Goal: Answer question/provide support: Share knowledge or assist other users

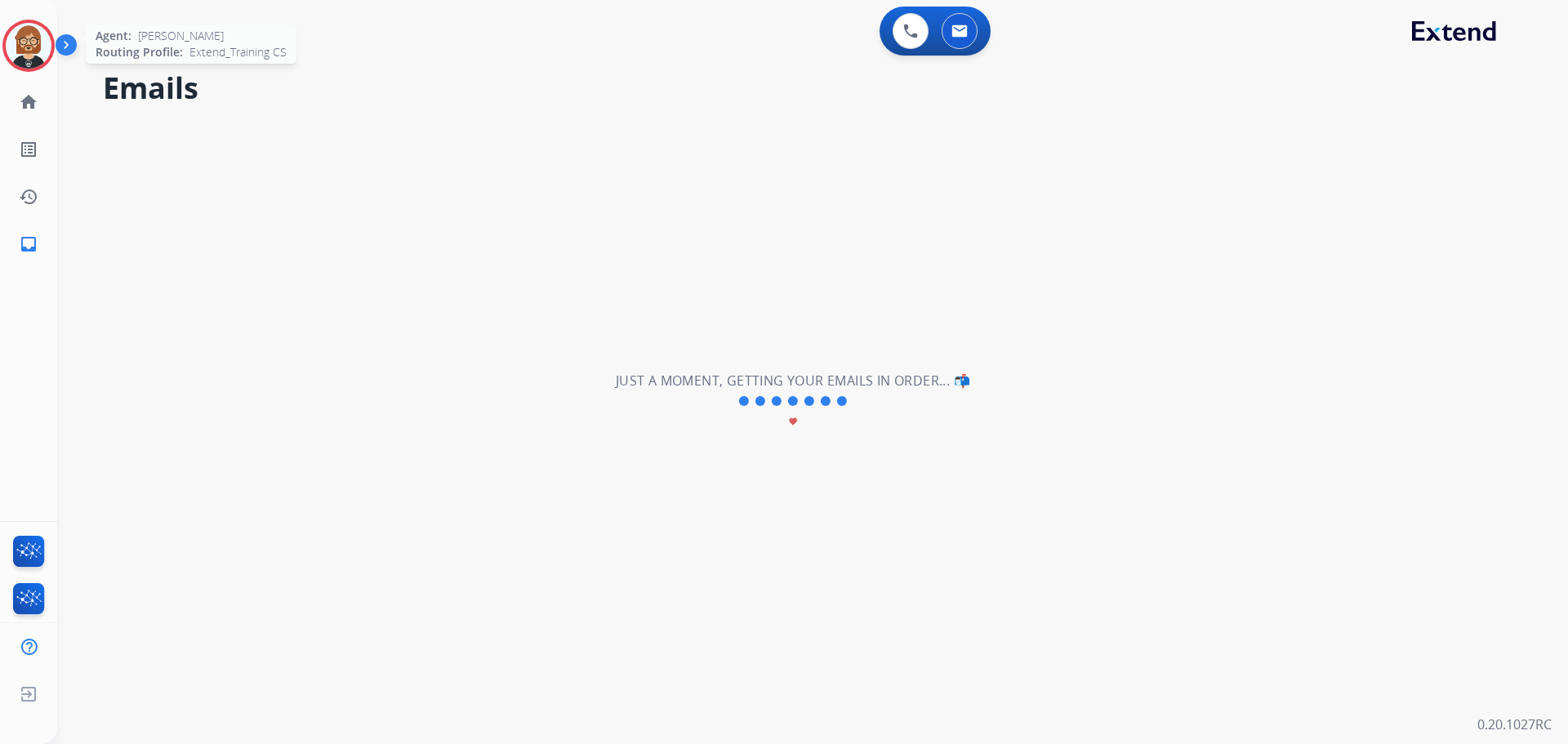
click at [17, 49] on img at bounding box center [28, 45] width 46 height 46
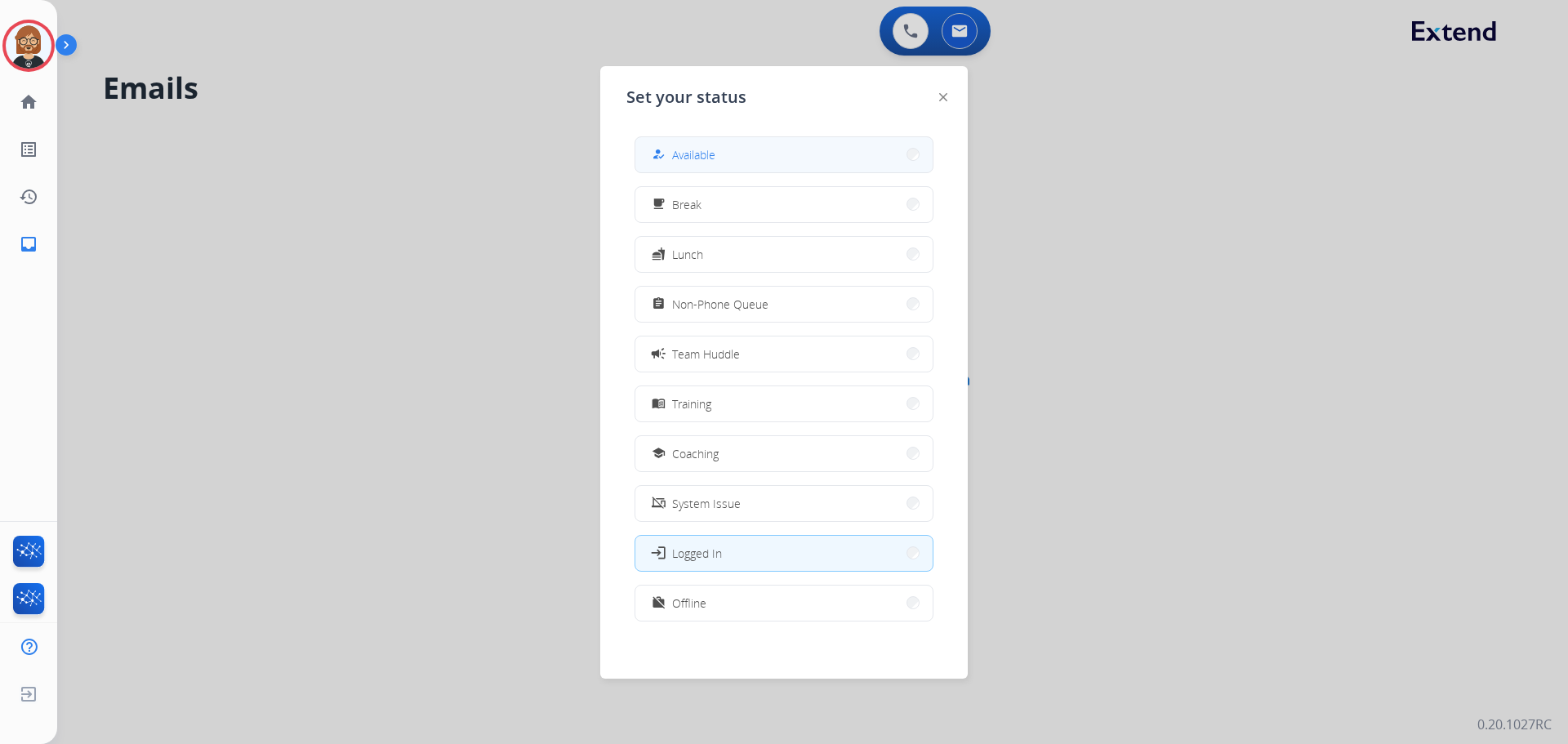
click at [690, 151] on span "Available" at bounding box center [694, 154] width 43 height 17
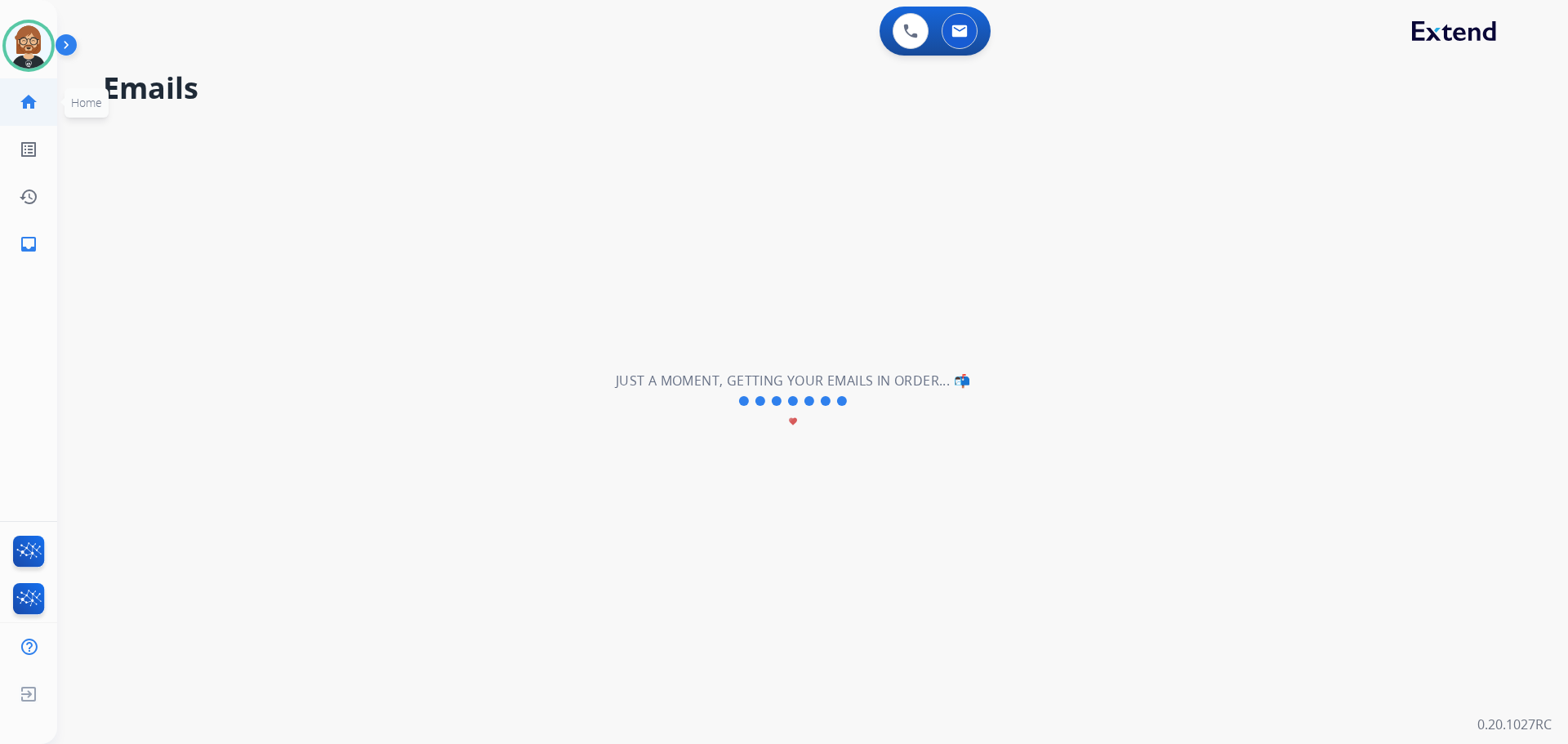
click at [20, 99] on mat-icon "home" at bounding box center [28, 102] width 20 height 20
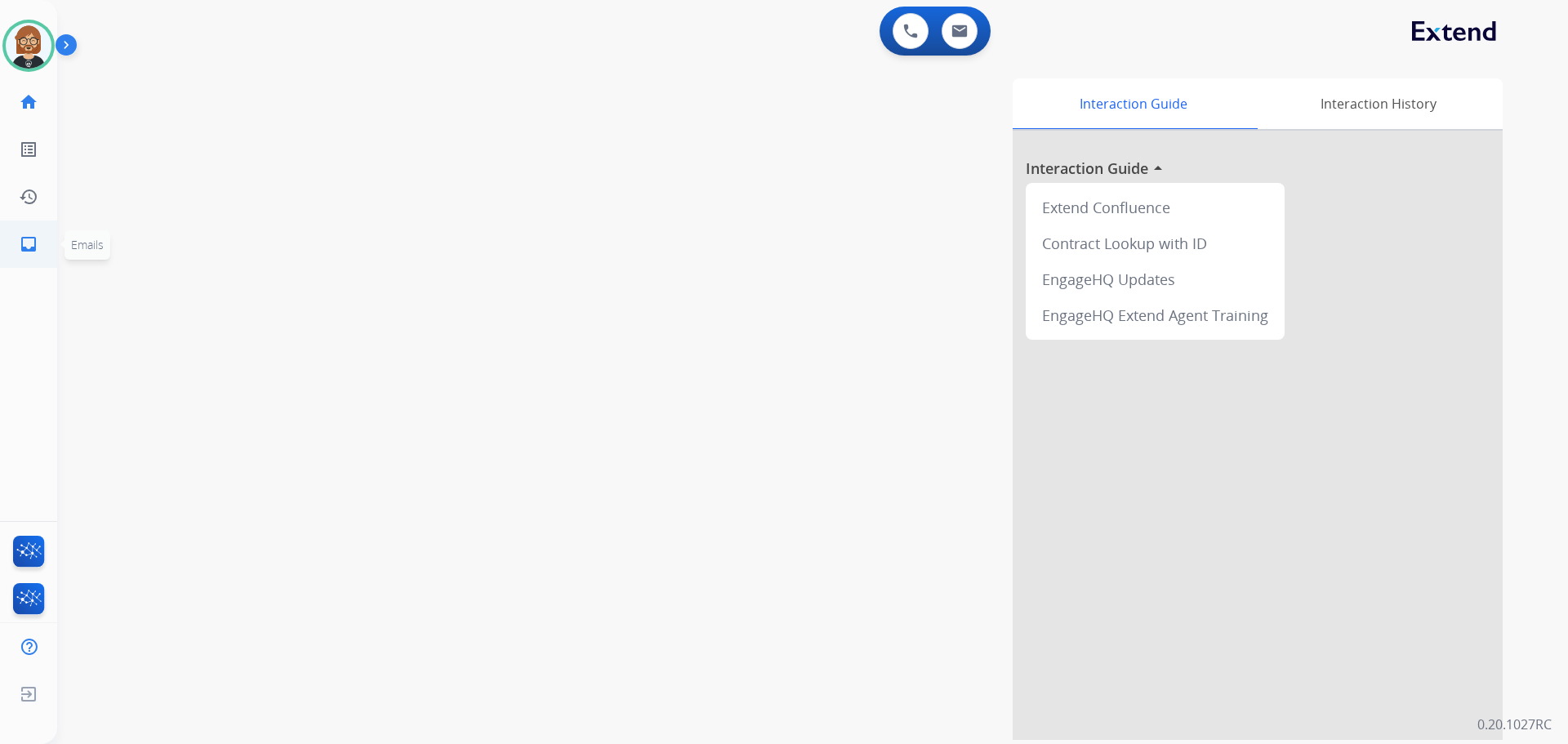
click at [27, 243] on mat-icon "inbox" at bounding box center [28, 245] width 20 height 20
select select "**********"
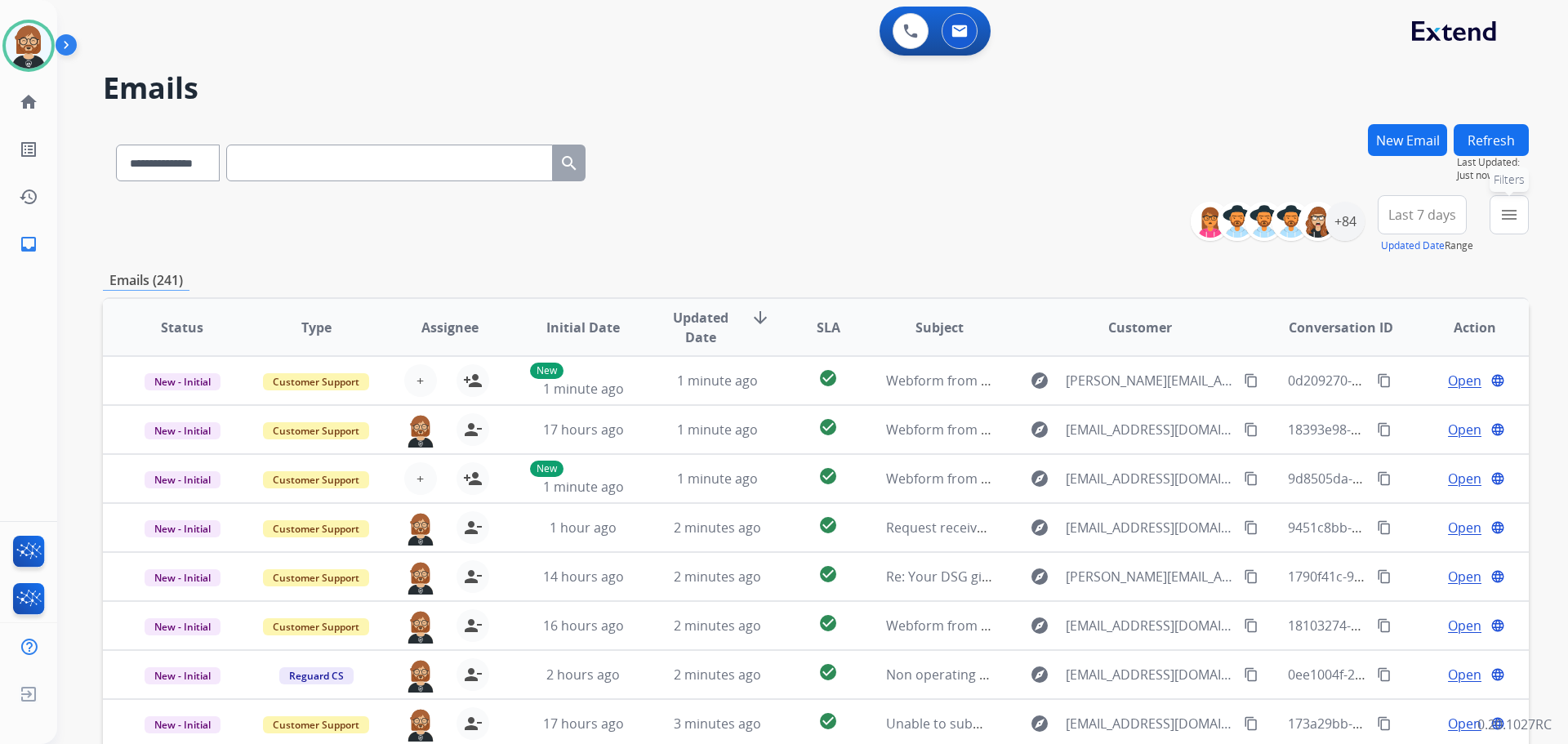
click at [1518, 214] on mat-icon "menu" at bounding box center [1509, 215] width 20 height 20
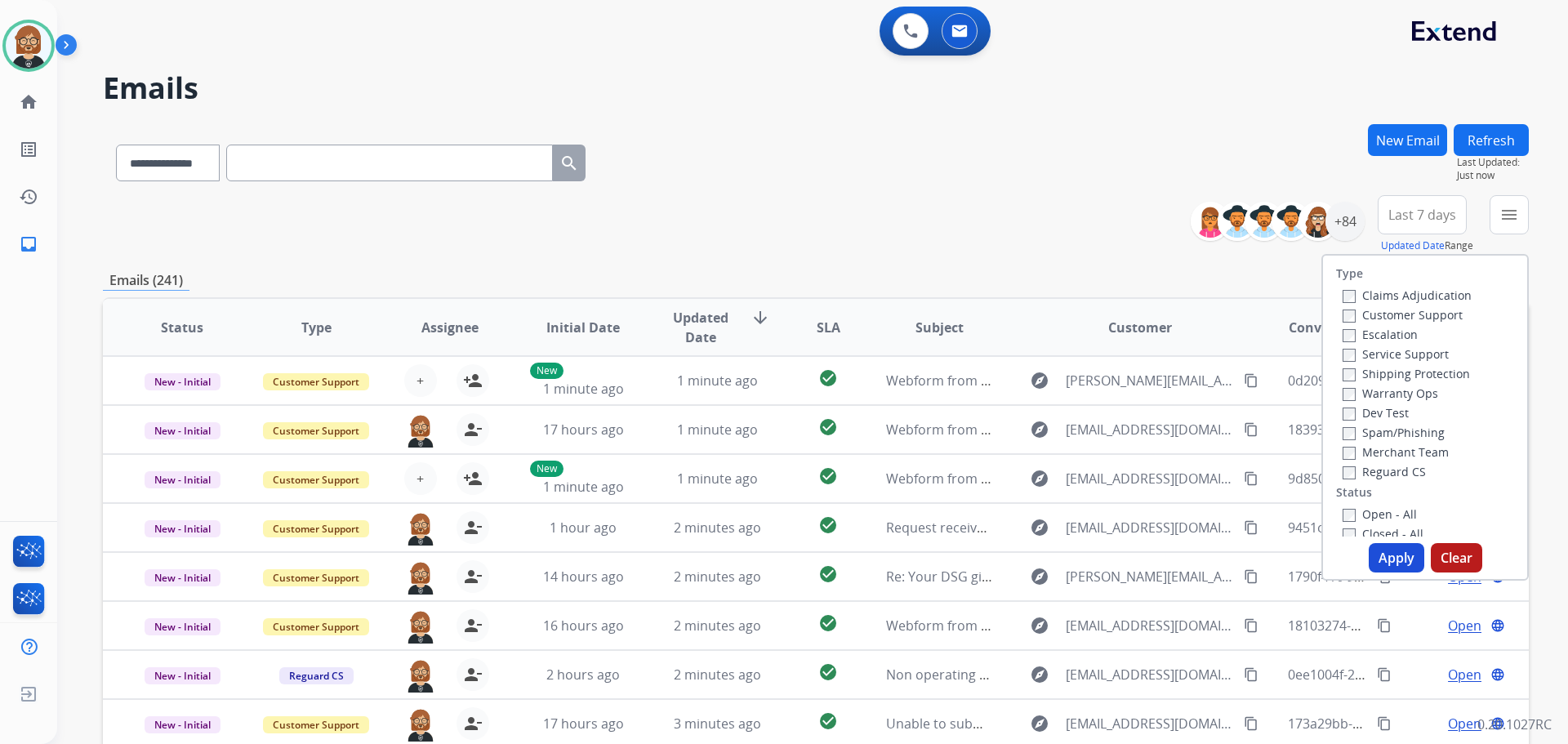
click at [1366, 513] on label "Open - All" at bounding box center [1380, 514] width 75 height 16
click at [1358, 473] on label "Reguard CS" at bounding box center [1384, 472] width 84 height 16
click at [1387, 375] on label "Shipping Protection" at bounding box center [1407, 373] width 128 height 16
click at [1394, 319] on label "Customer Support" at bounding box center [1403, 315] width 120 height 16
click at [1402, 563] on button "Apply" at bounding box center [1396, 558] width 56 height 29
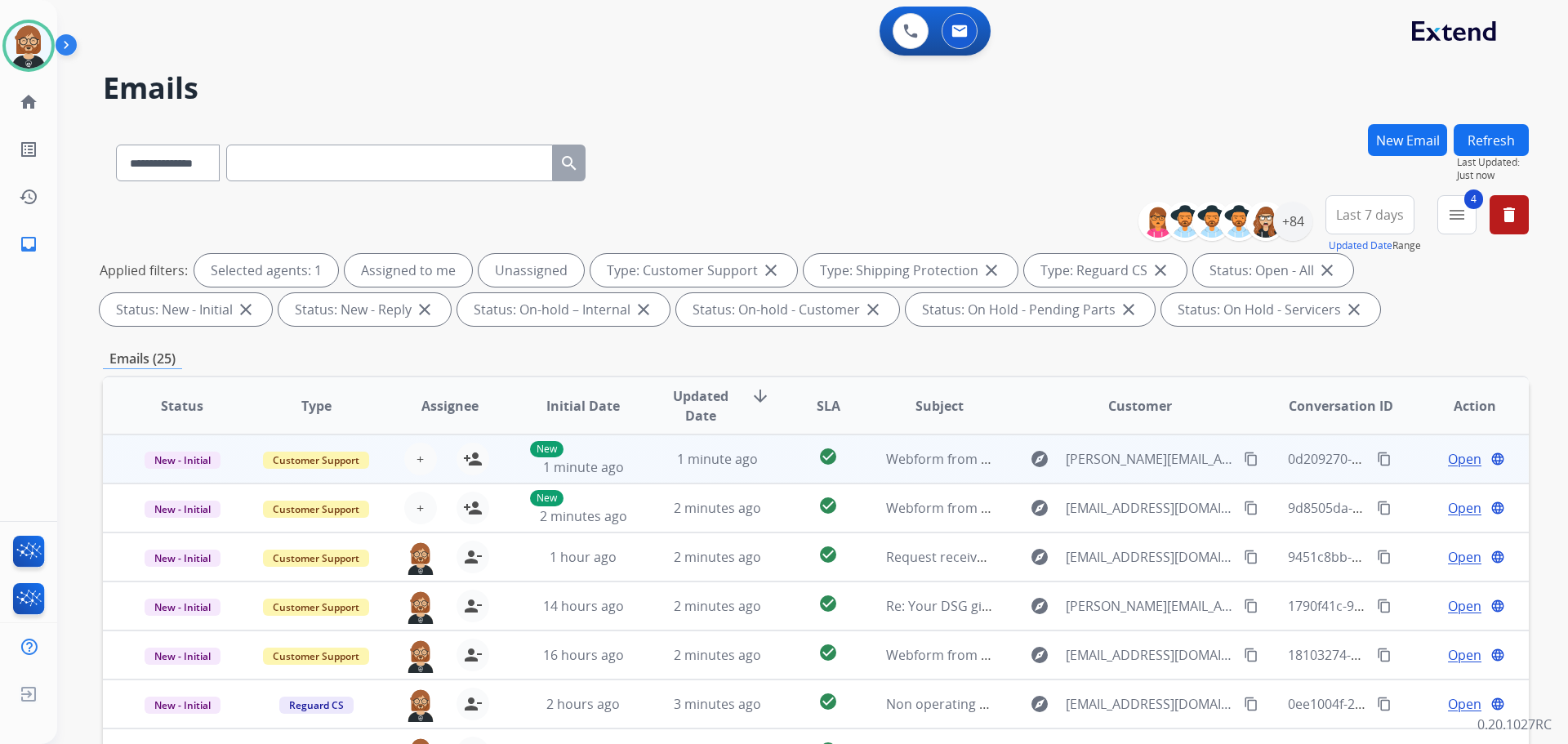
scroll to position [2, 0]
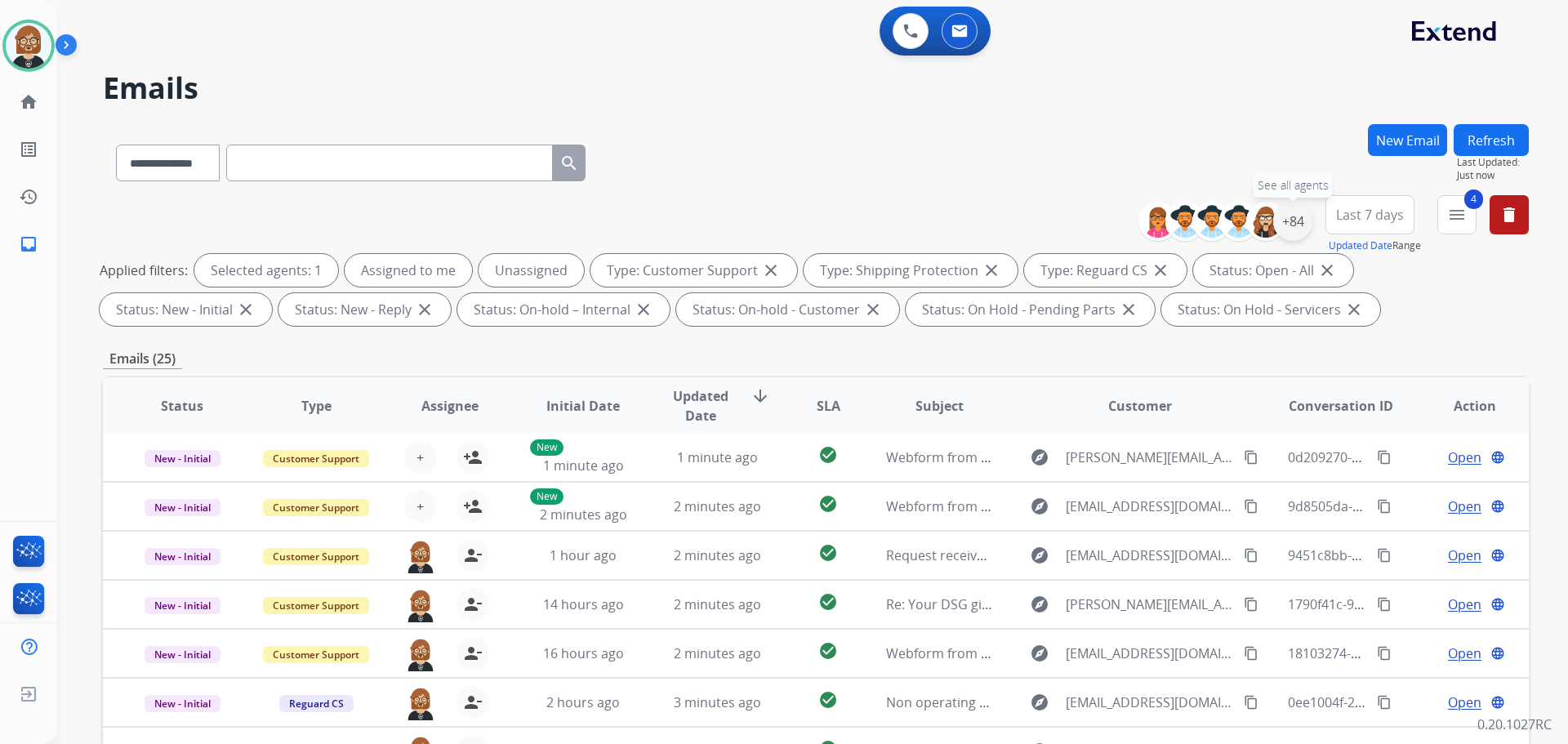
click at [1296, 221] on div "+84" at bounding box center [1293, 221] width 39 height 39
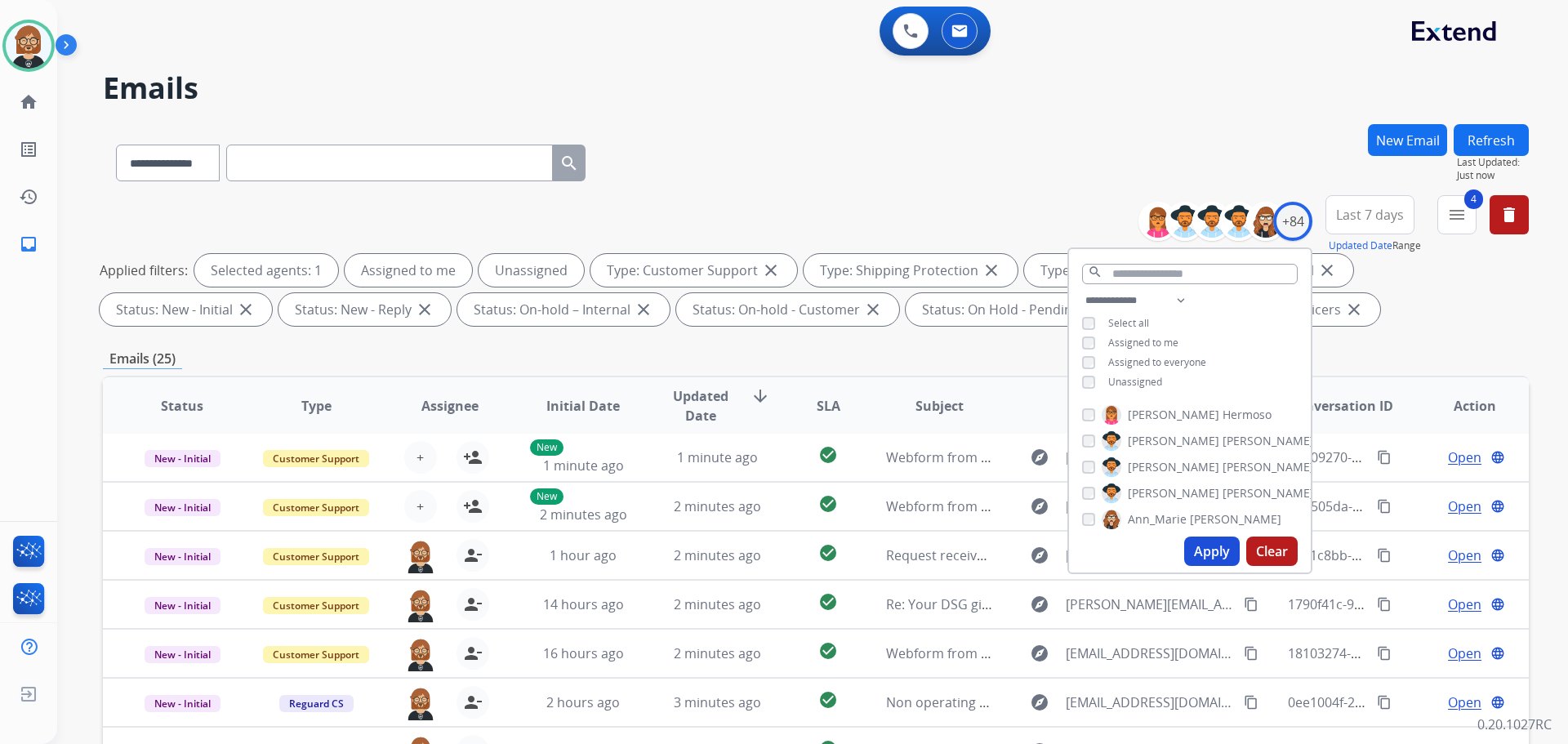
click at [1141, 376] on span "Unassigned" at bounding box center [1135, 382] width 54 height 14
click at [1196, 541] on button "Apply" at bounding box center [1211, 551] width 56 height 29
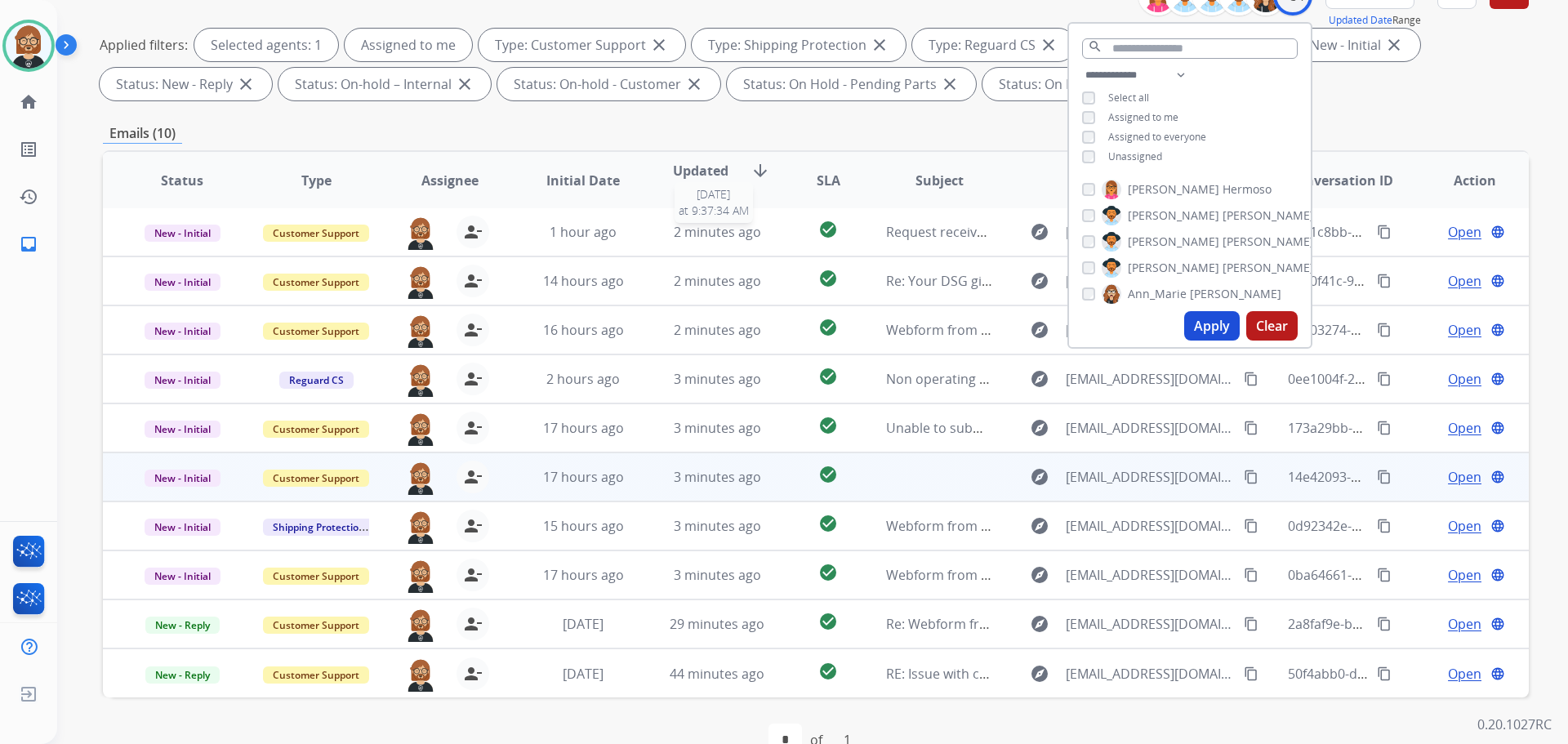
scroll to position [264, 0]
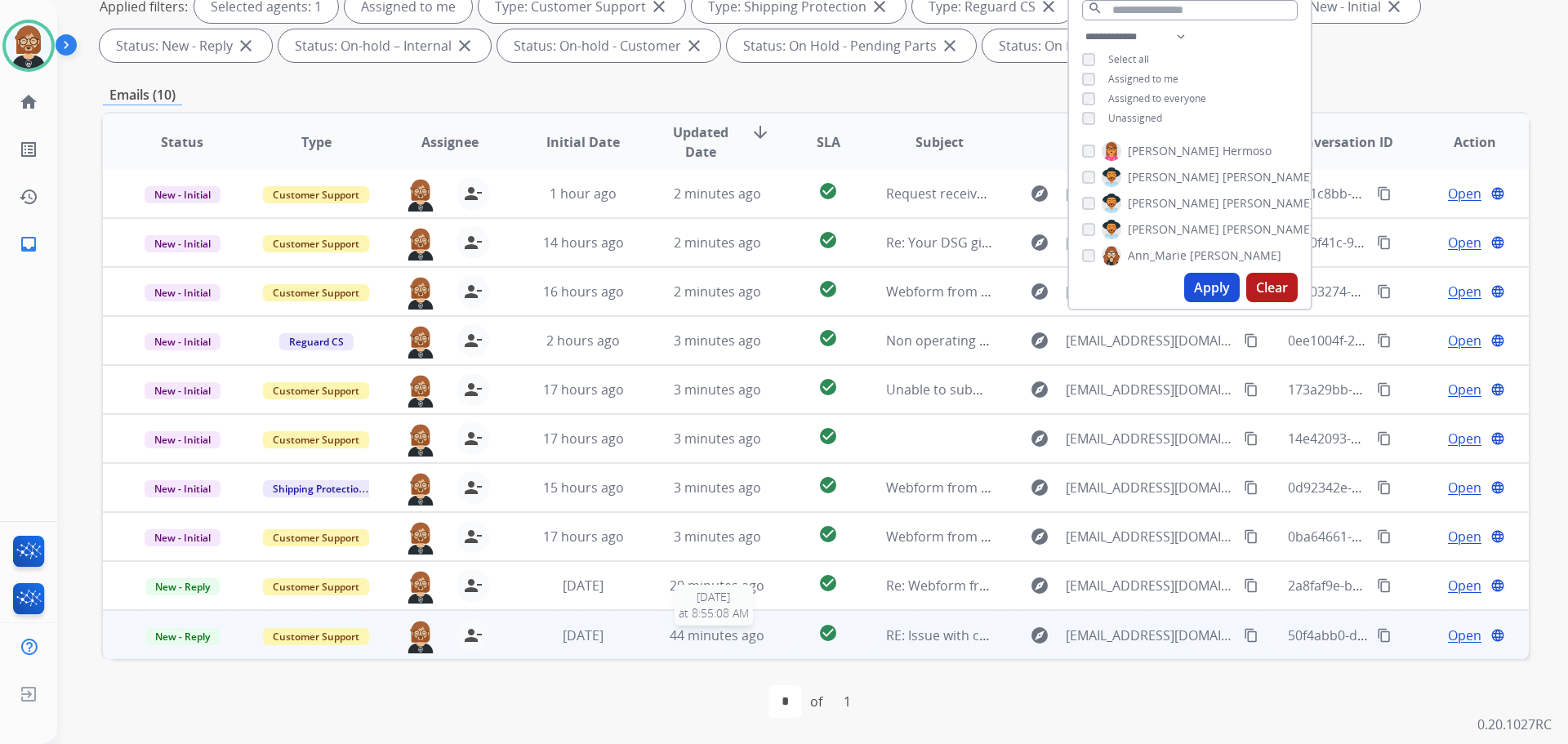
click at [704, 642] on span "44 minutes ago" at bounding box center [717, 636] width 94 height 18
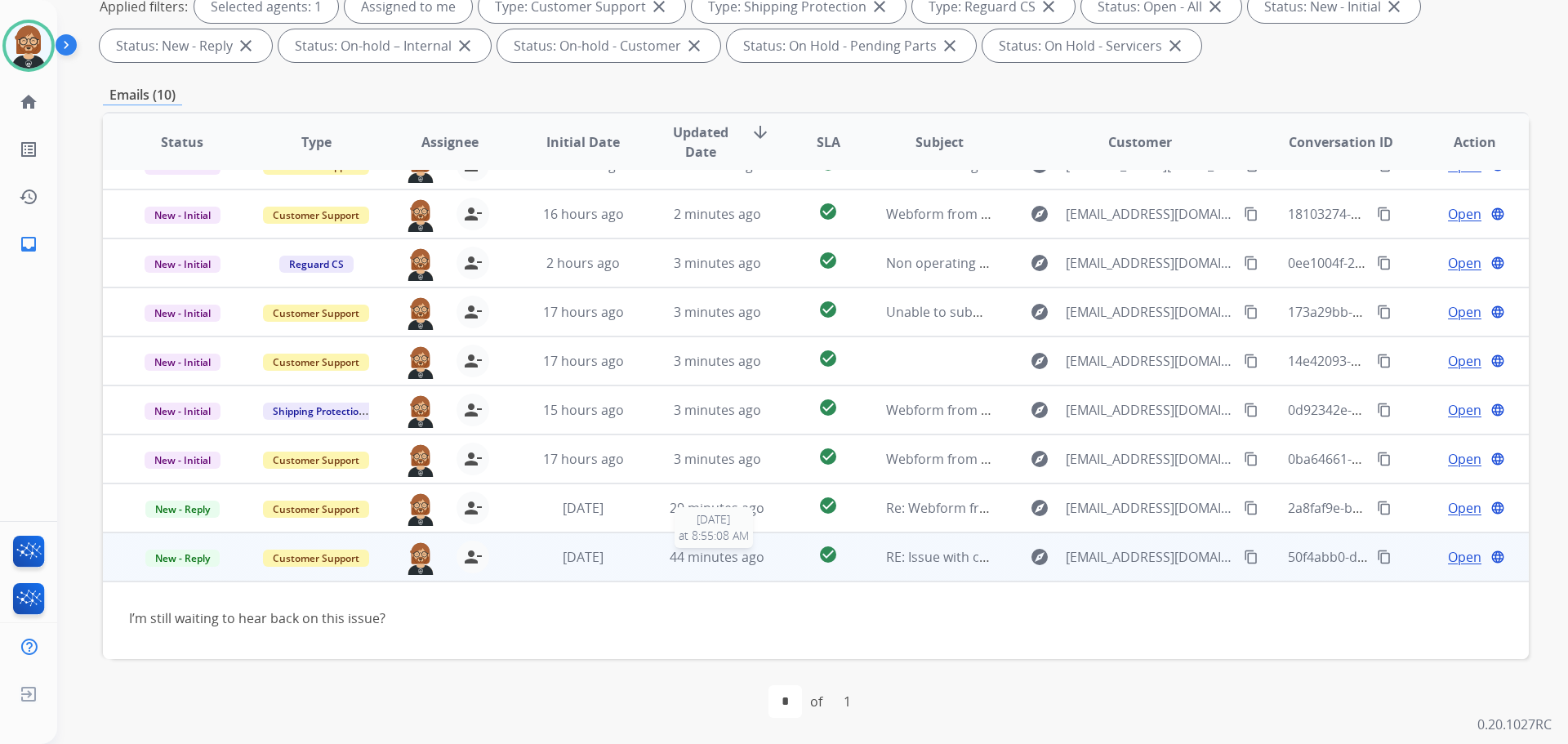
scroll to position [138, 0]
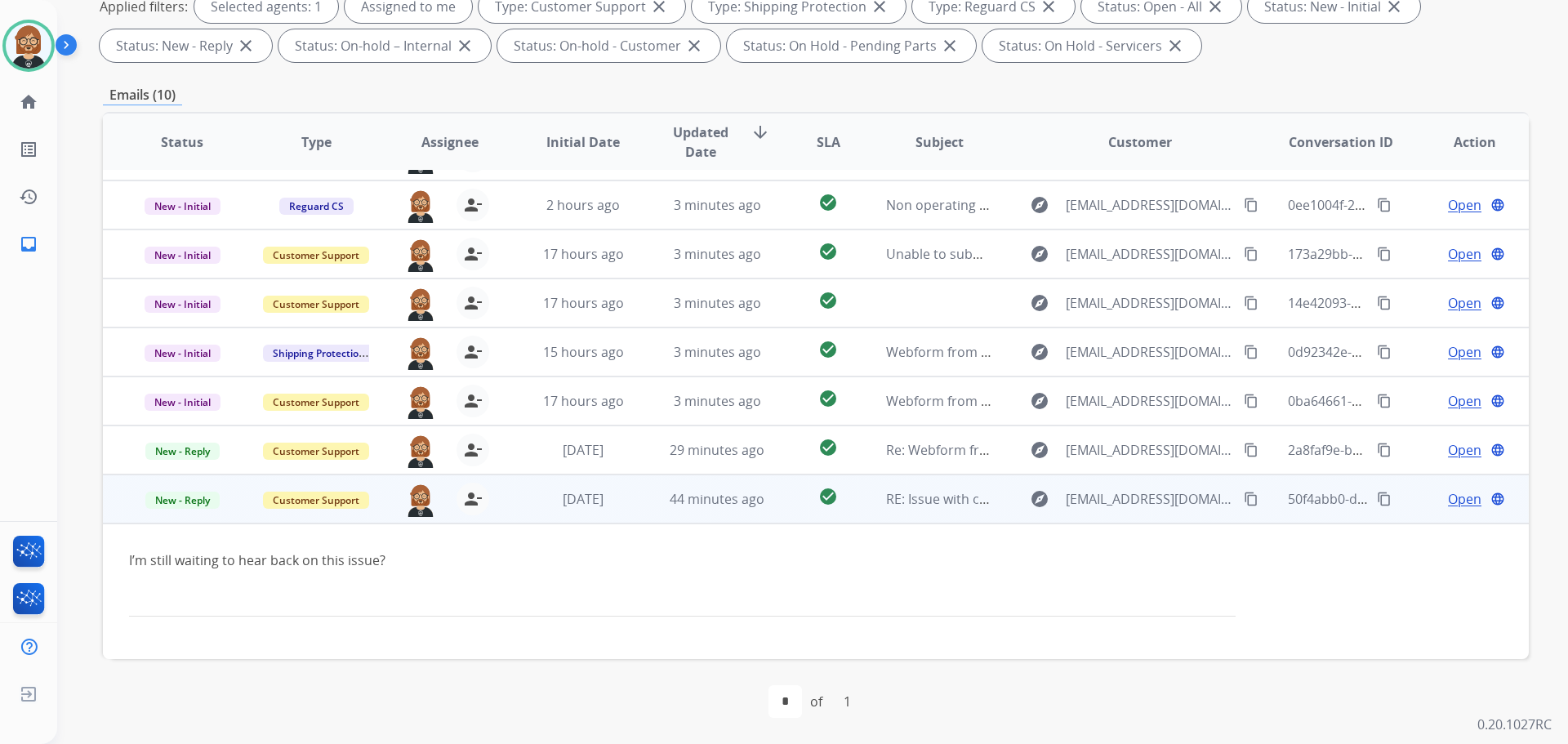
click at [1244, 501] on mat-icon "content_copy" at bounding box center [1251, 498] width 15 height 15
click at [1457, 494] on span "Open" at bounding box center [1465, 499] width 33 height 20
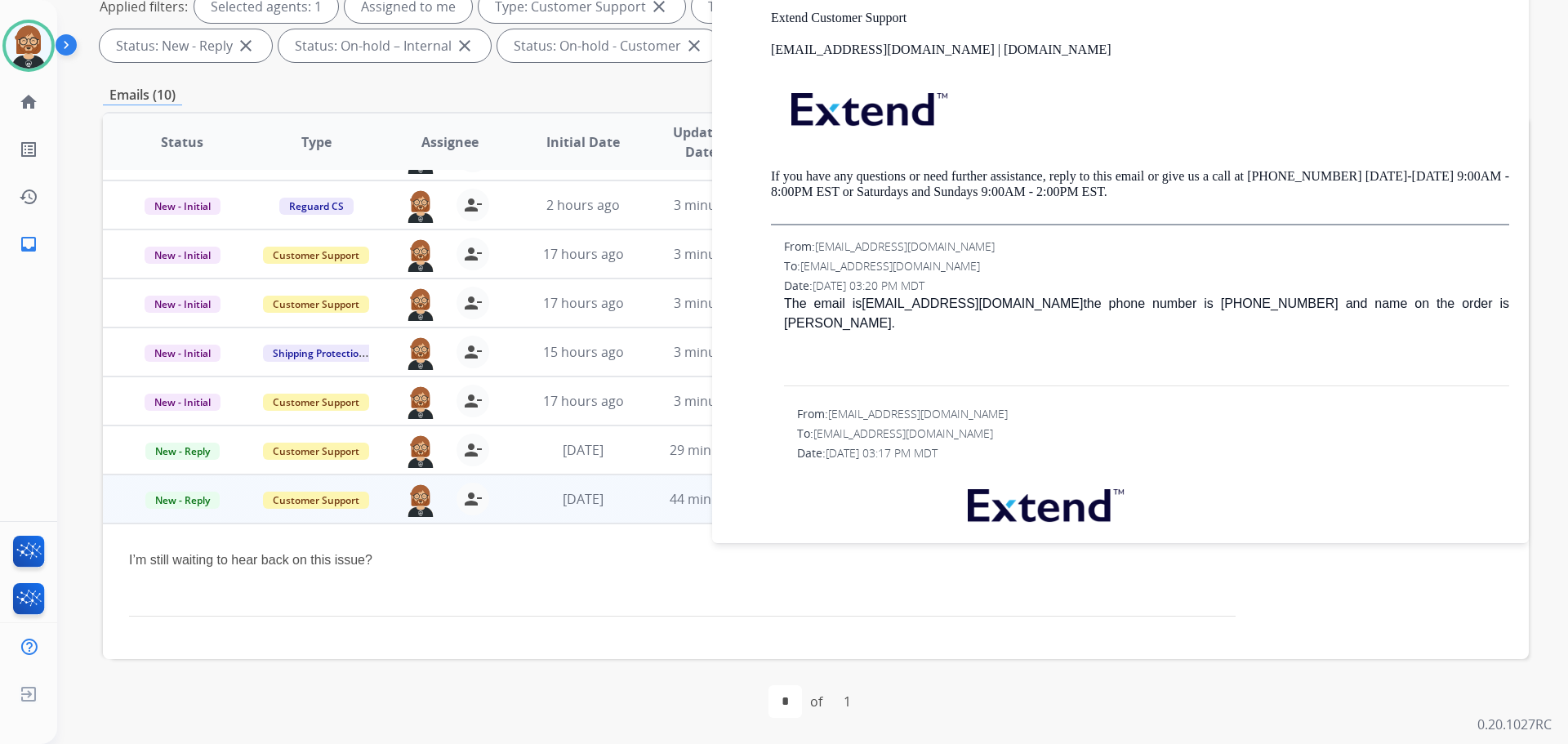
scroll to position [1307, 0]
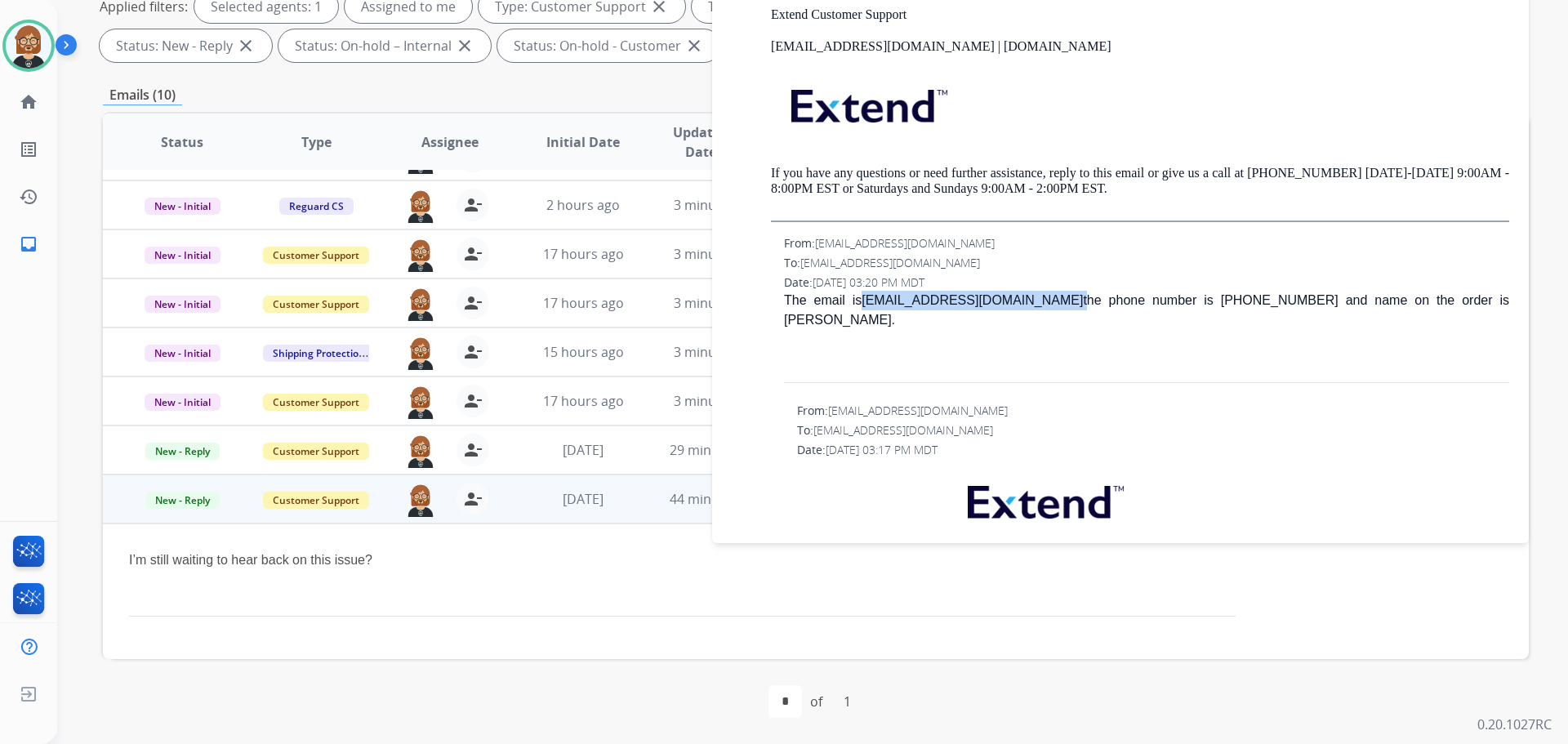
drag, startPoint x: 1002, startPoint y: 302, endPoint x: 860, endPoint y: 305, distance: 142.0
click at [860, 305] on p "The email is [EMAIL_ADDRESS][DOMAIN_NAME] the phone number is [PHONE_NUMBER] an…" at bounding box center [1147, 311] width 725 height 39
copy p "[EMAIL_ADDRESS][DOMAIN_NAME]"
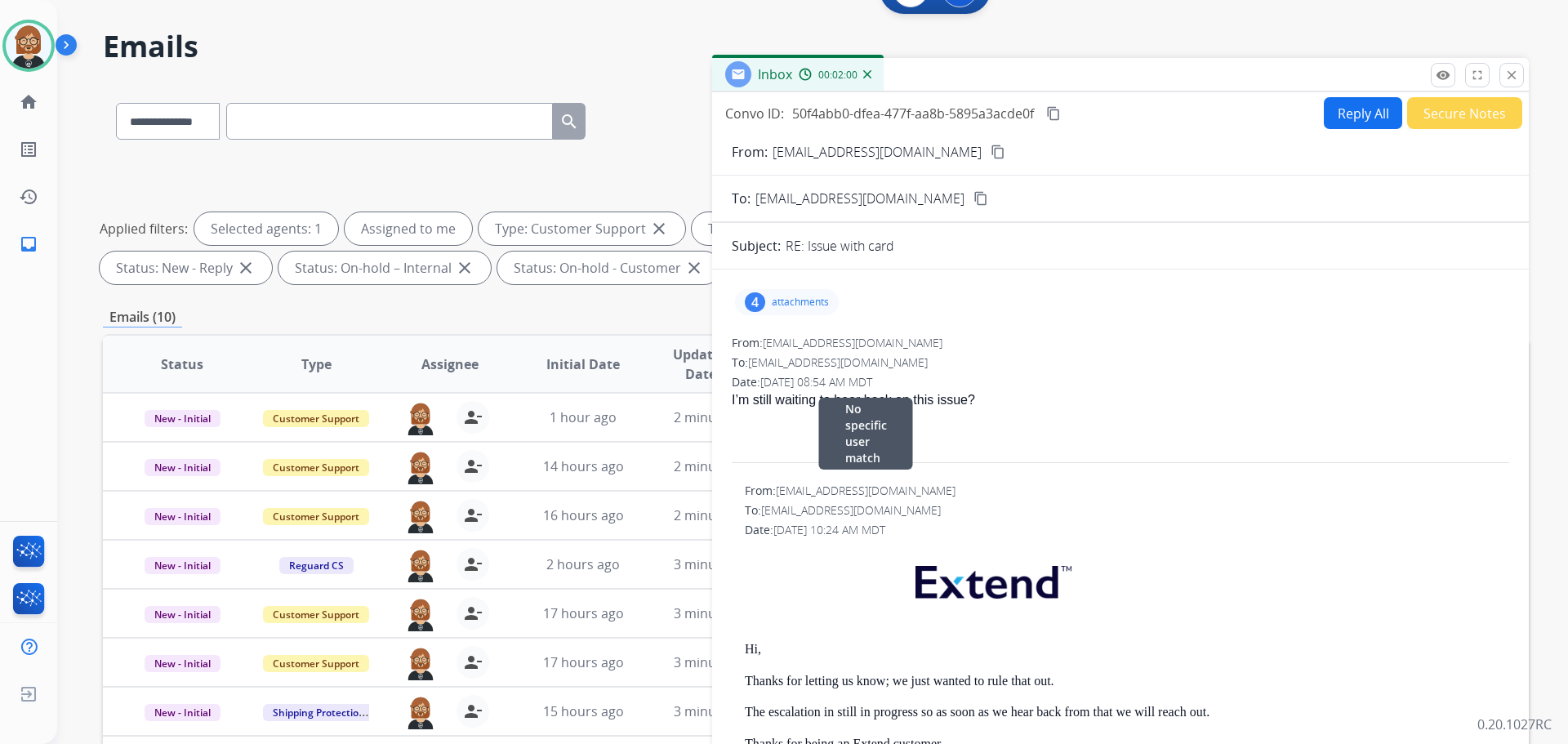
scroll to position [0, 0]
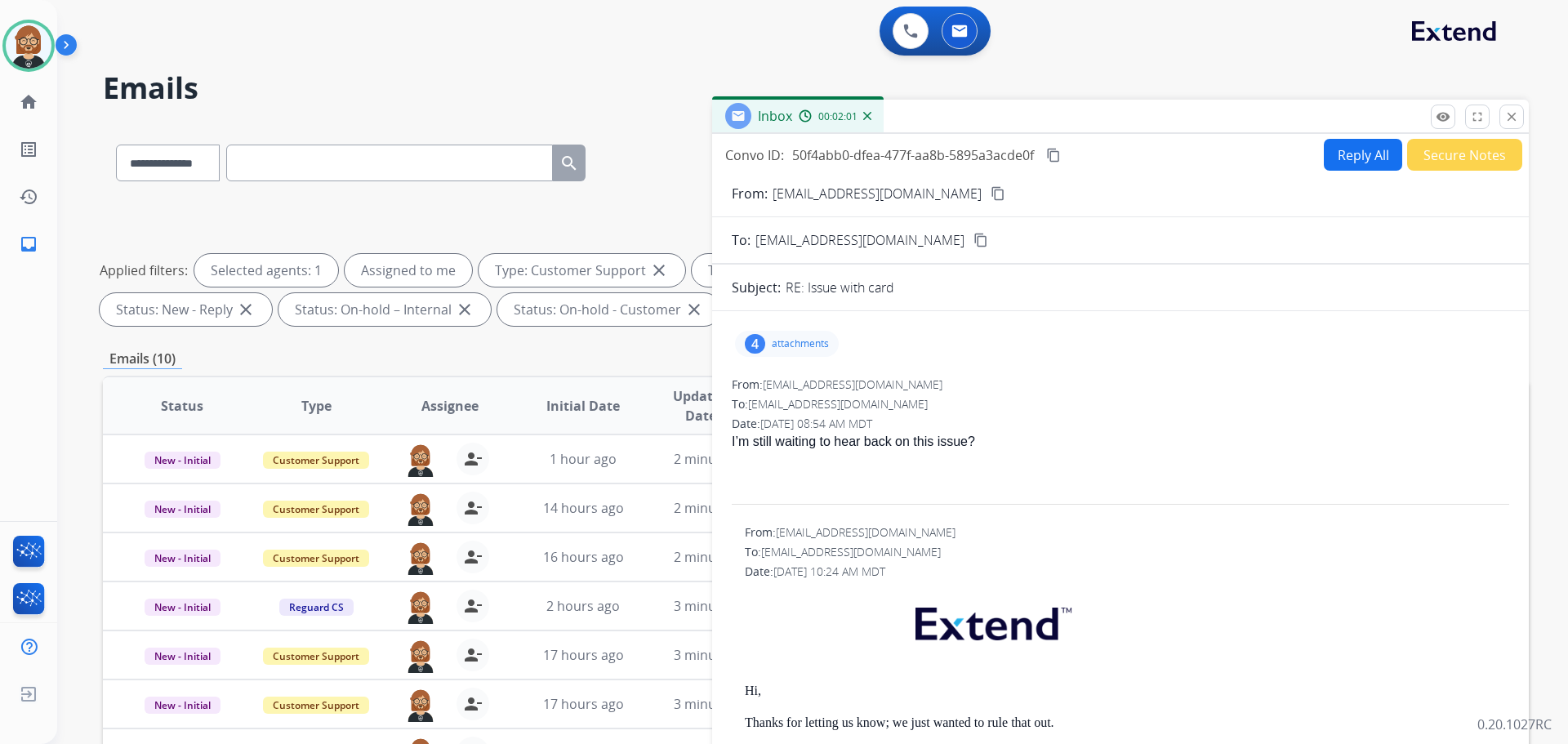
click at [1349, 157] on button "Reply All" at bounding box center [1364, 154] width 79 height 31
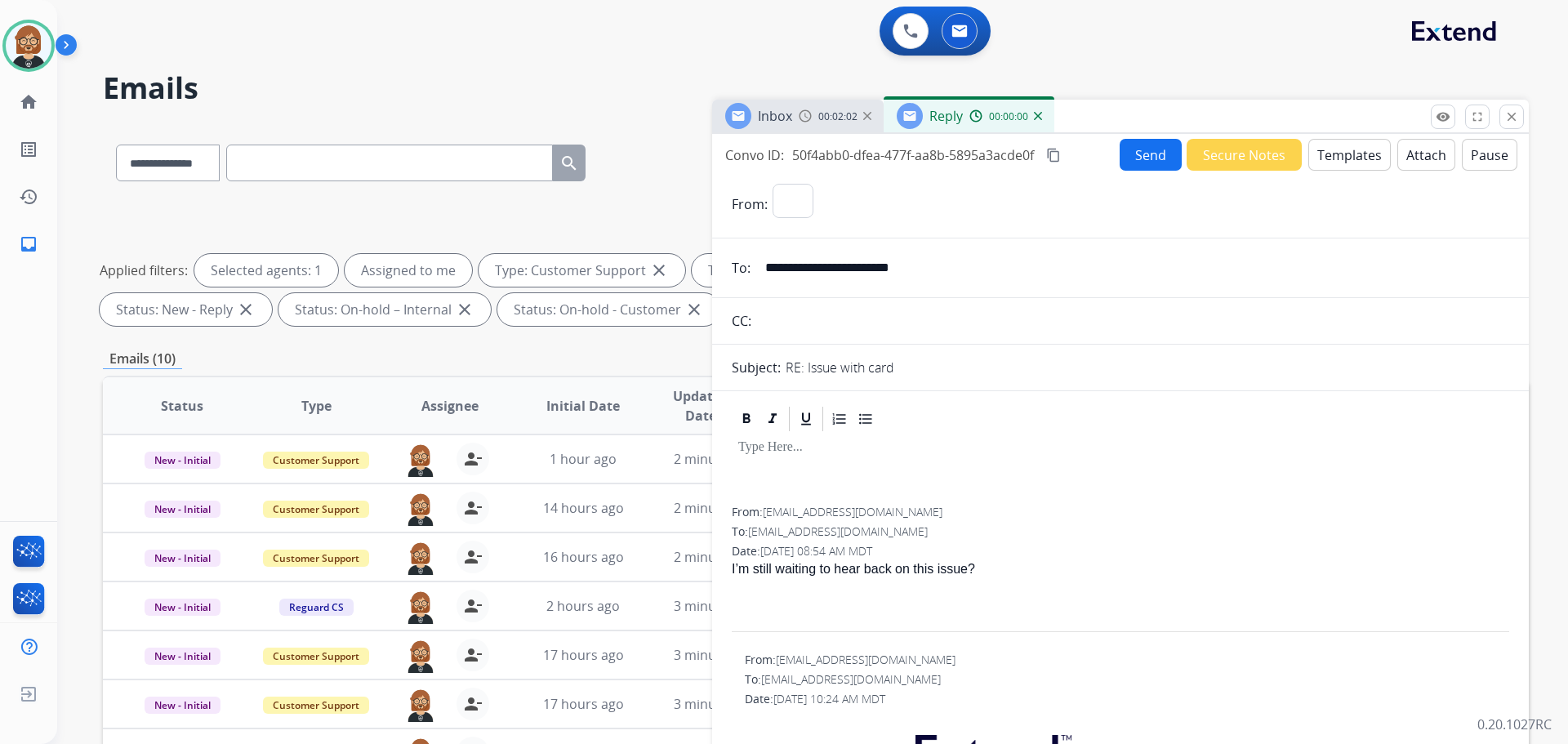
select select "**********"
click at [1330, 166] on button "Templates" at bounding box center [1350, 154] width 83 height 31
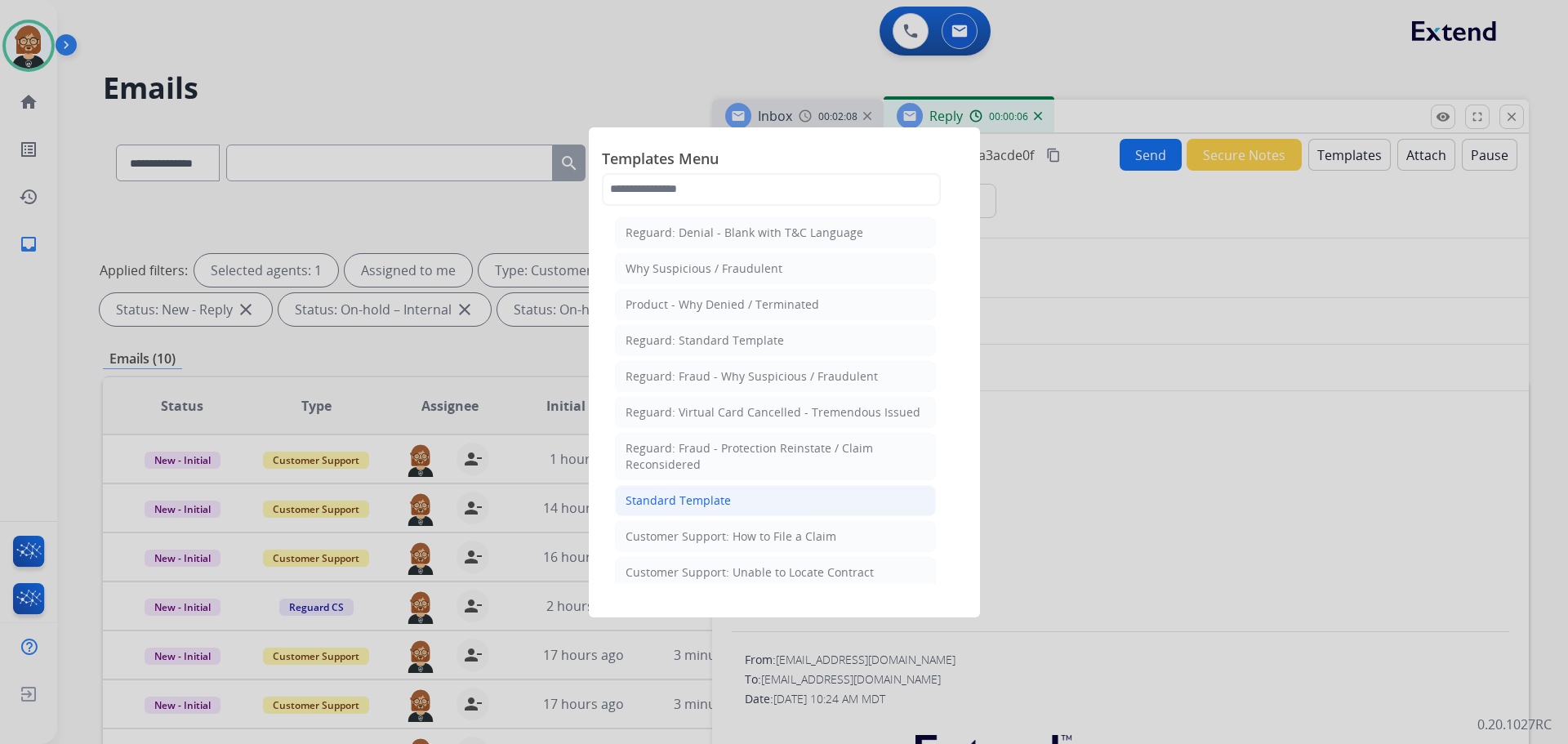
click at [698, 506] on div "Standard Template" at bounding box center [678, 500] width 105 height 17
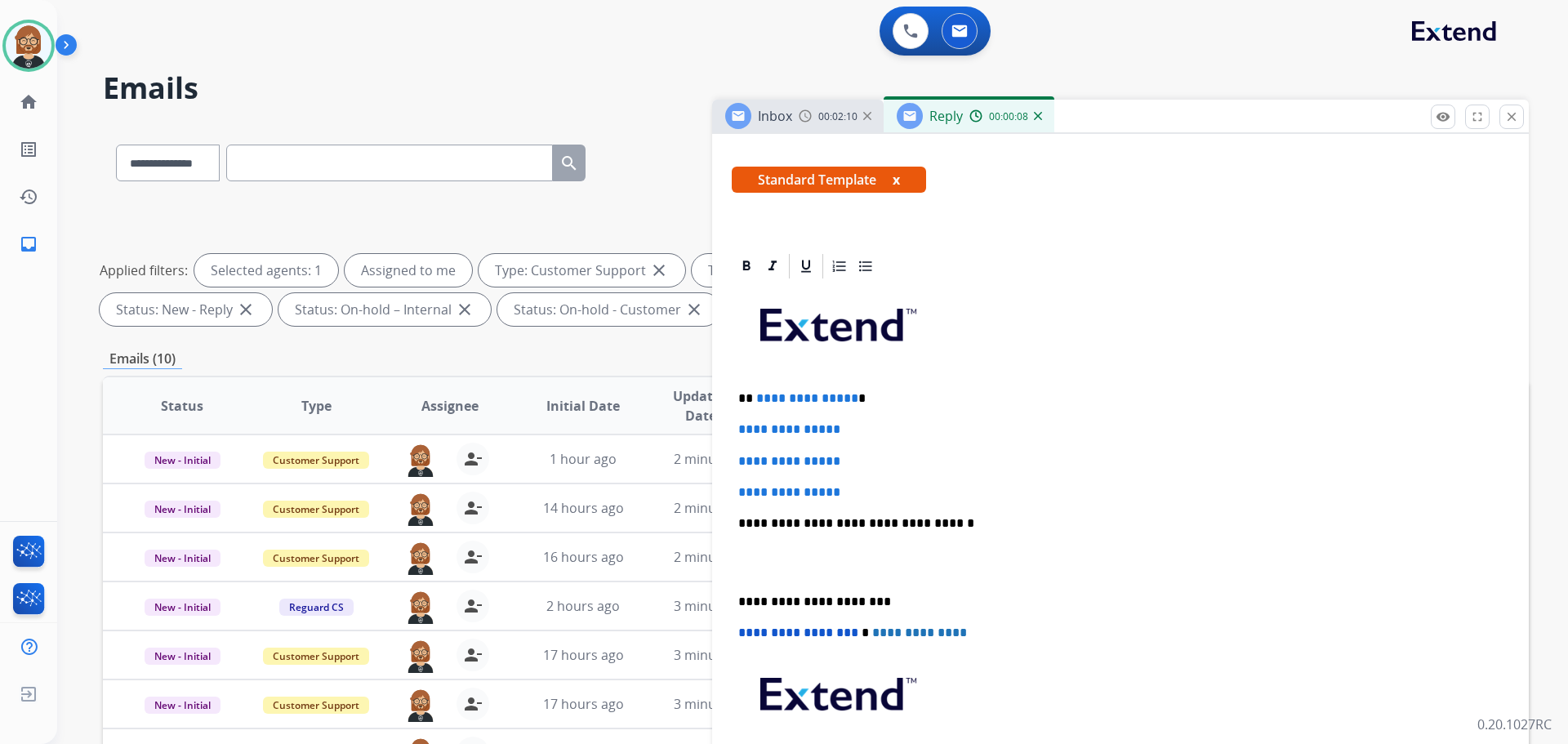
scroll to position [245, 0]
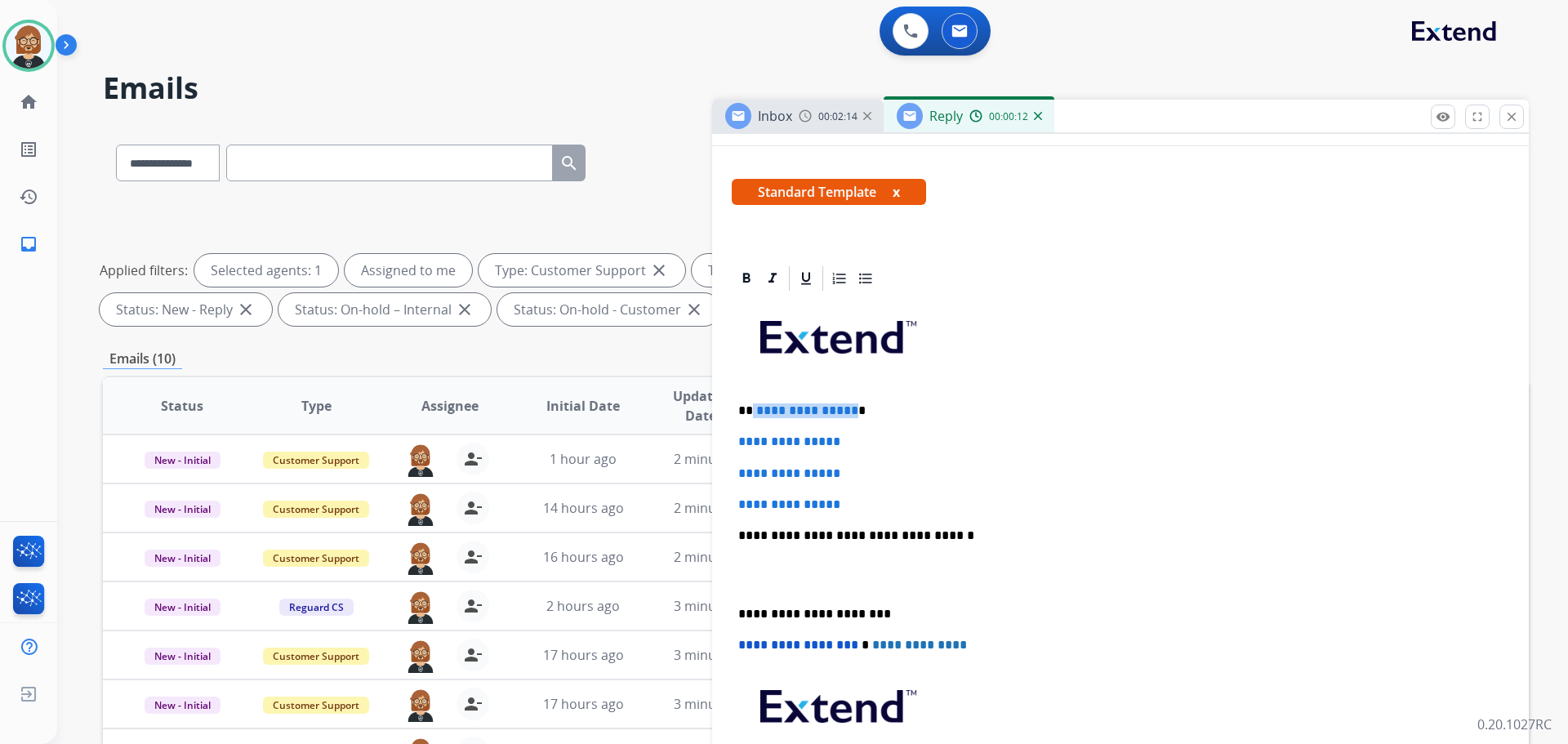
drag, startPoint x: 847, startPoint y: 408, endPoint x: 752, endPoint y: 404, distance: 95.1
click at [752, 404] on p "**********" at bounding box center [1113, 411] width 752 height 15
drag, startPoint x: 860, startPoint y: 511, endPoint x: 720, endPoint y: 435, distance: 159.3
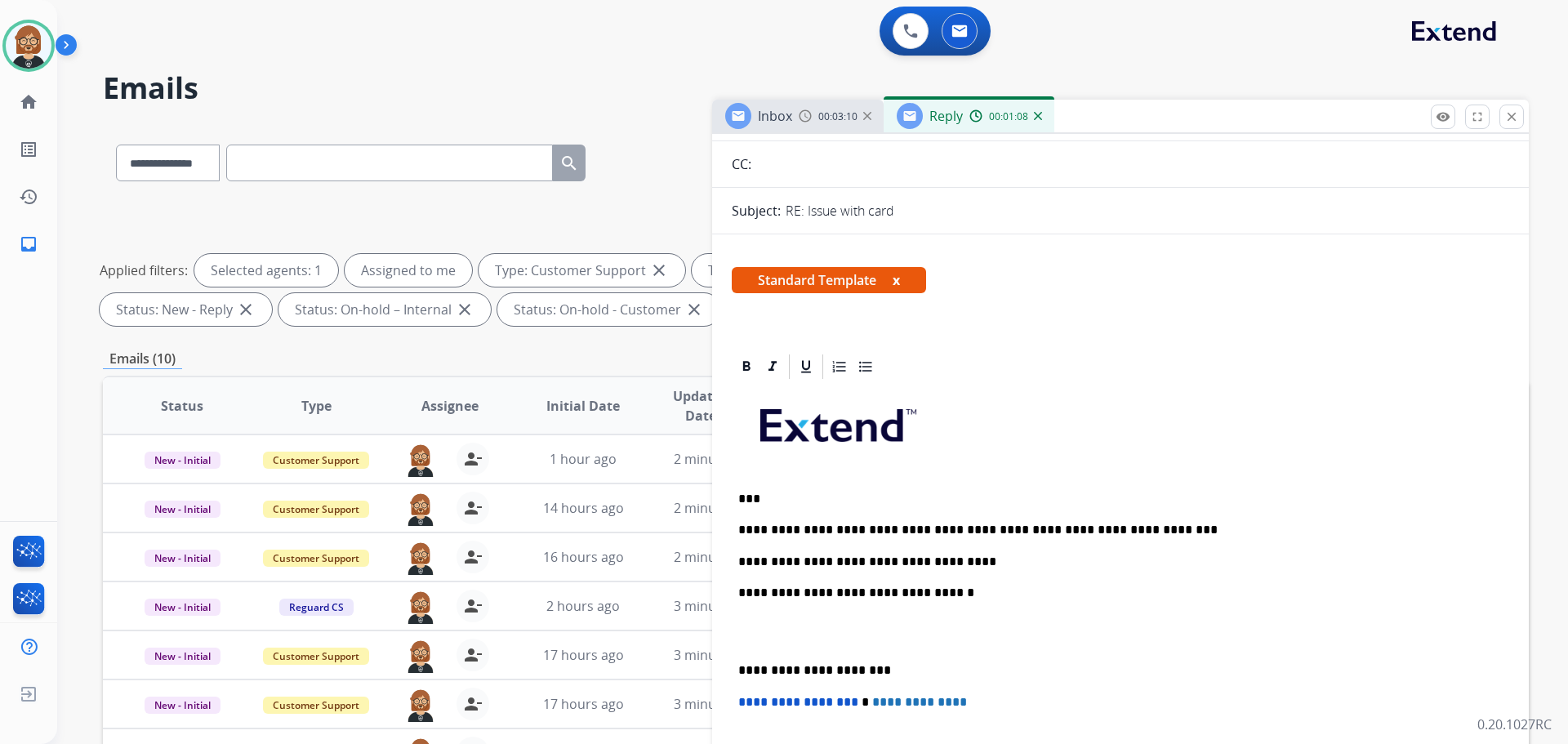
scroll to position [0, 0]
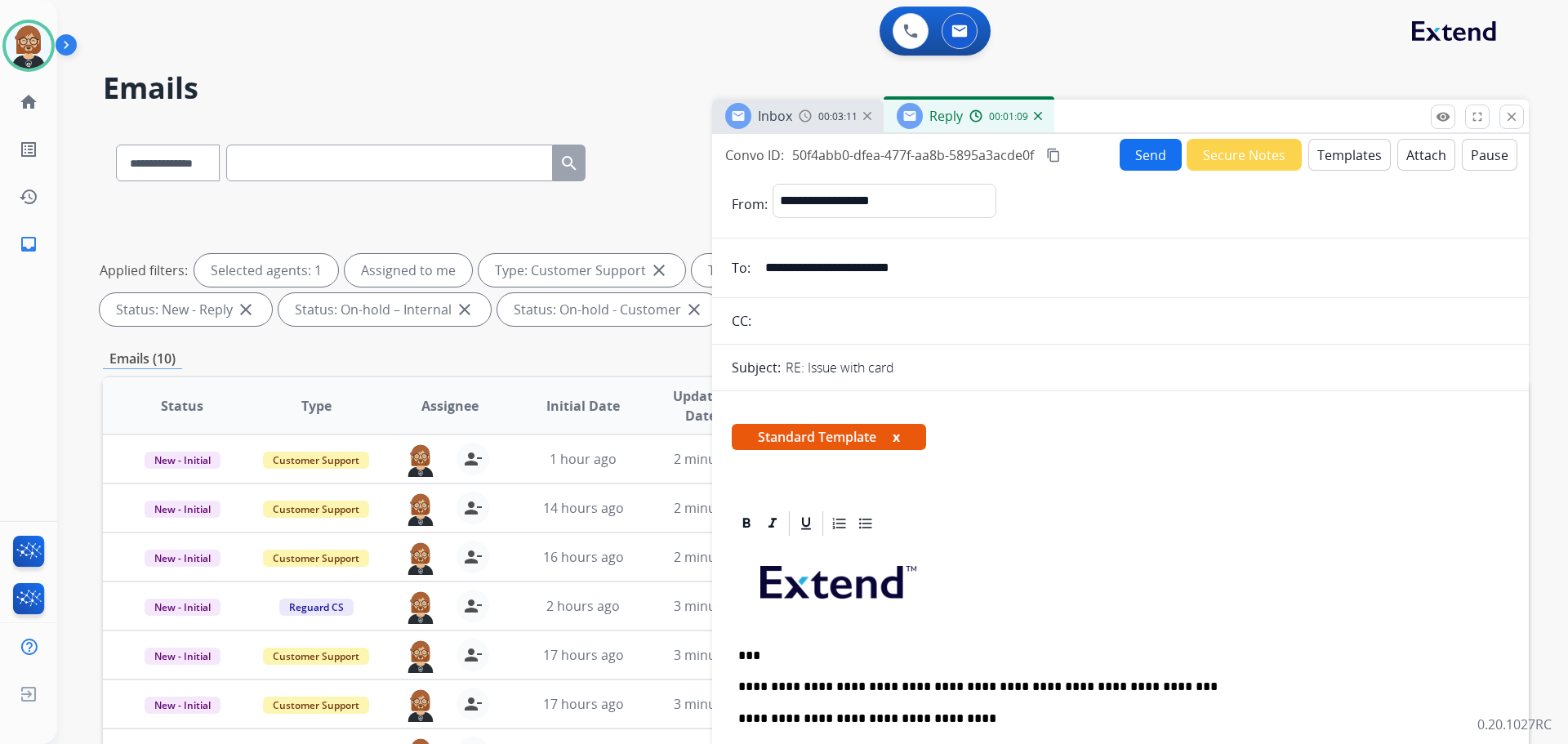
click at [1145, 162] on button "Send" at bounding box center [1150, 154] width 62 height 31
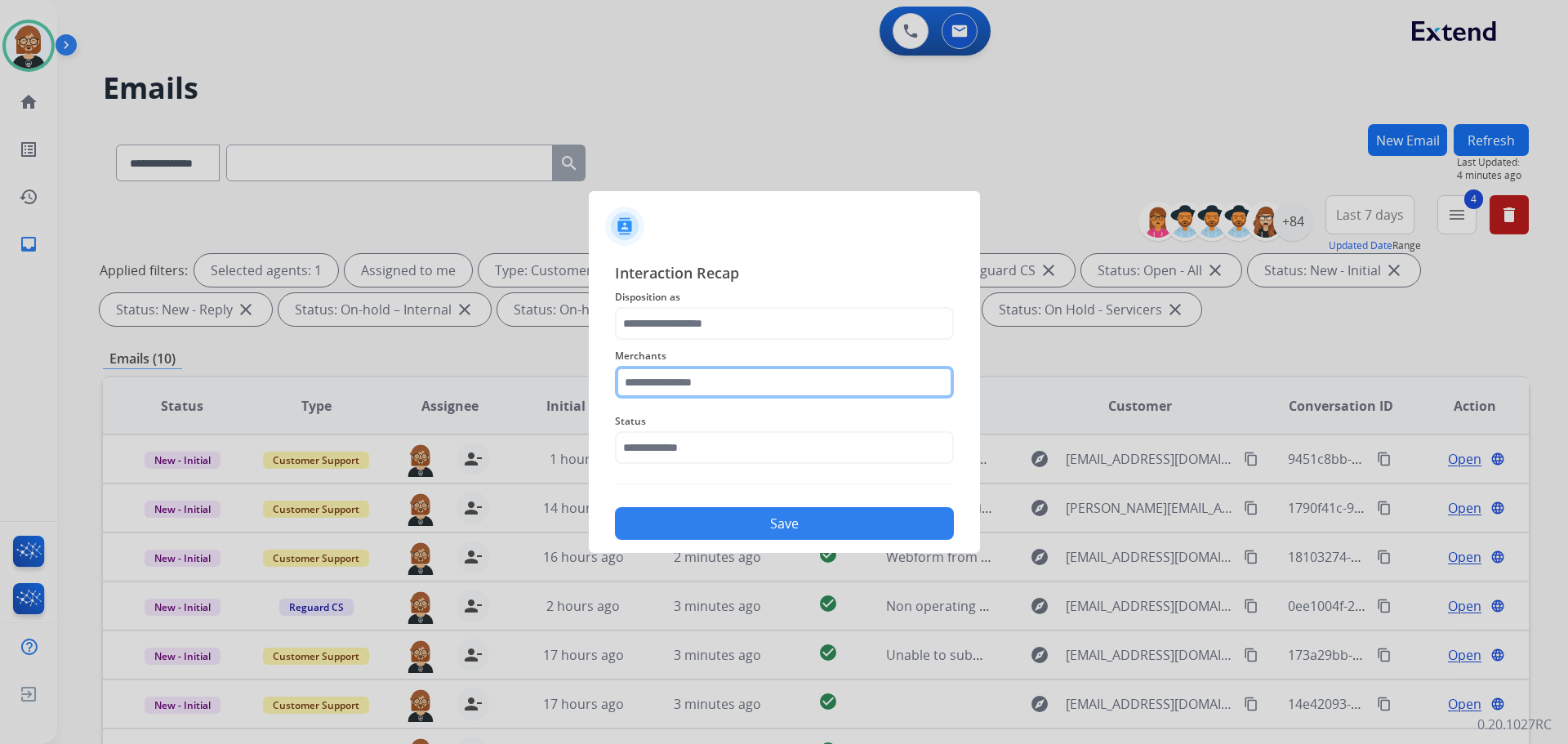
click at [816, 372] on input "text" at bounding box center [784, 381] width 339 height 32
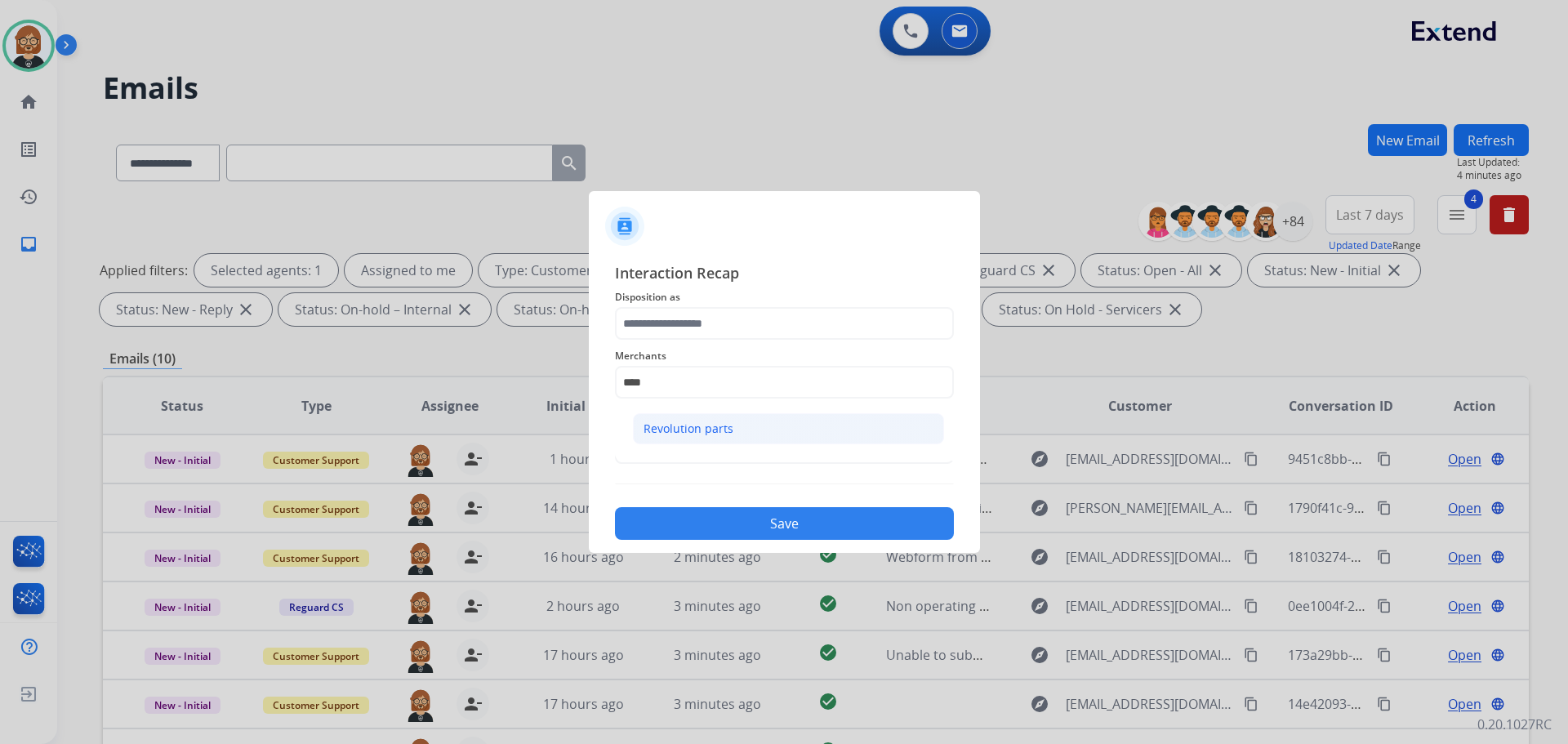
click at [820, 425] on li "Revolution parts" at bounding box center [788, 429] width 311 height 31
type input "**********"
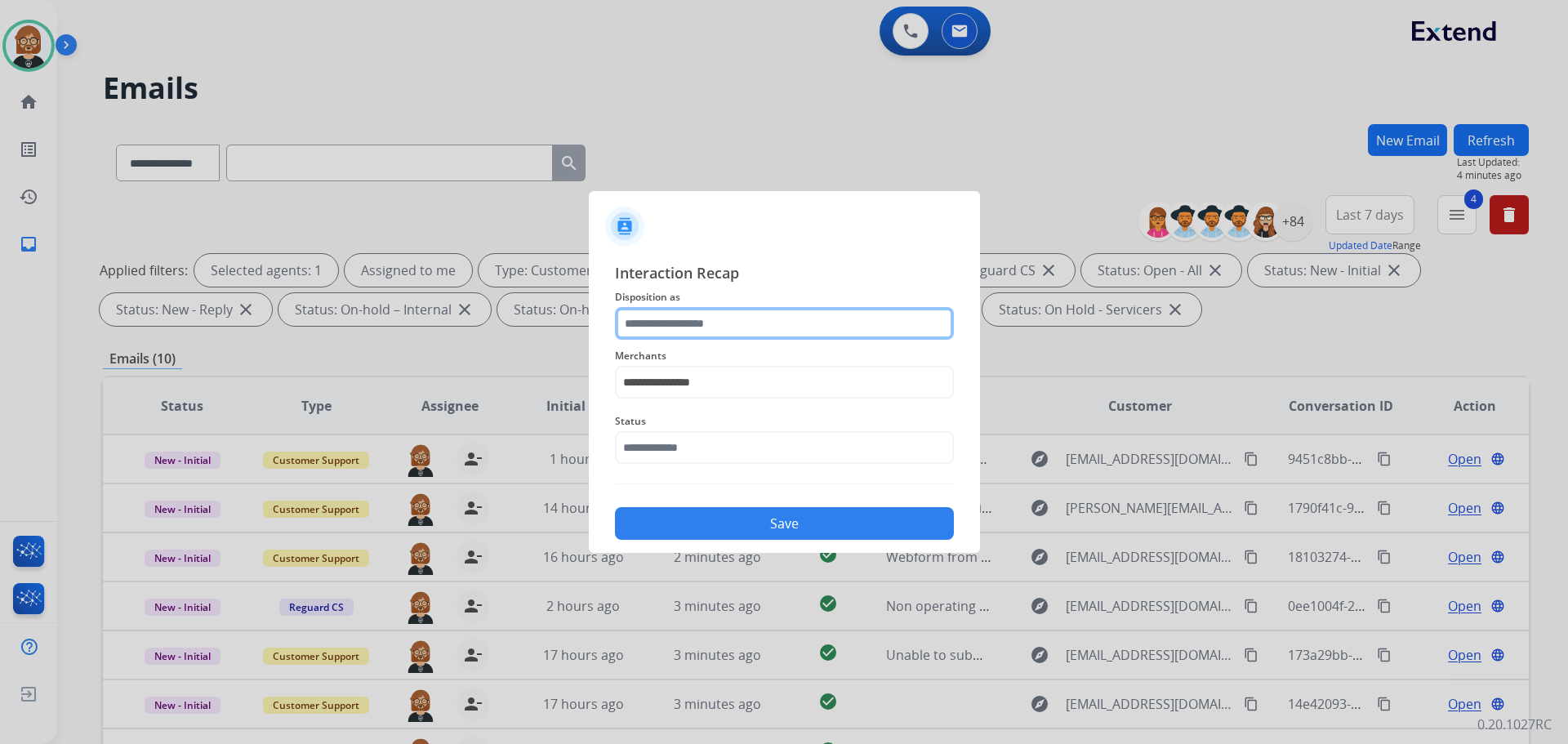
click at [850, 318] on input "text" at bounding box center [784, 323] width 339 height 32
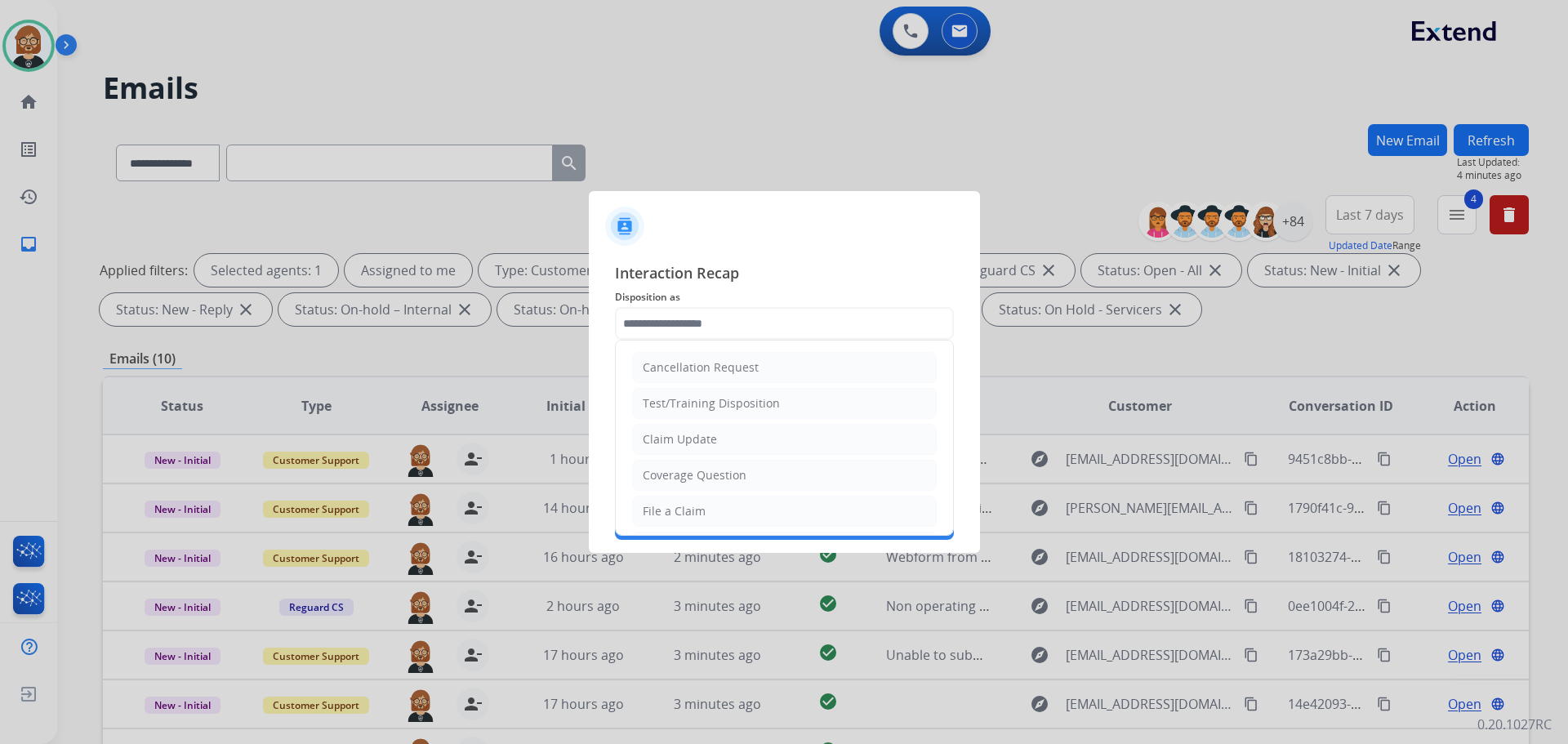
click at [818, 438] on li "Claim Update" at bounding box center [784, 439] width 305 height 31
type input "**********"
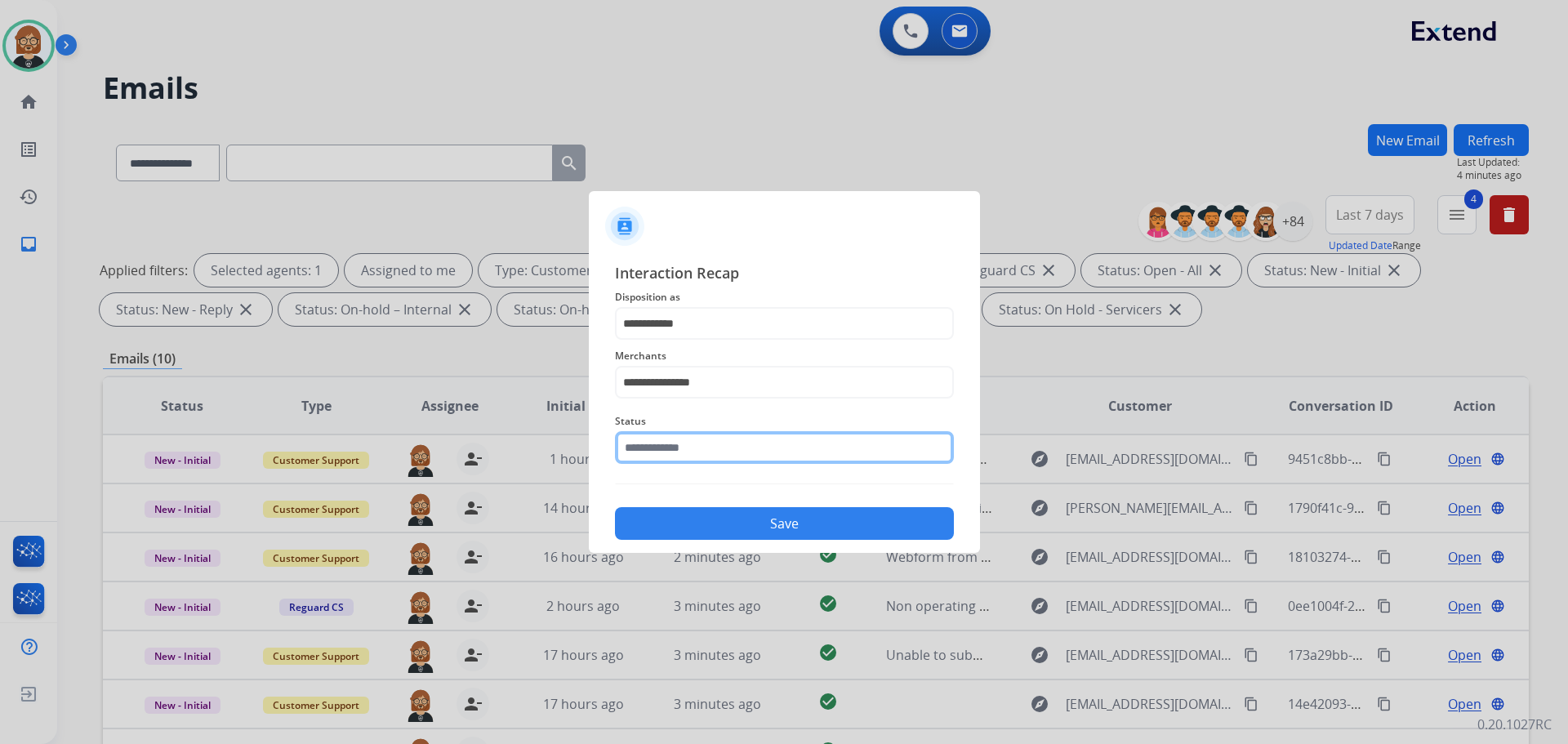
click at [804, 442] on input "text" at bounding box center [784, 447] width 339 height 32
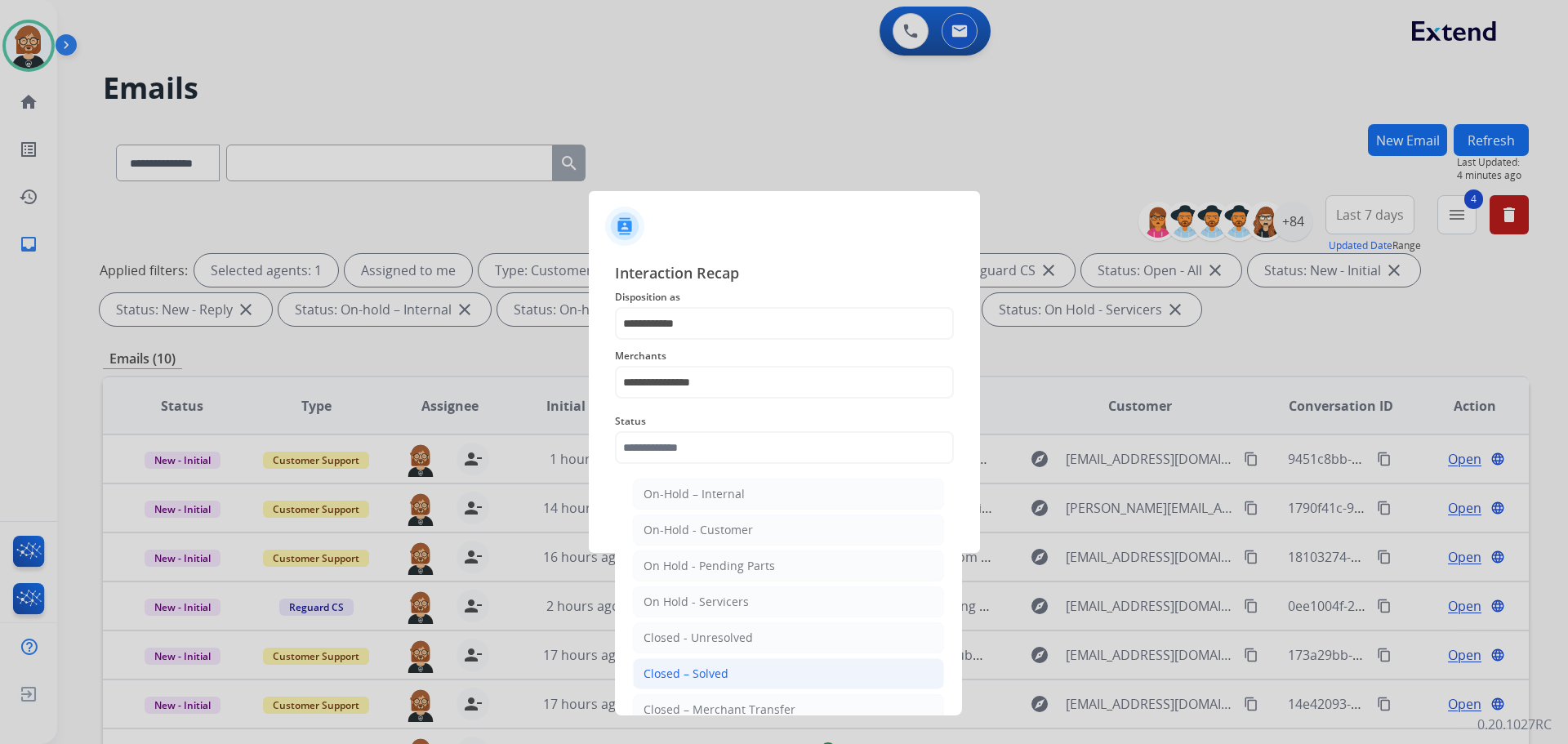
click at [800, 663] on li "Closed – Solved" at bounding box center [788, 674] width 311 height 31
type input "**********"
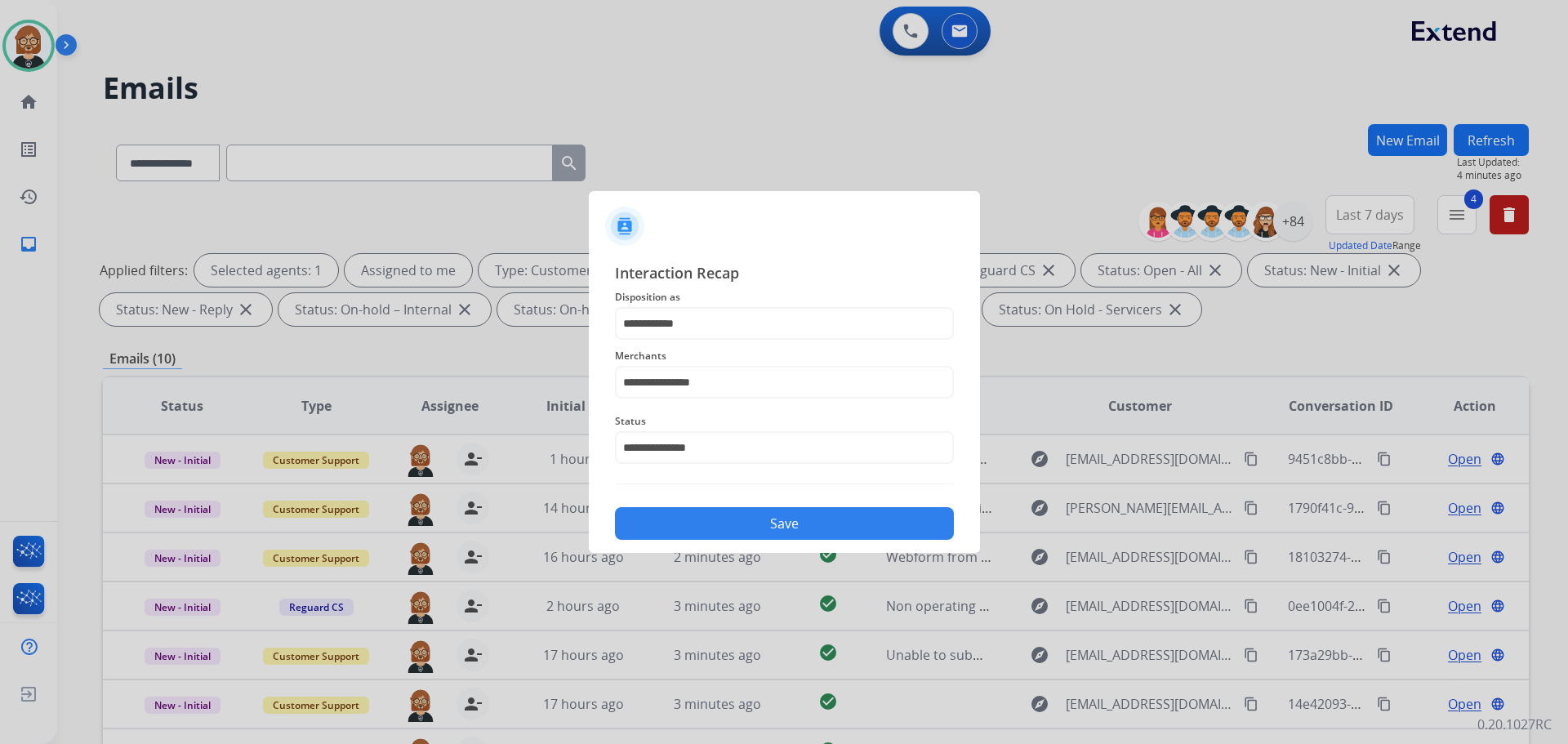
click at [807, 520] on button "Save" at bounding box center [784, 523] width 339 height 32
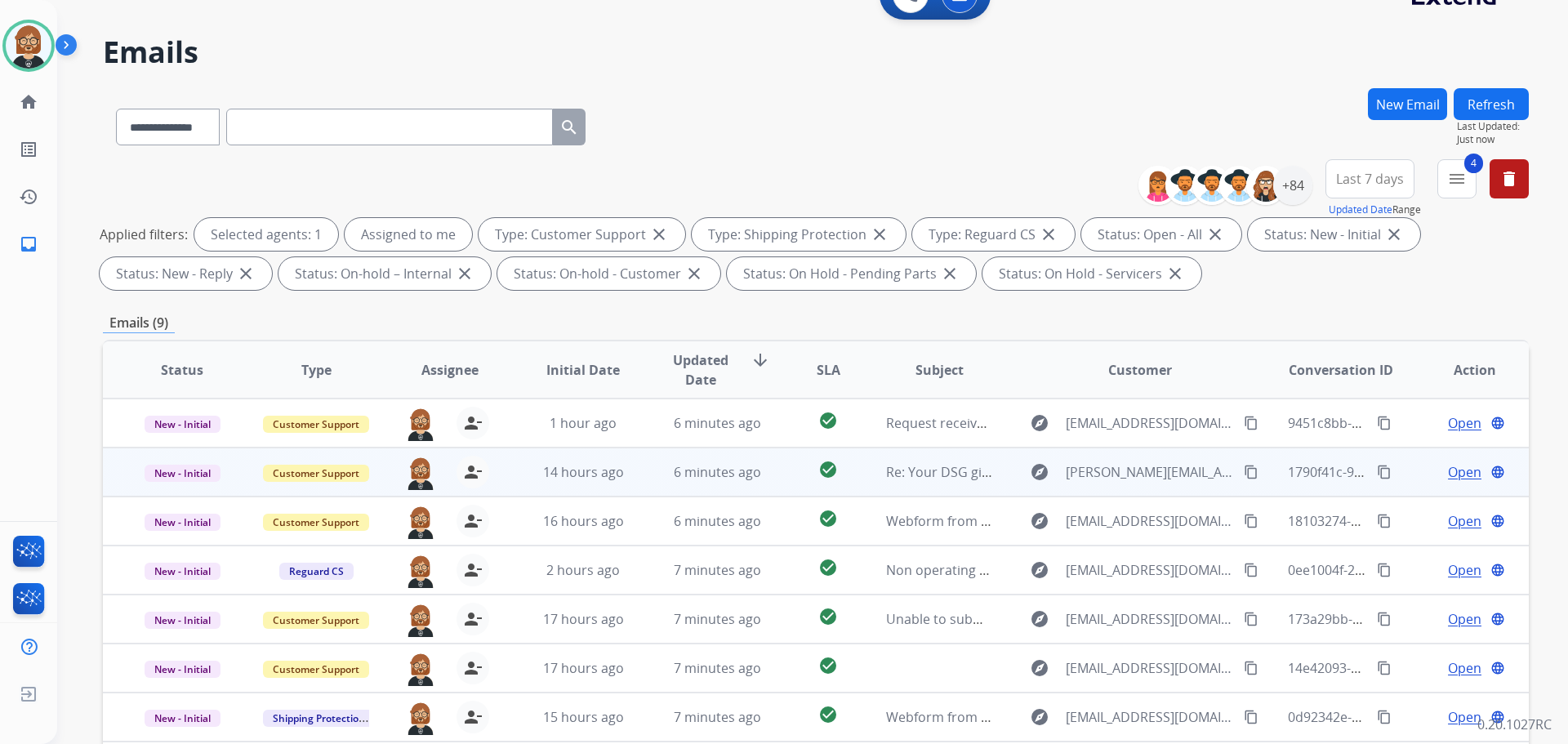
scroll to position [264, 0]
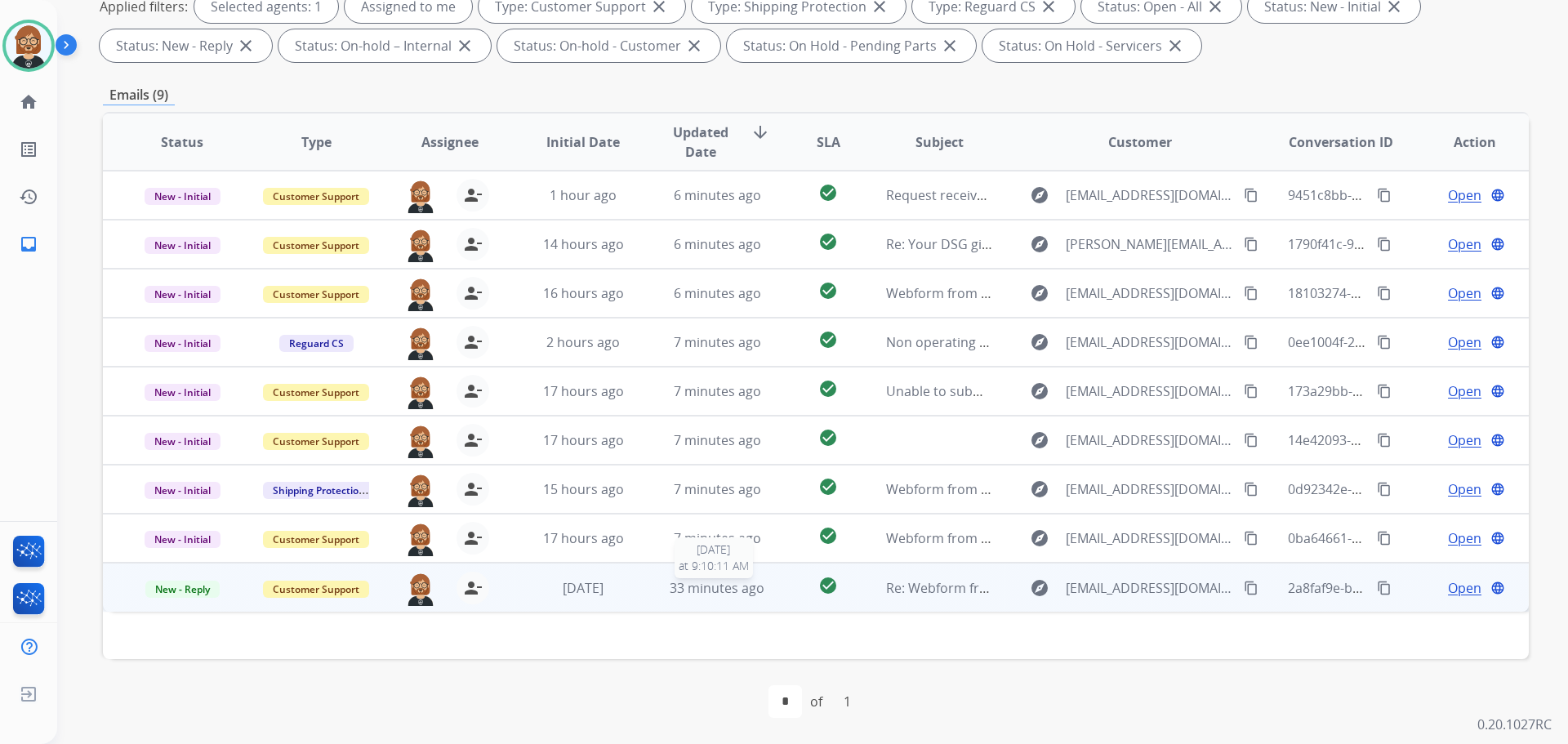
click at [723, 582] on span "33 minutes ago" at bounding box center [717, 588] width 94 height 18
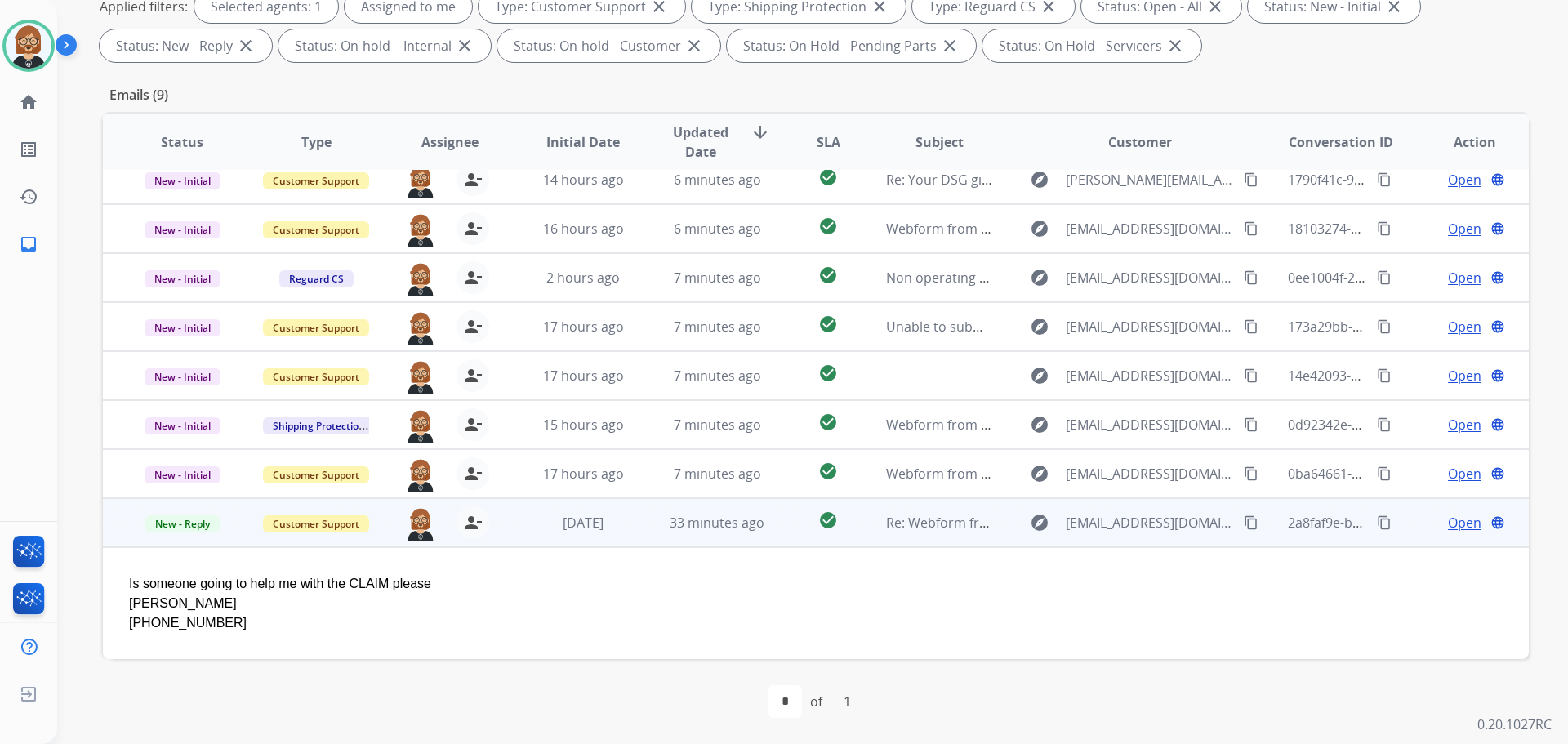
click at [1448, 524] on span "Open" at bounding box center [1465, 523] width 33 height 20
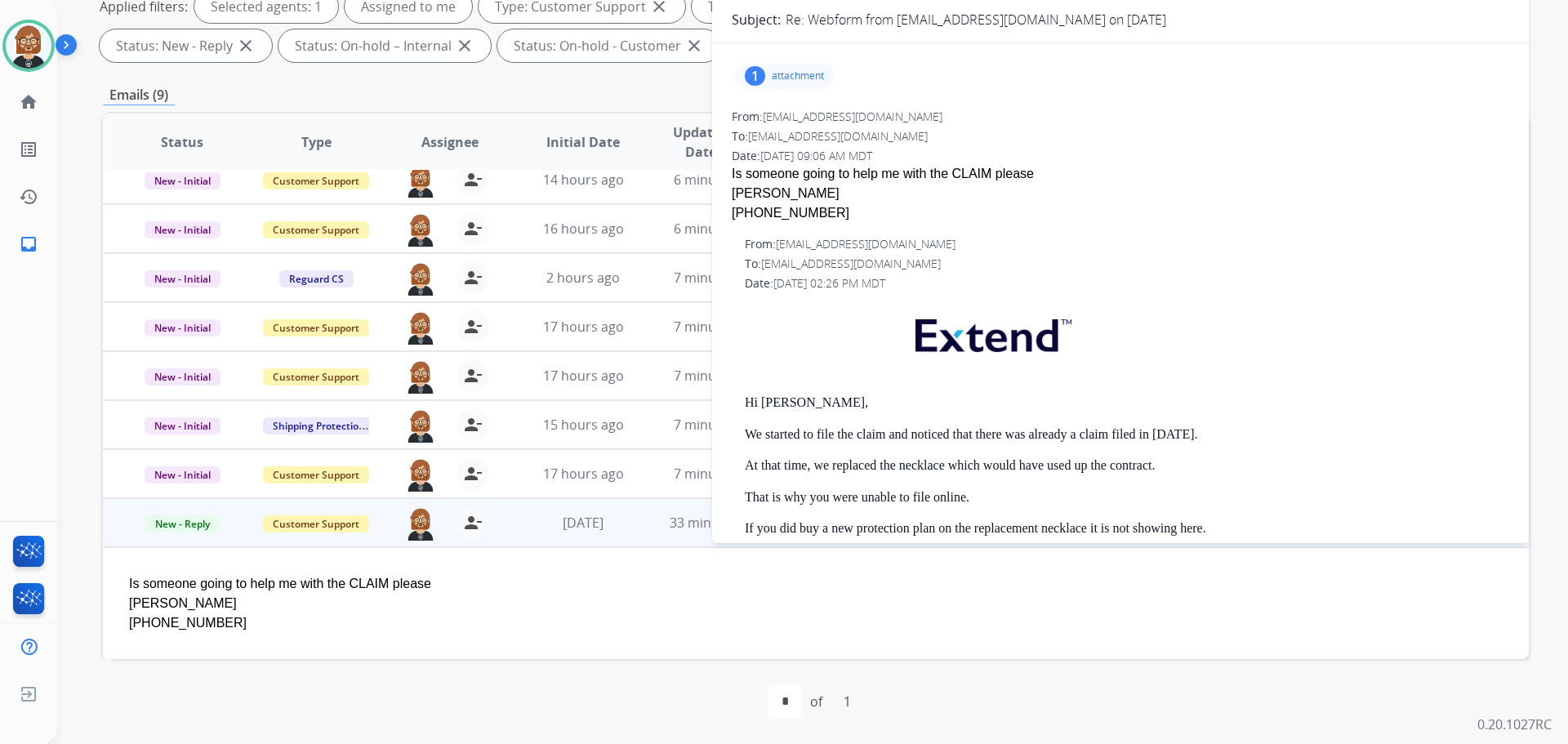
scroll to position [0, 0]
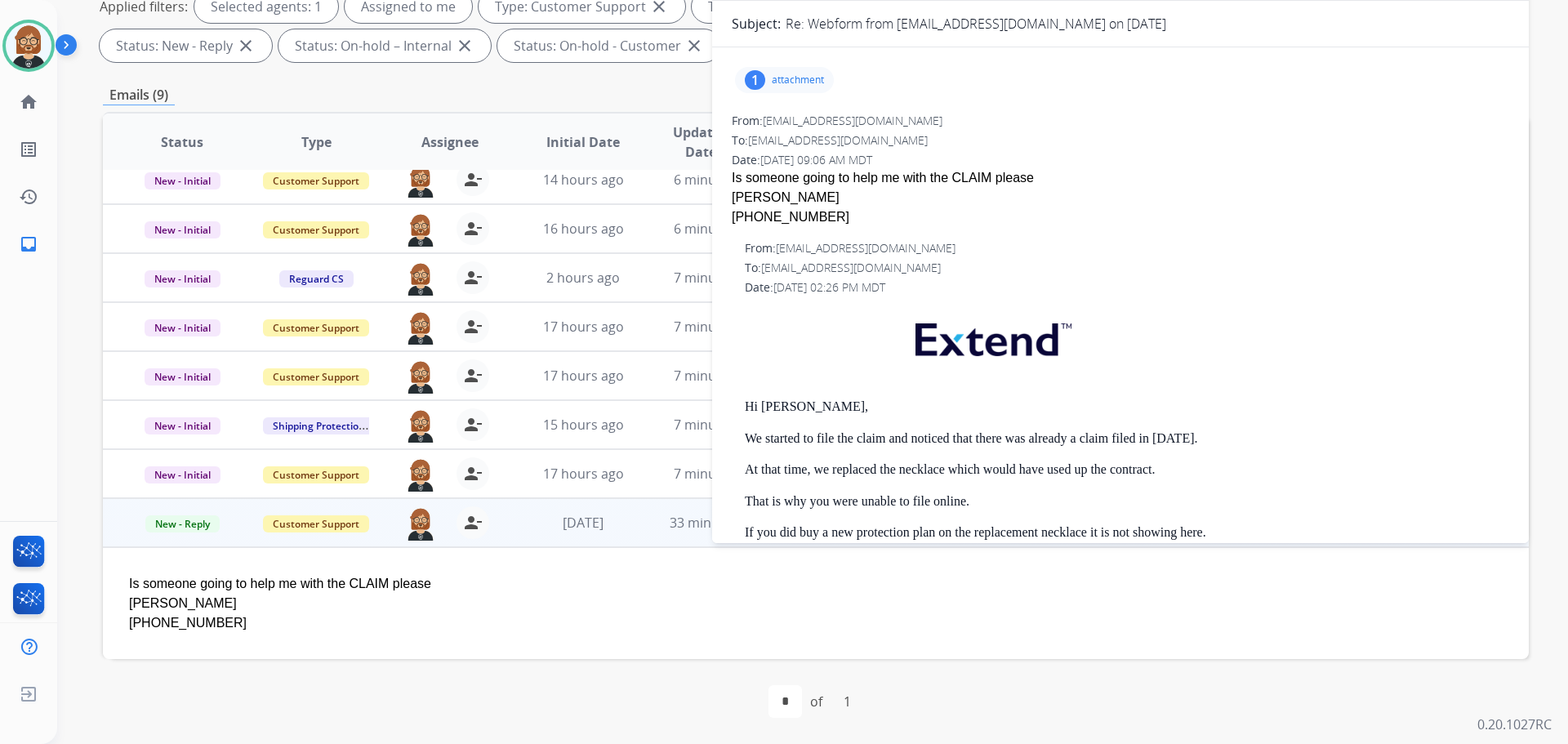
click at [774, 78] on p "attachment" at bounding box center [798, 80] width 52 height 13
click at [764, 120] on div at bounding box center [788, 122] width 82 height 57
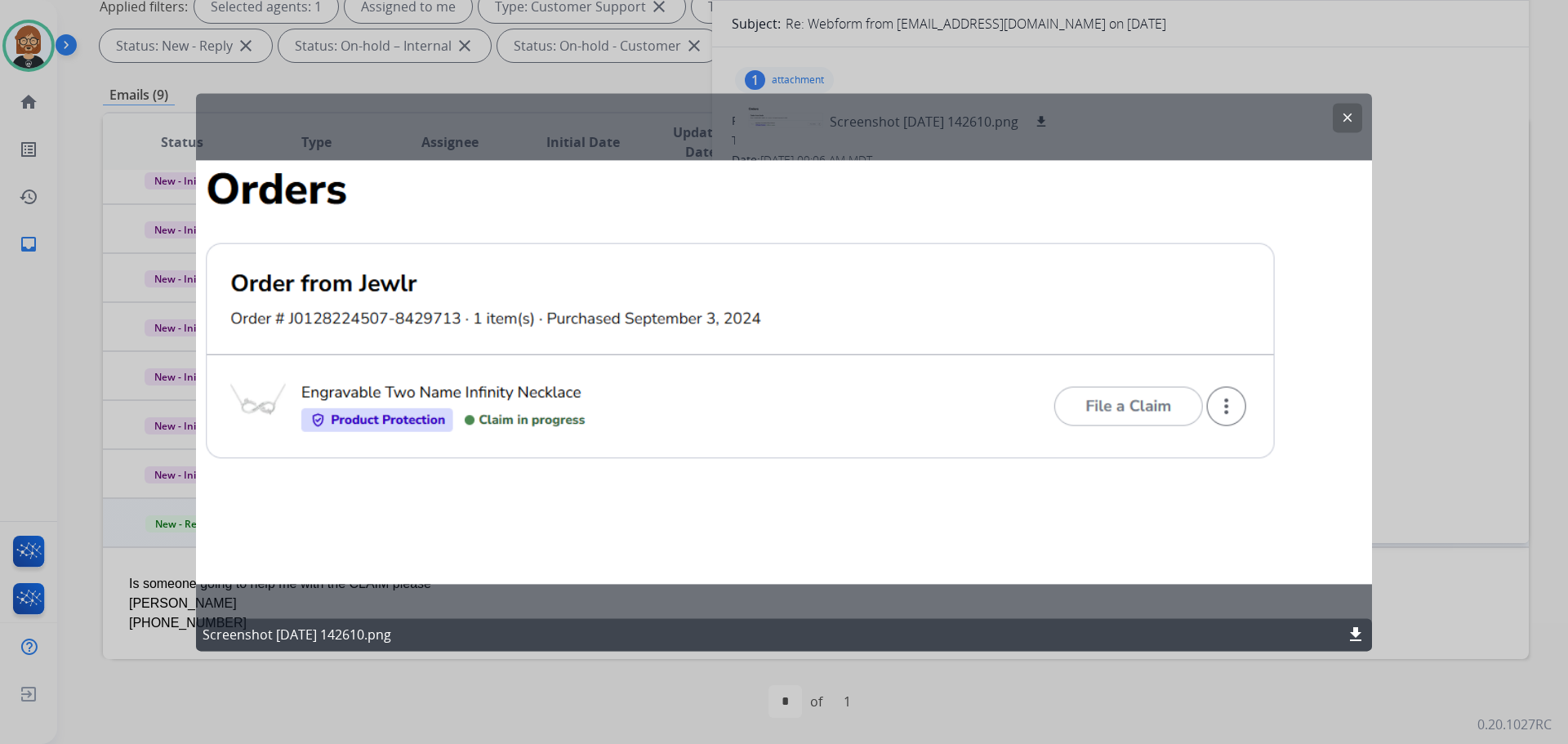
click at [1406, 333] on div at bounding box center [784, 372] width 1568 height 744
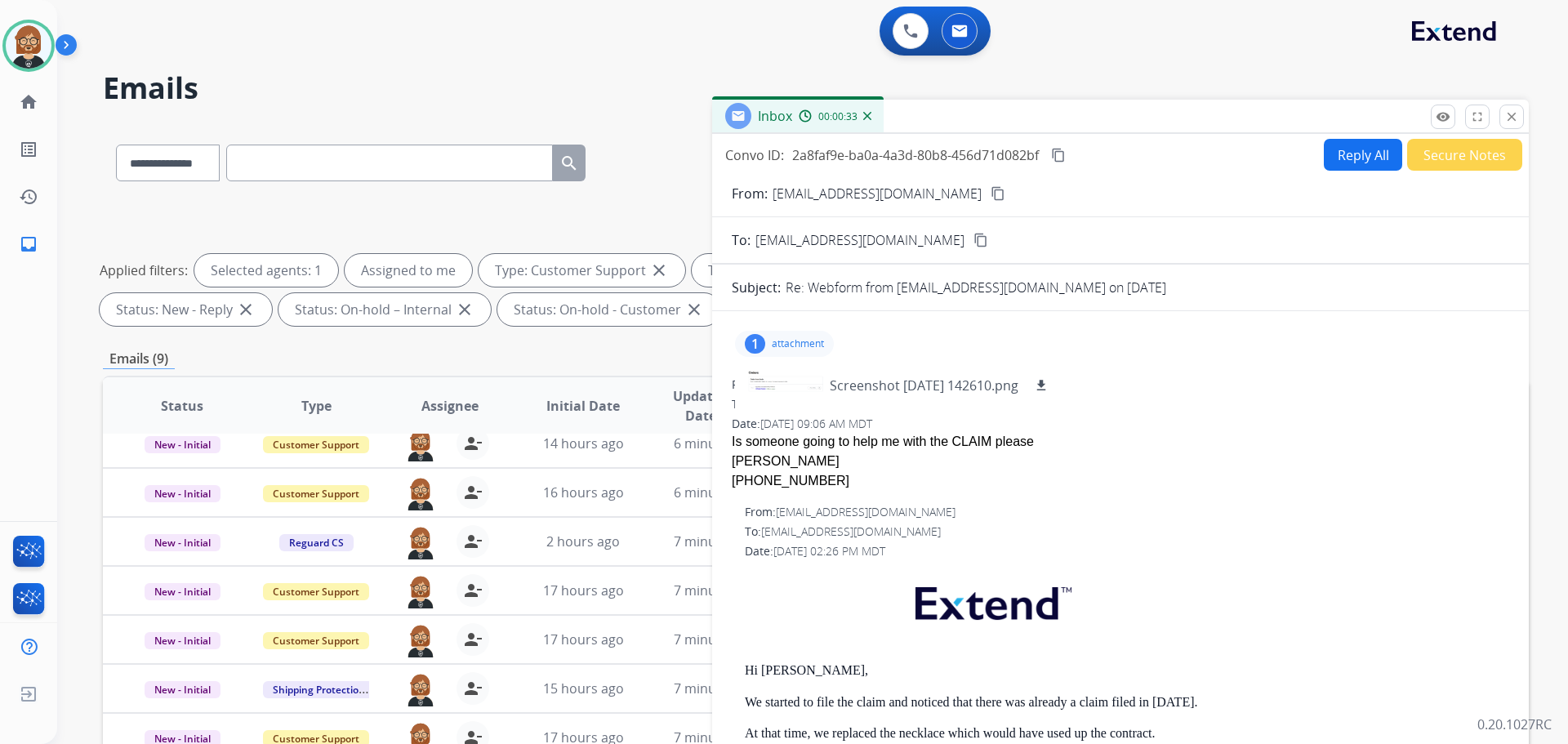
click at [1338, 155] on button "Reply All" at bounding box center [1364, 154] width 79 height 31
select select "**********"
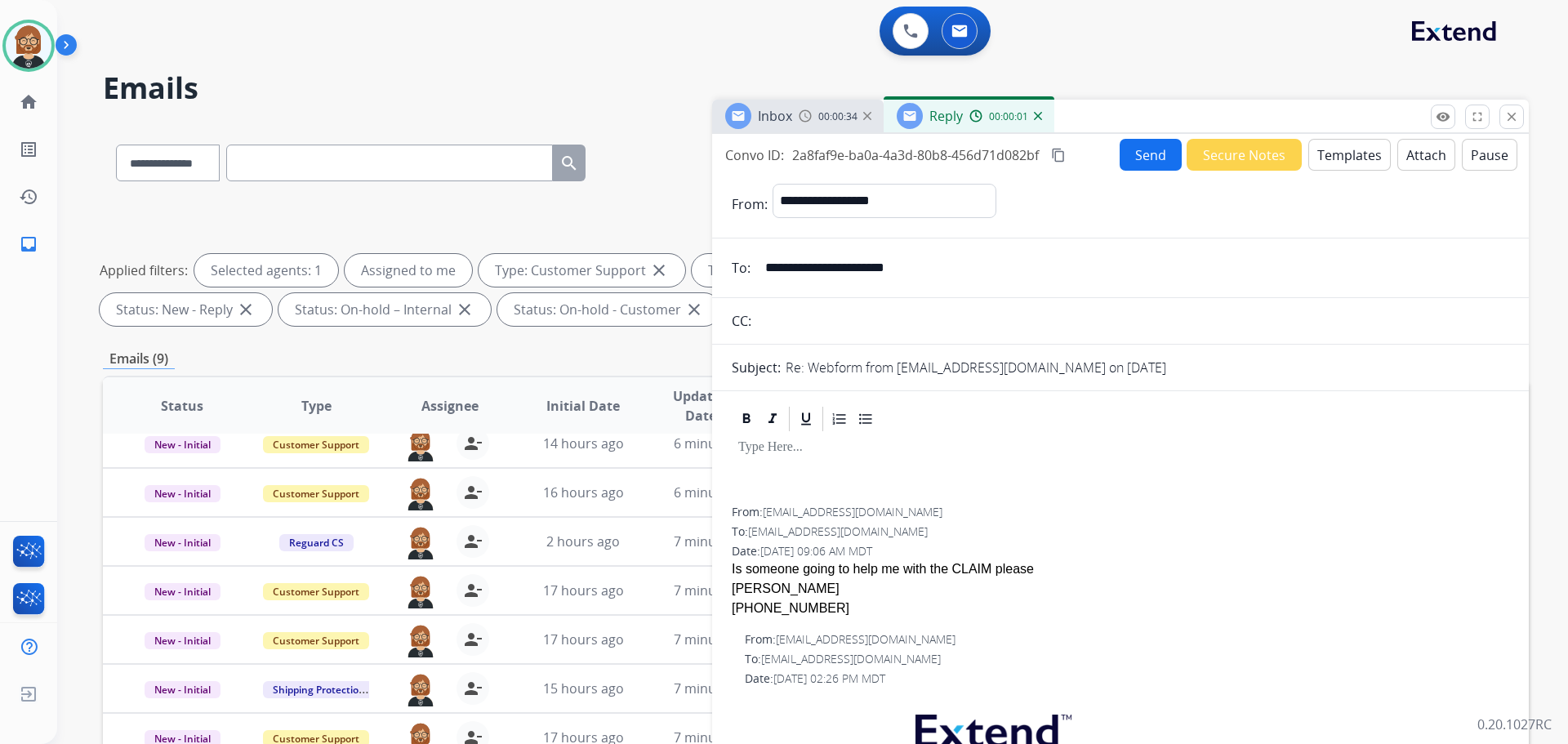
click at [1334, 158] on button "Templates" at bounding box center [1350, 154] width 83 height 31
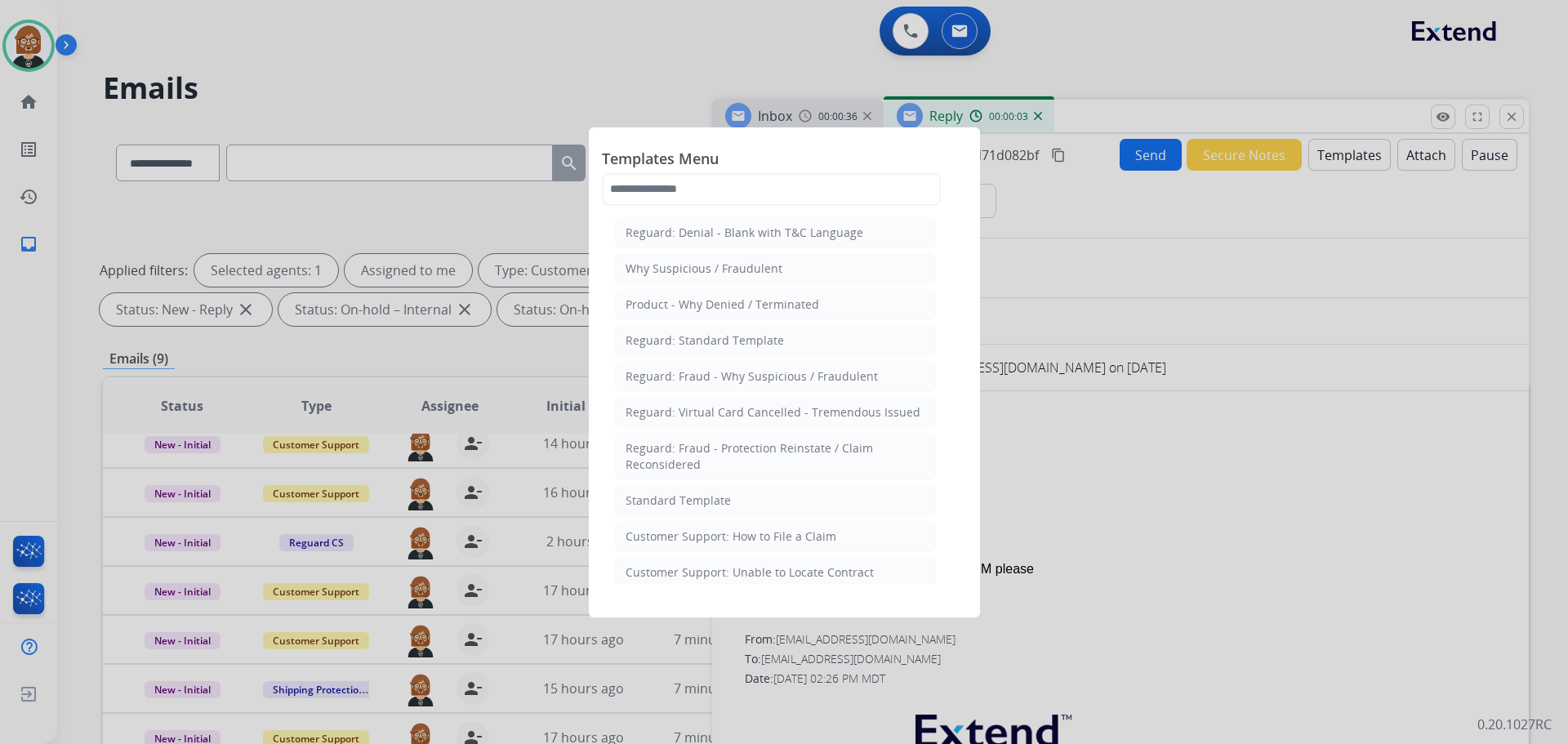
click at [763, 494] on li "Standard Template" at bounding box center [775, 501] width 321 height 31
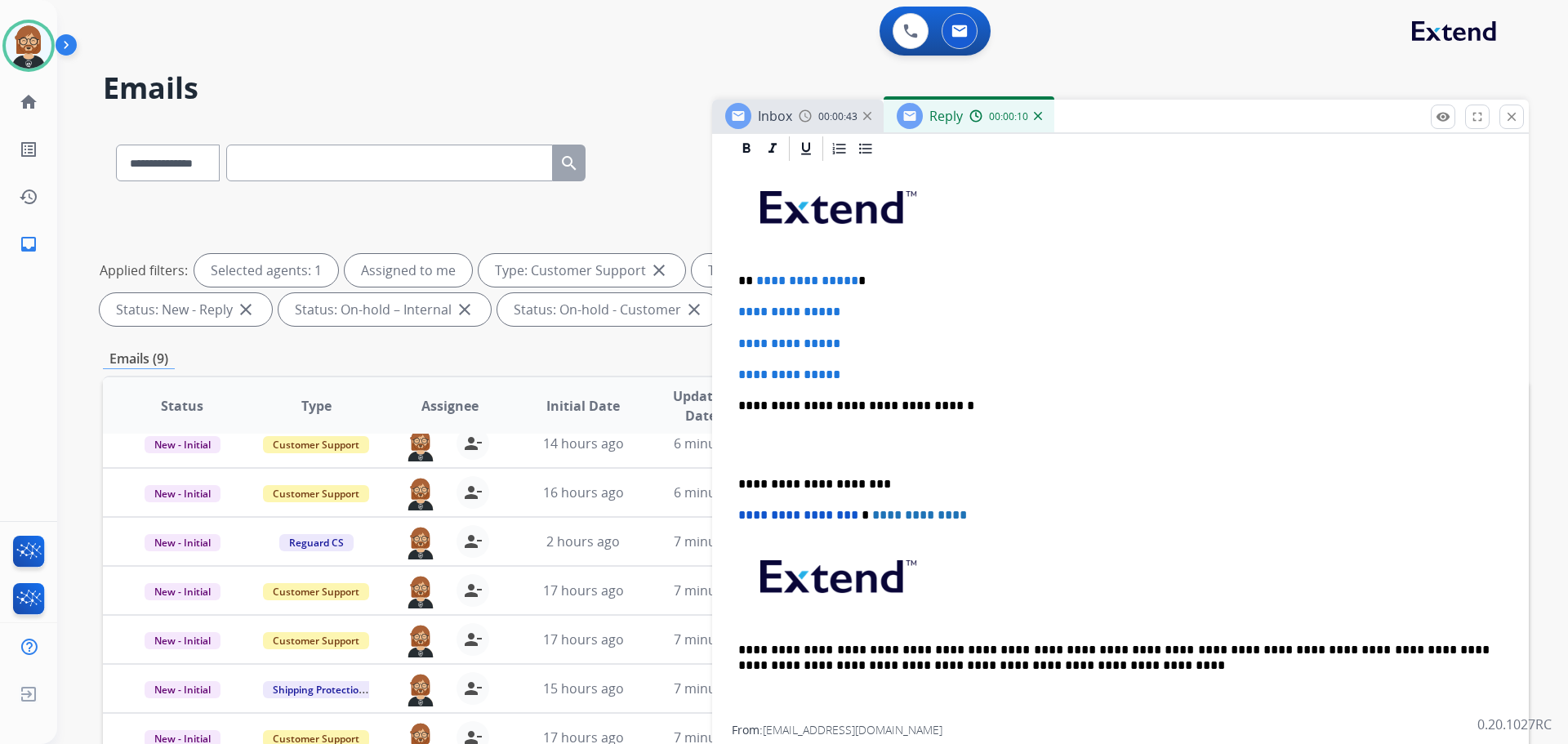
scroll to position [327, 0]
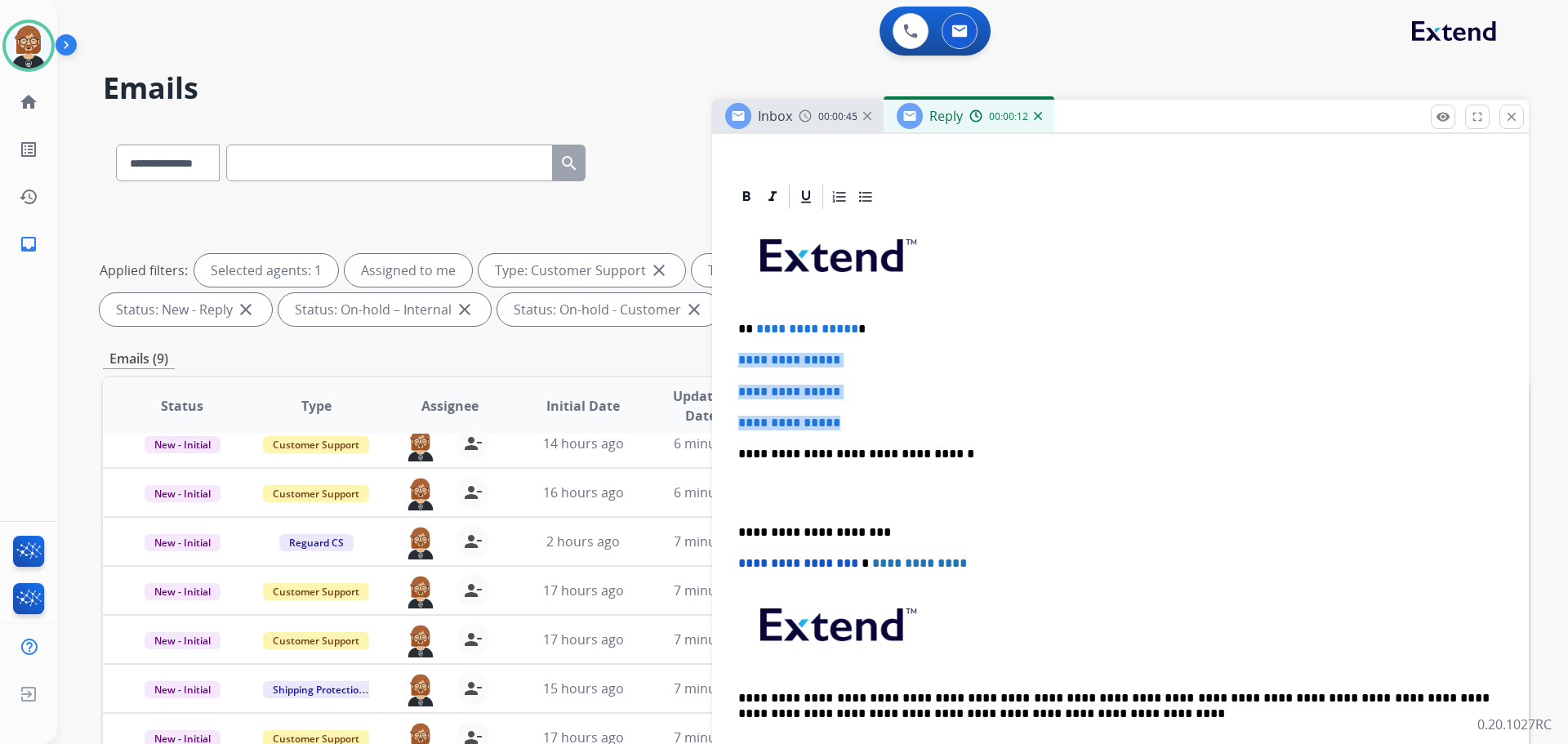
drag, startPoint x: 871, startPoint y: 424, endPoint x: 719, endPoint y: 361, distance: 164.5
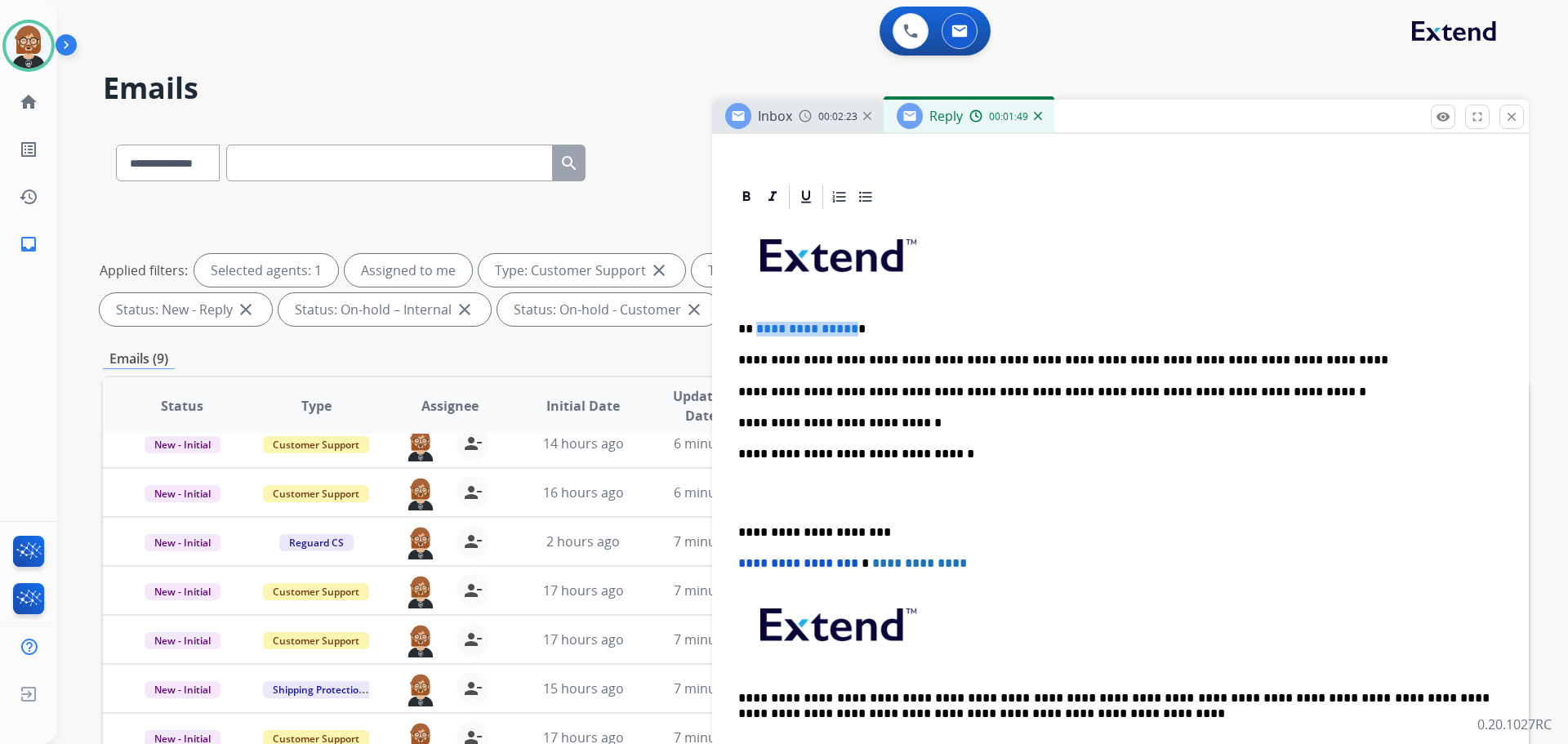
drag, startPoint x: 847, startPoint y: 325, endPoint x: 755, endPoint y: 321, distance: 92.1
click at [756, 322] on span "**********" at bounding box center [808, 328] width 102 height 12
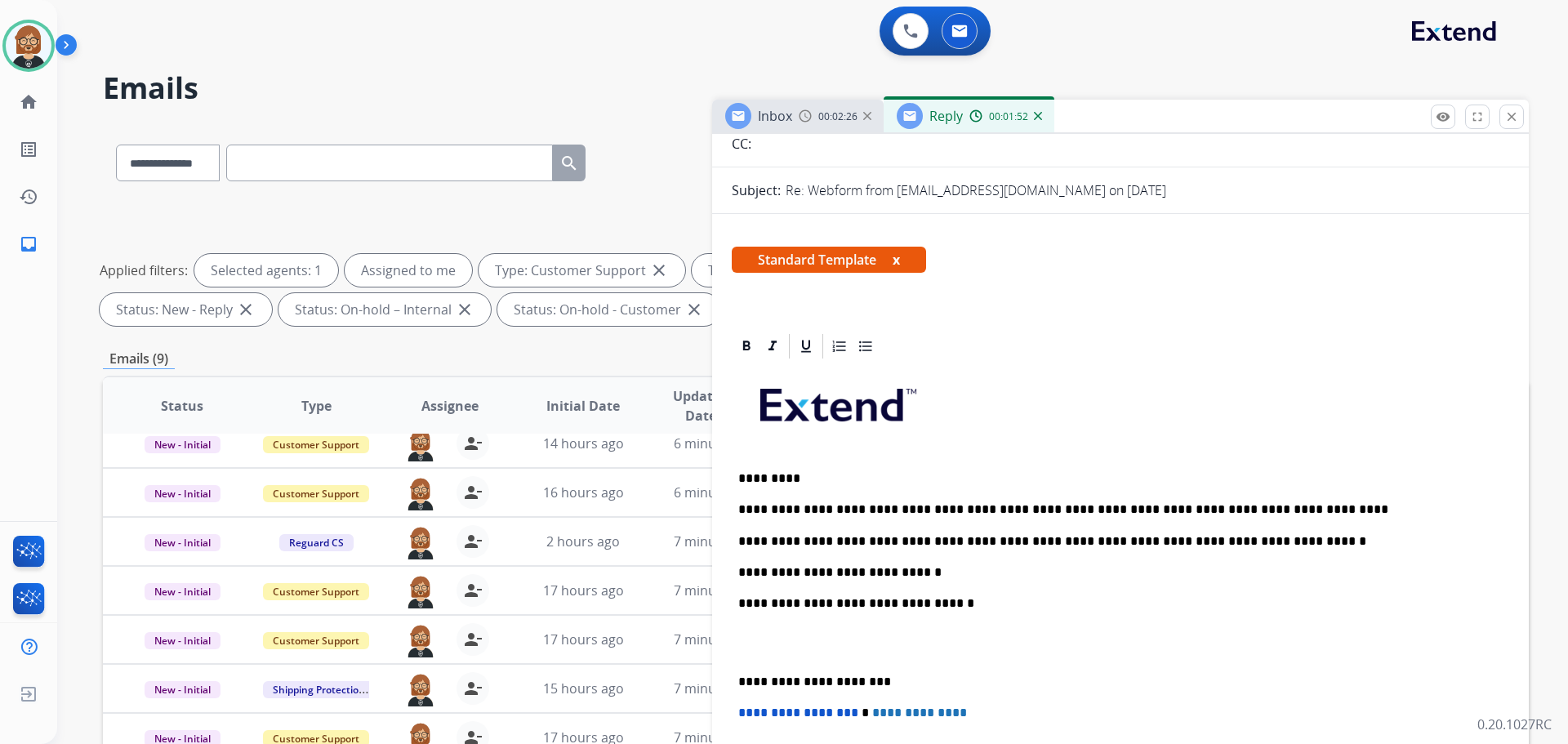
scroll to position [0, 0]
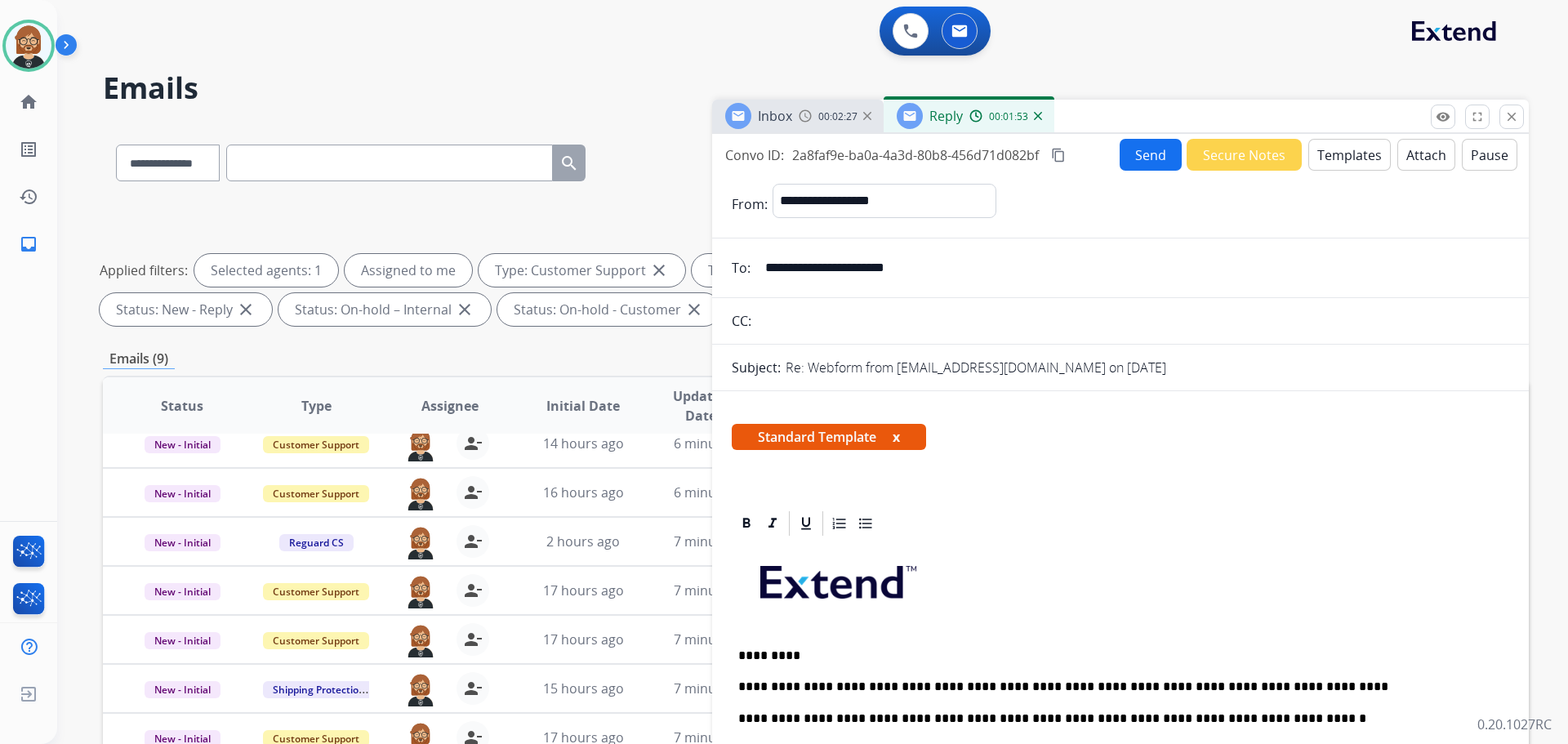
click at [1138, 144] on button "Send" at bounding box center [1150, 154] width 62 height 31
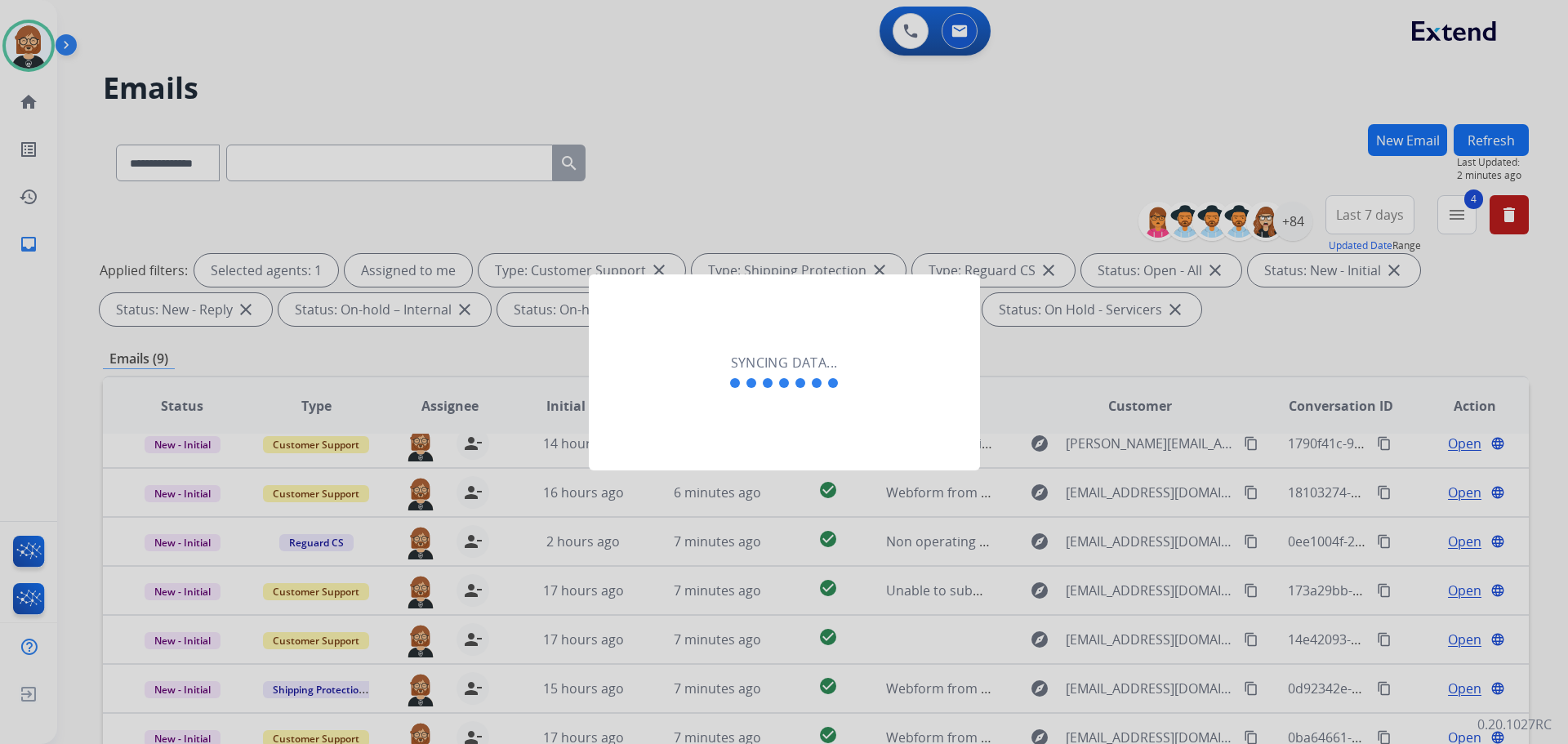
click input "text"
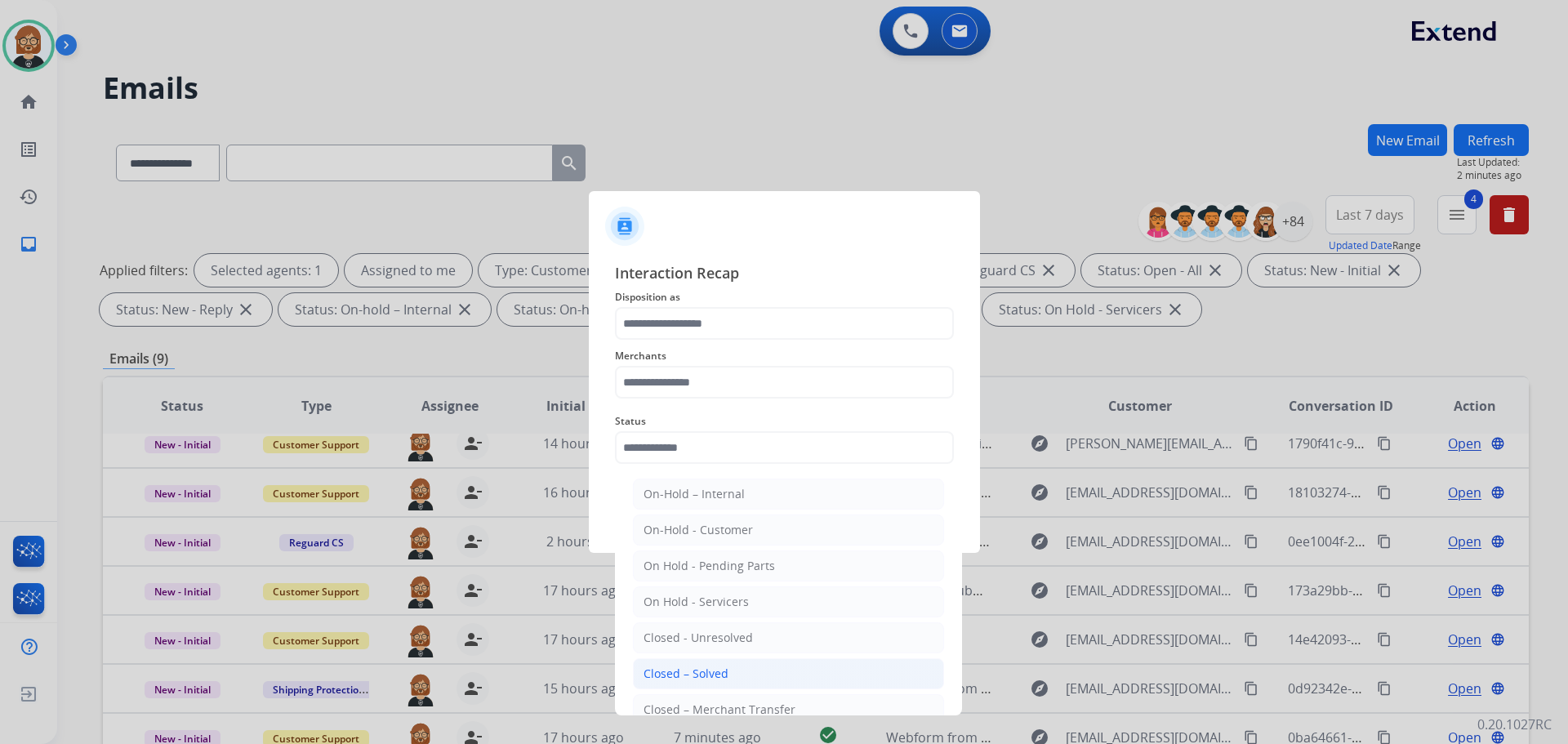
click at [780, 680] on li "Closed – Solved" at bounding box center [788, 674] width 311 height 31
type input "**********"
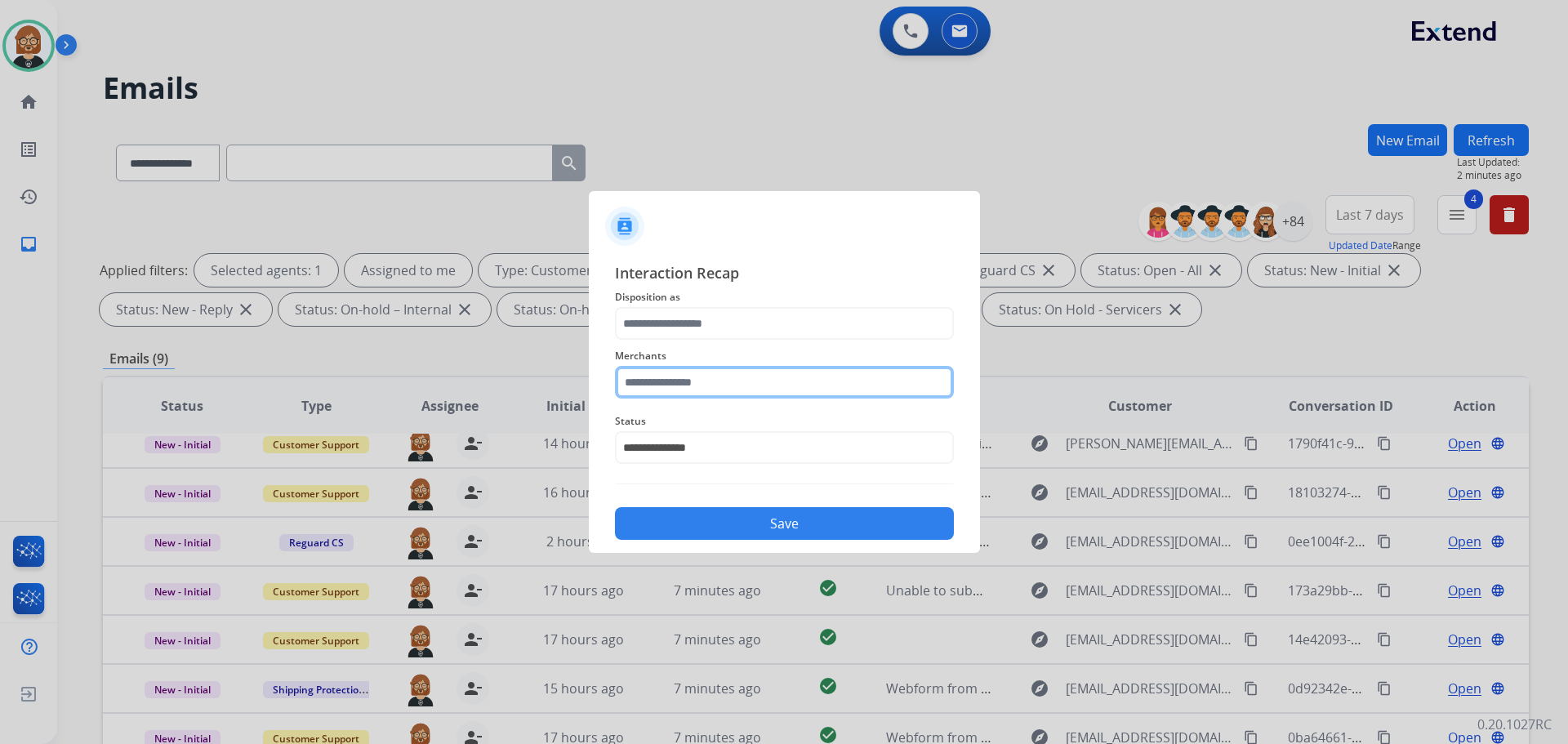
click at [796, 379] on input "text" at bounding box center [784, 381] width 339 height 32
click at [787, 441] on li "Jewlr" at bounding box center [788, 429] width 311 height 31
type input "*****"
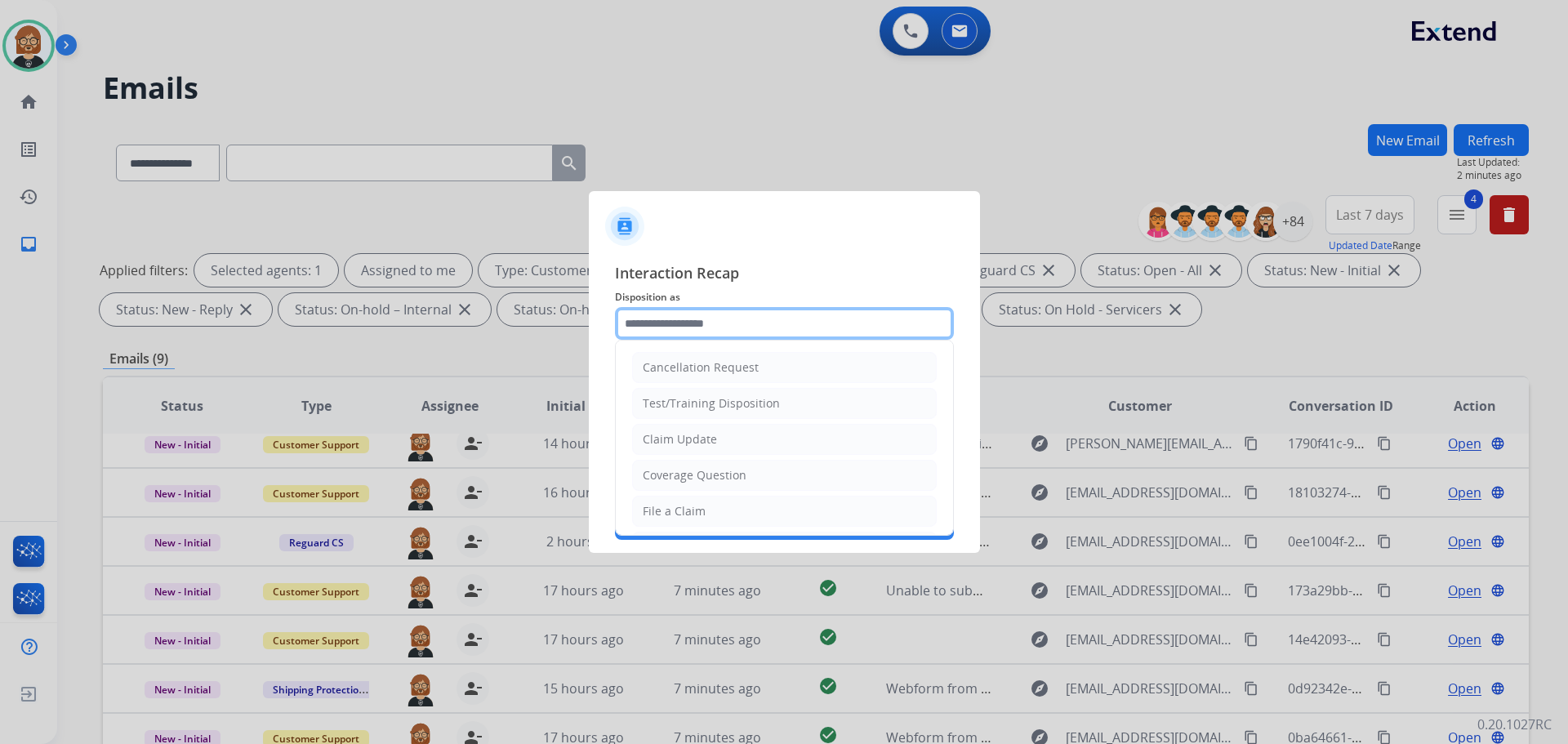
click at [802, 317] on input "text" at bounding box center [784, 323] width 339 height 32
click at [747, 424] on ul "Cancellation Request Test/Training Disposition Claim Update Coverage Question F…" at bounding box center [784, 565] width 337 height 449
click at [757, 333] on input "text" at bounding box center [784, 323] width 339 height 32
click at [744, 444] on li "Claim Update" at bounding box center [784, 439] width 305 height 31
type input "**********"
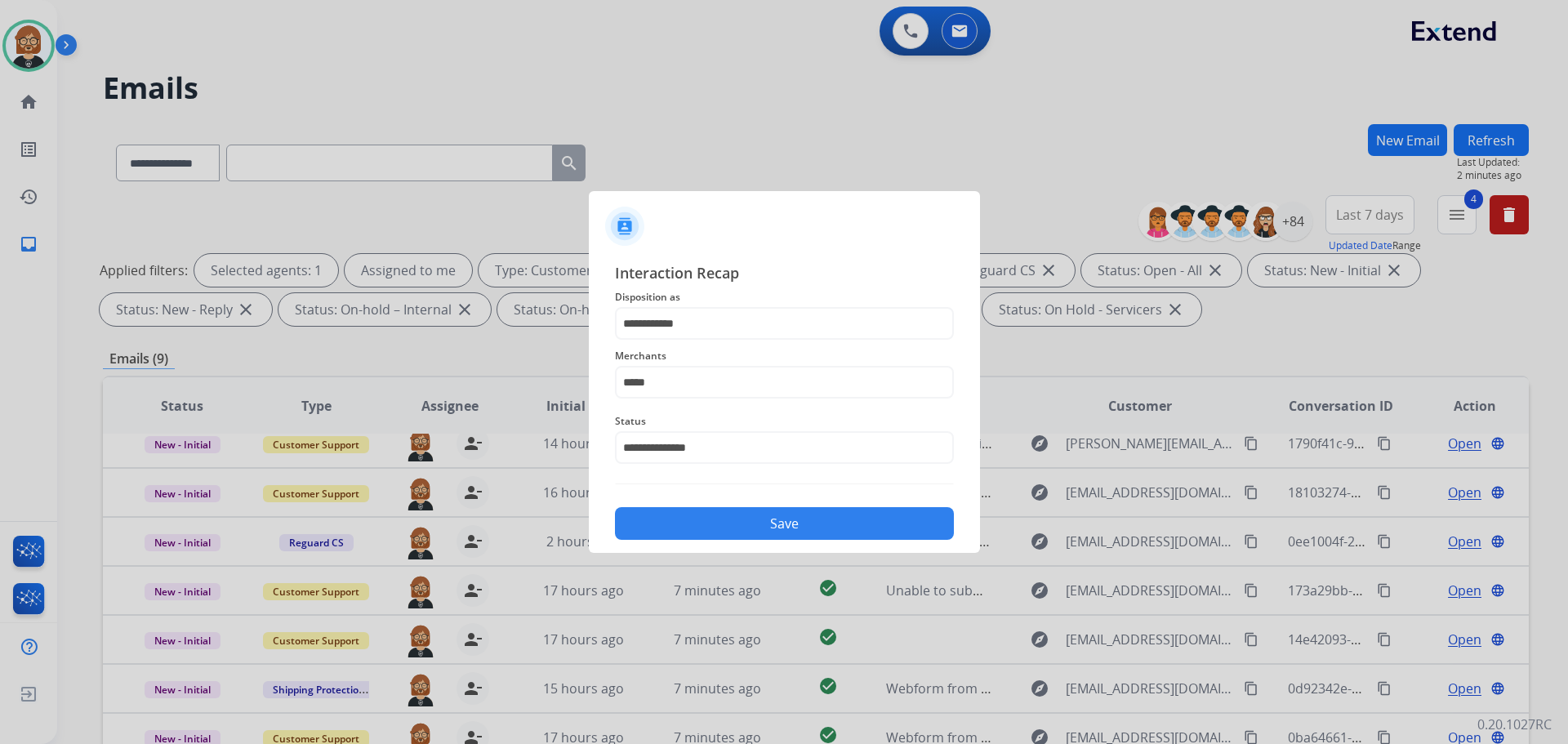
click at [783, 533] on button "Save" at bounding box center [784, 523] width 339 height 32
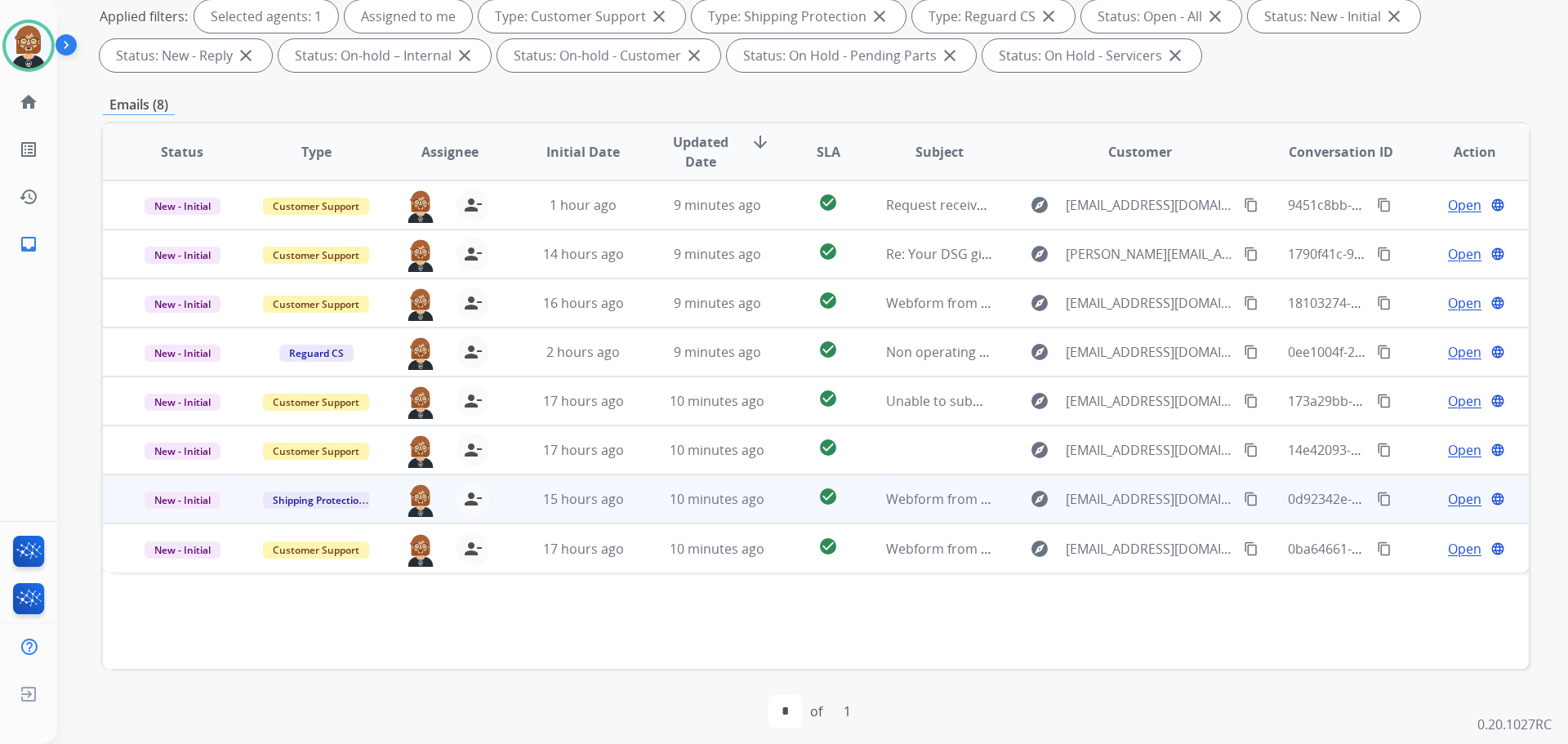
scroll to position [264, 0]
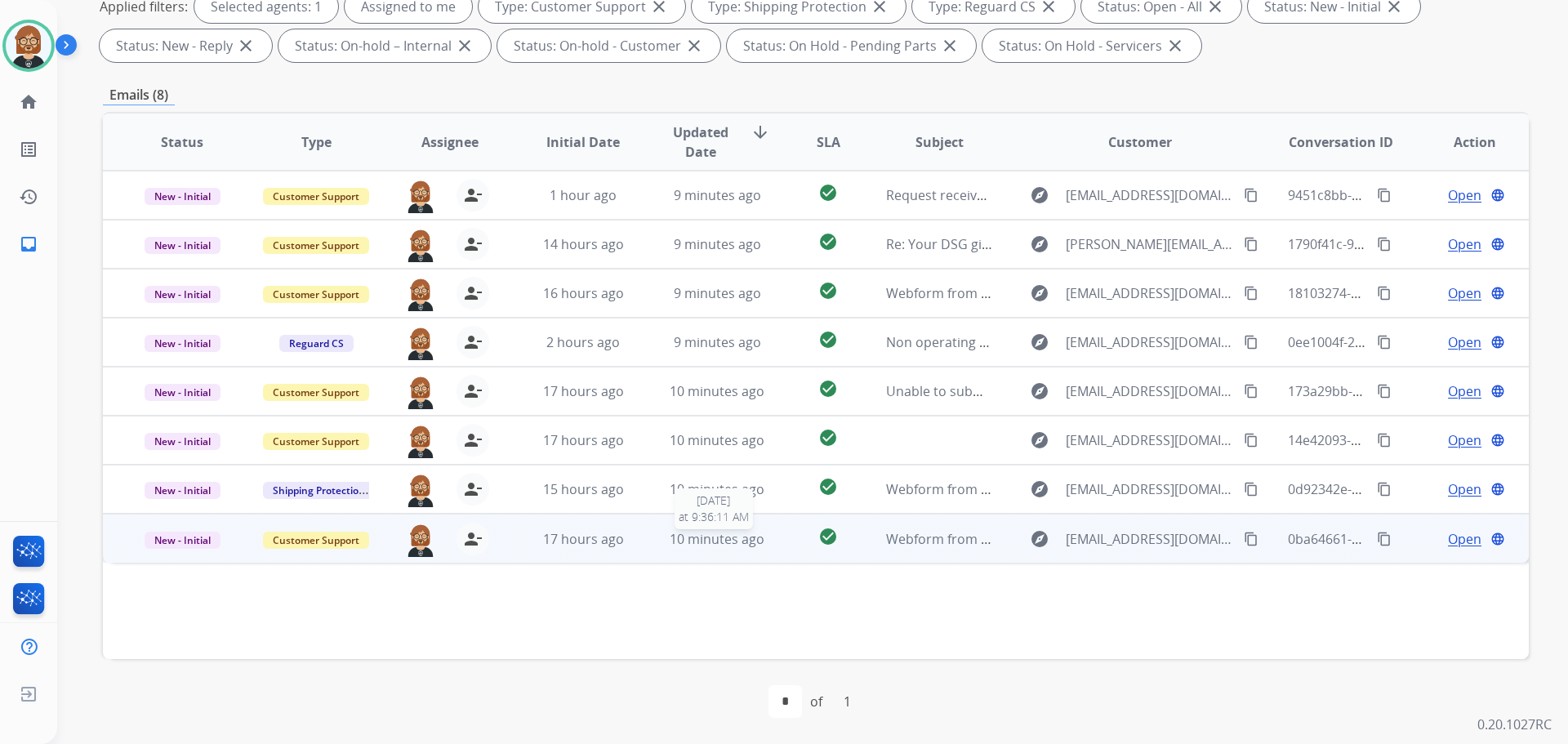
click at [721, 544] on span "10 minutes ago" at bounding box center [717, 540] width 94 height 18
click at [771, 544] on td "check_circle" at bounding box center [815, 539] width 89 height 49
click at [1448, 544] on span "Open" at bounding box center [1465, 539] width 33 height 20
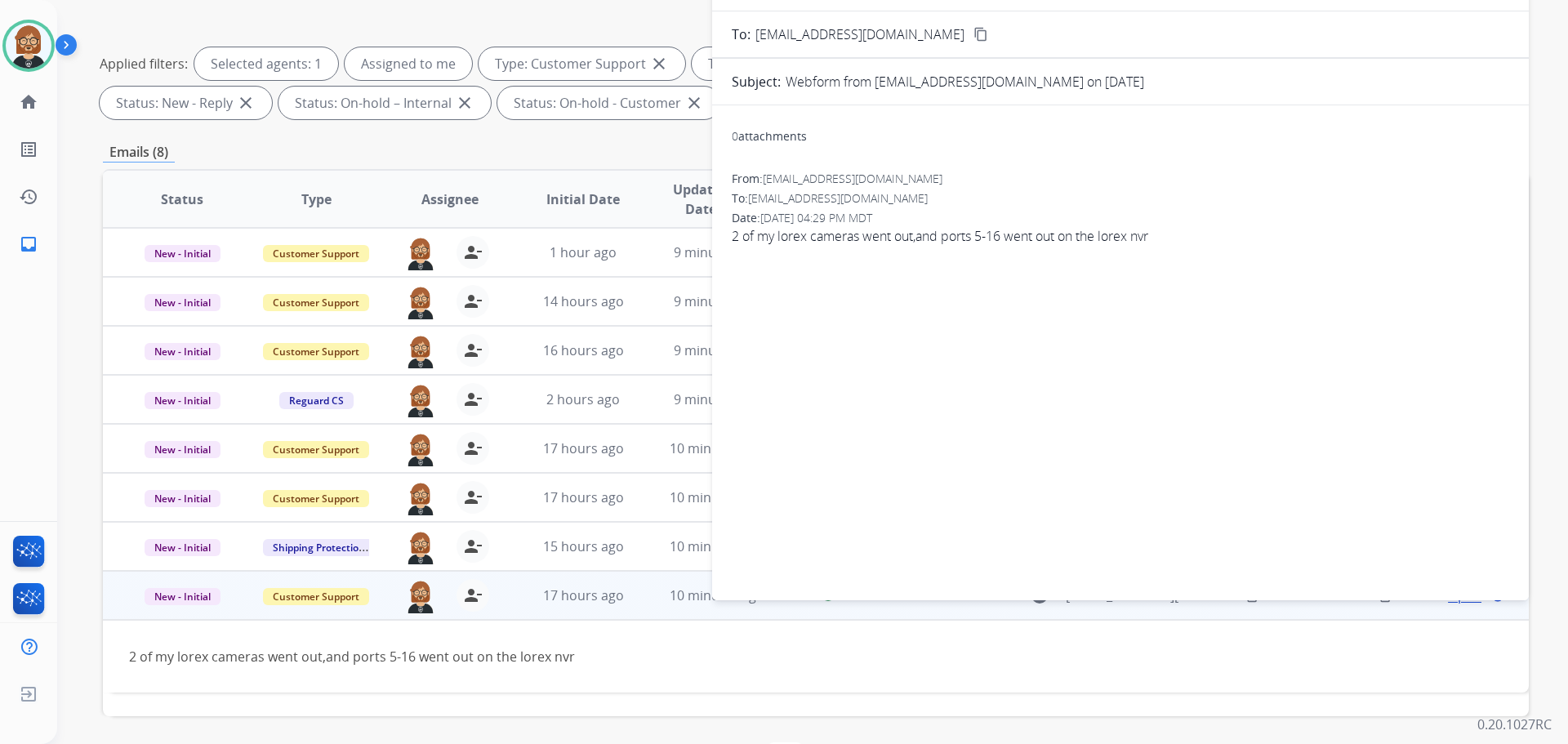
scroll to position [0, 0]
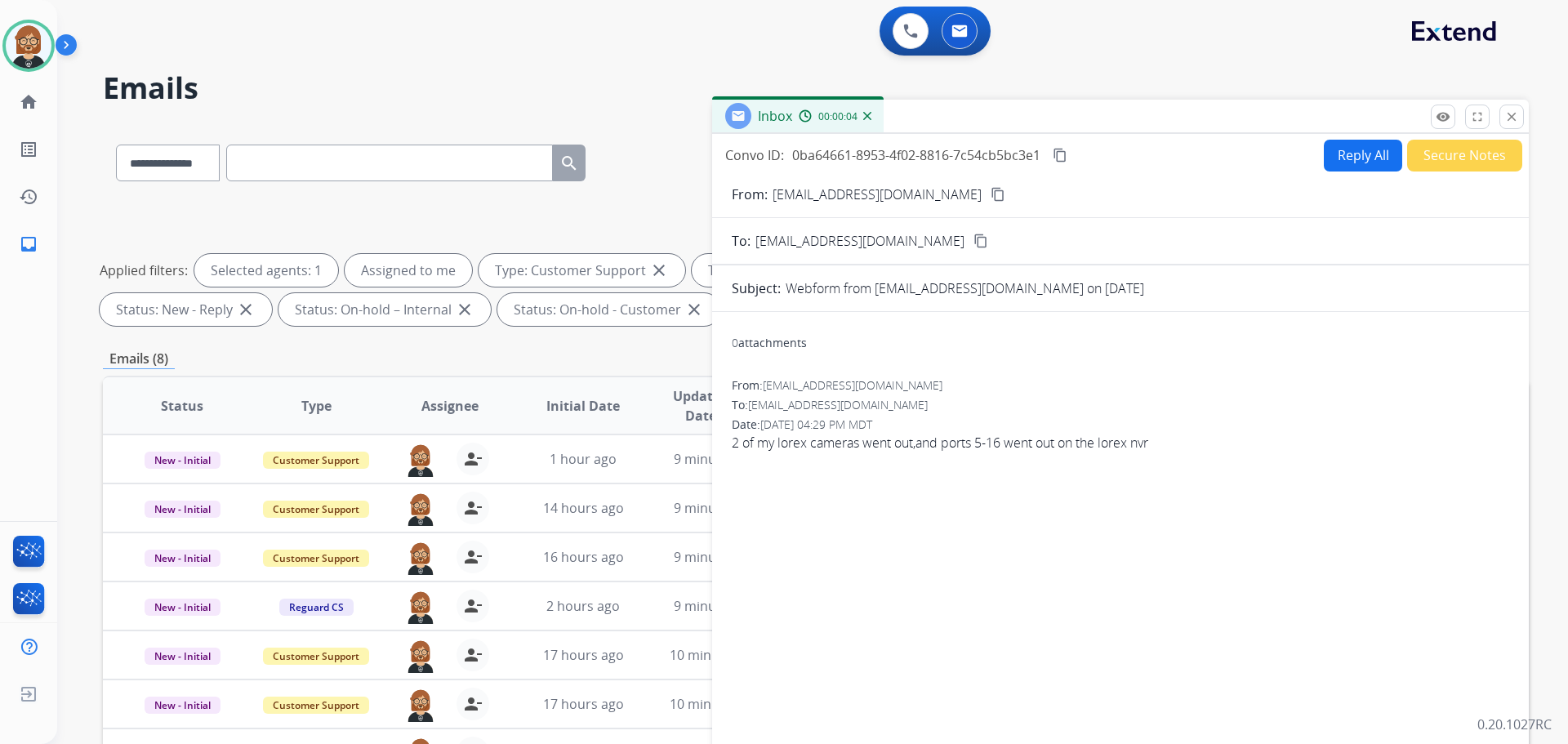
click at [990, 191] on mat-icon "content_copy" at bounding box center [997, 194] width 15 height 15
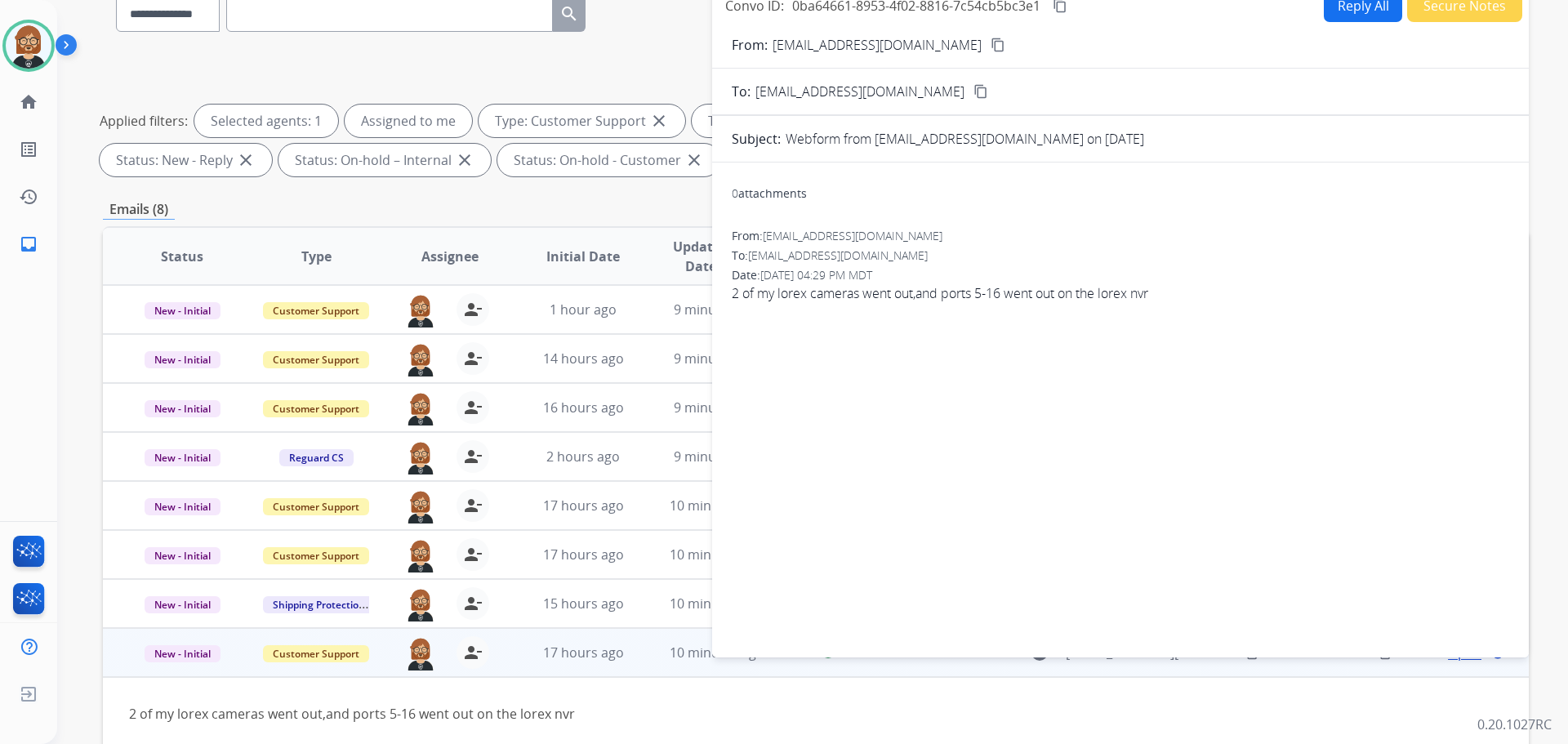
scroll to position [19, 0]
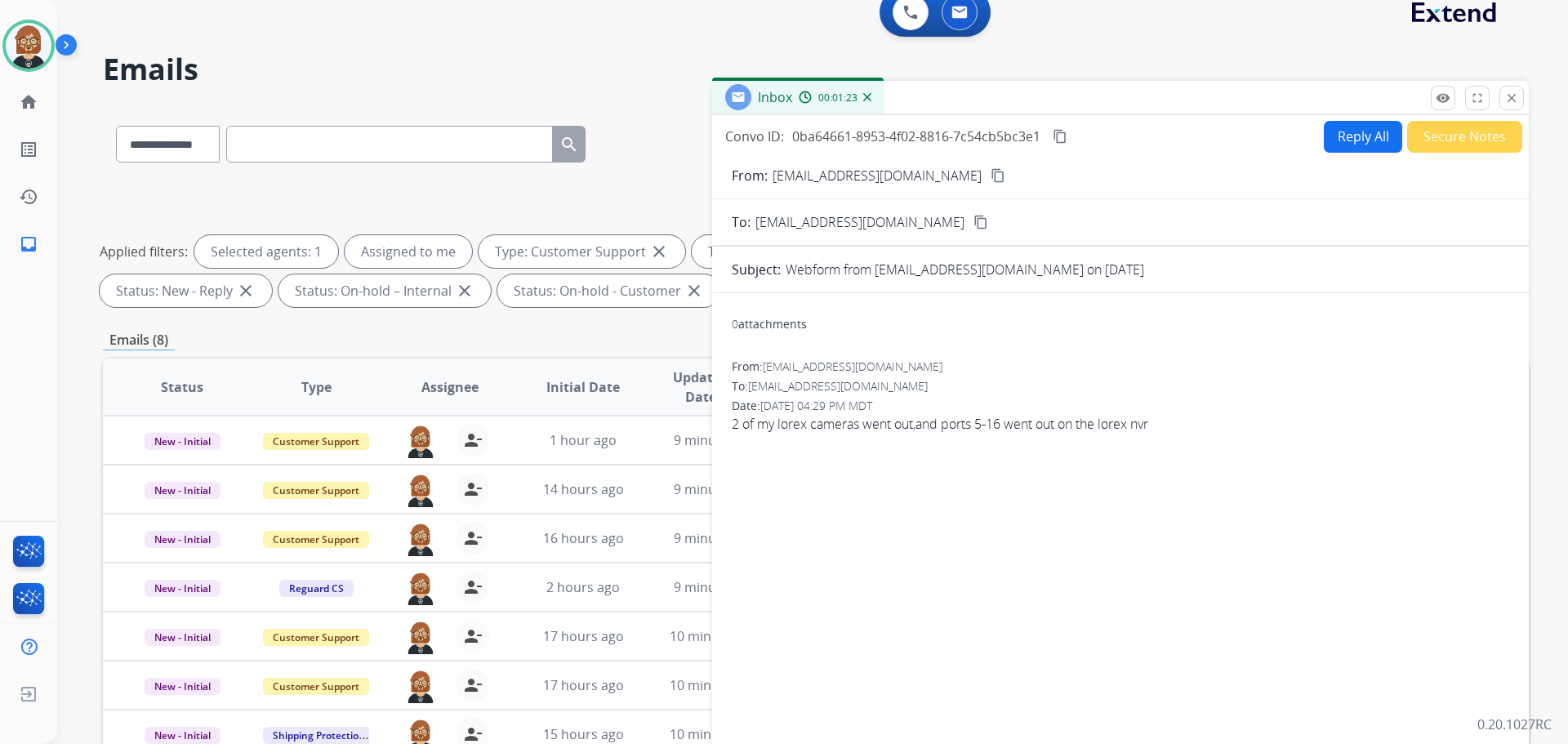
click at [990, 179] on mat-icon "content_copy" at bounding box center [997, 175] width 15 height 15
click at [1507, 100] on mat-icon "close" at bounding box center [1511, 97] width 15 height 15
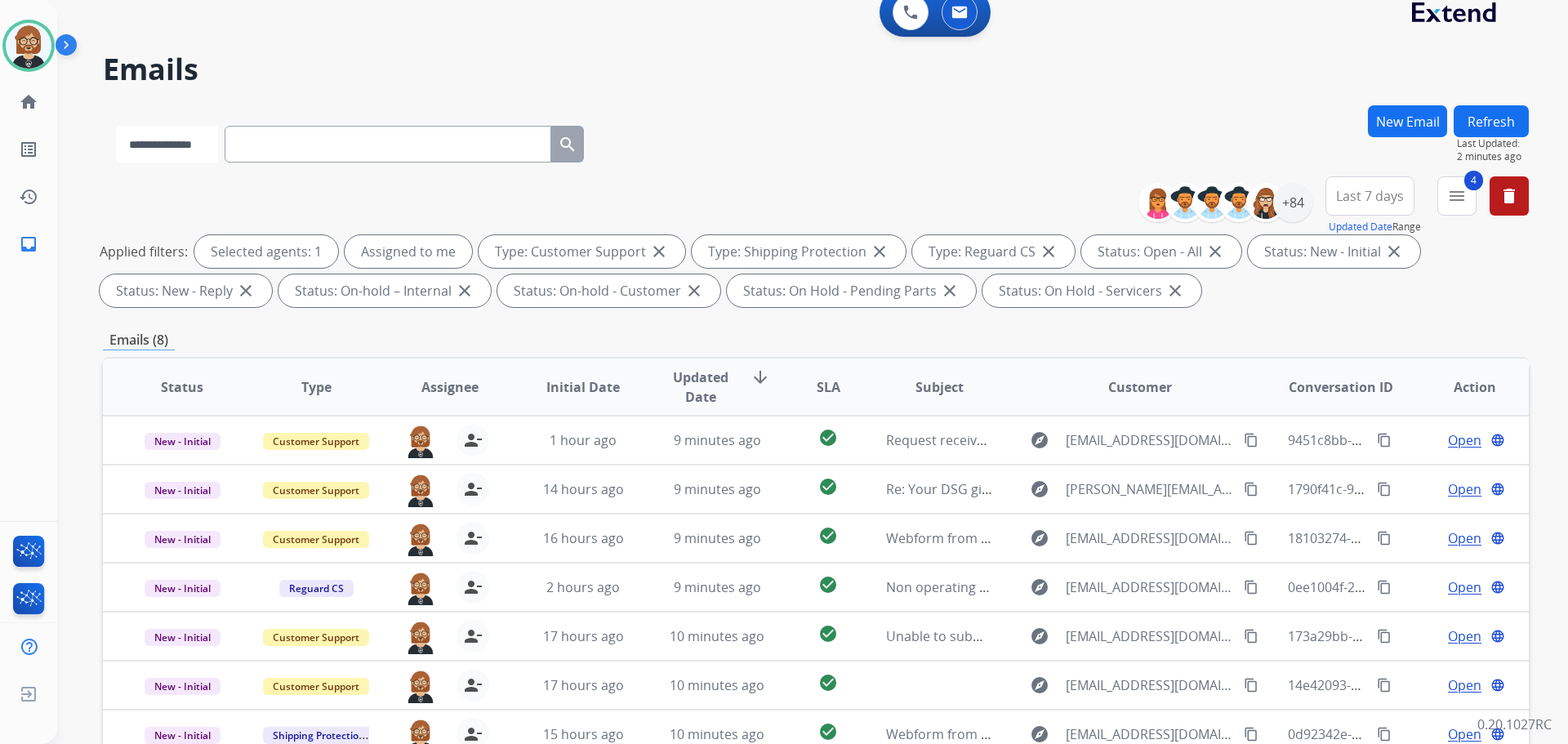
click at [197, 146] on select "**********" at bounding box center [167, 143] width 102 height 36
click at [116, 126] on select "**********" at bounding box center [167, 143] width 102 height 36
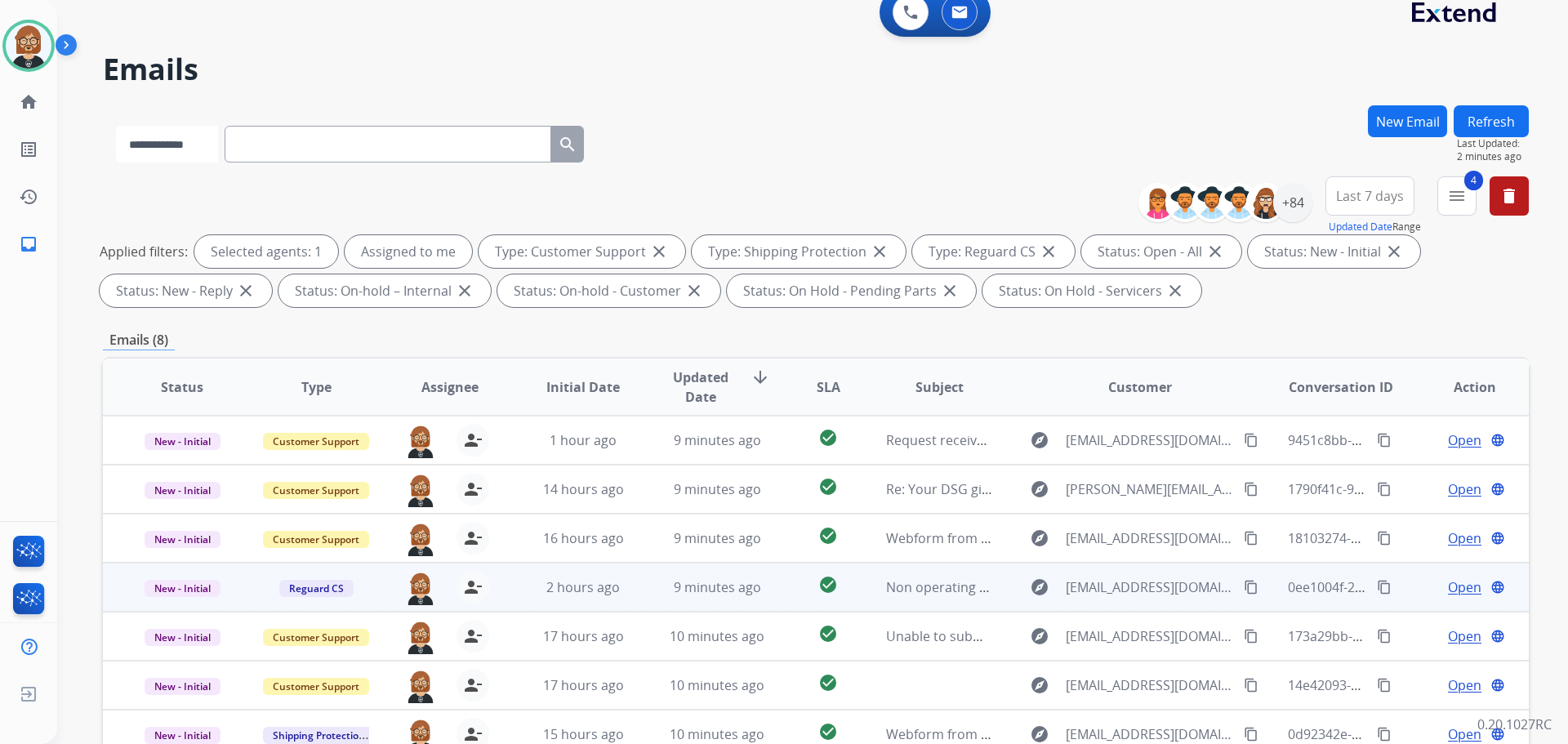
scroll to position [264, 0]
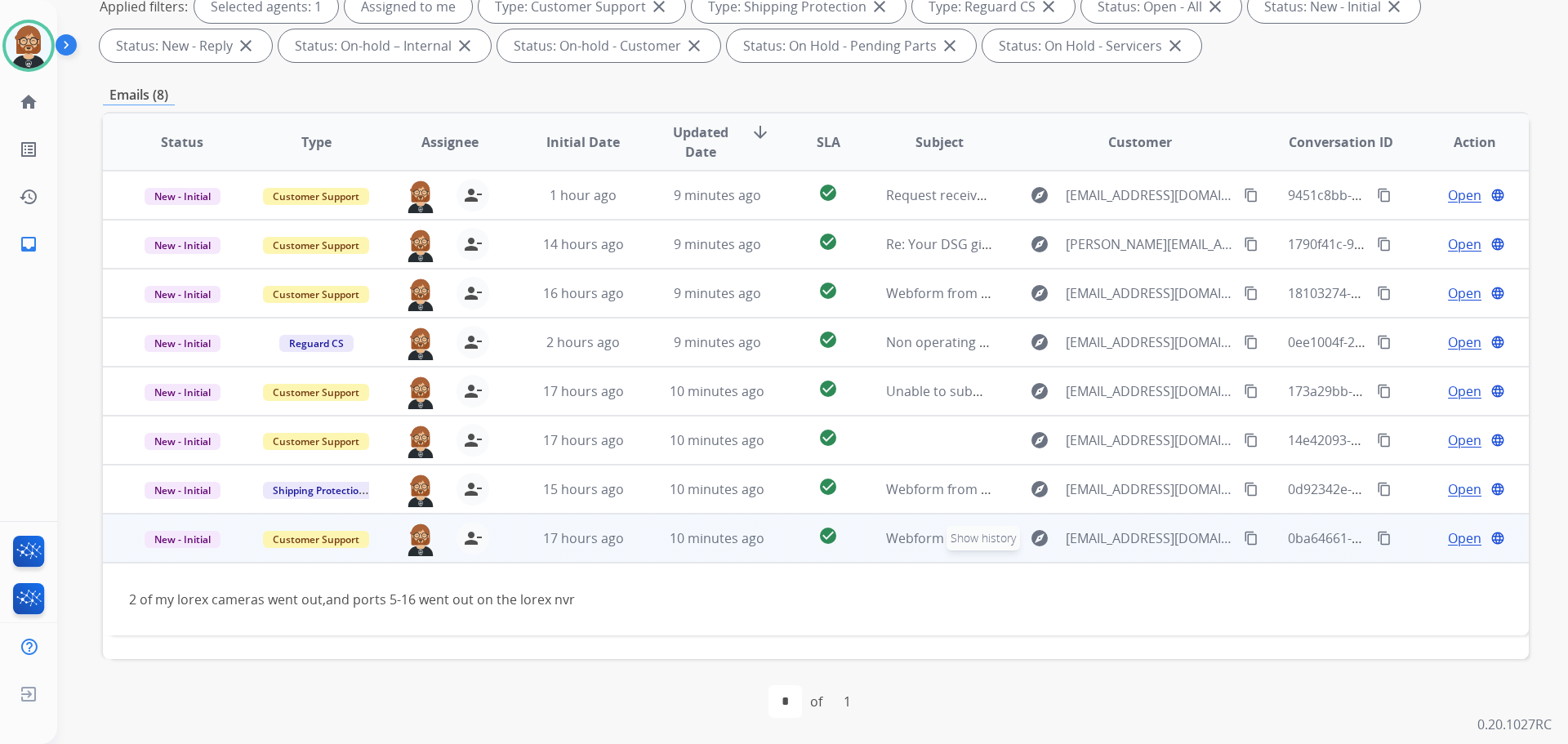
click at [1035, 544] on mat-icon "explore" at bounding box center [1039, 539] width 20 height 20
select select "**********"
type input "**********"
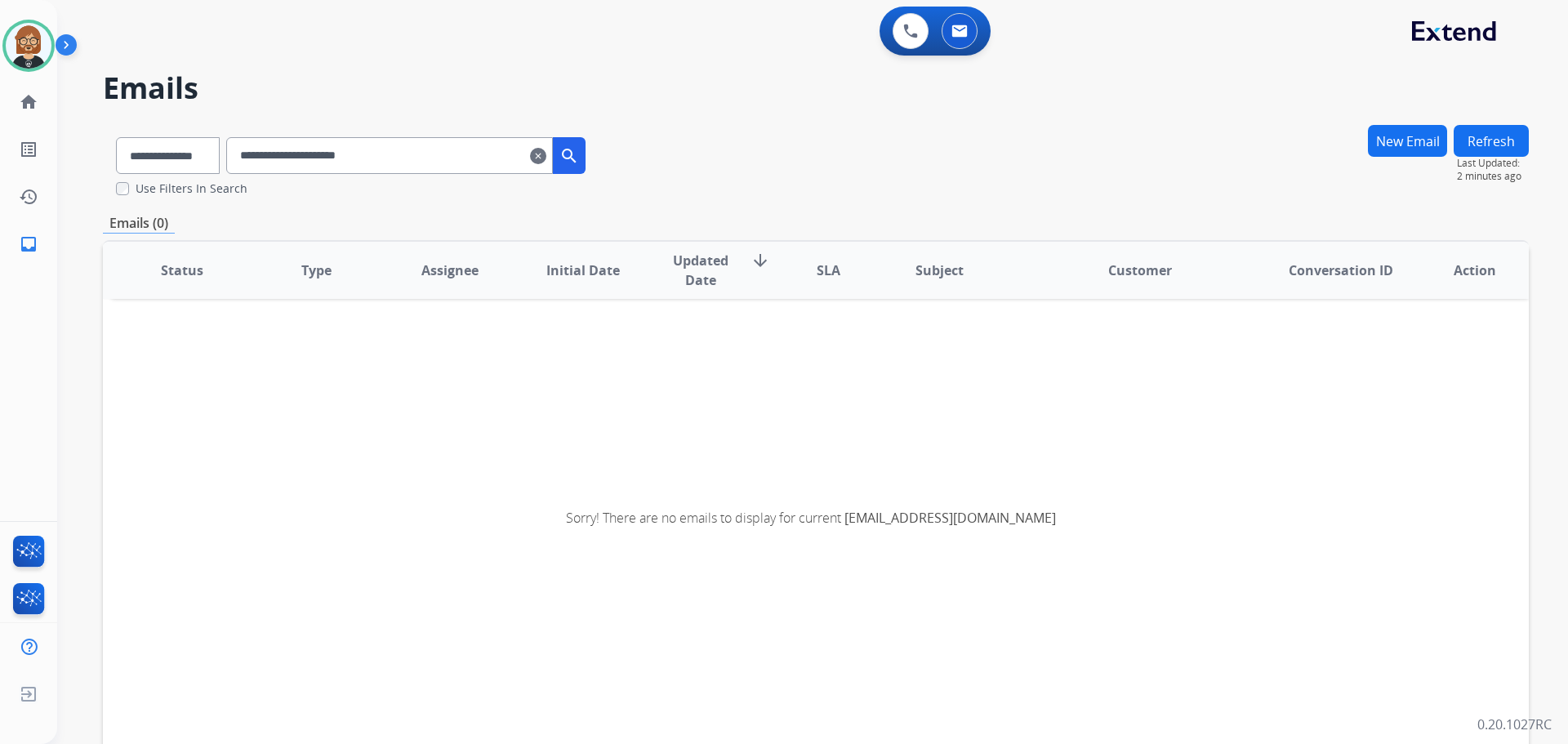
click at [546, 157] on mat-icon "clear" at bounding box center [538, 156] width 17 height 20
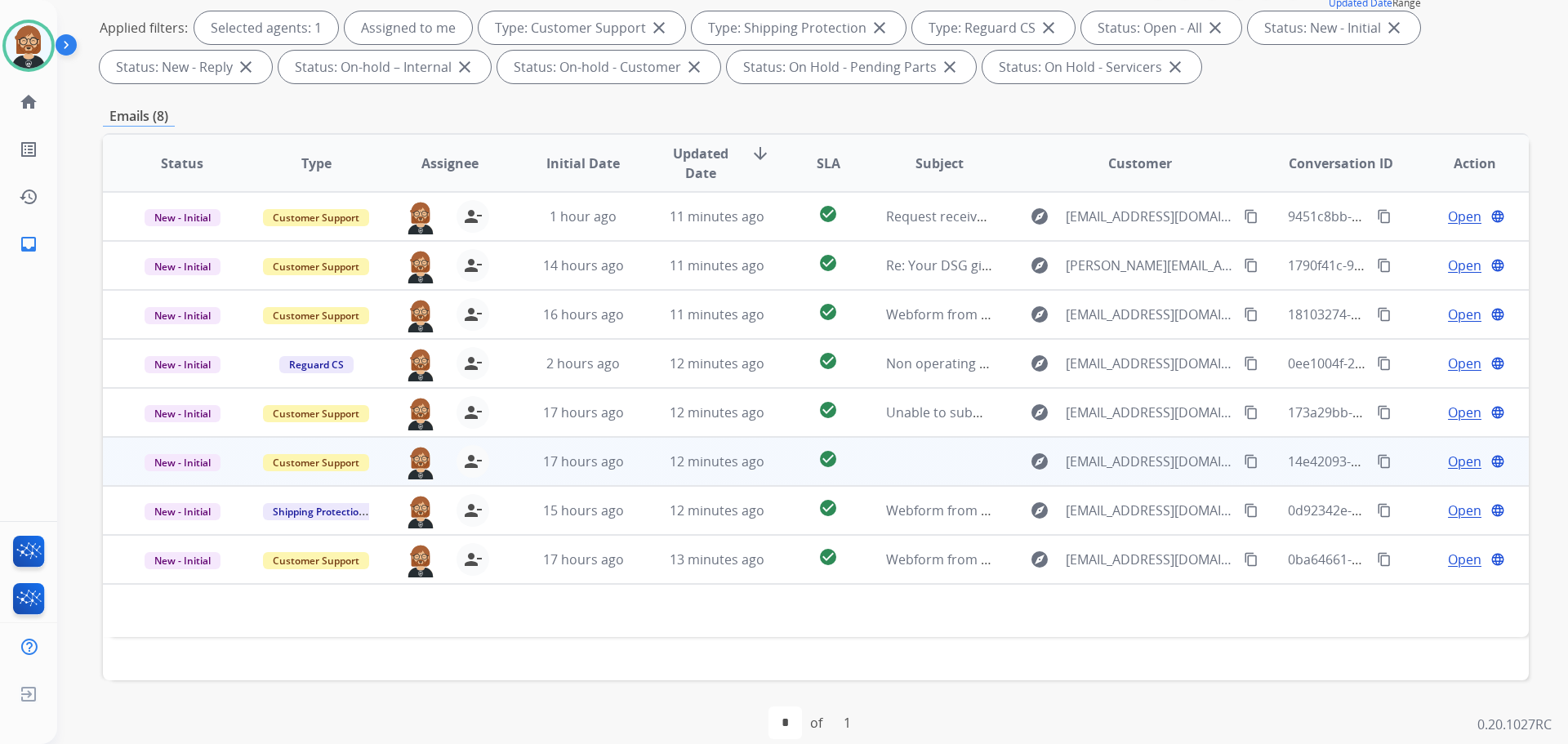
scroll to position [264, 0]
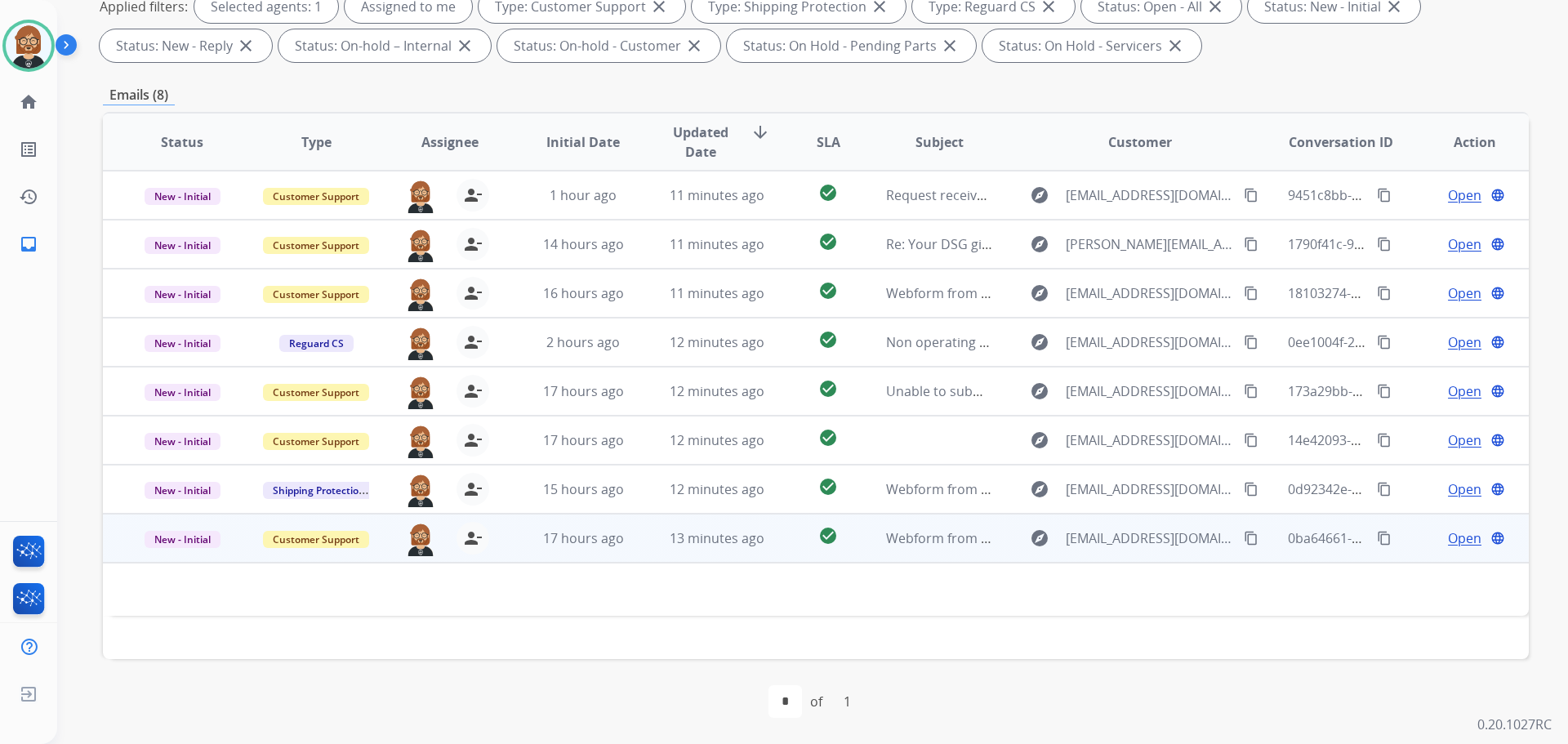
click at [1450, 540] on span "Open" at bounding box center [1465, 539] width 33 height 20
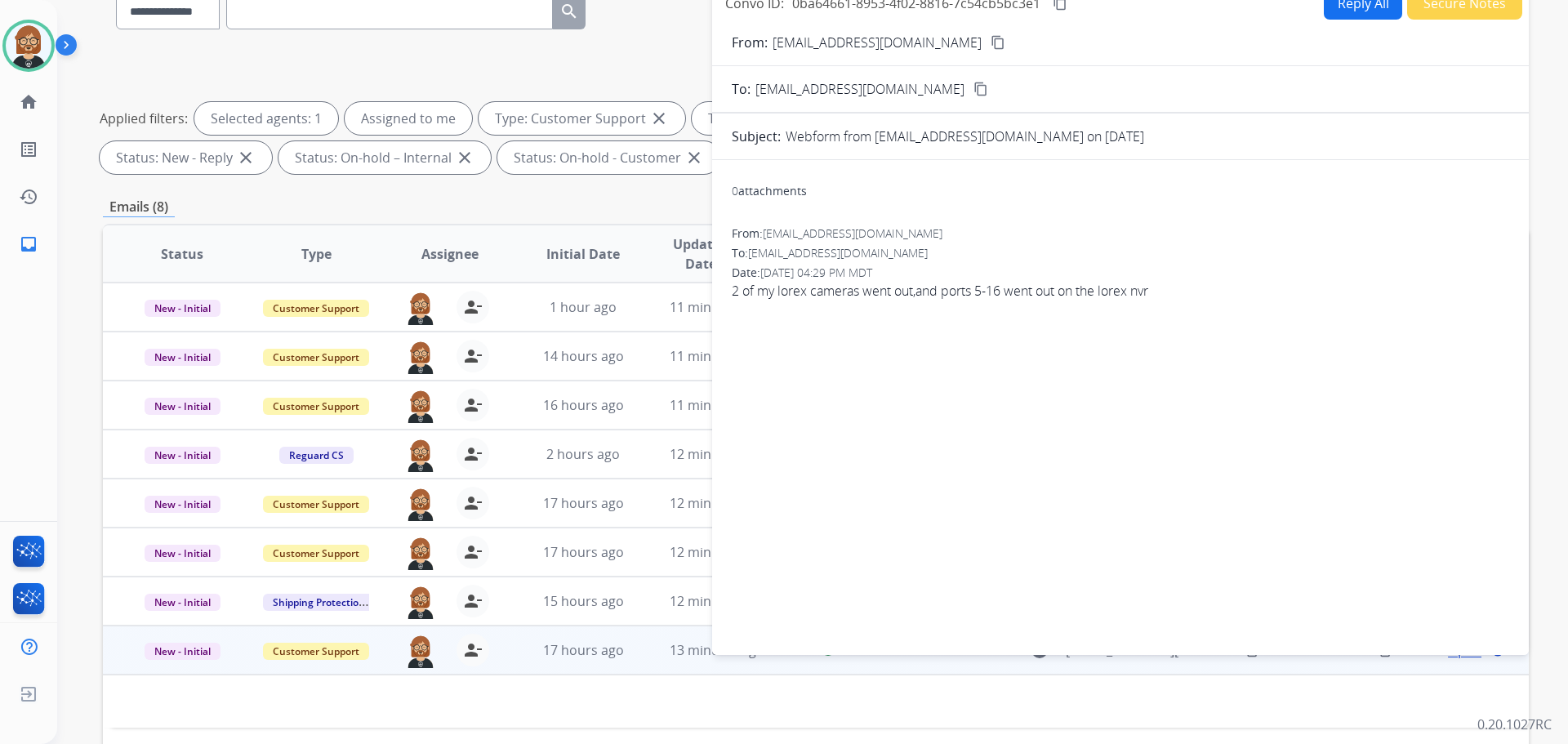
scroll to position [19, 0]
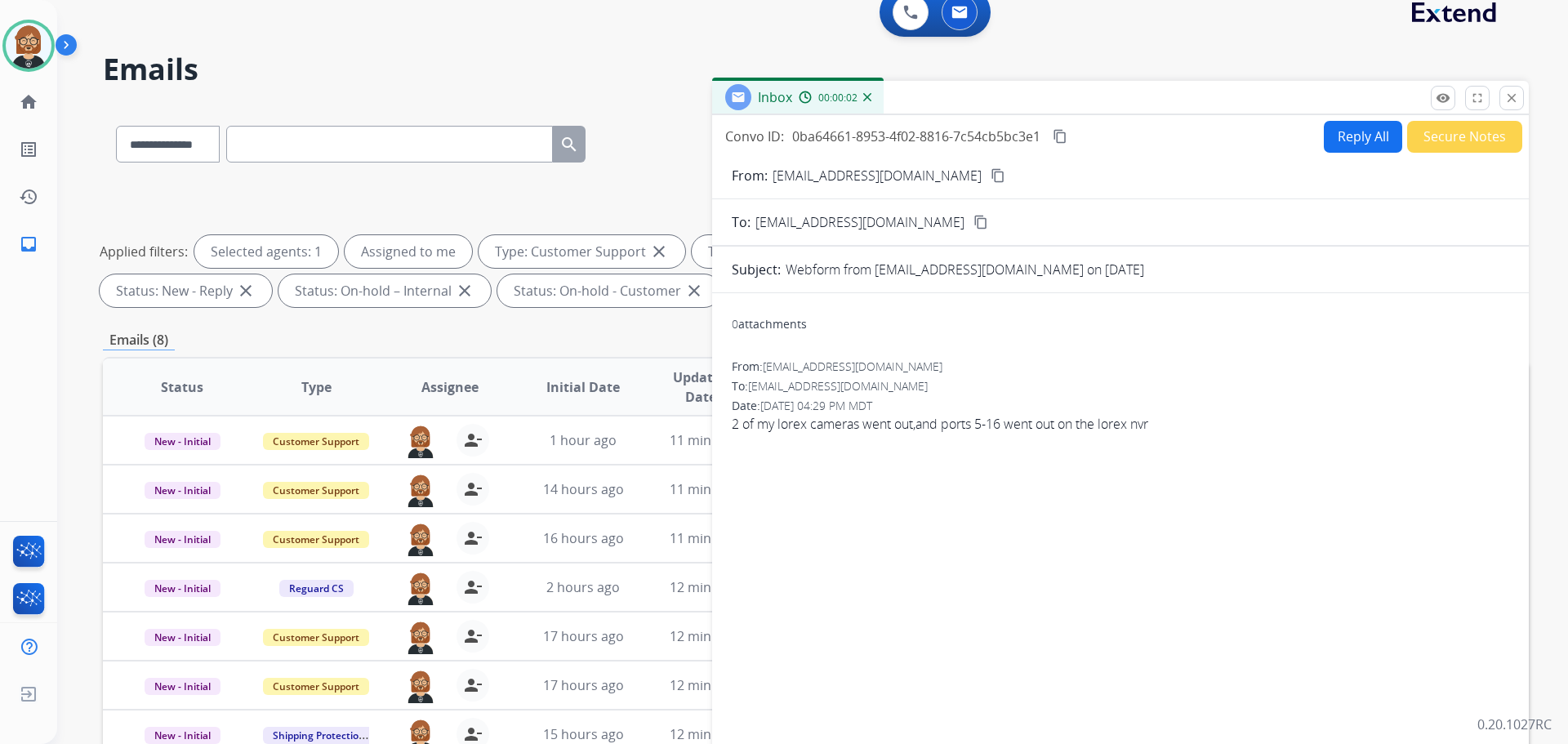
click at [1338, 138] on button "Reply All" at bounding box center [1364, 137] width 79 height 31
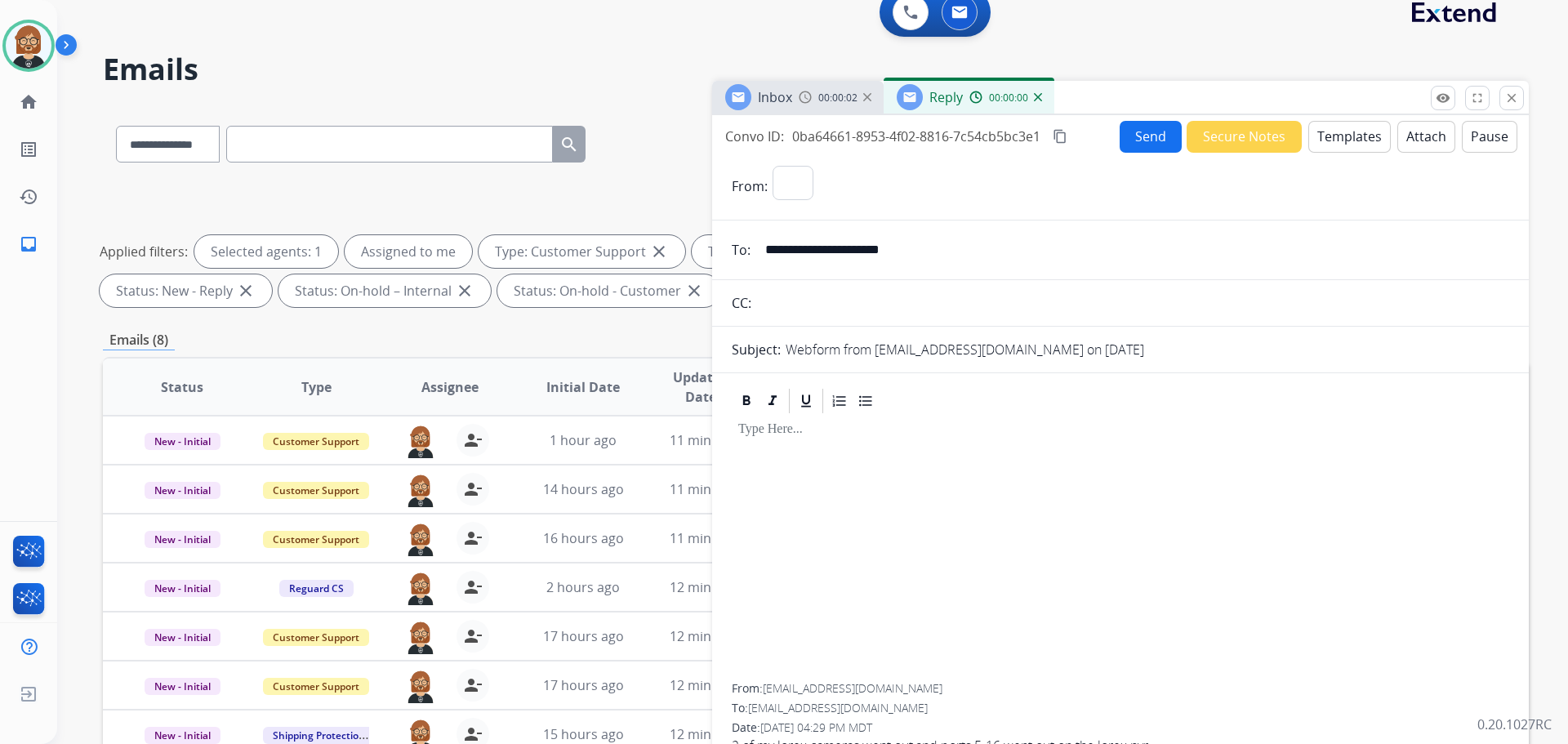
select select "**********"
click at [1340, 138] on button "Templates" at bounding box center [1350, 137] width 83 height 31
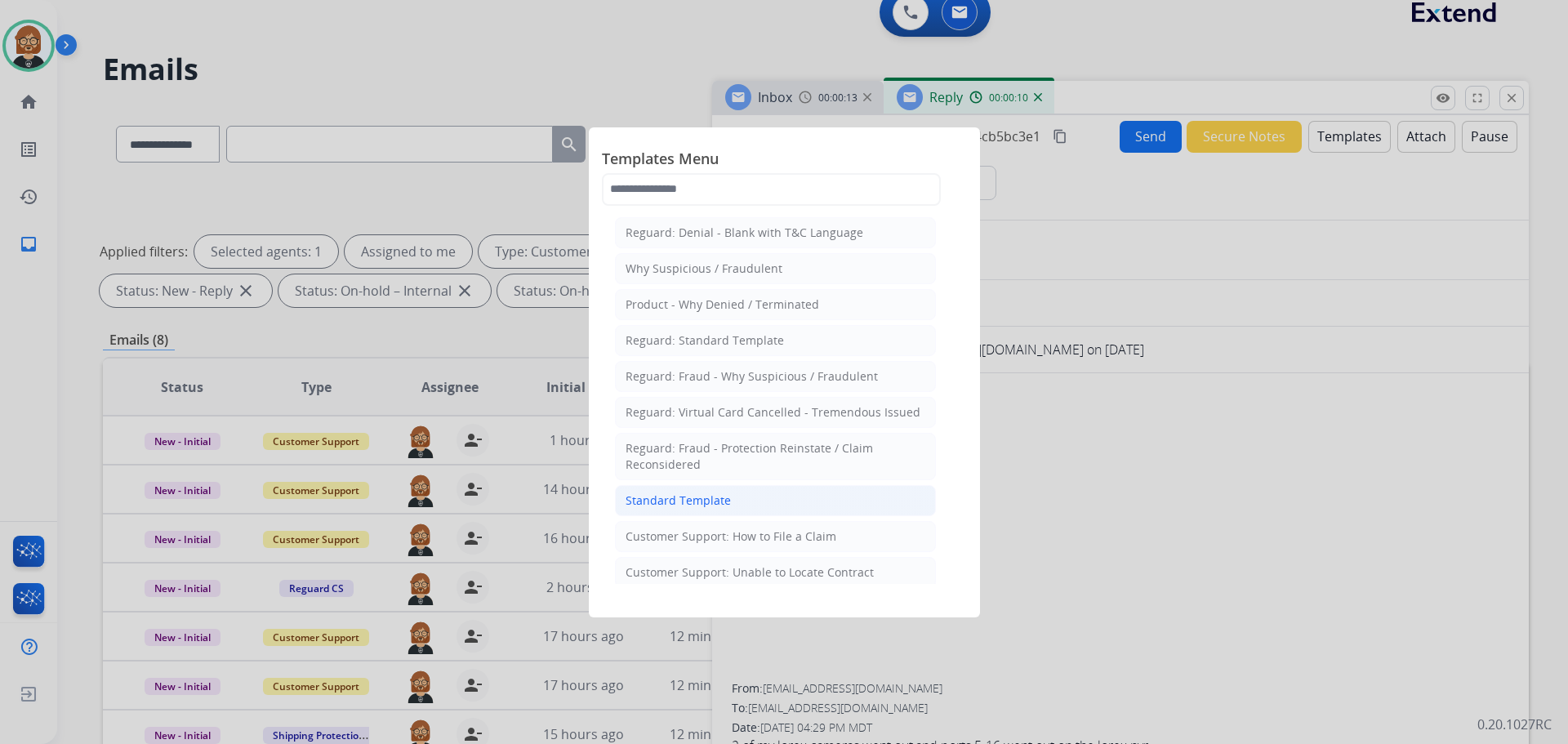
click at [657, 495] on div "Standard Template" at bounding box center [678, 500] width 105 height 17
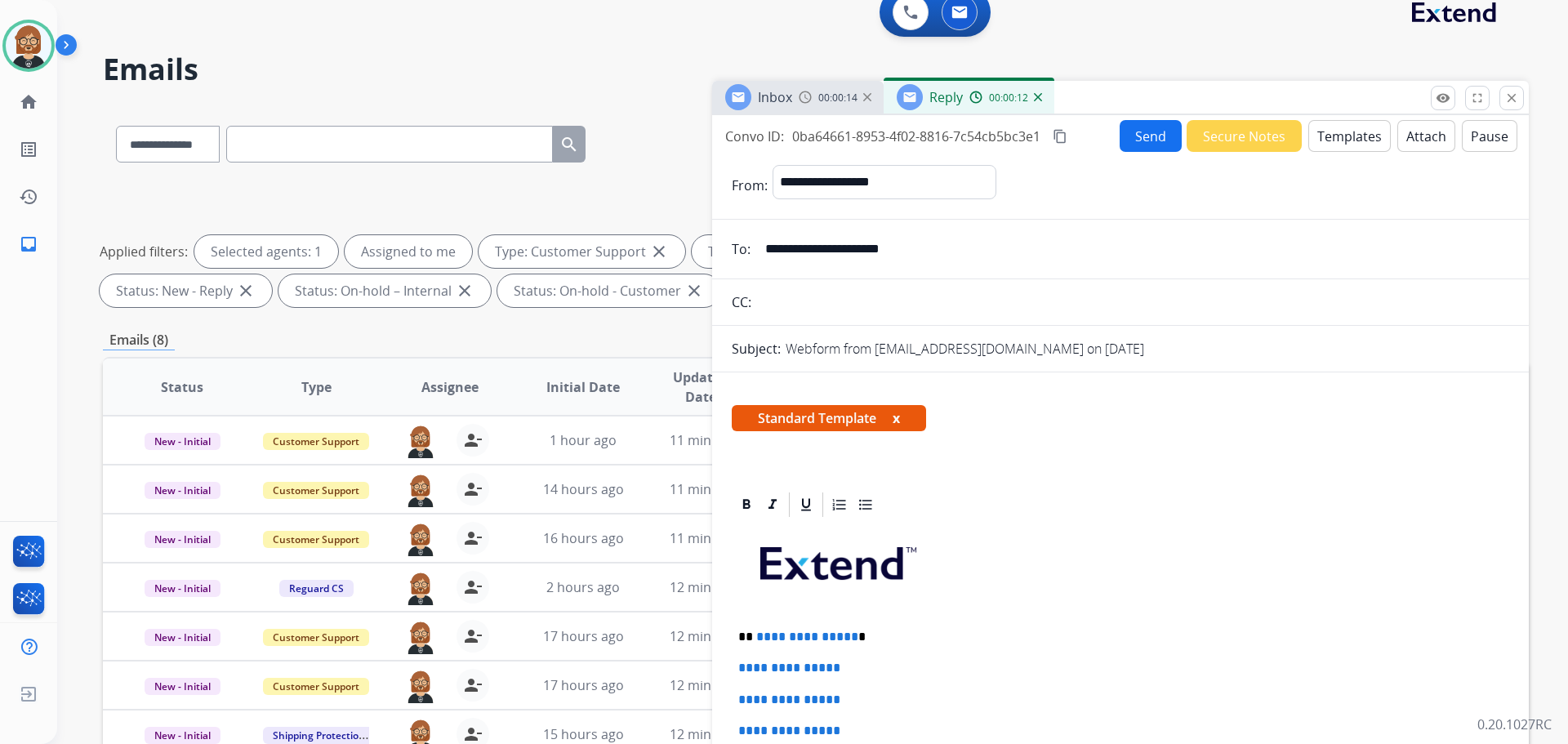
click at [1345, 149] on button "Templates" at bounding box center [1350, 136] width 83 height 31
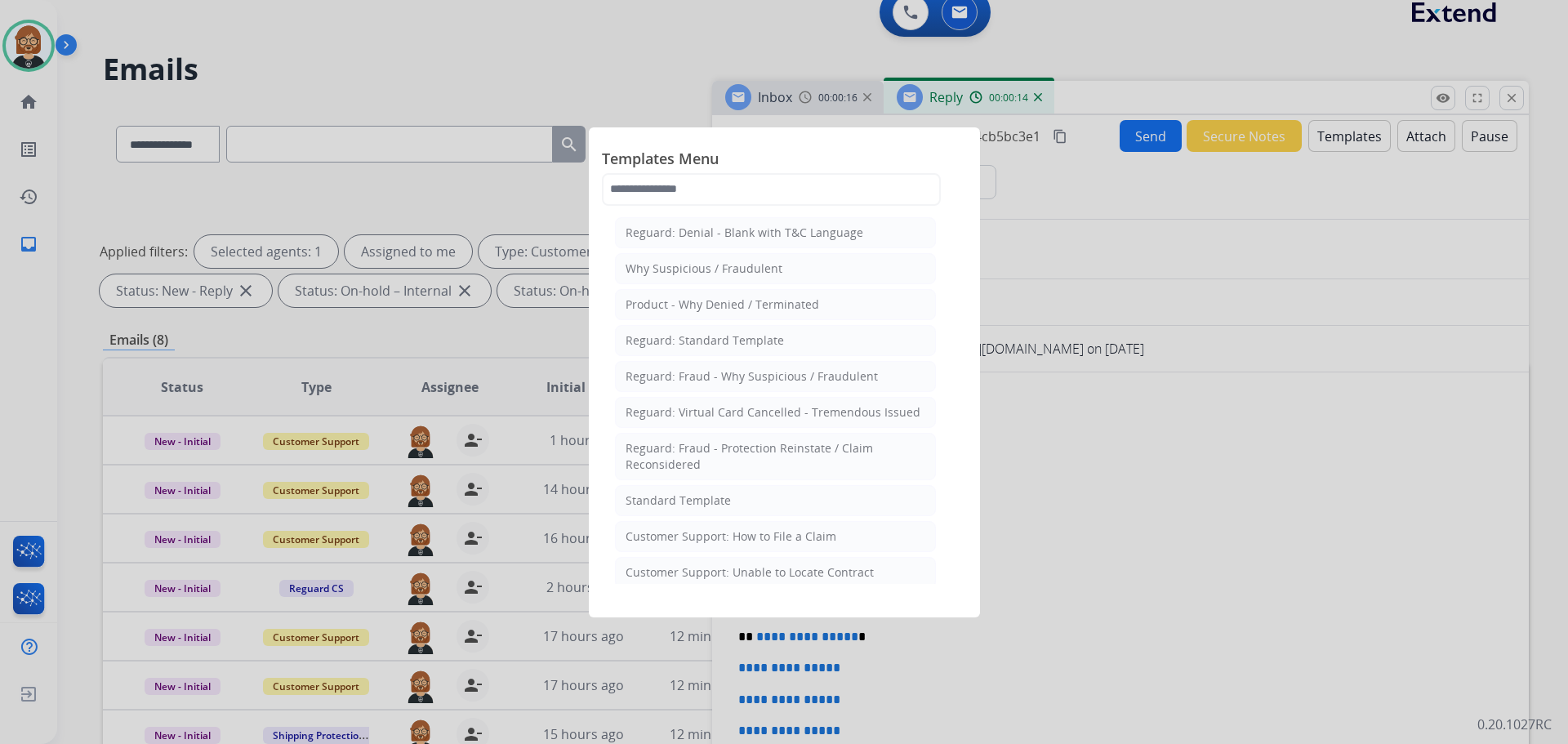
click at [1084, 486] on div at bounding box center [784, 372] width 1568 height 744
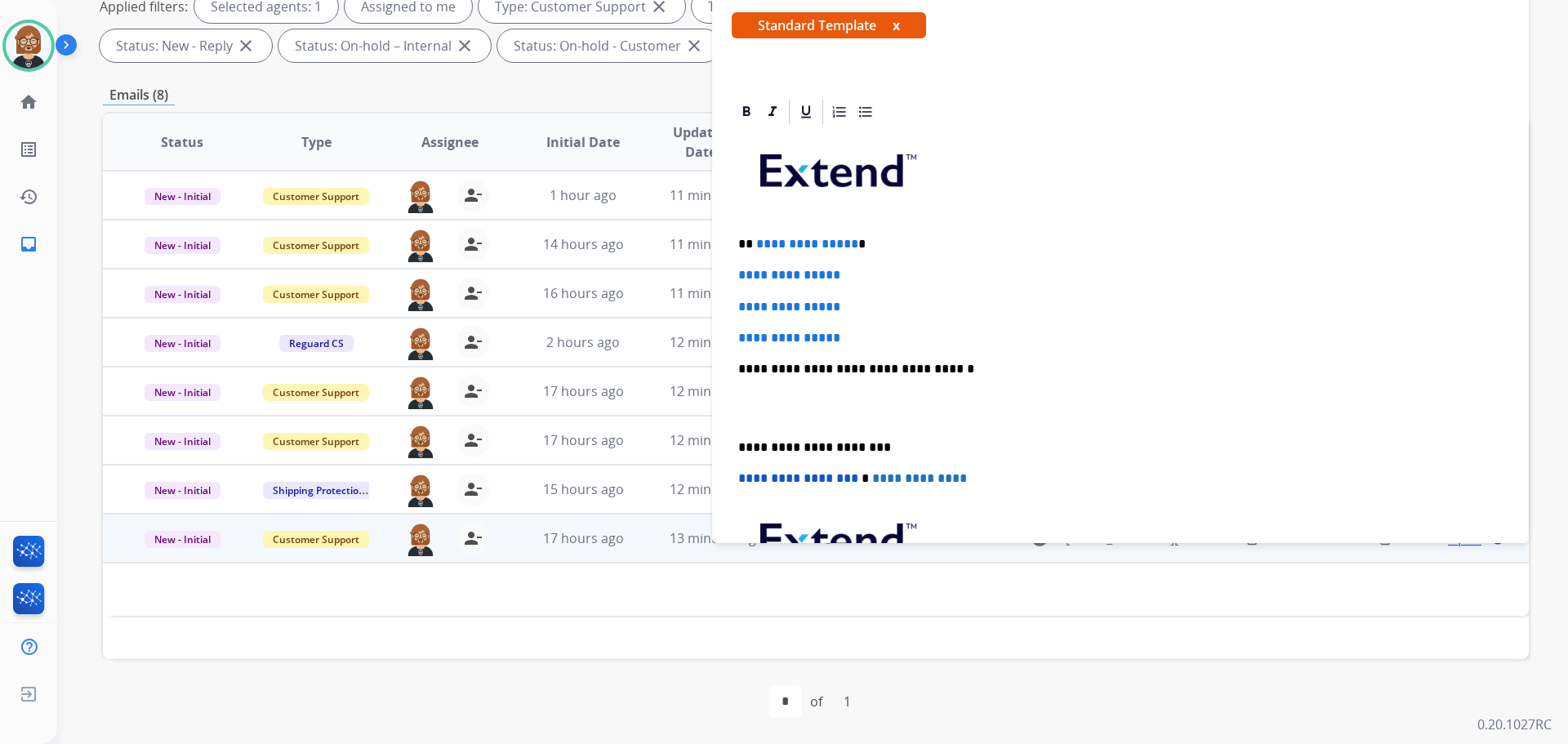
scroll to position [144, 0]
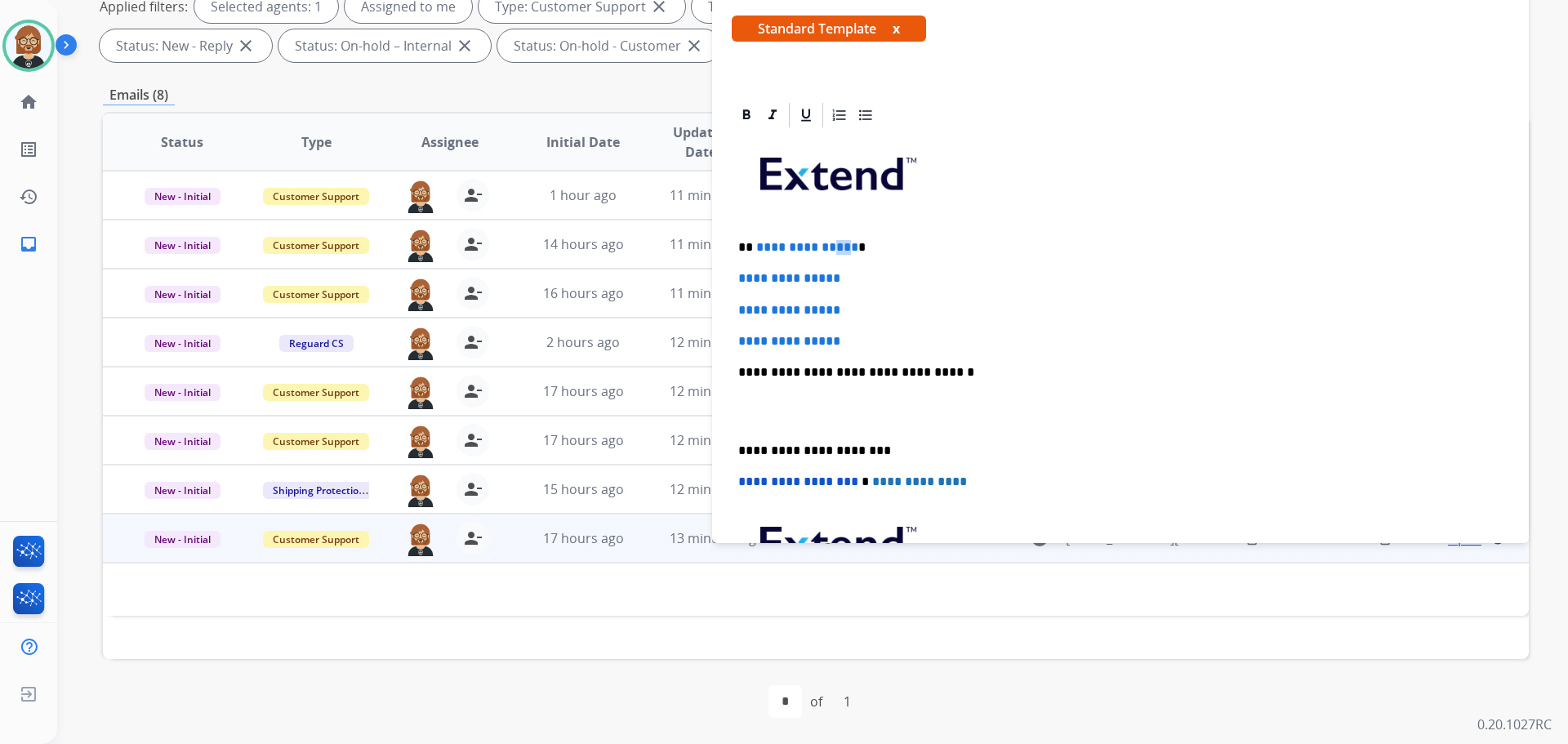
drag, startPoint x: 846, startPoint y: 240, endPoint x: 830, endPoint y: 240, distance: 16.0
click at [830, 241] on span "**********" at bounding box center [808, 247] width 102 height 12
drag, startPoint x: 848, startPoint y: 244, endPoint x: 756, endPoint y: 239, distance: 92.1
click at [756, 241] on span "**********" at bounding box center [808, 247] width 102 height 12
drag, startPoint x: 853, startPoint y: 346, endPoint x: 732, endPoint y: 278, distance: 138.8
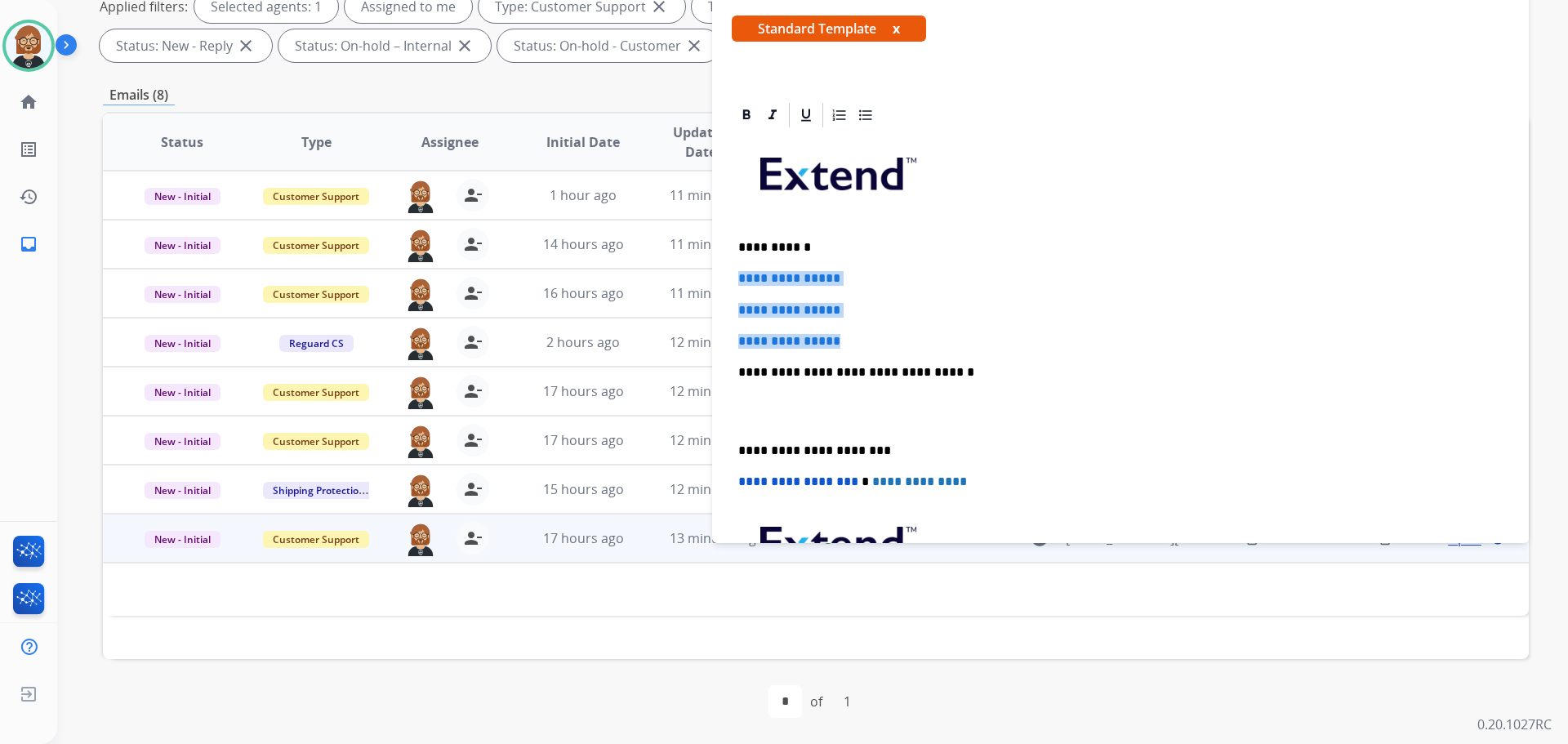
click at [732, 278] on div "**********" at bounding box center [1120, 411] width 777 height 562
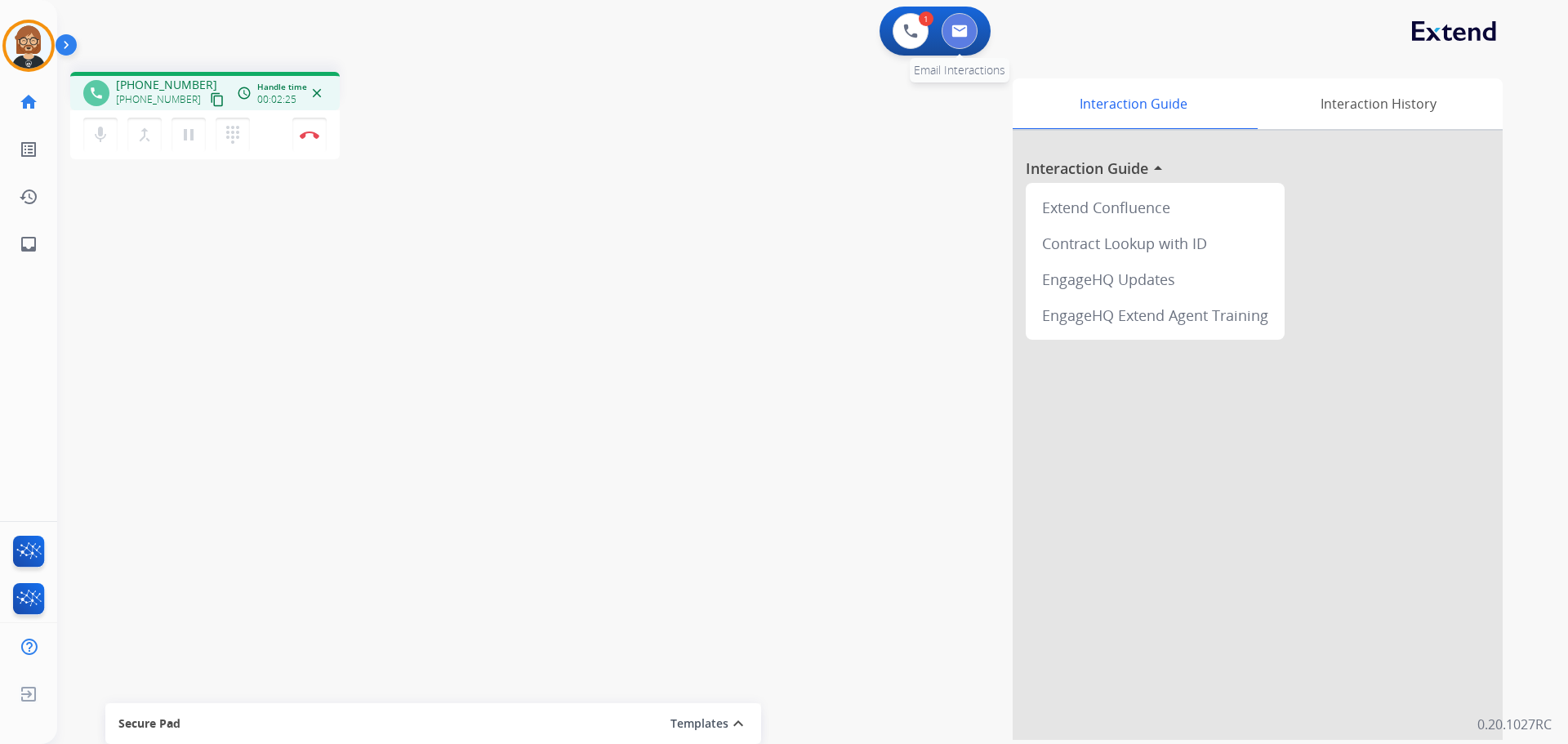
click at [966, 26] on img at bounding box center [959, 30] width 17 height 13
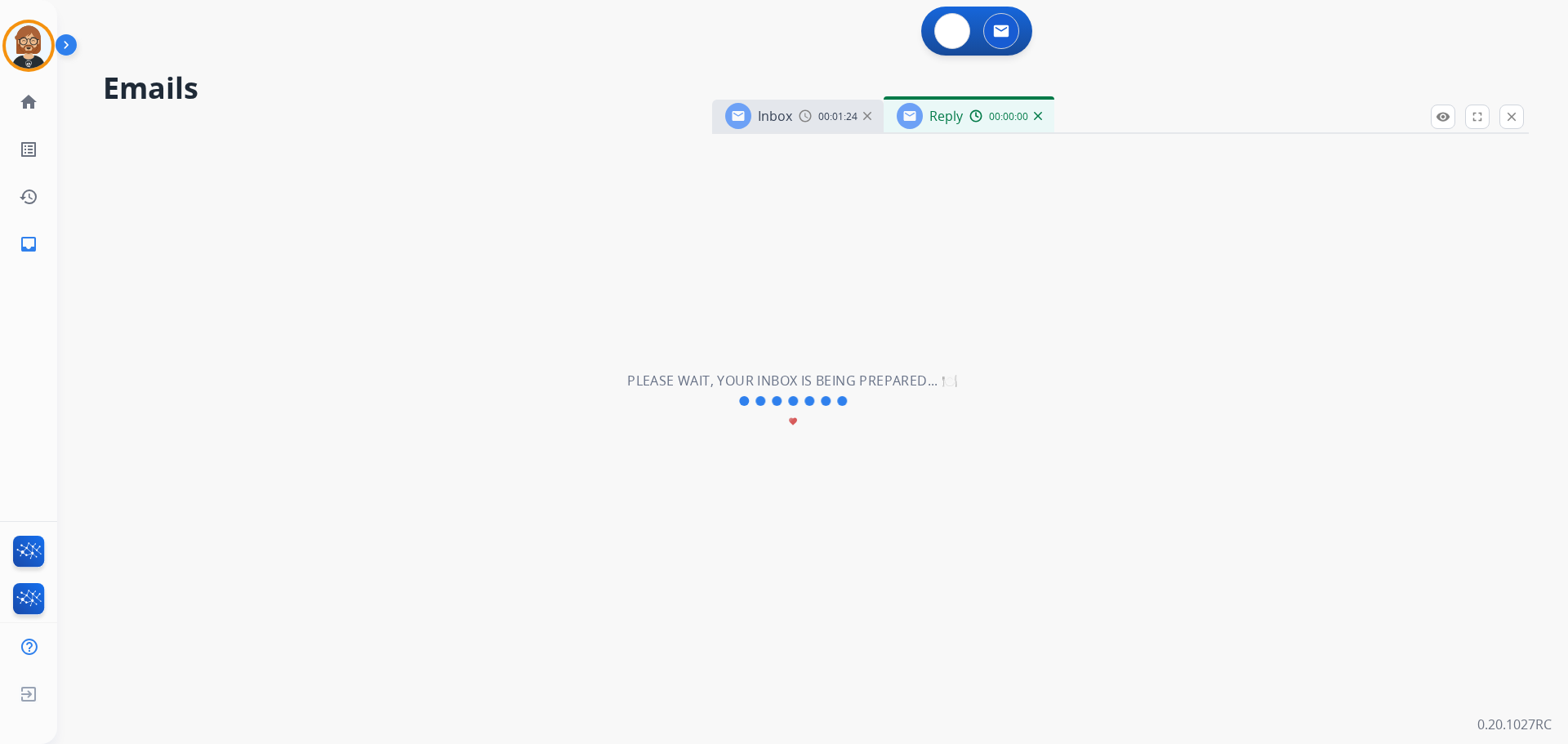
select select "**********"
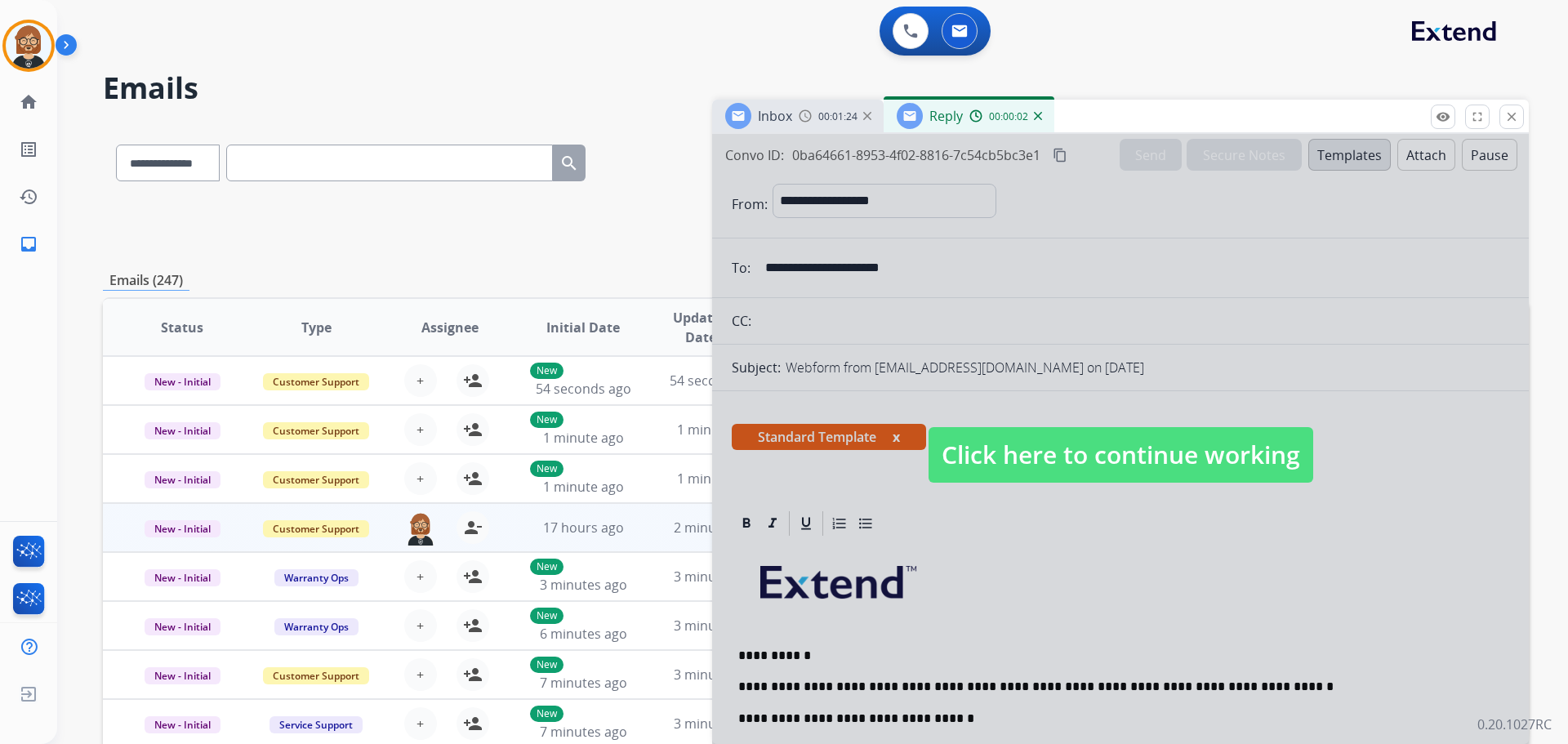
click at [391, 172] on input "text" at bounding box center [389, 162] width 327 height 36
paste input "**********"
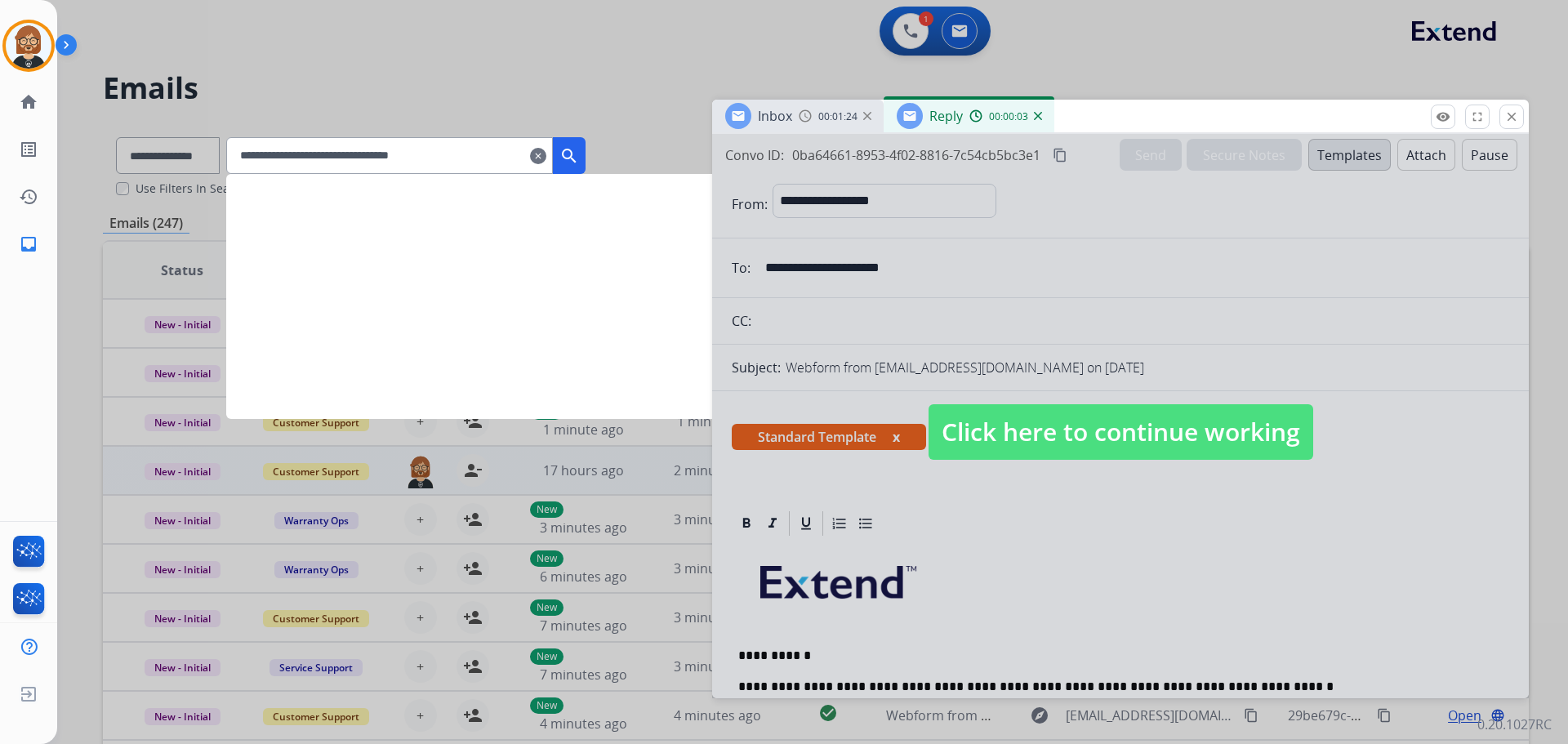
type input "**********"
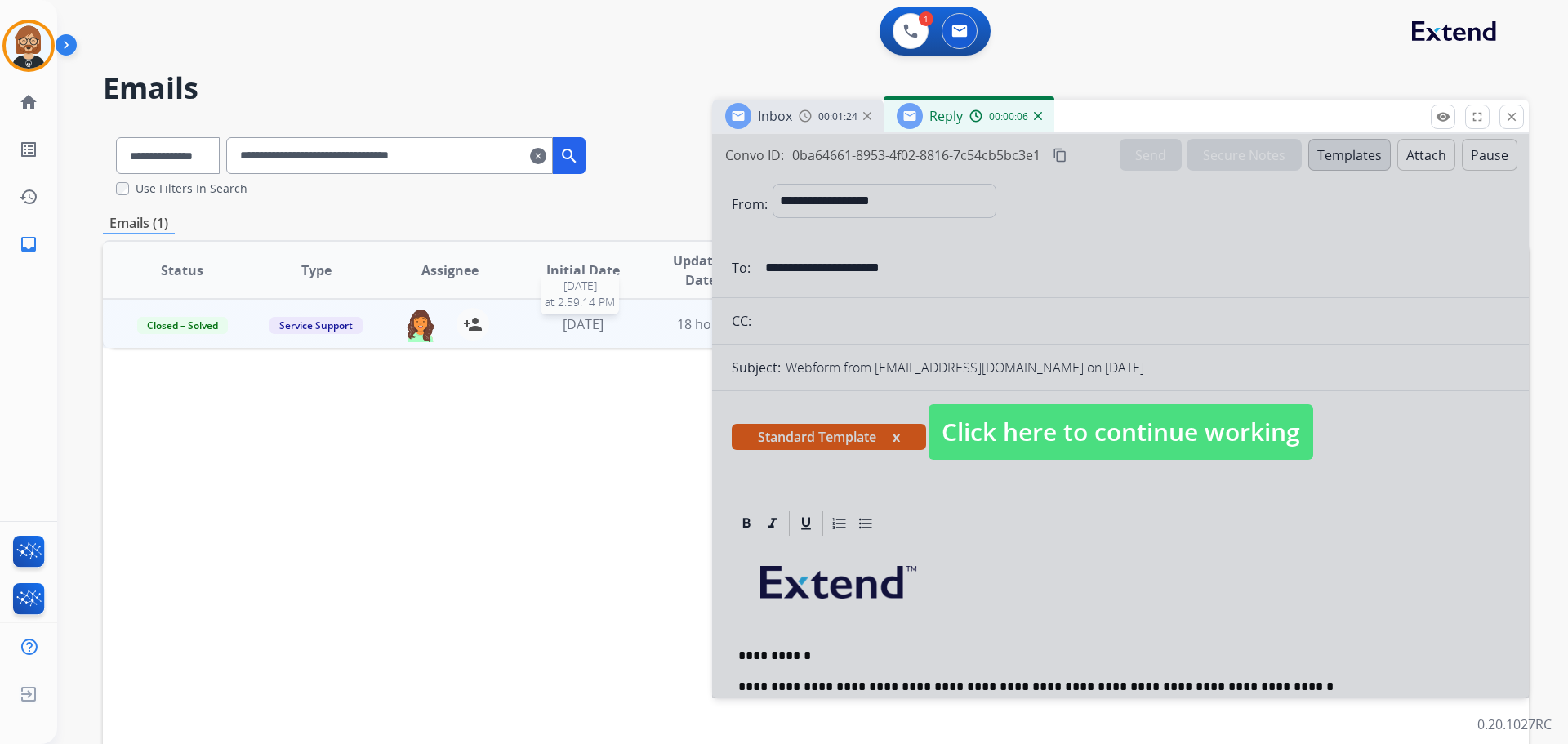
click at [575, 322] on span "[DATE]" at bounding box center [584, 324] width 41 height 18
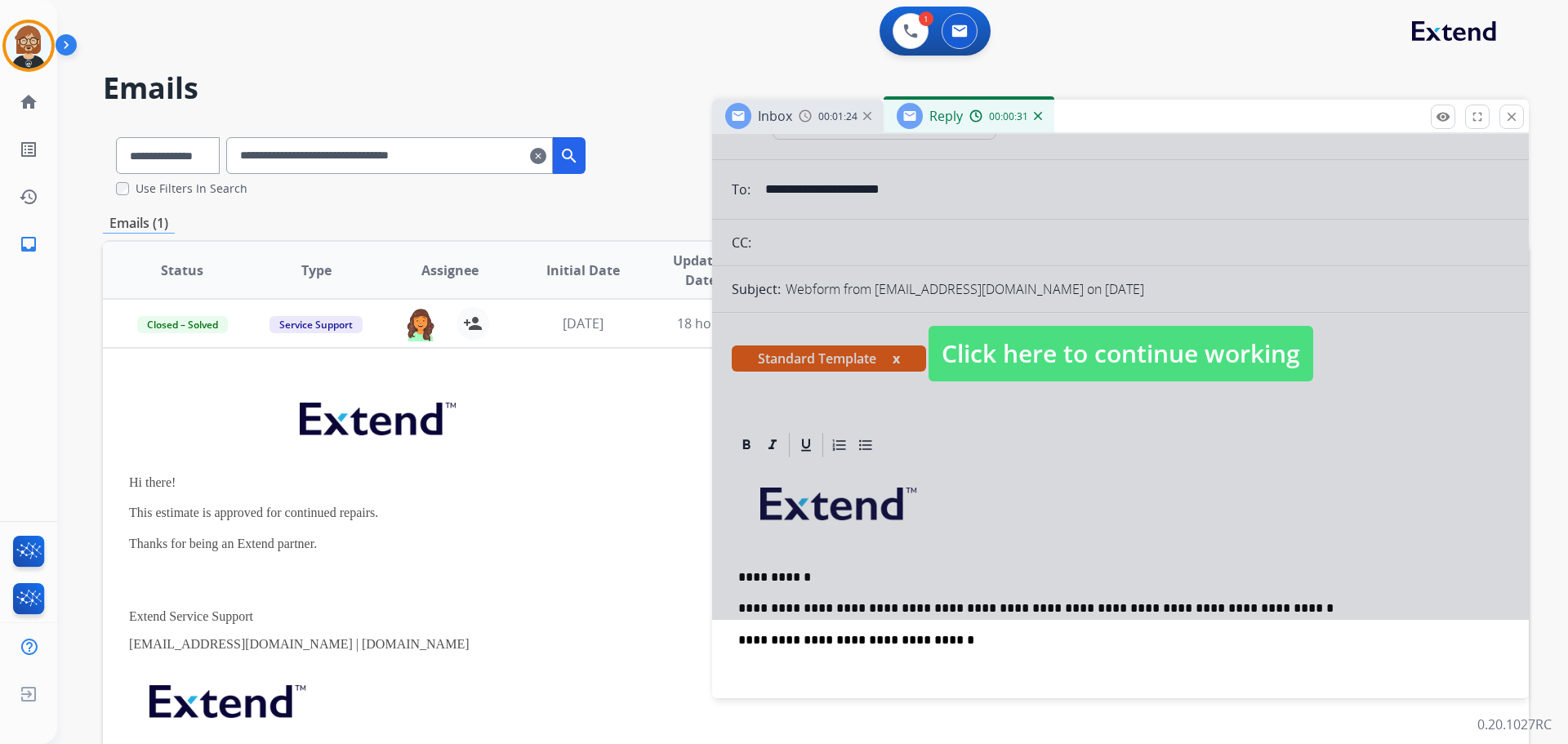
scroll to position [163, 0]
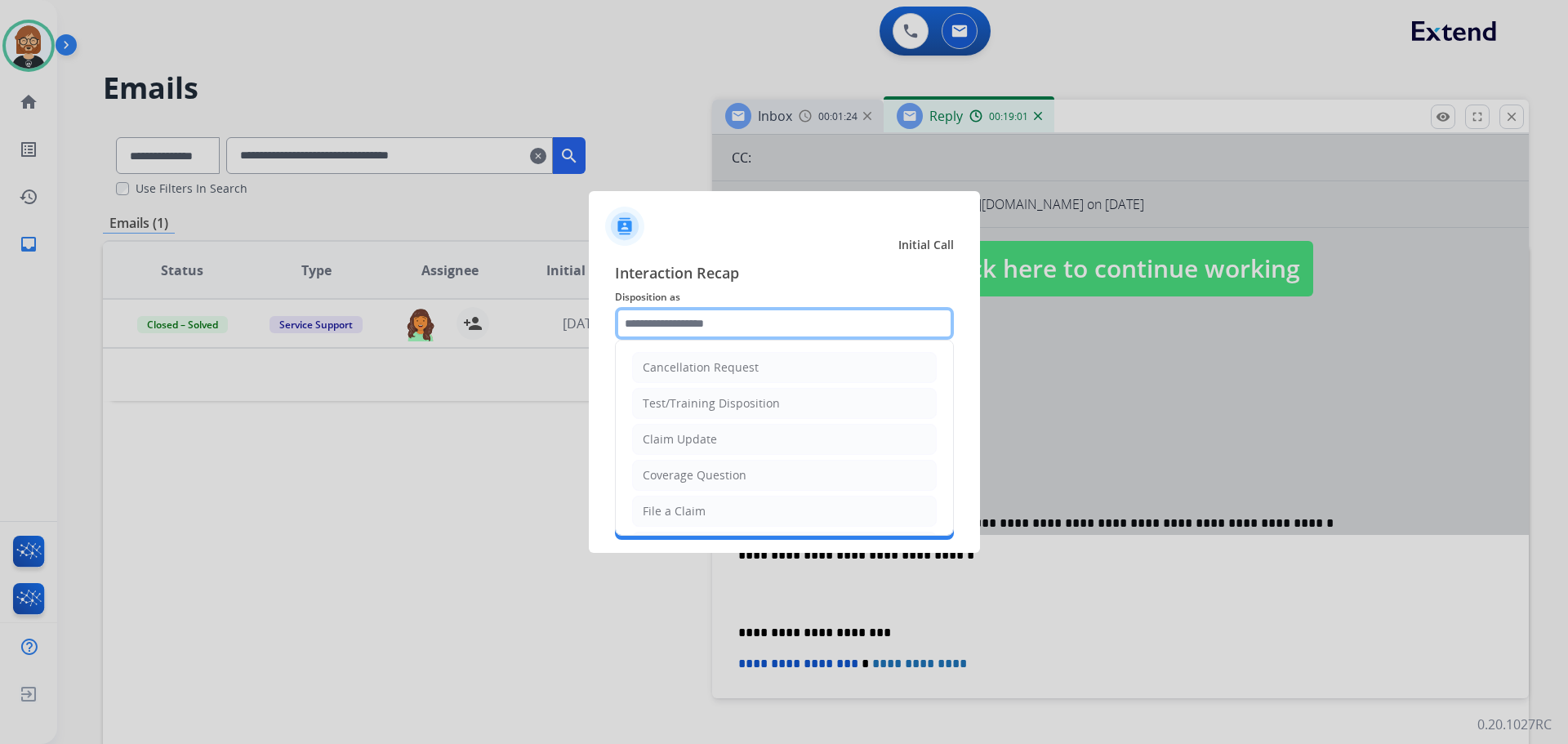
click at [838, 332] on input "text" at bounding box center [784, 323] width 339 height 32
click at [802, 450] on li "Claim Update" at bounding box center [784, 439] width 305 height 31
type input "**********"
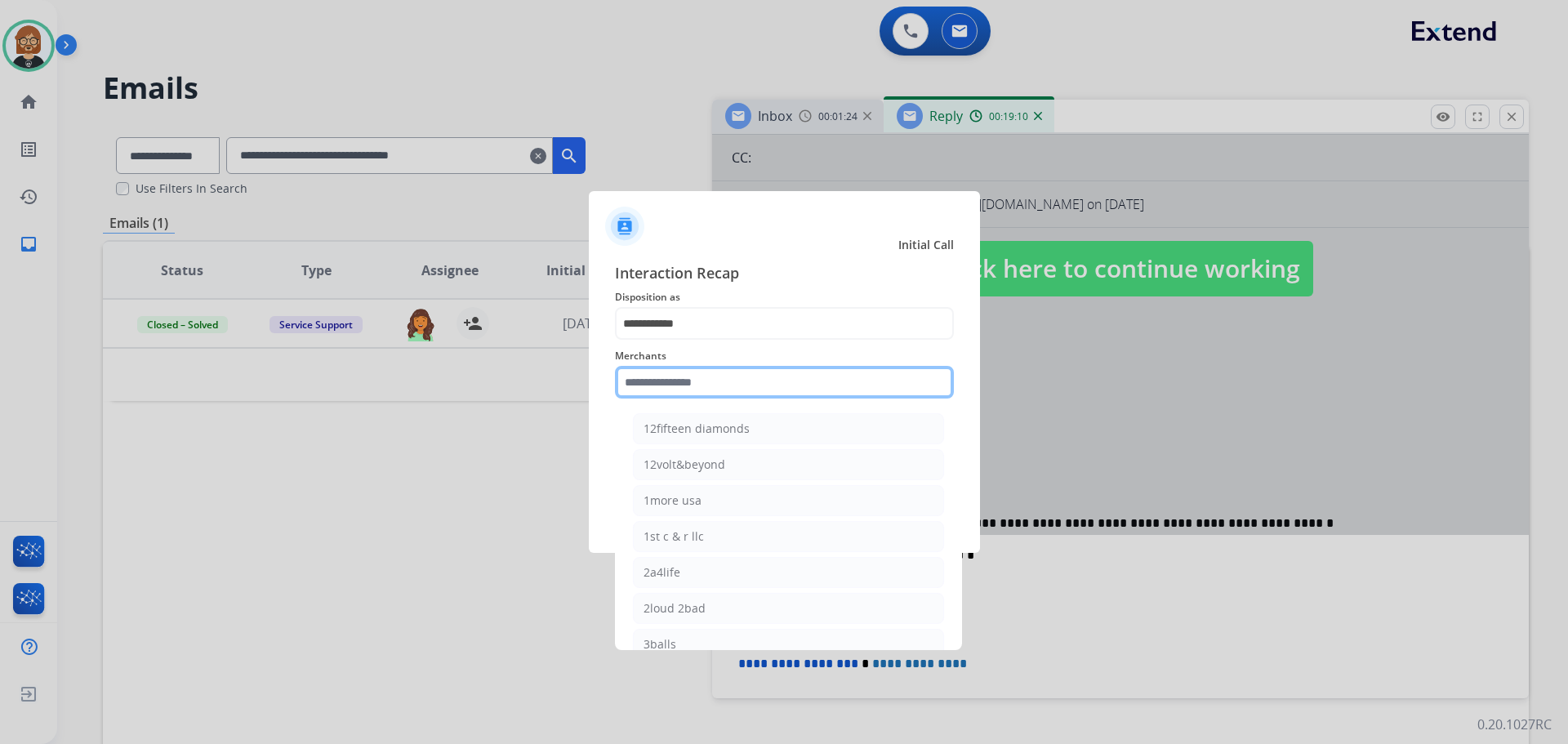
click at [790, 394] on input "text" at bounding box center [784, 381] width 339 height 32
click at [791, 371] on input "text" at bounding box center [784, 381] width 339 height 32
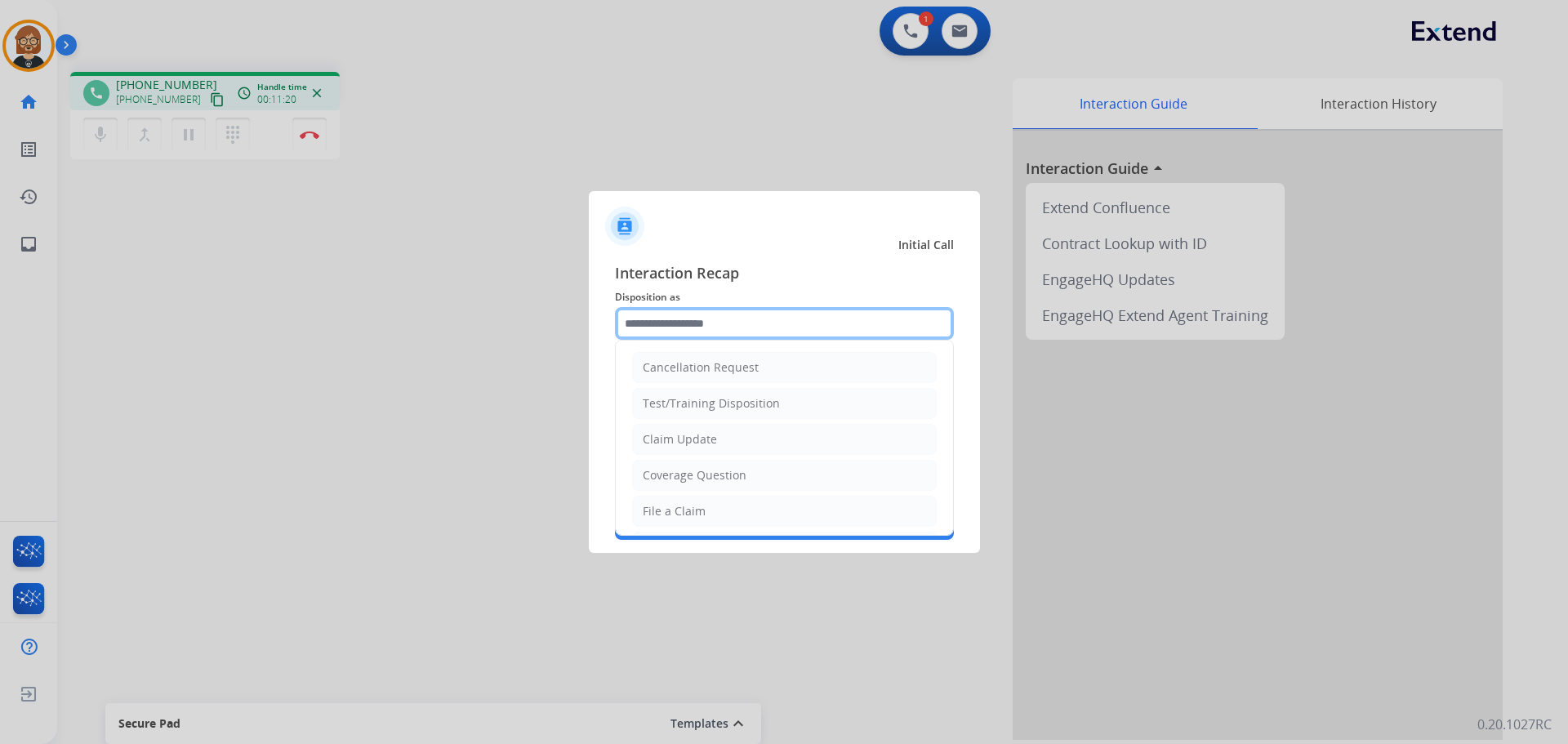
click at [743, 323] on input "text" at bounding box center [784, 323] width 339 height 32
click at [735, 444] on li "Claim Update" at bounding box center [784, 439] width 305 height 31
type input "**********"
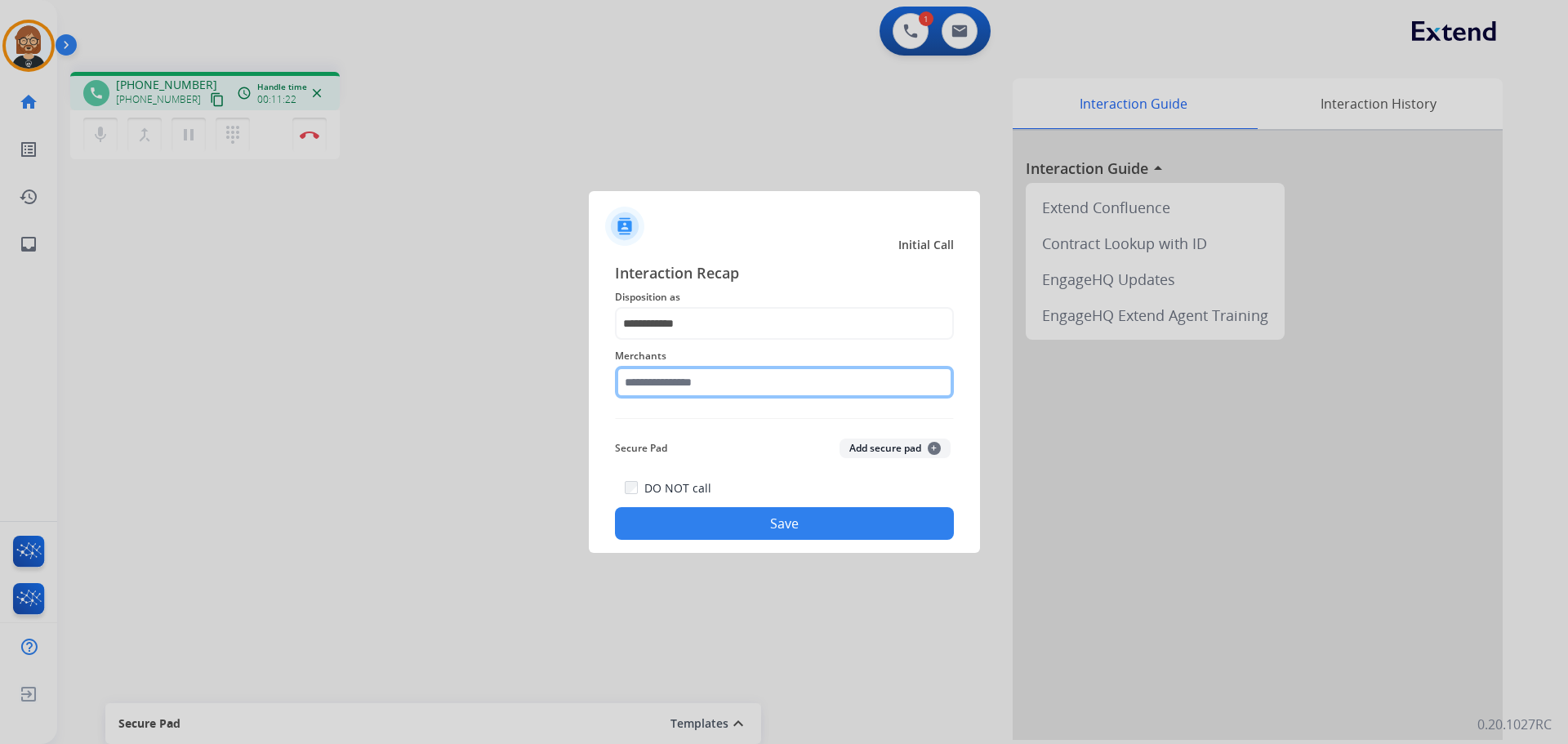
click at [758, 368] on input "text" at bounding box center [784, 381] width 339 height 32
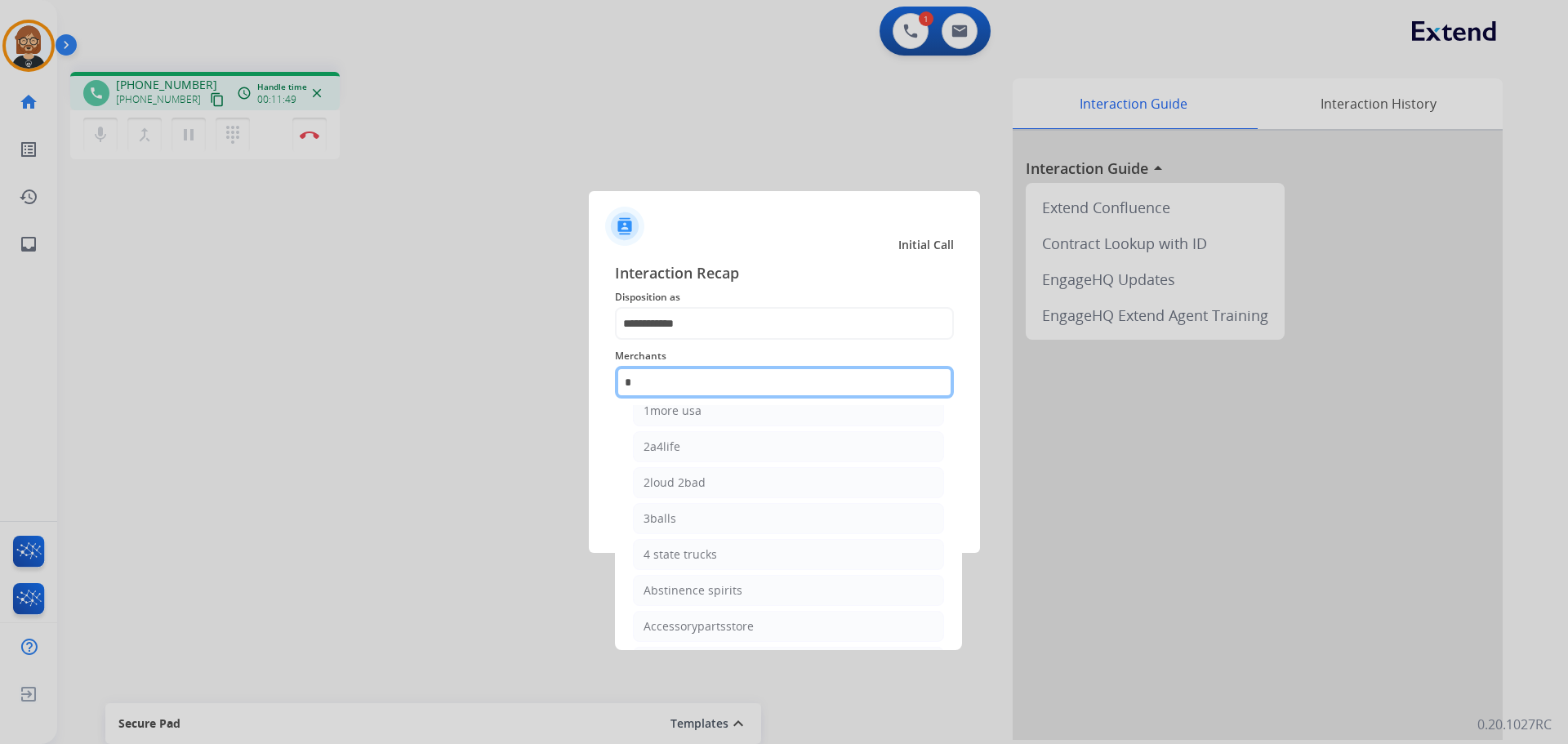
scroll to position [82, 0]
click at [790, 385] on input "*" at bounding box center [784, 381] width 339 height 32
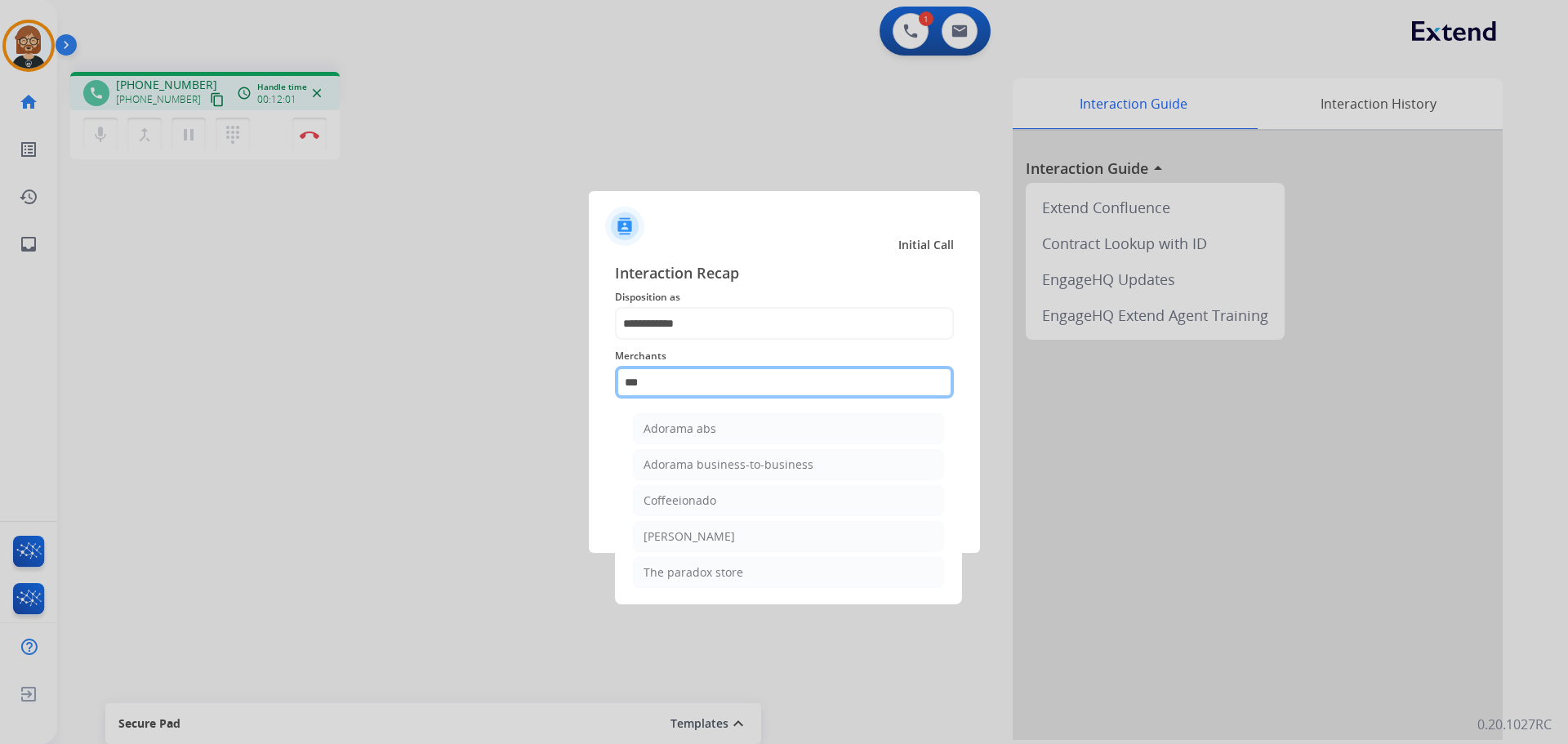
scroll to position [0, 0]
click at [777, 429] on li "Adorama abs" at bounding box center [788, 429] width 311 height 31
type input "**********"
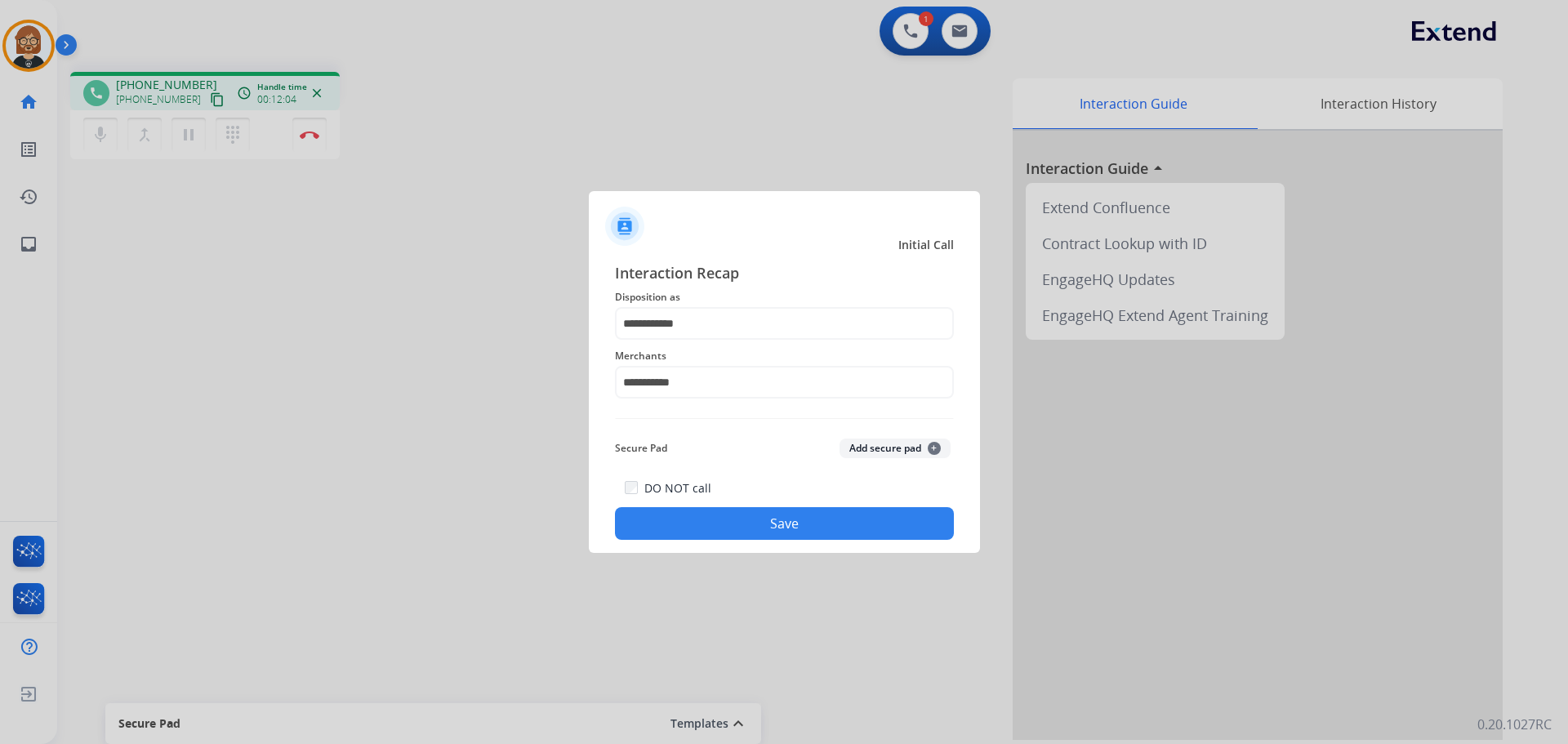
click at [785, 526] on button "Save" at bounding box center [784, 523] width 339 height 32
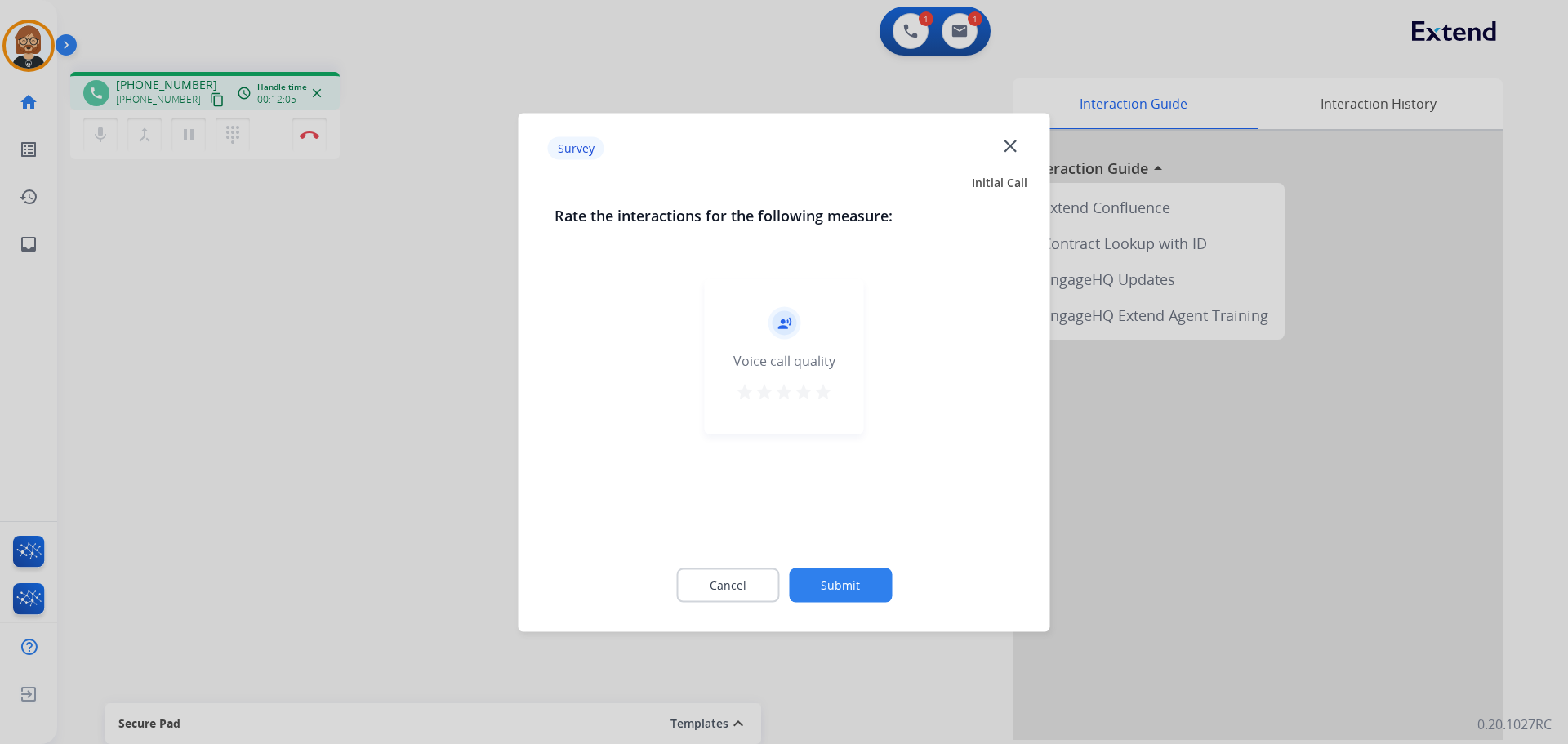
click at [869, 599] on button "Submit" at bounding box center [840, 585] width 103 height 34
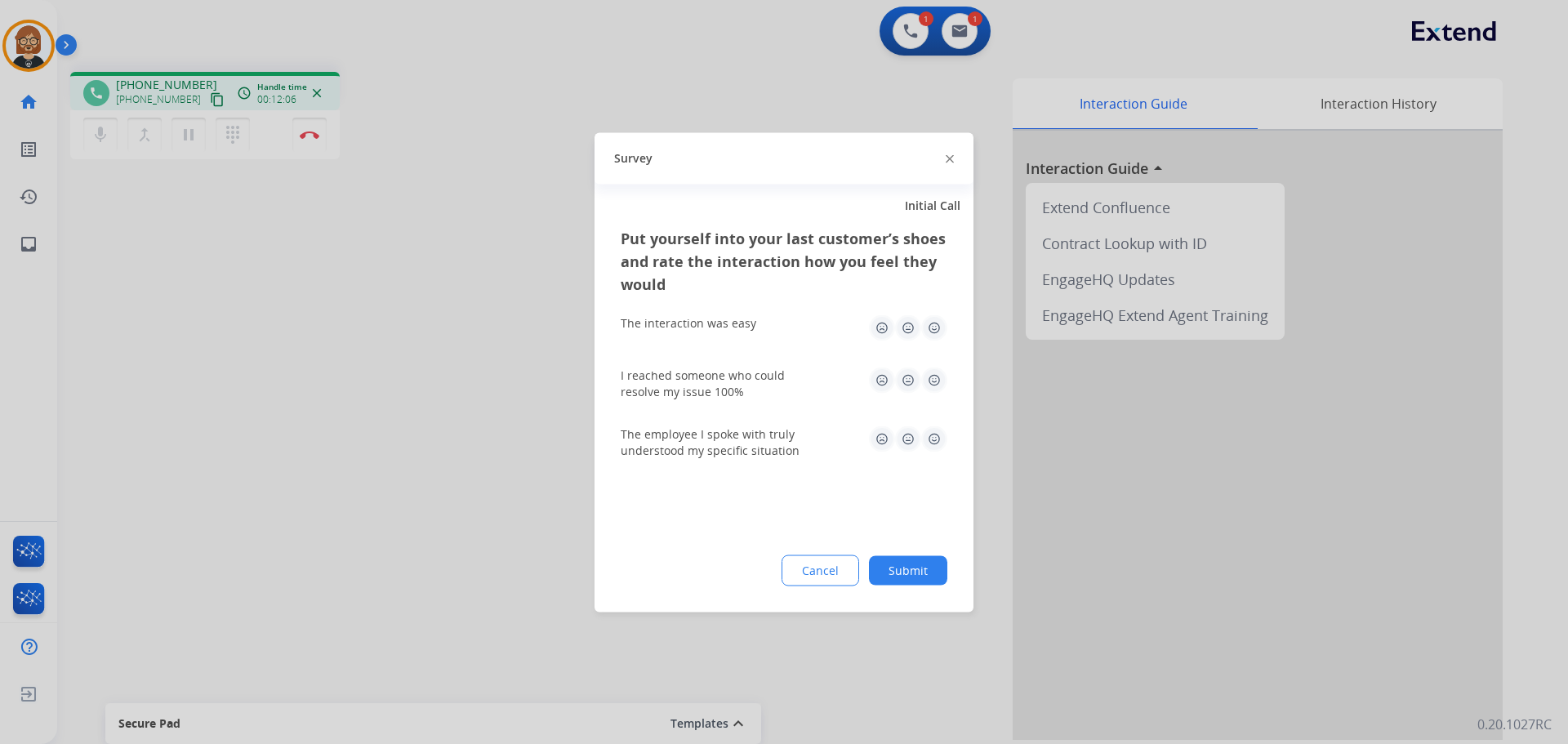
click at [905, 584] on button "Submit" at bounding box center [909, 570] width 79 height 29
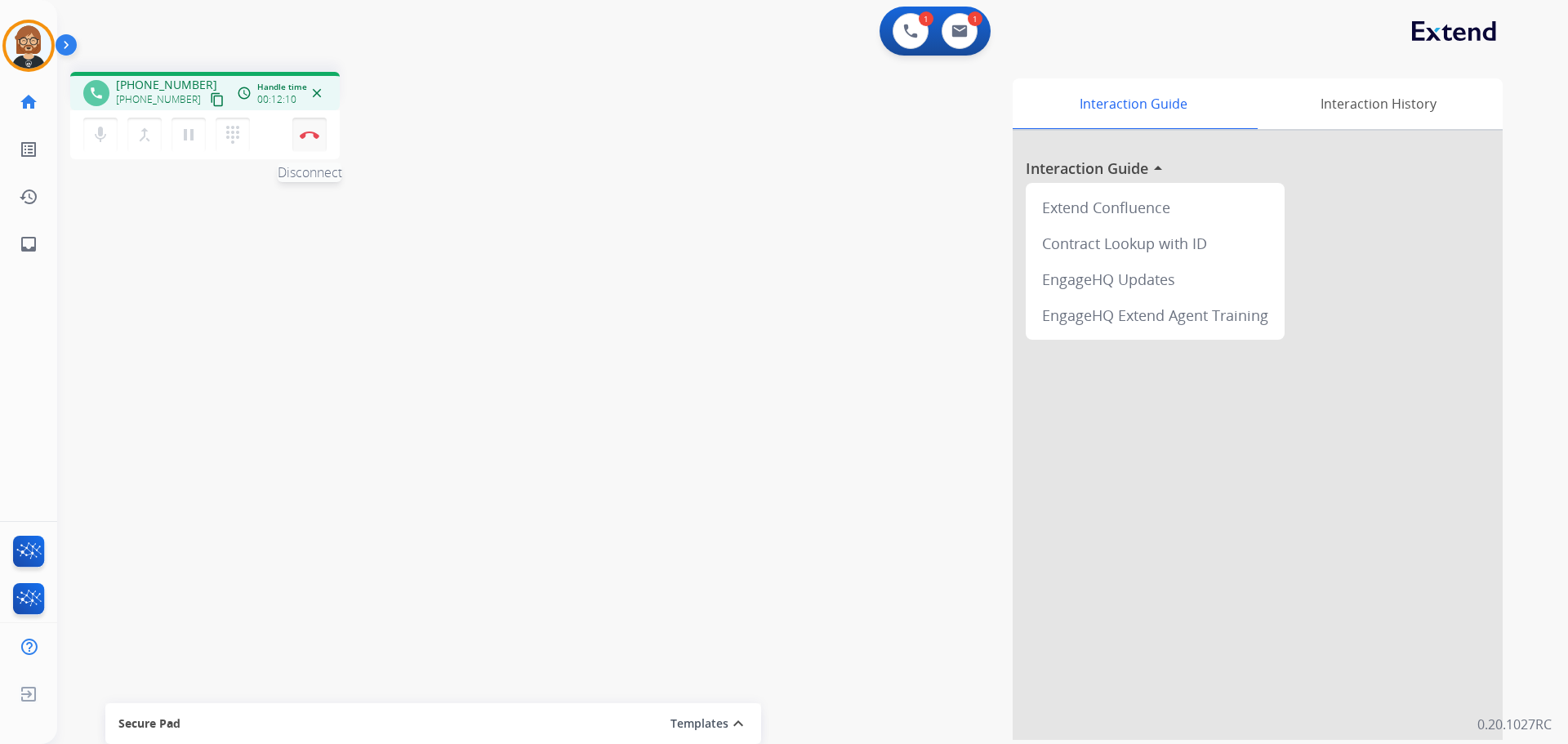
click at [308, 143] on button "Disconnect" at bounding box center [309, 135] width 34 height 34
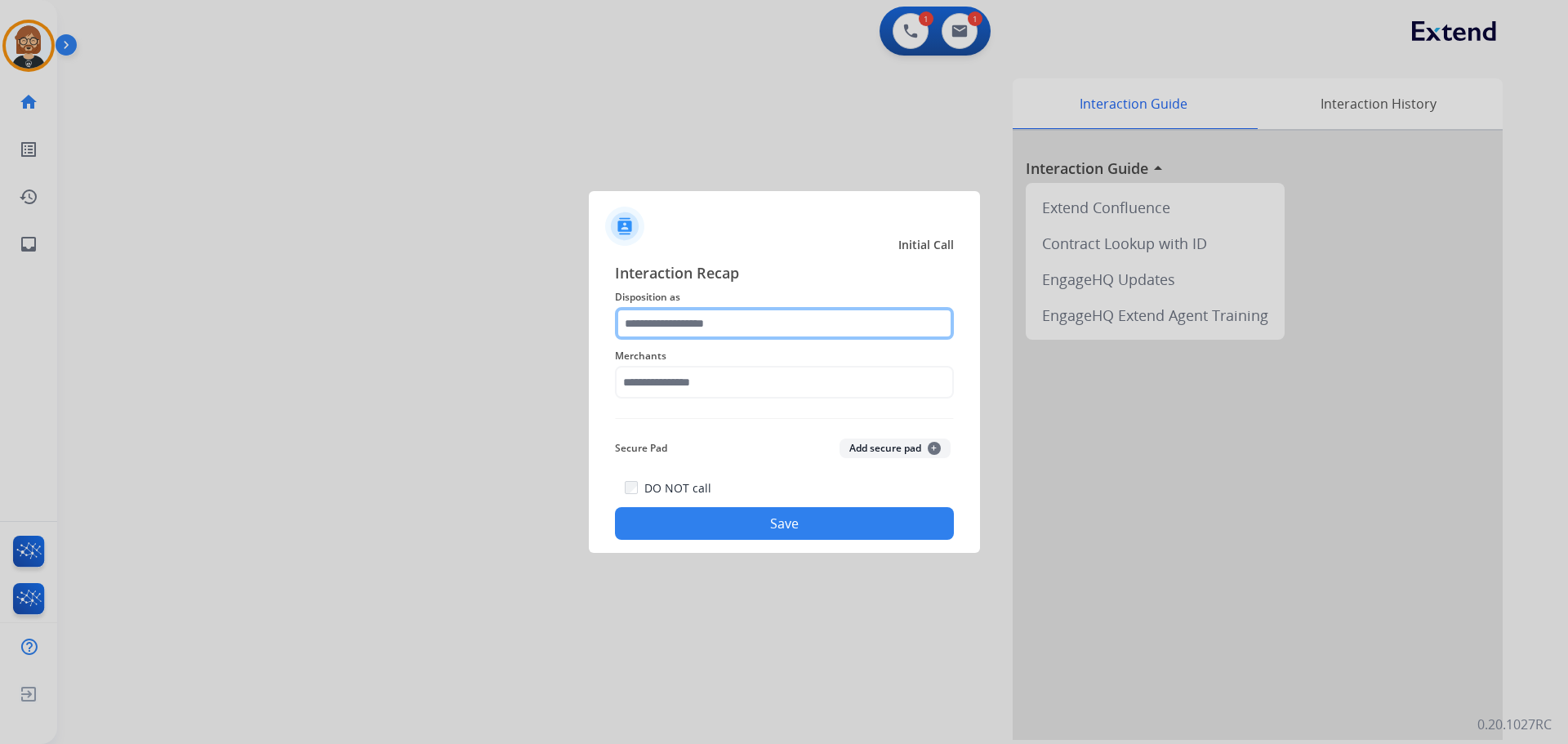
click at [767, 320] on input "text" at bounding box center [784, 323] width 339 height 32
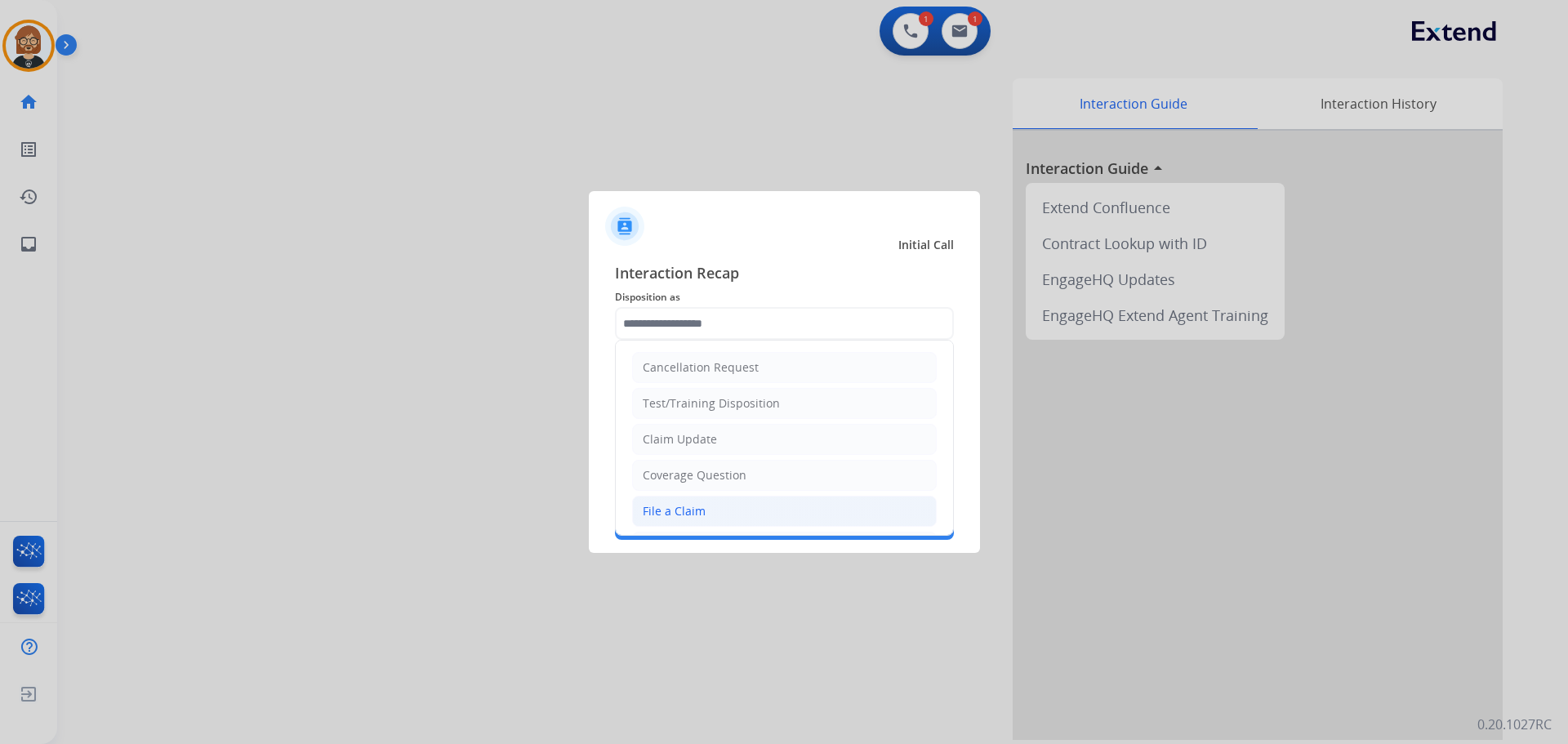
click at [755, 505] on li "File a Claim" at bounding box center [784, 512] width 305 height 31
type input "**********"
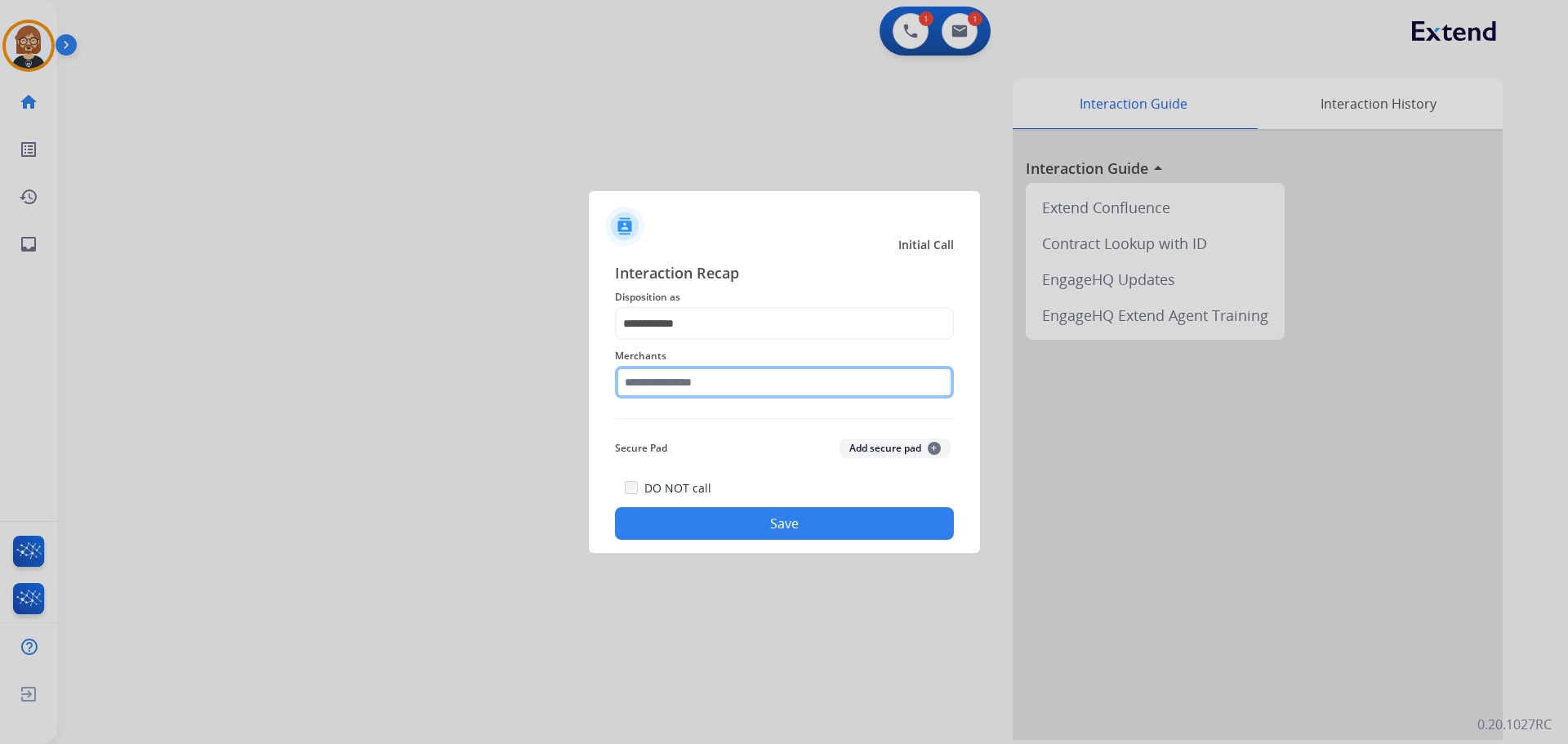
click at [759, 389] on input "text" at bounding box center [784, 381] width 339 height 32
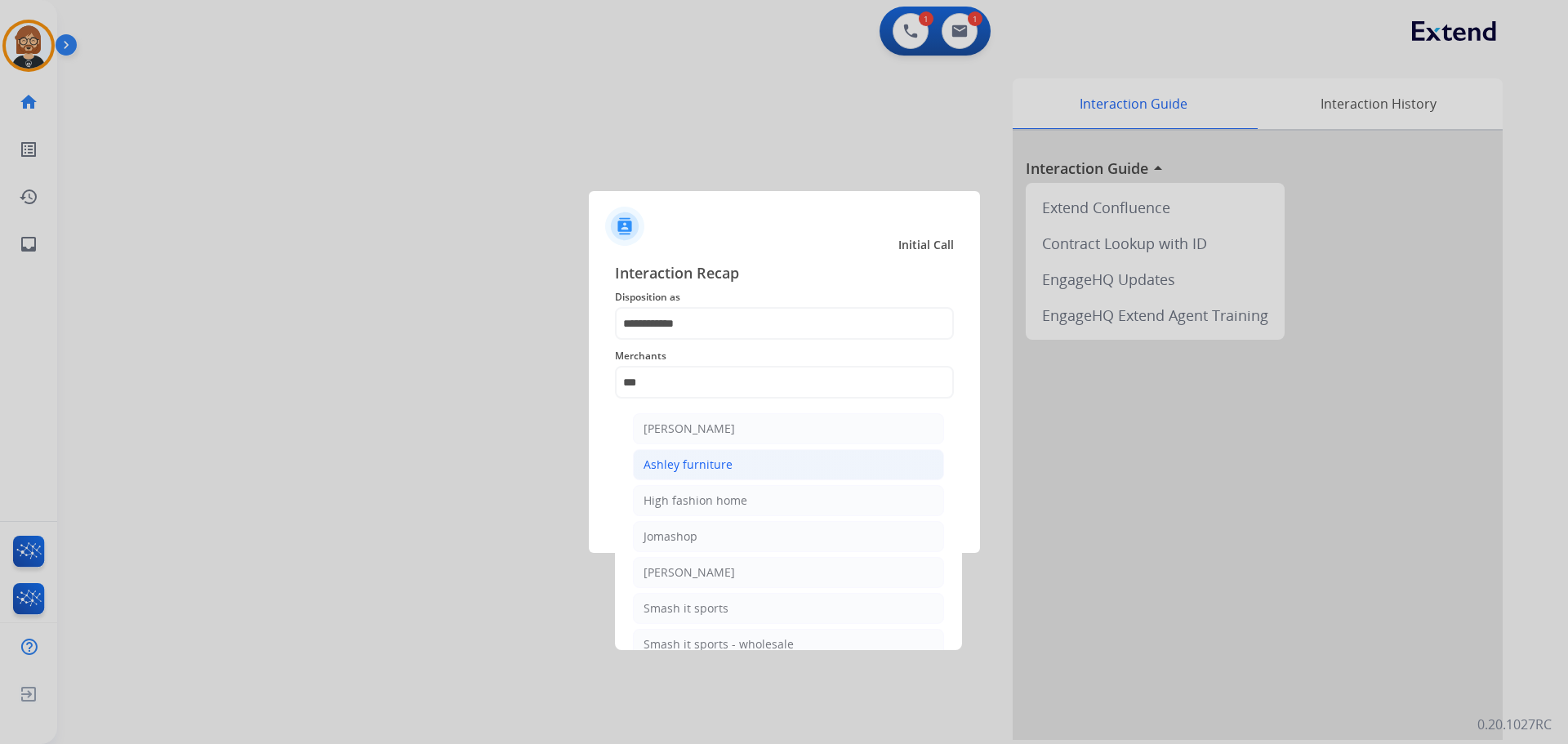
click at [724, 458] on div "Ashley furniture" at bounding box center [688, 465] width 89 height 17
type input "**********"
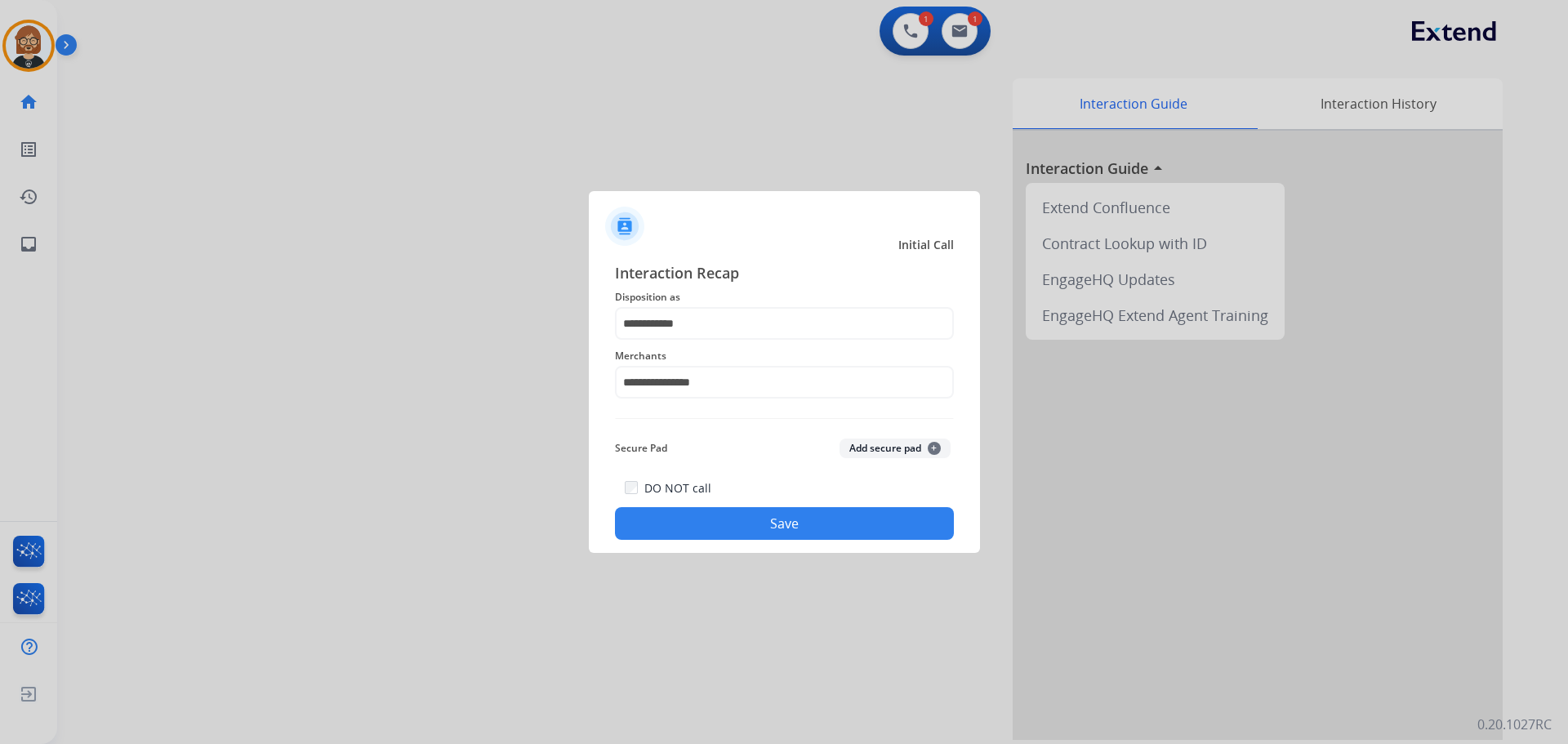
click at [802, 526] on button "Save" at bounding box center [784, 523] width 339 height 32
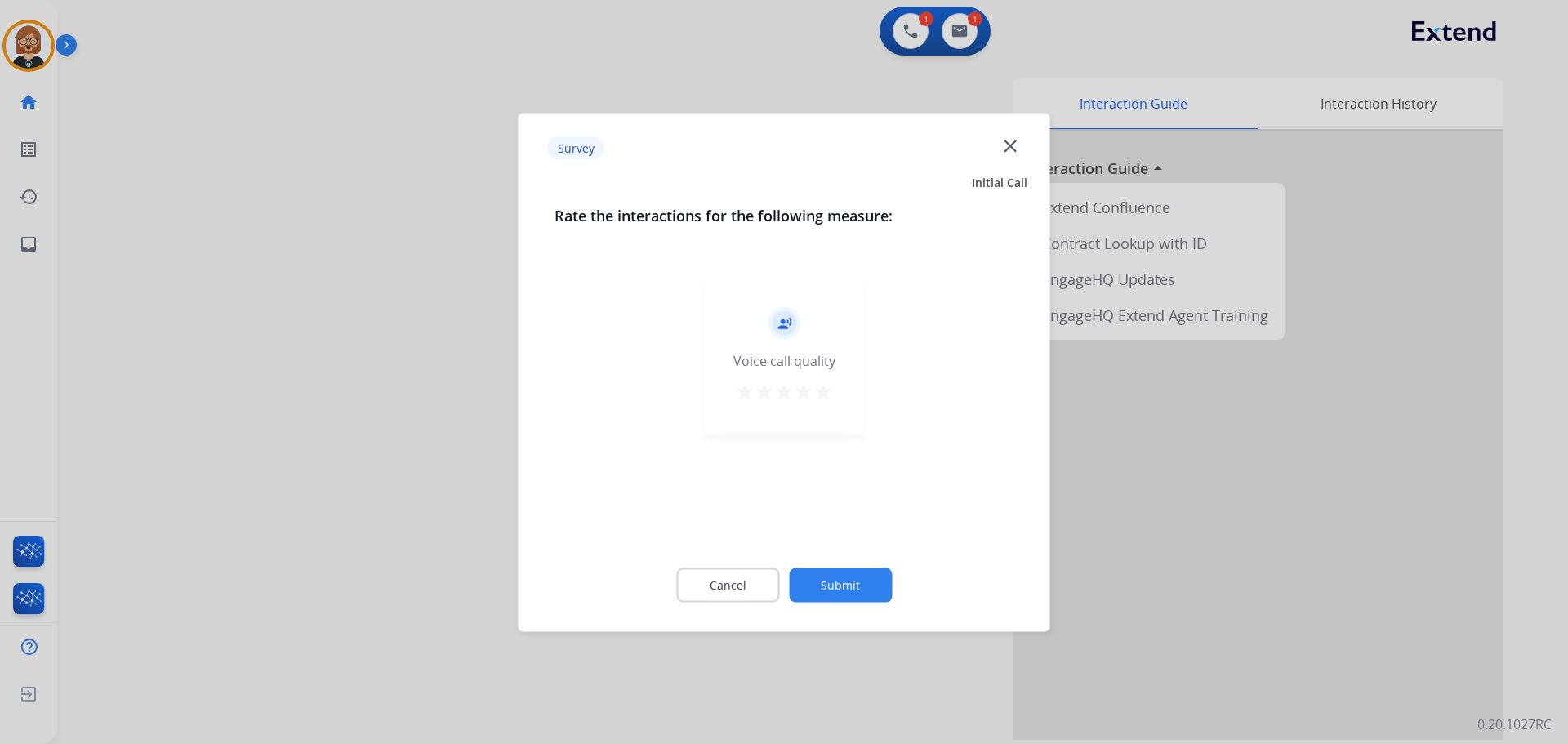
click at [821, 602] on div "Cancel Submit" at bounding box center [784, 585] width 460 height 74
click at [854, 588] on button "Submit" at bounding box center [840, 585] width 103 height 34
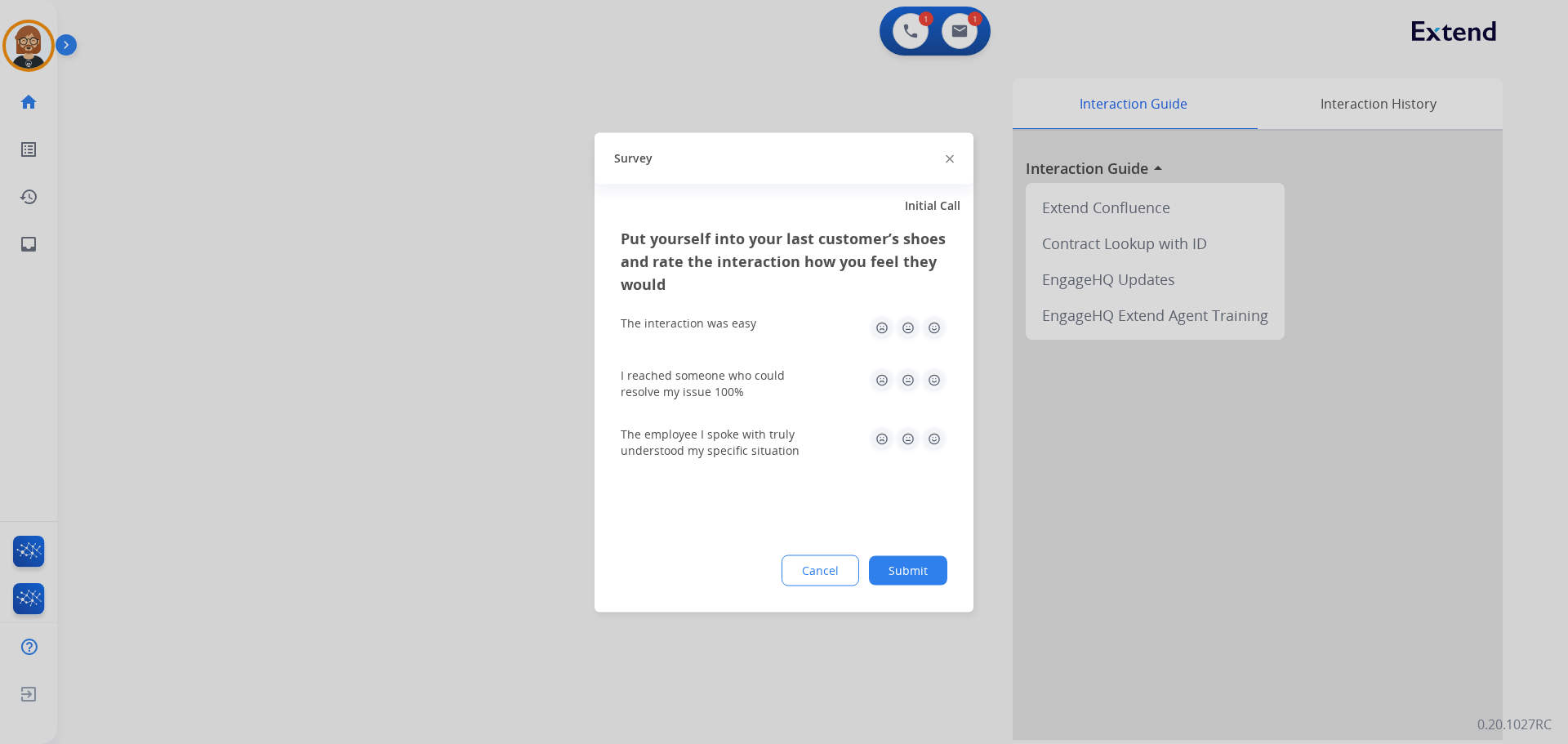
click at [922, 579] on button "Submit" at bounding box center [909, 570] width 79 height 29
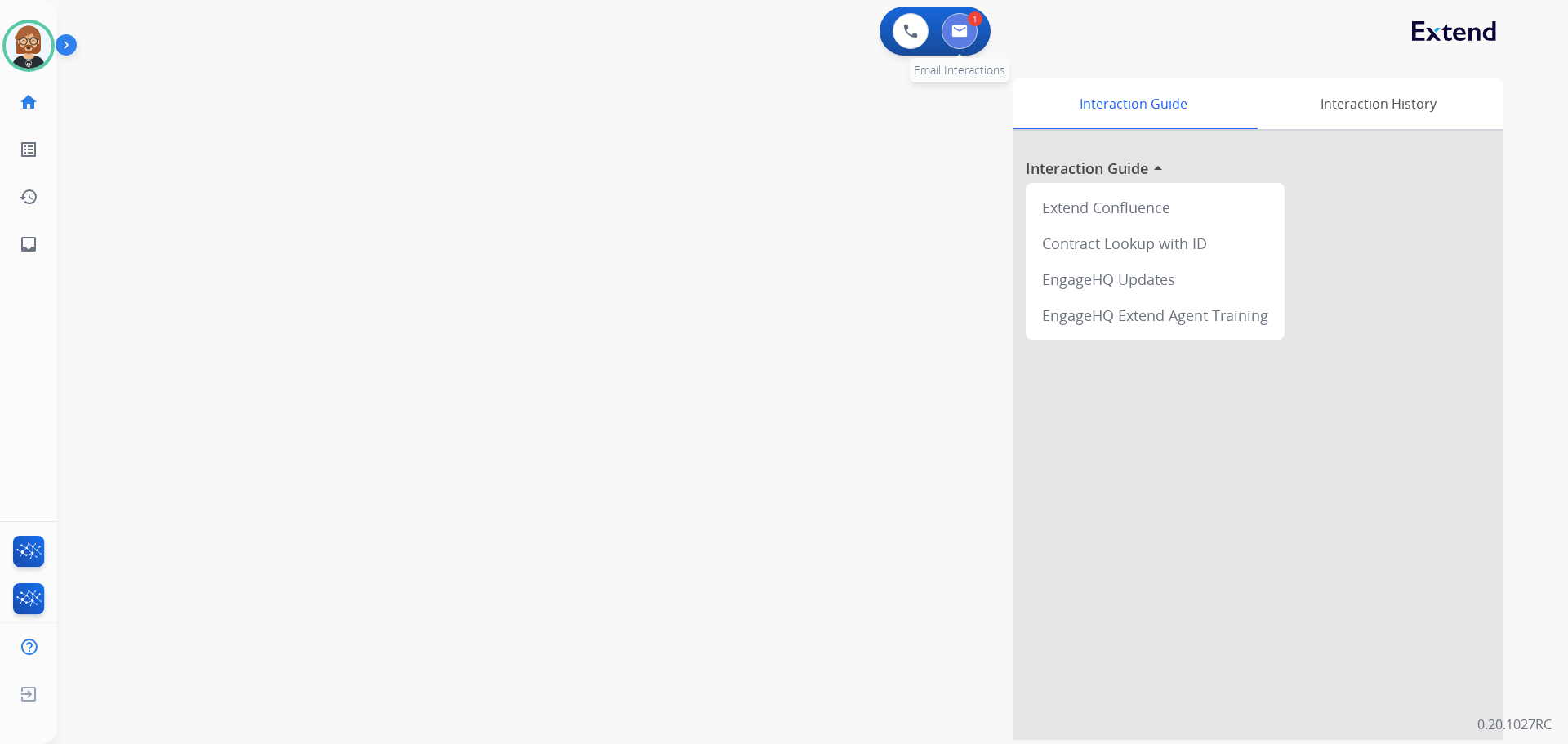
click at [968, 33] on button at bounding box center [959, 30] width 36 height 36
select select "**********"
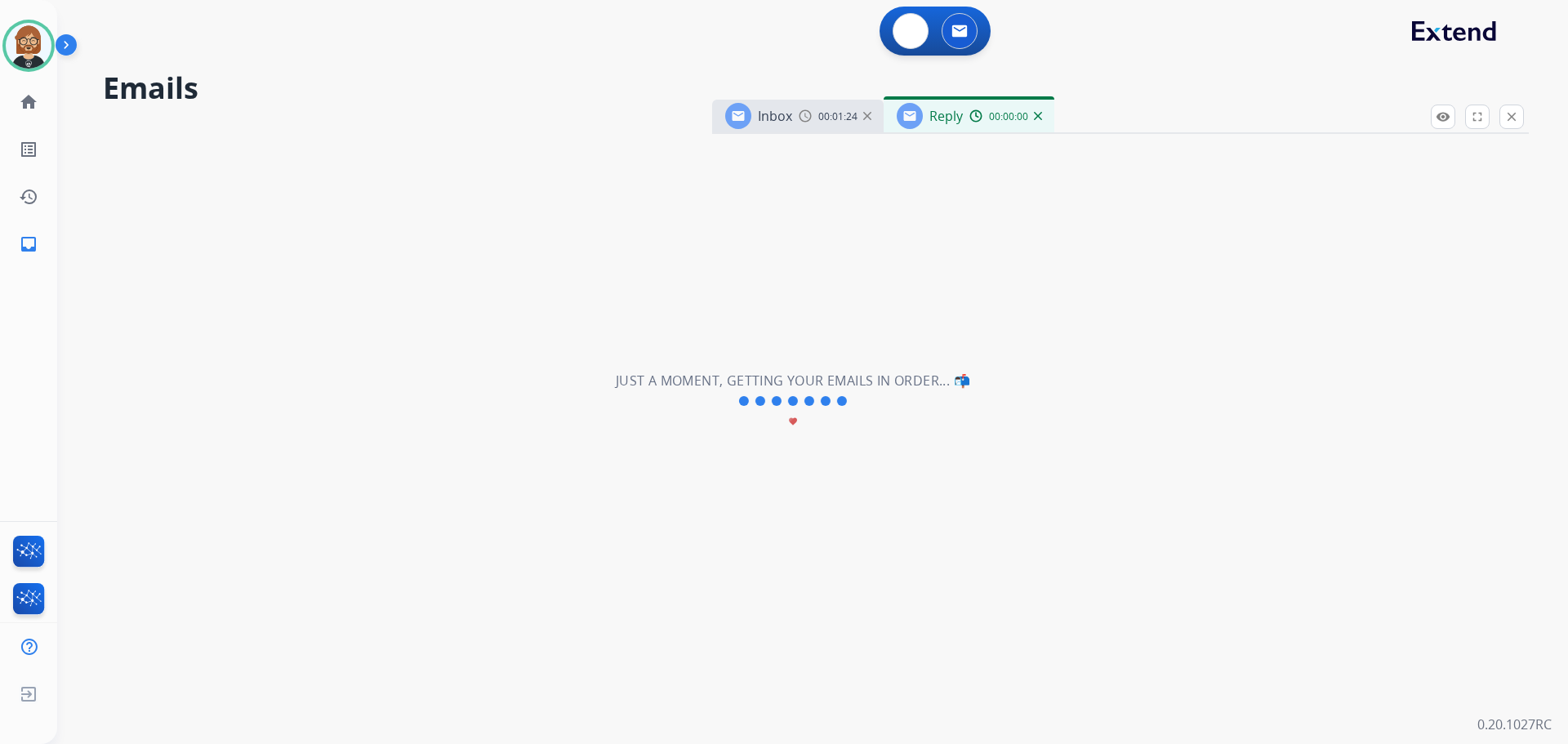
select select "**********"
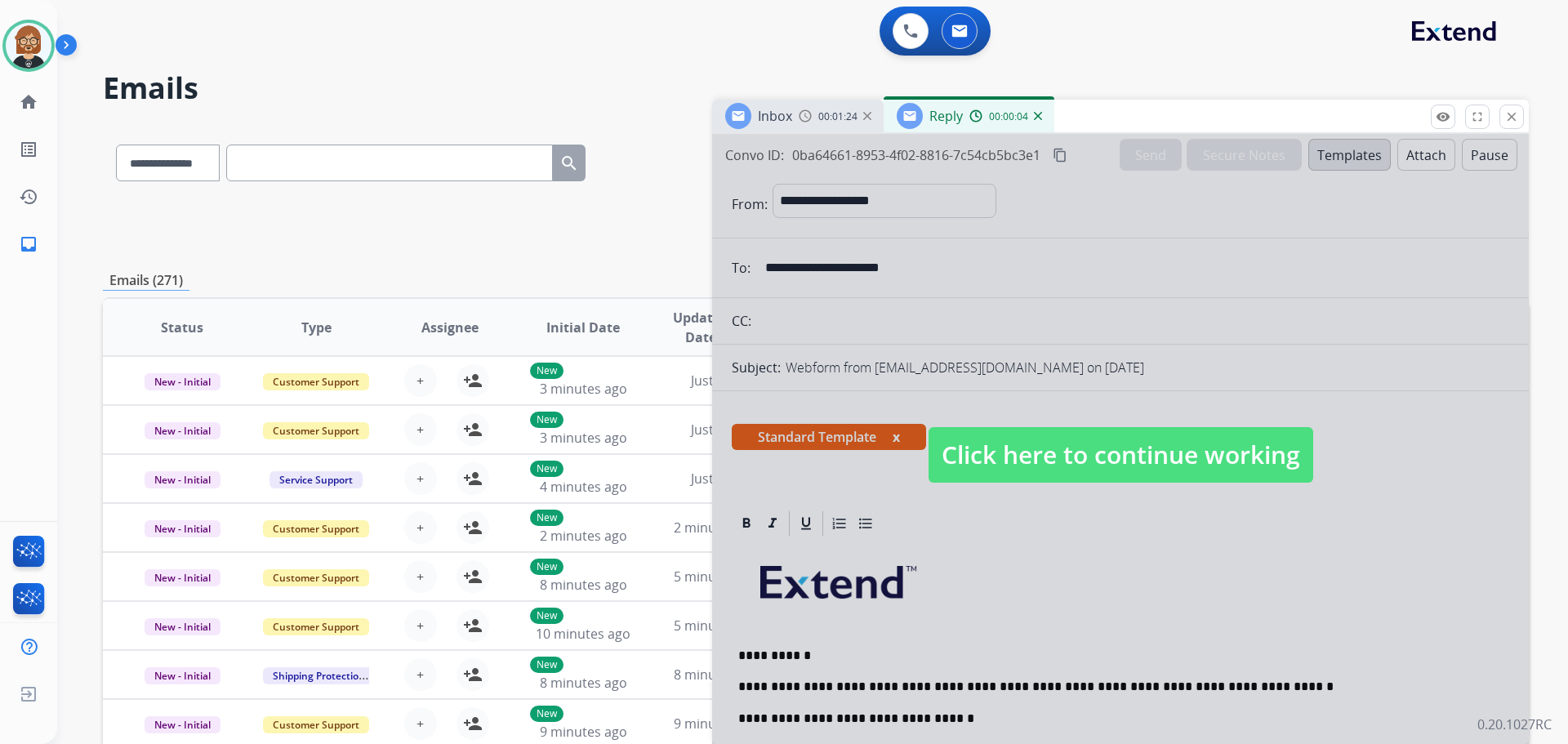
click at [1141, 448] on span "Click here to continue working" at bounding box center [1121, 455] width 385 height 56
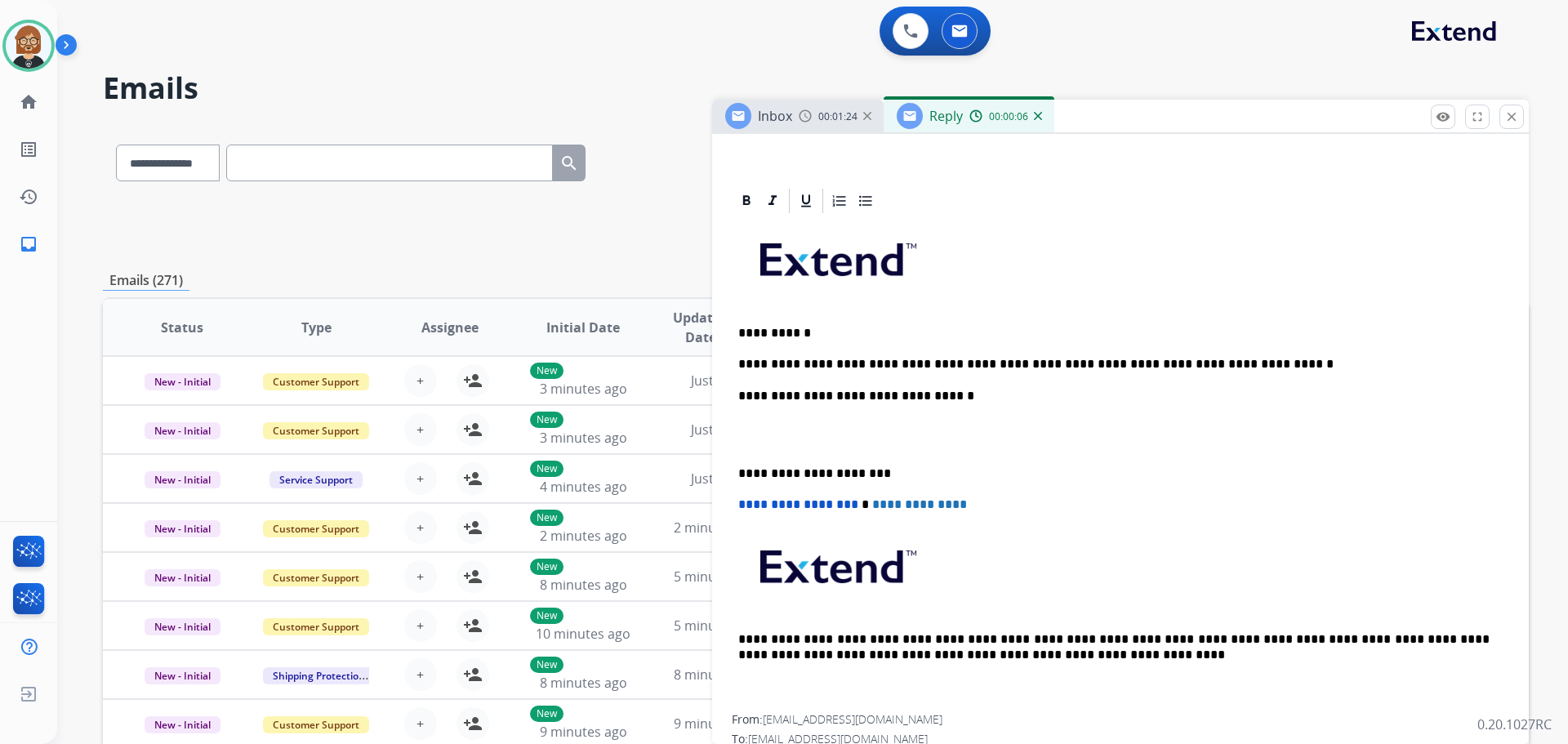
scroll to position [327, 0]
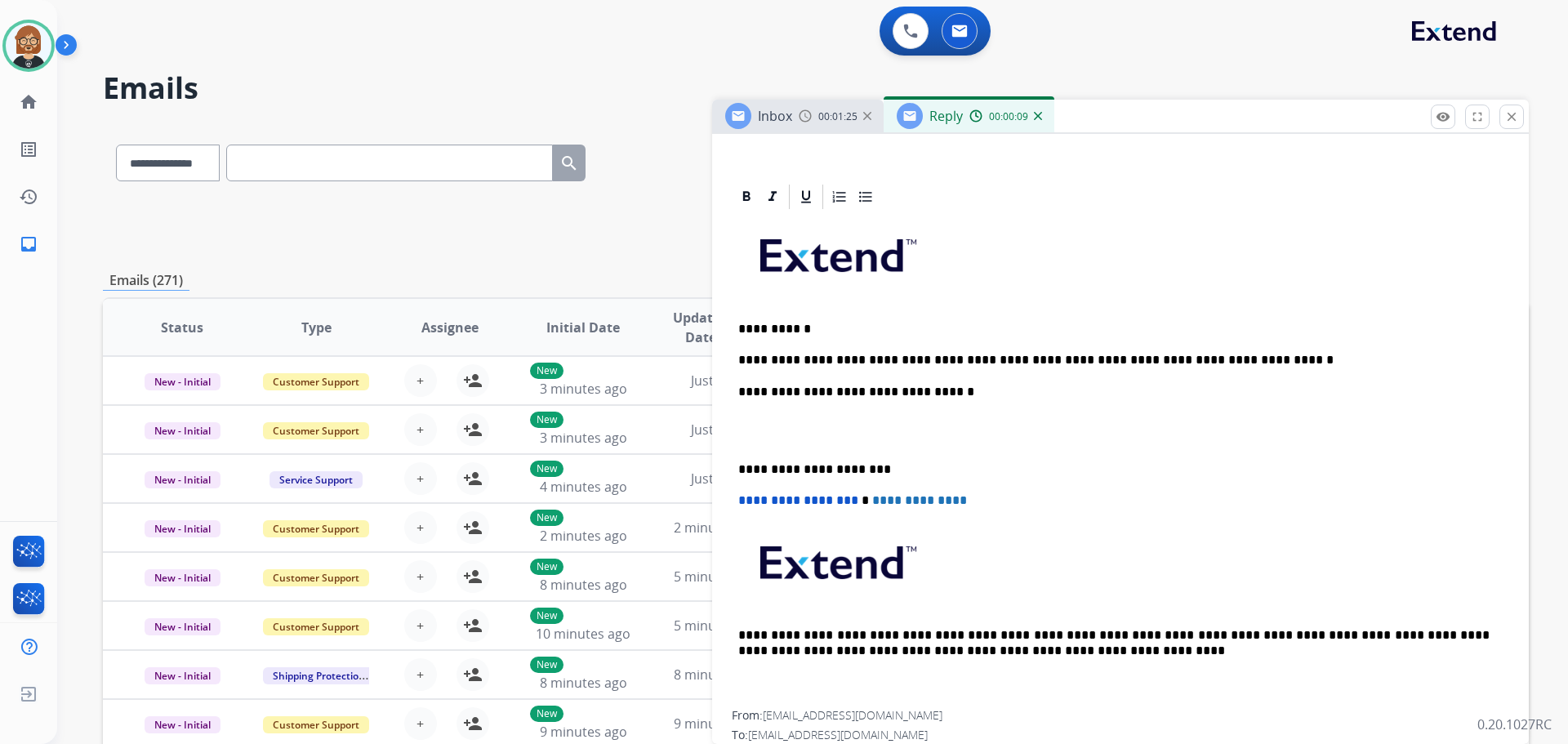
click at [1237, 361] on p "**********" at bounding box center [1113, 360] width 752 height 15
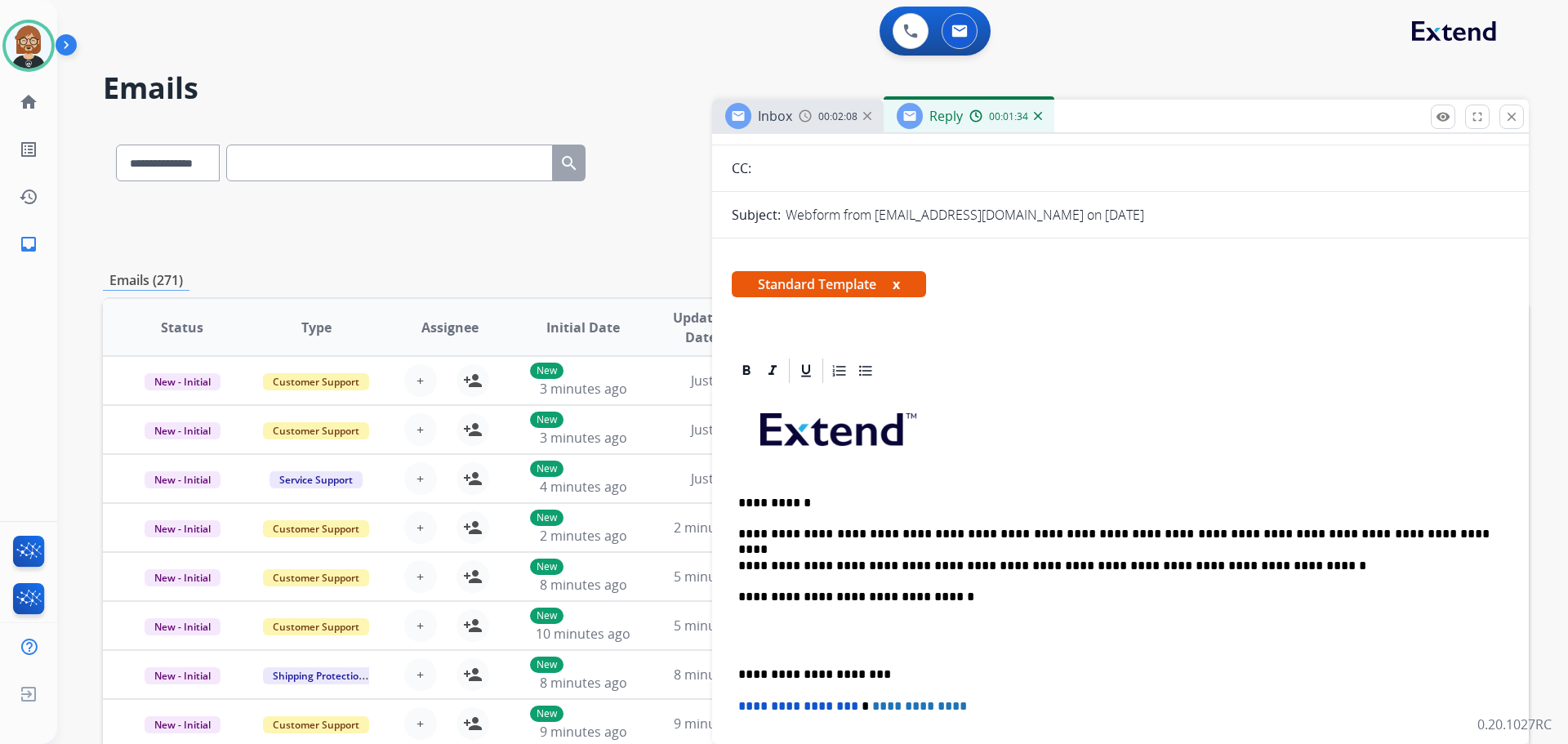
scroll to position [0, 0]
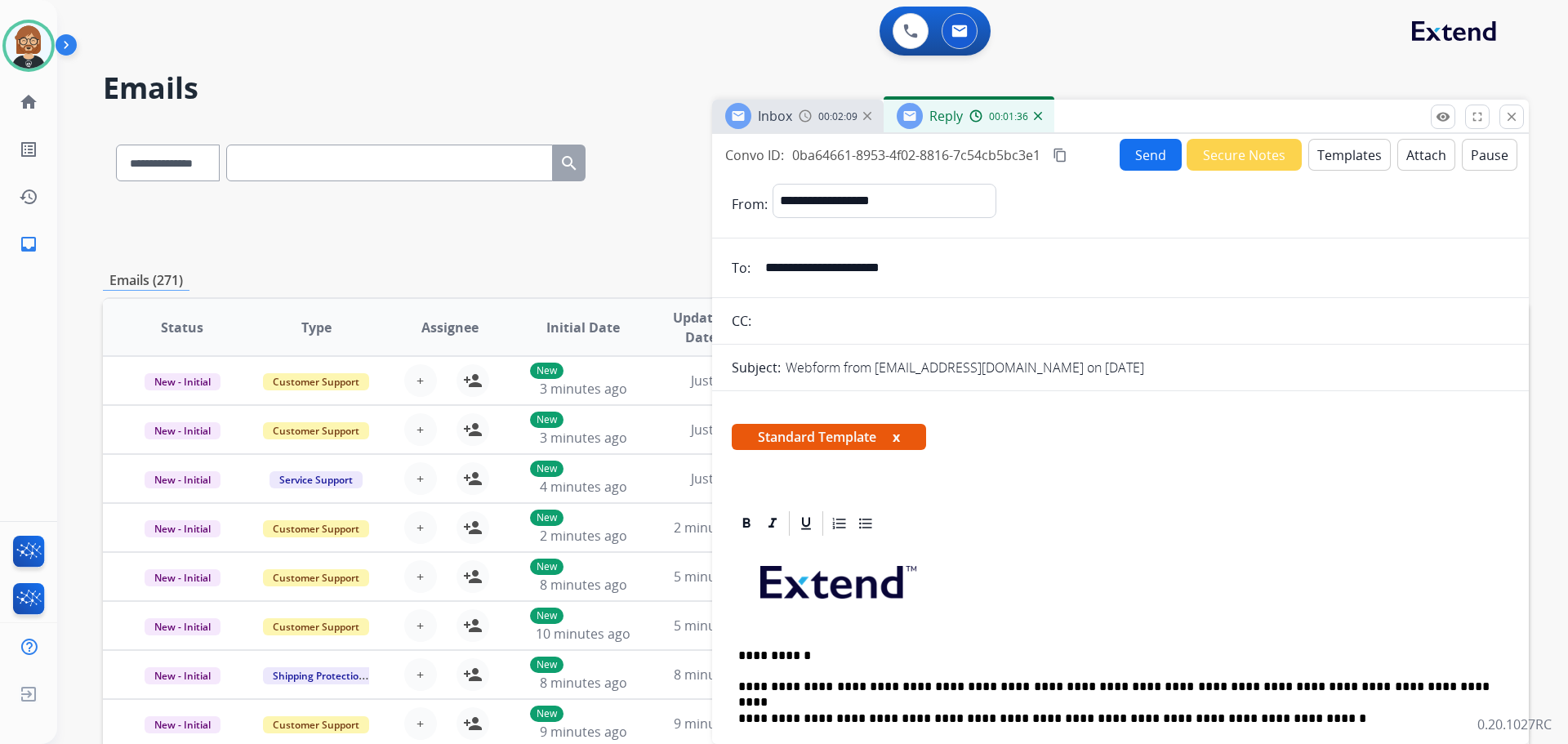
click at [1144, 154] on button "Send" at bounding box center [1150, 154] width 62 height 31
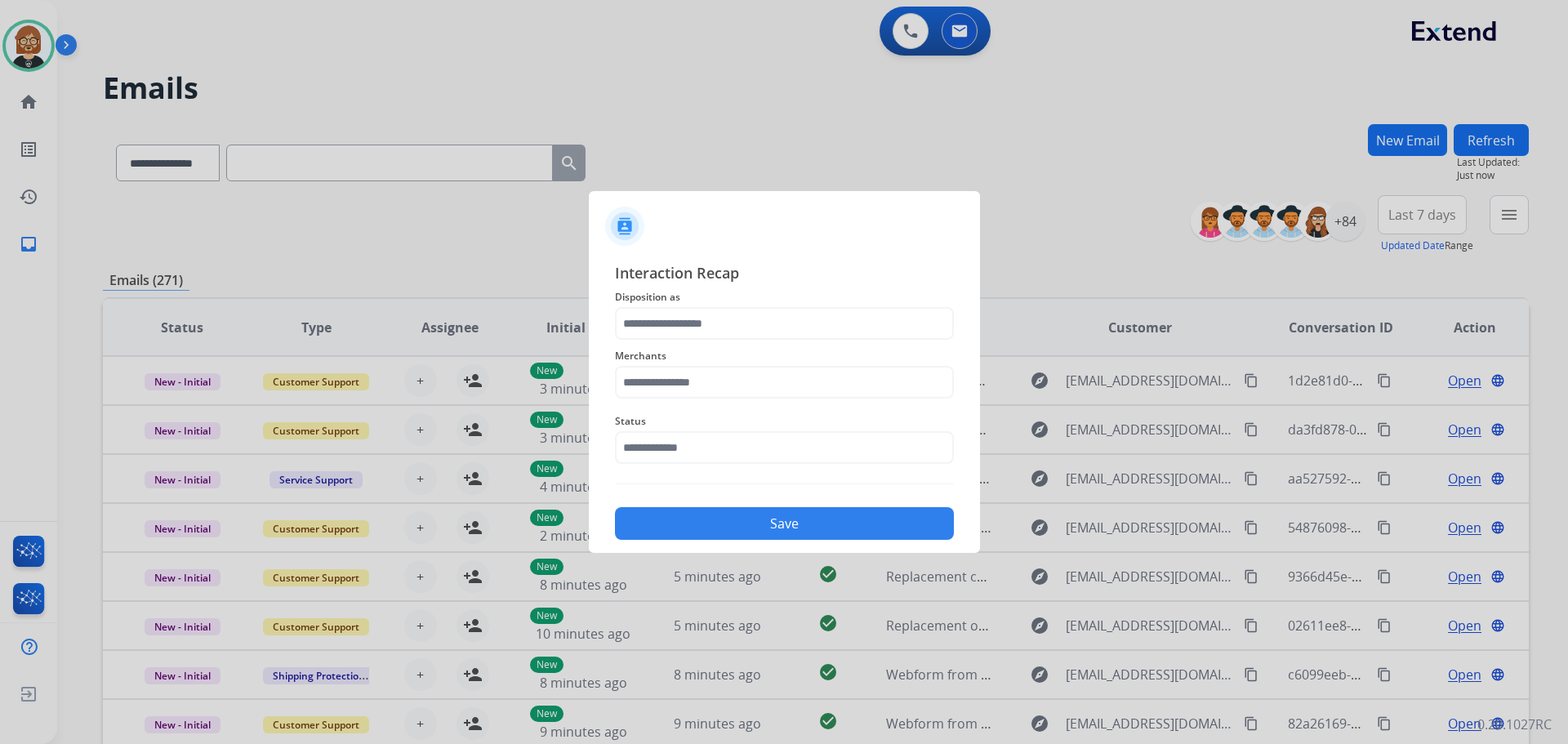
click at [802, 304] on span "Disposition as" at bounding box center [784, 298] width 339 height 20
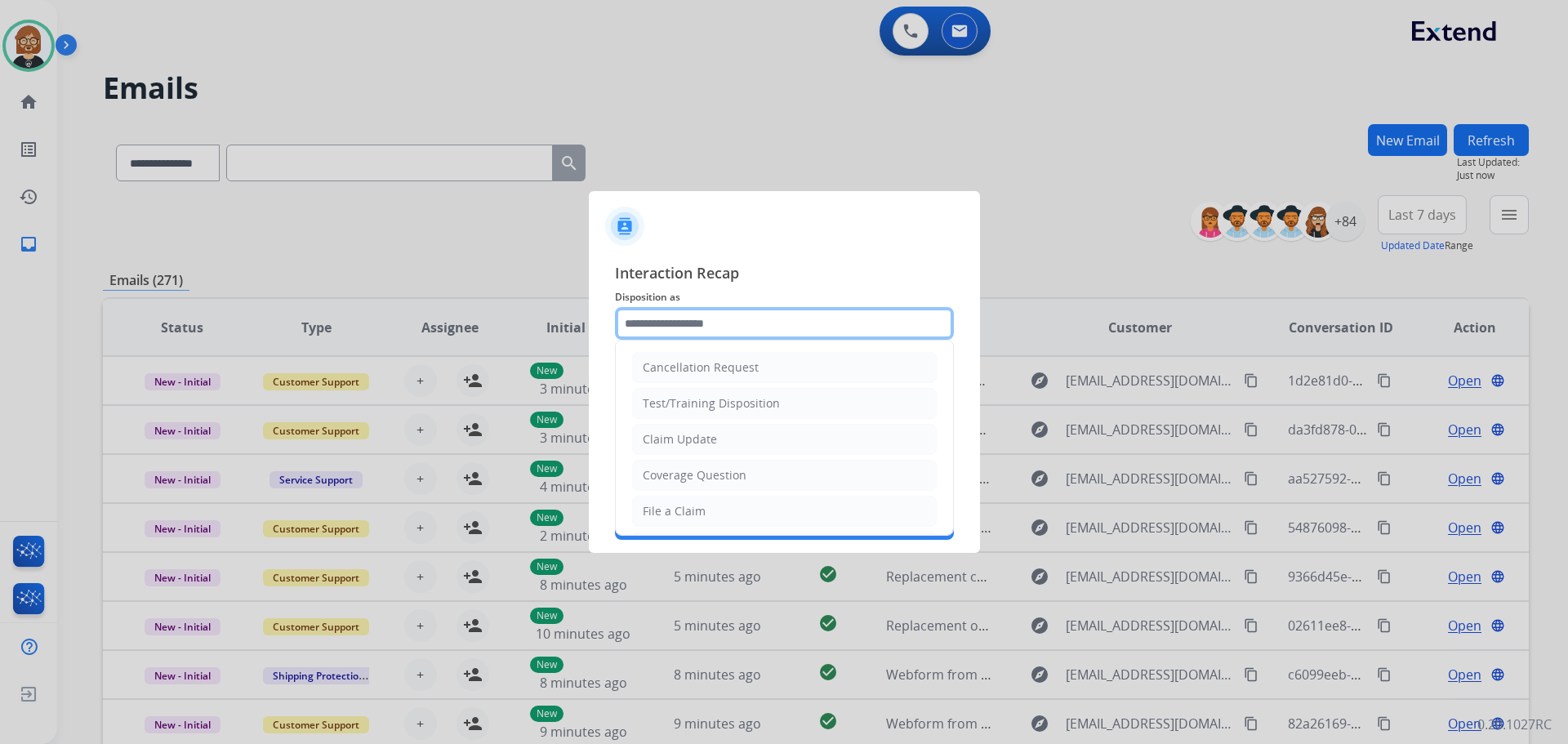
click at [782, 328] on input "text" at bounding box center [784, 323] width 339 height 32
click at [807, 443] on li "Claim Update" at bounding box center [784, 439] width 305 height 31
type input "**********"
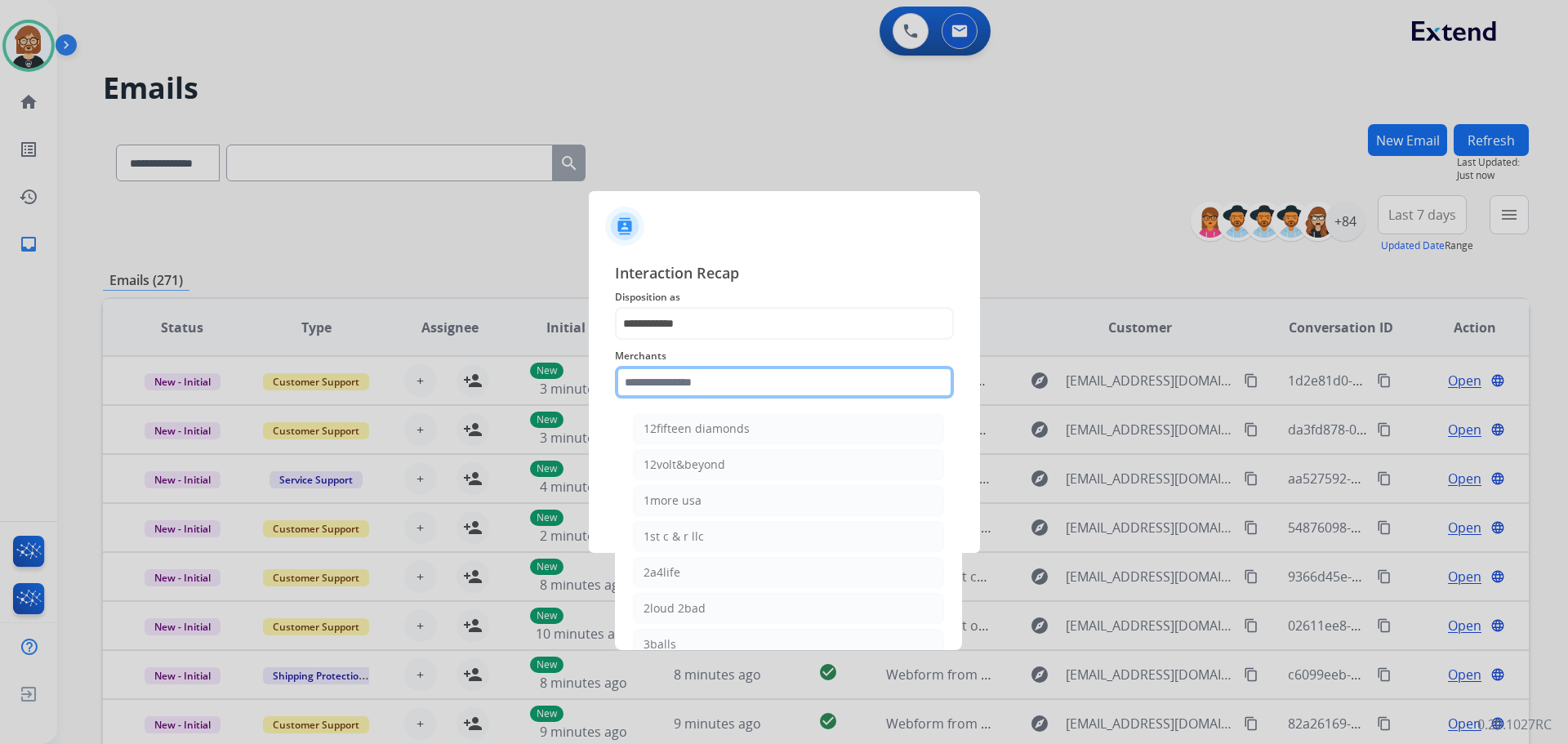
click at [806, 367] on input "text" at bounding box center [784, 381] width 339 height 32
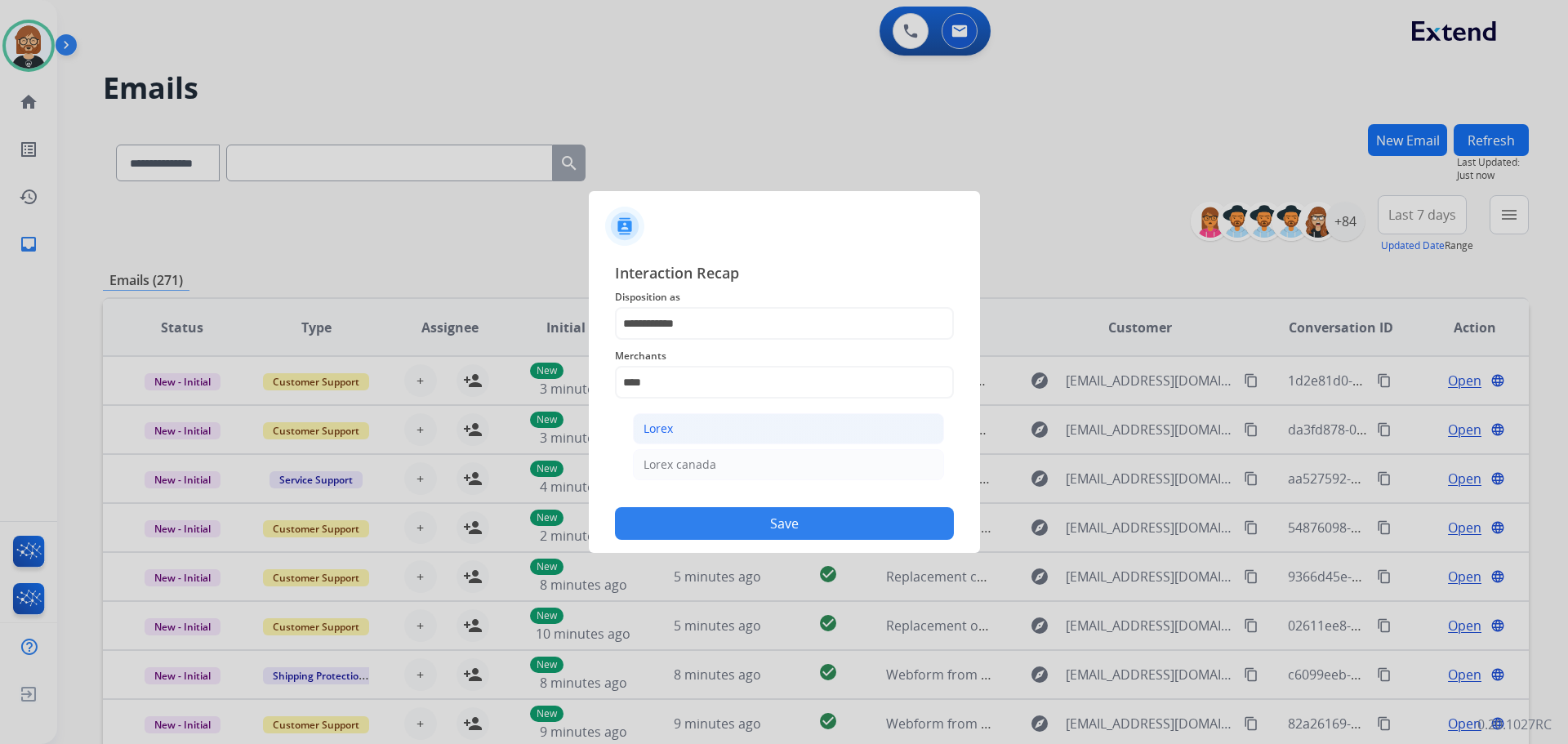
click at [767, 430] on li "Lorex" at bounding box center [788, 429] width 311 height 31
type input "*****"
click at [755, 455] on input "text" at bounding box center [784, 447] width 339 height 32
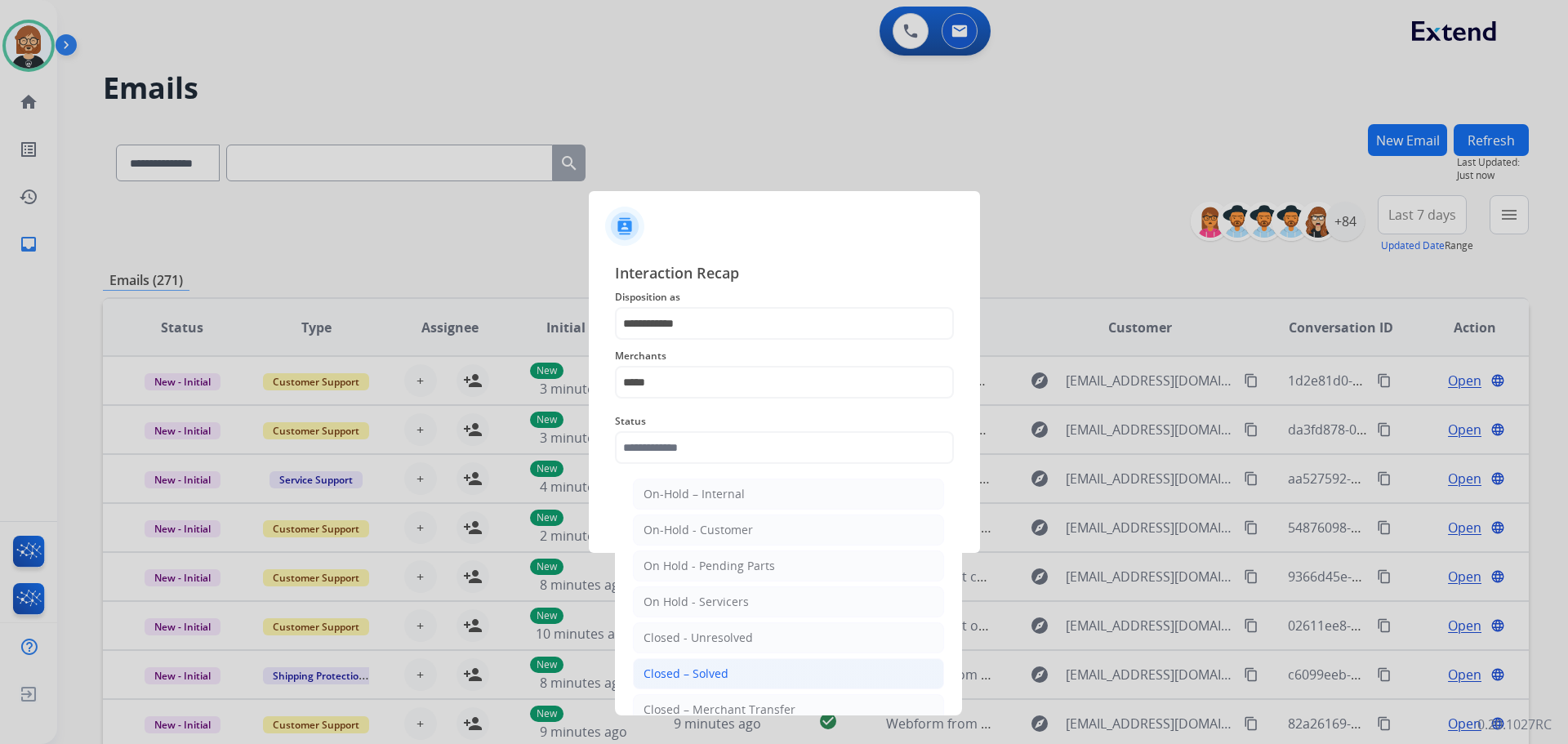
click at [716, 672] on div "Closed – Solved" at bounding box center [686, 674] width 84 height 17
type input "**********"
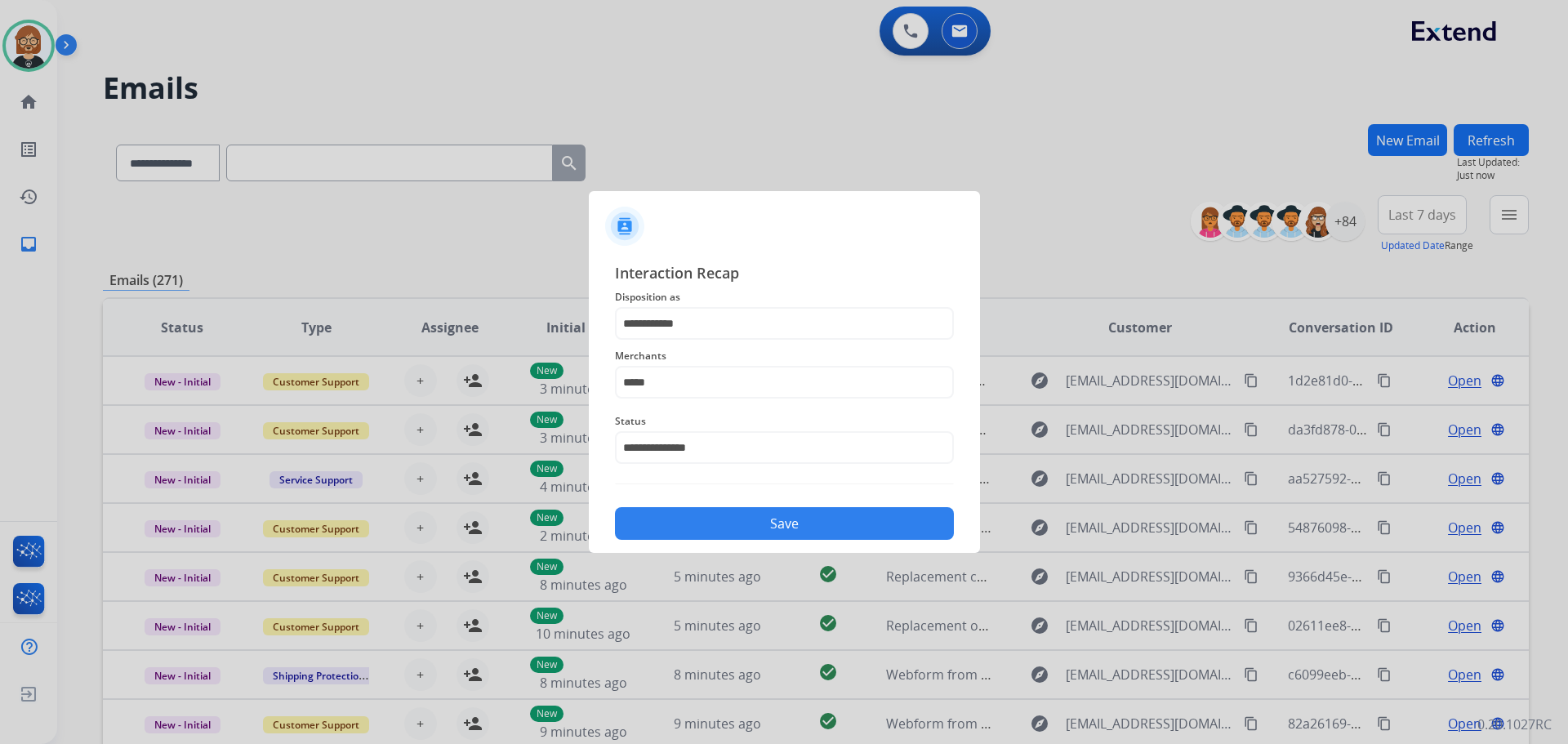
click at [740, 506] on div "Save" at bounding box center [784, 518] width 339 height 42
click at [757, 528] on button "Save" at bounding box center [784, 523] width 339 height 32
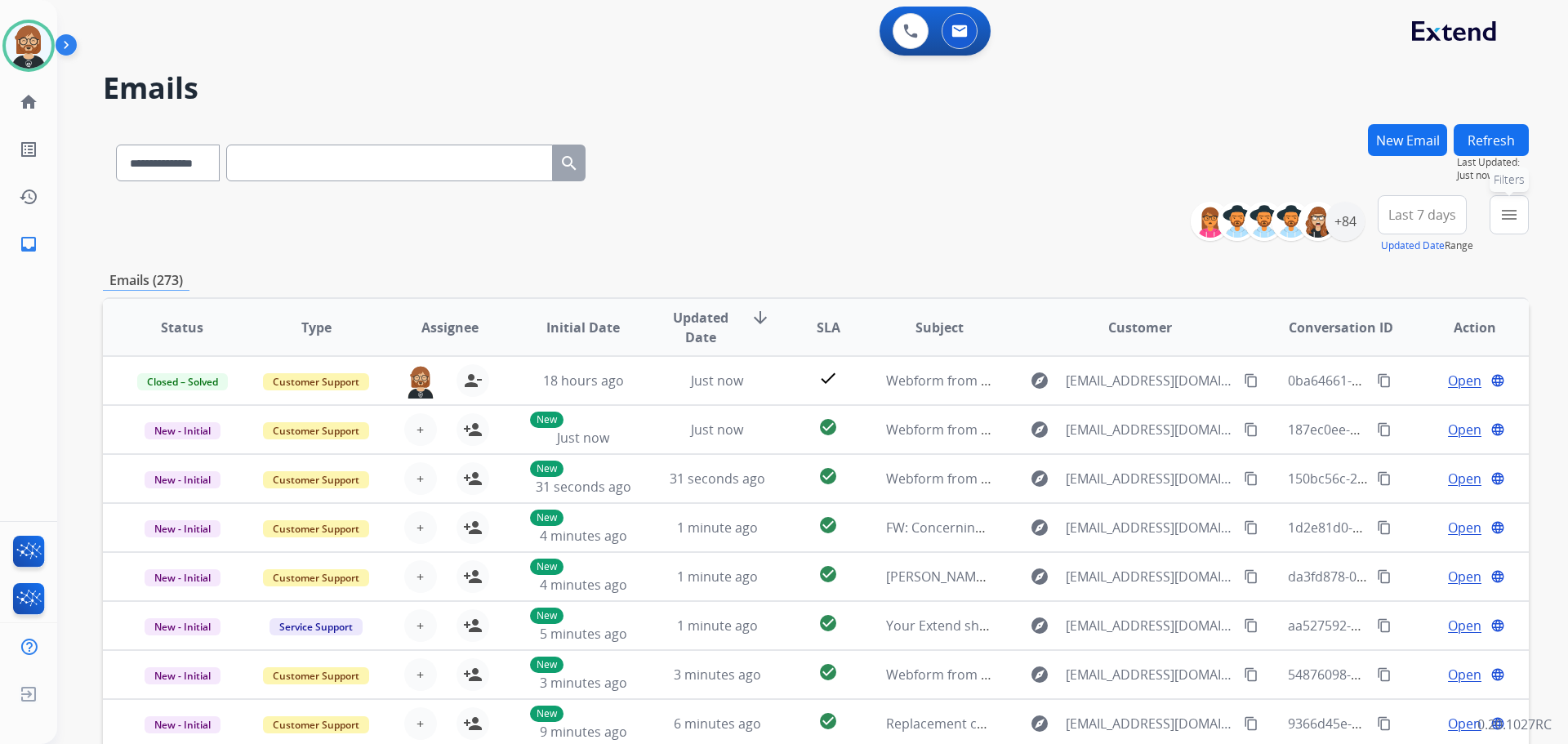
click at [1513, 209] on mat-icon "menu" at bounding box center [1509, 215] width 20 height 20
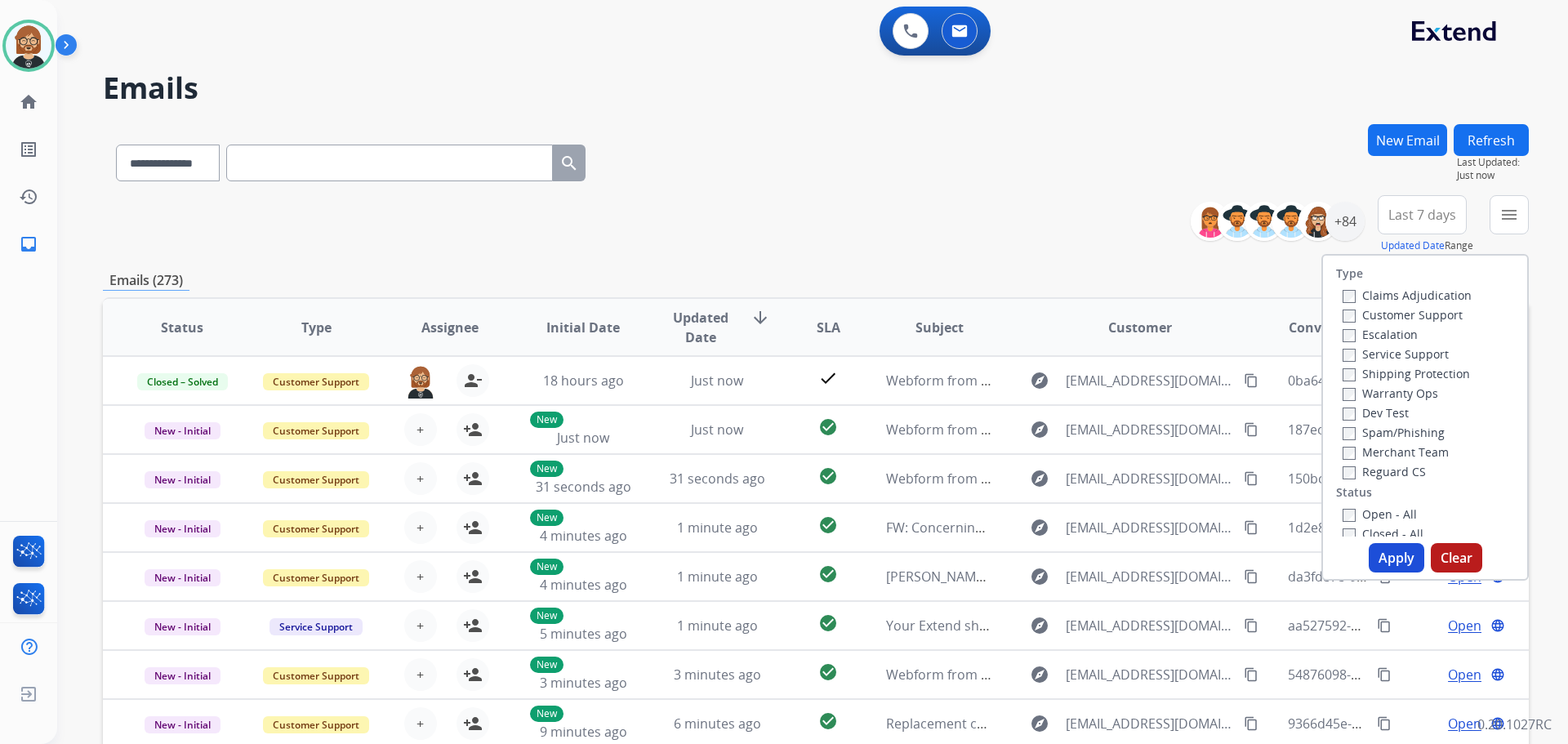
click at [1384, 513] on label "Open - All" at bounding box center [1380, 514] width 75 height 16
click at [1402, 549] on button "Apply" at bounding box center [1396, 558] width 56 height 29
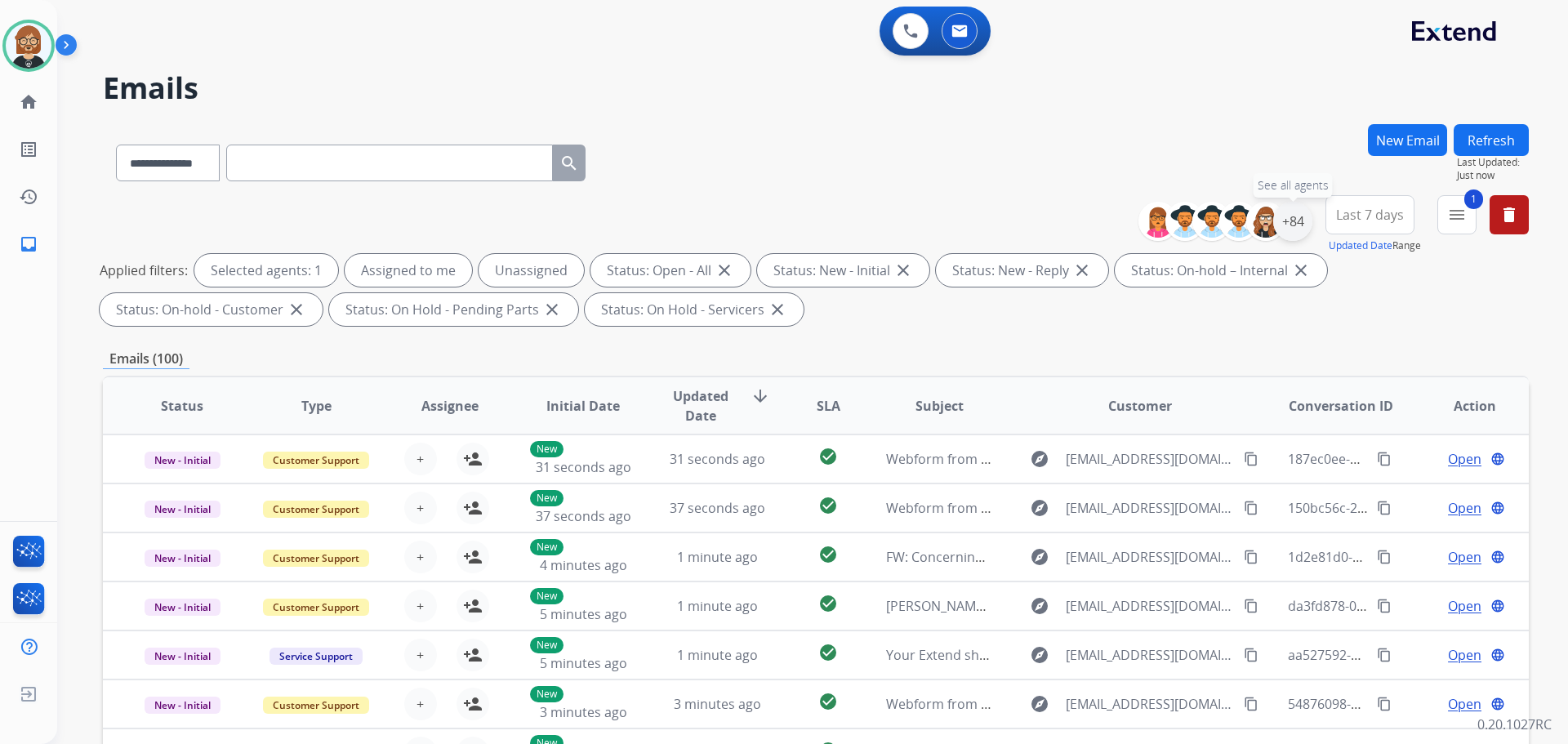
click at [1300, 225] on div "+84" at bounding box center [1293, 221] width 39 height 39
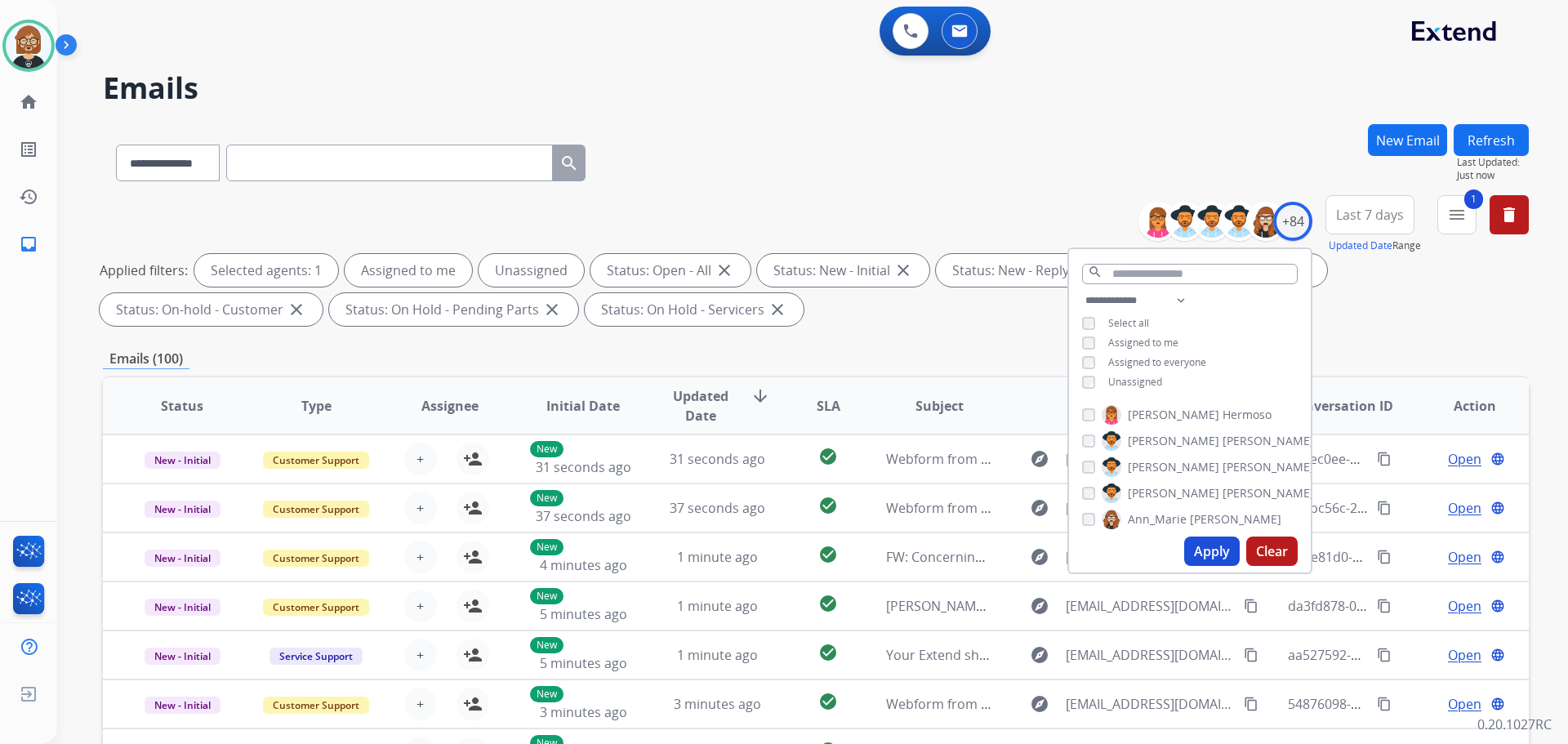
click at [1150, 381] on span "Unassigned" at bounding box center [1135, 382] width 54 height 14
click at [1207, 551] on button "Apply" at bounding box center [1211, 551] width 56 height 29
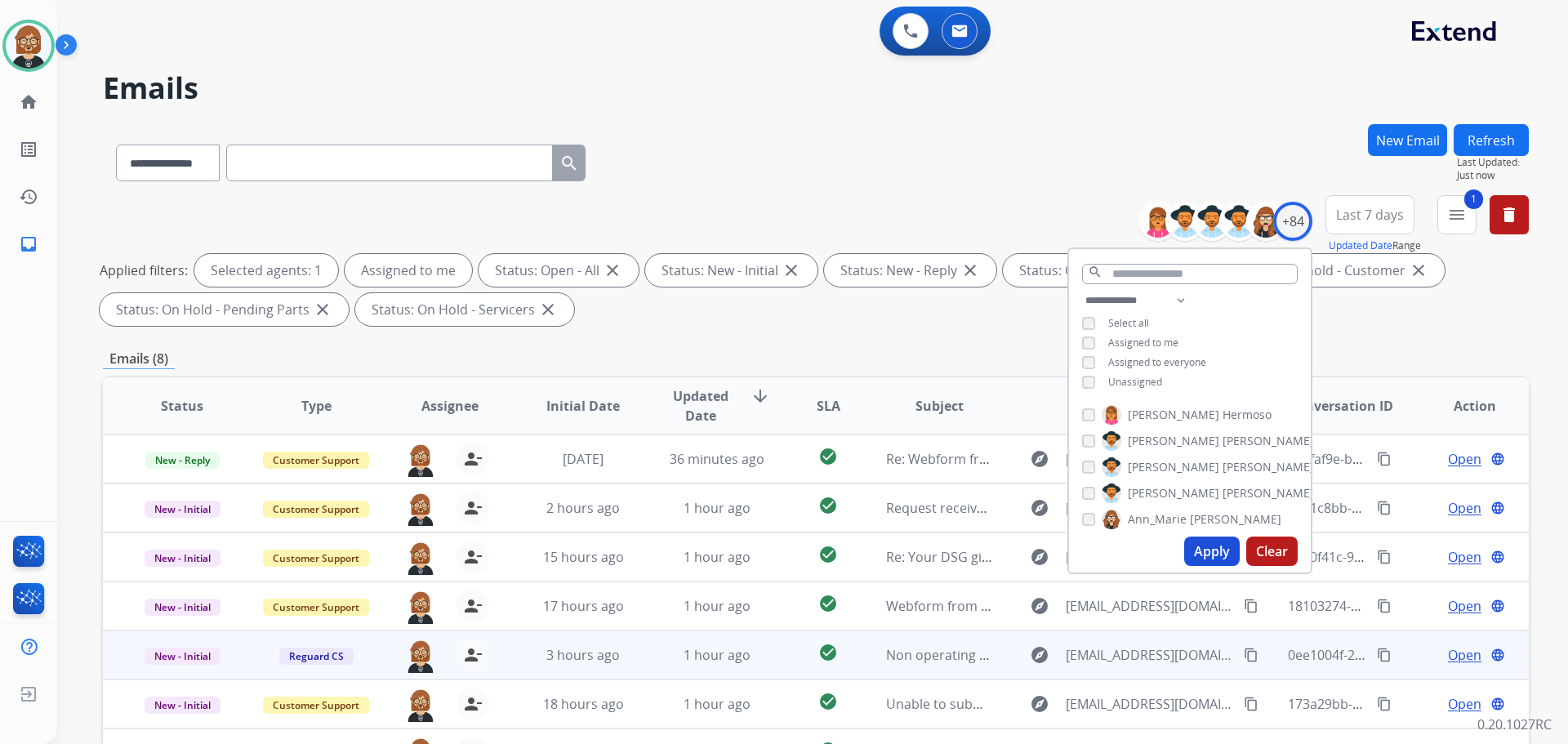
scroll to position [264, 0]
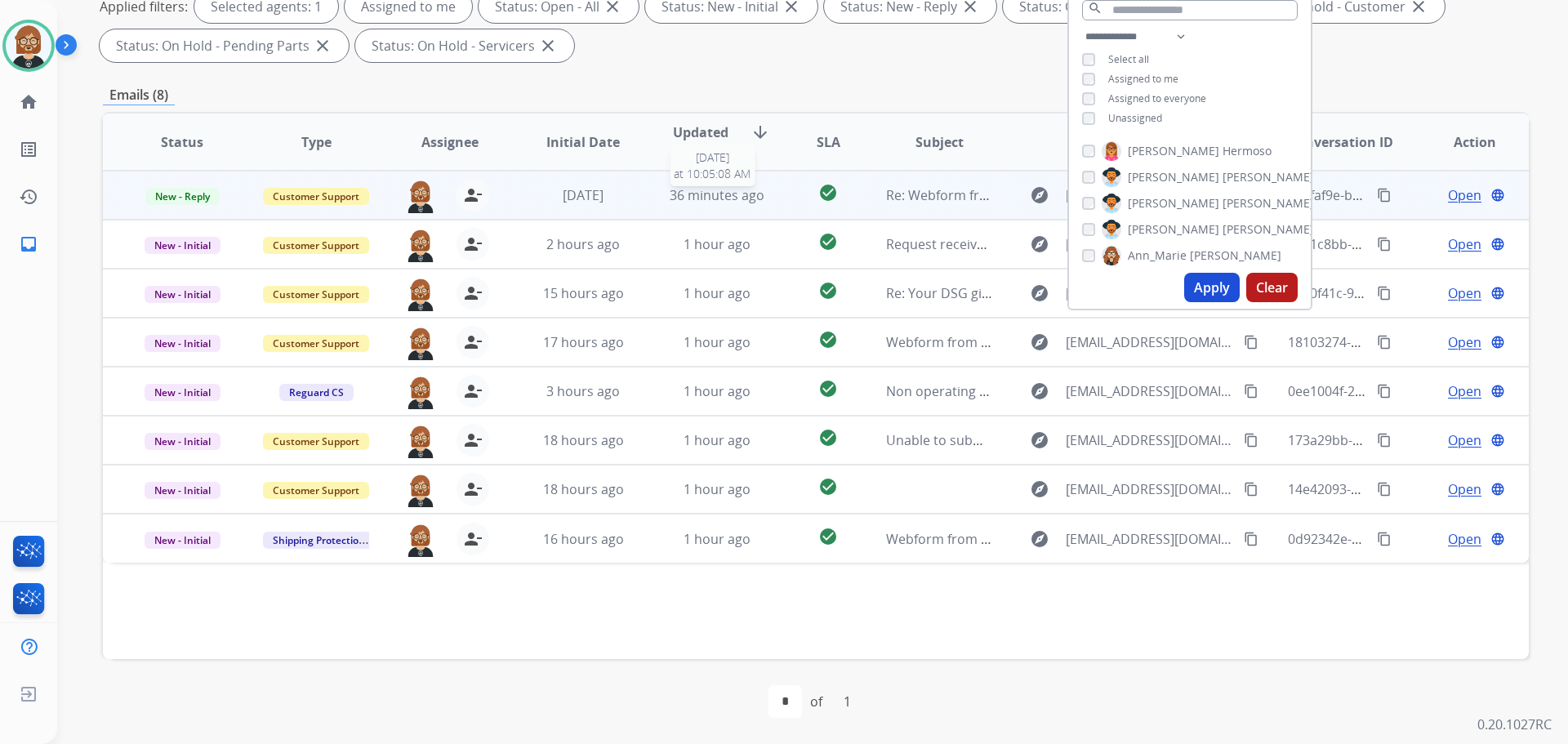
click at [695, 195] on span "36 minutes ago" at bounding box center [717, 196] width 94 height 18
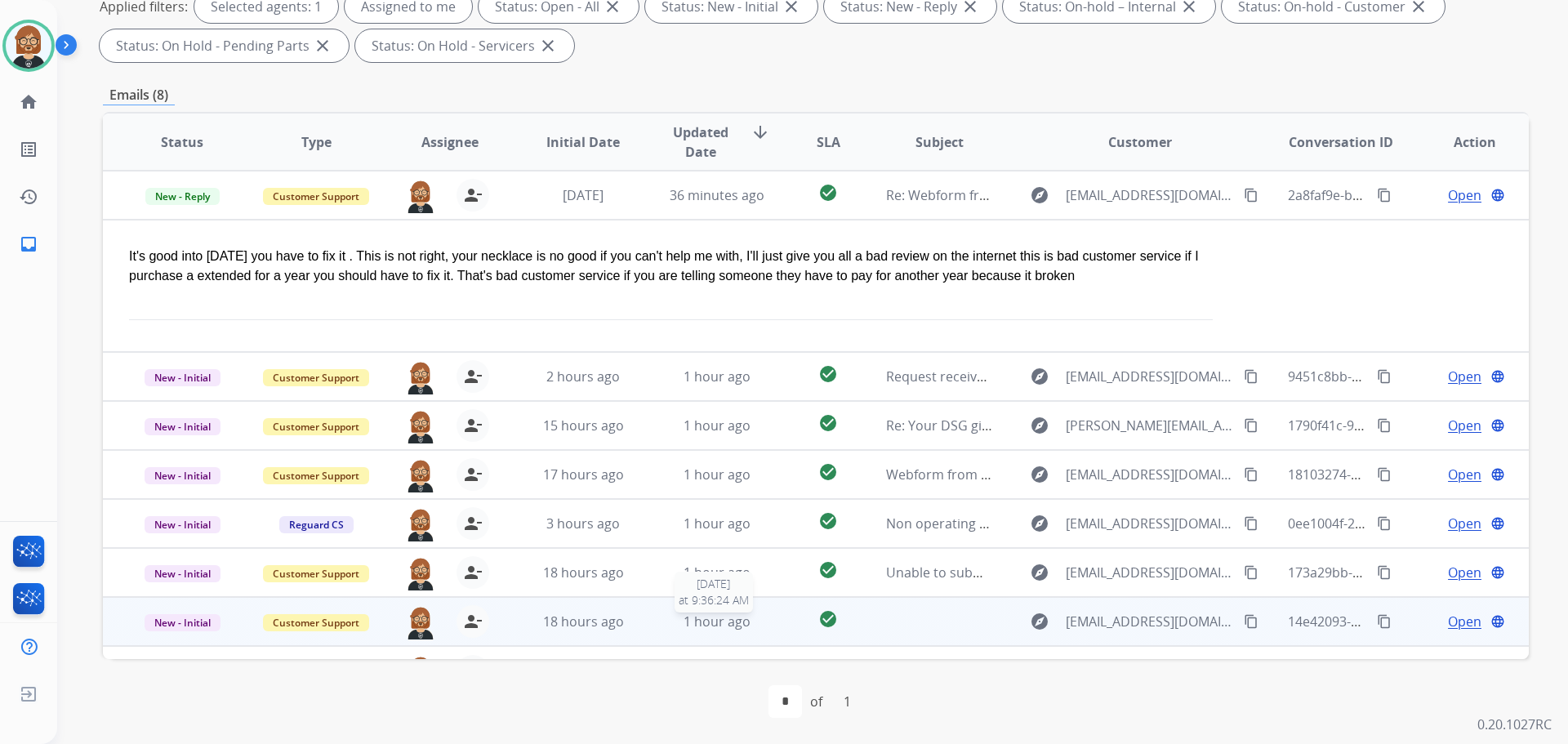
click at [748, 631] on div "1 hour ago" at bounding box center [717, 622] width 107 height 20
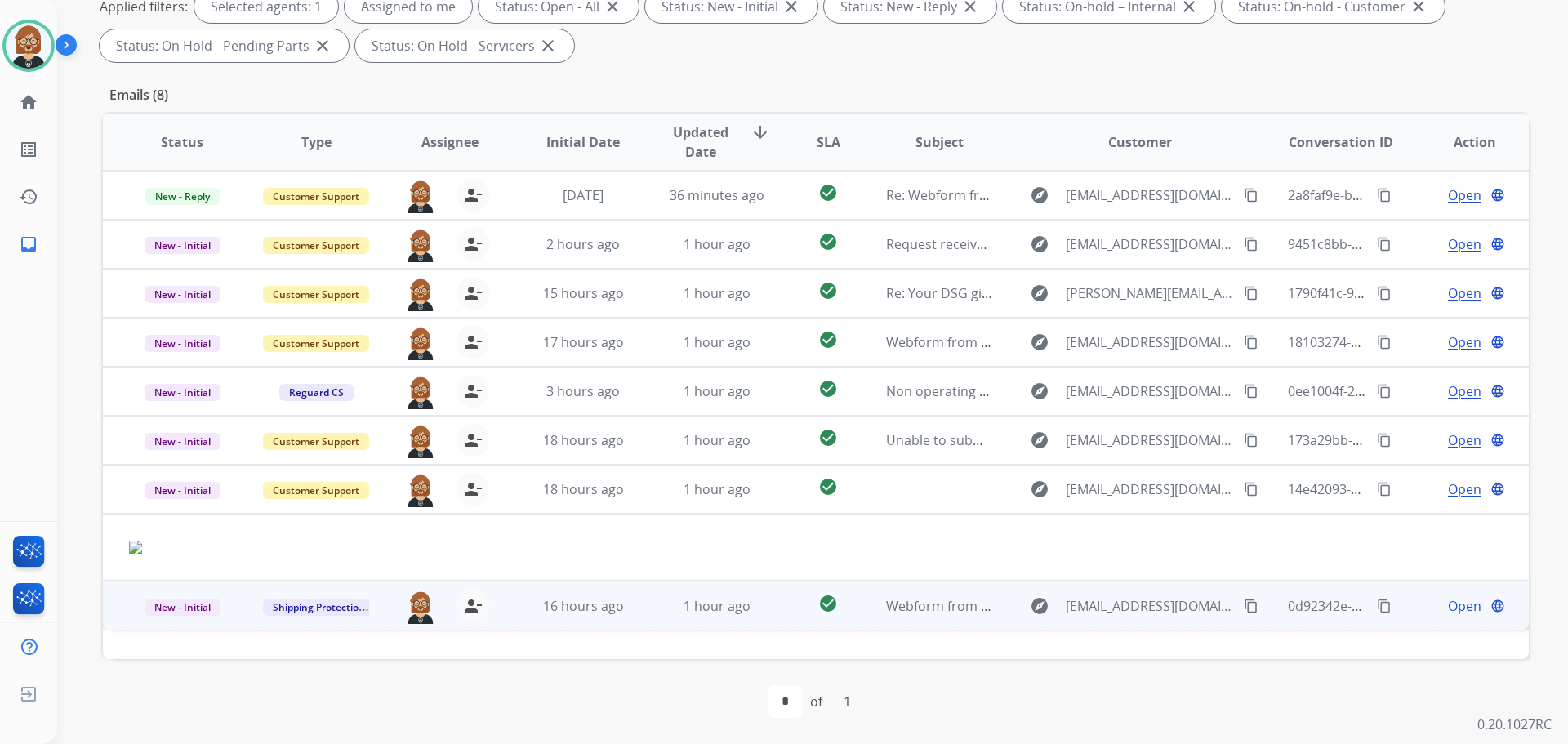
click at [753, 621] on td "1 hour ago" at bounding box center [704, 605] width 134 height 49
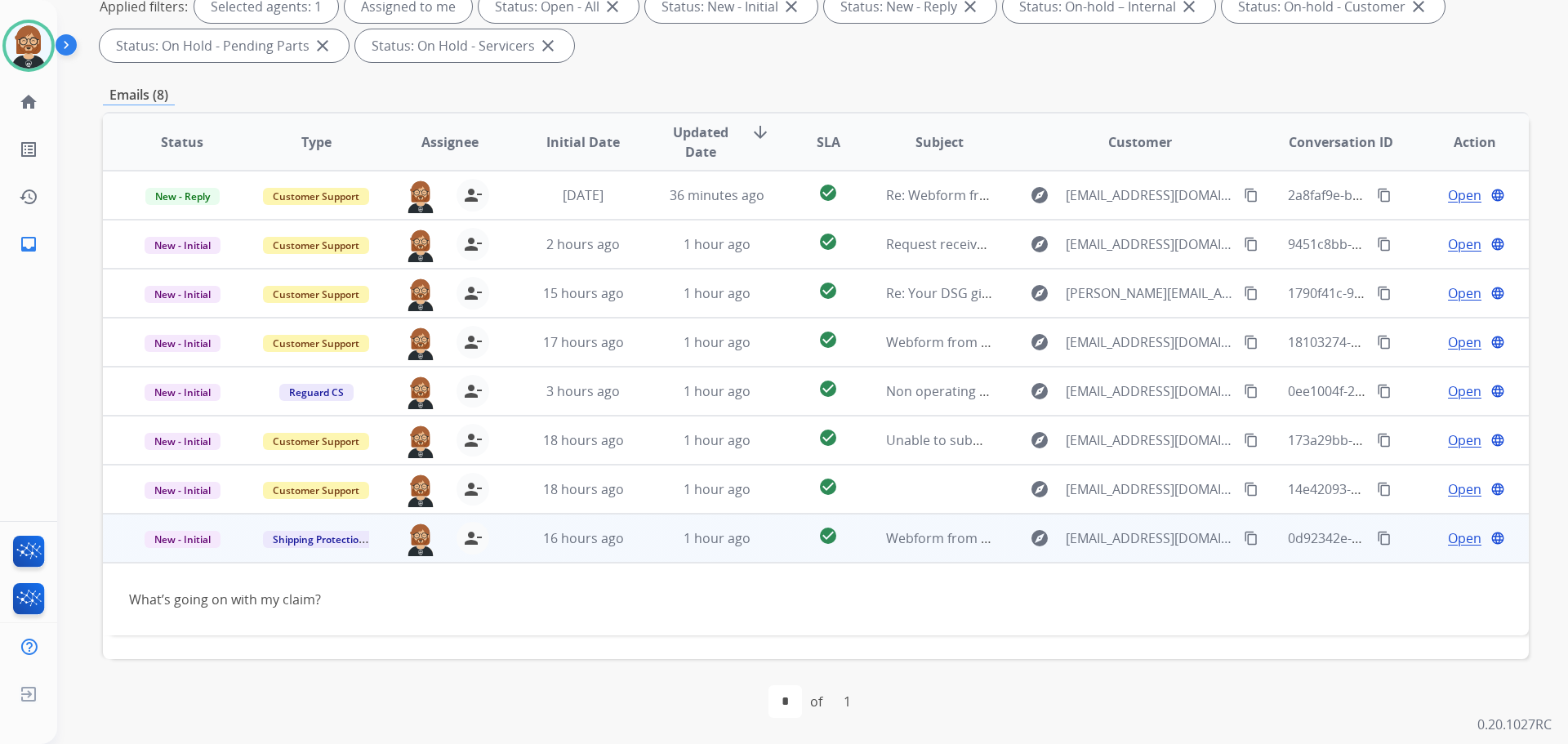
click at [1244, 536] on mat-icon "content_copy" at bounding box center [1251, 538] width 15 height 15
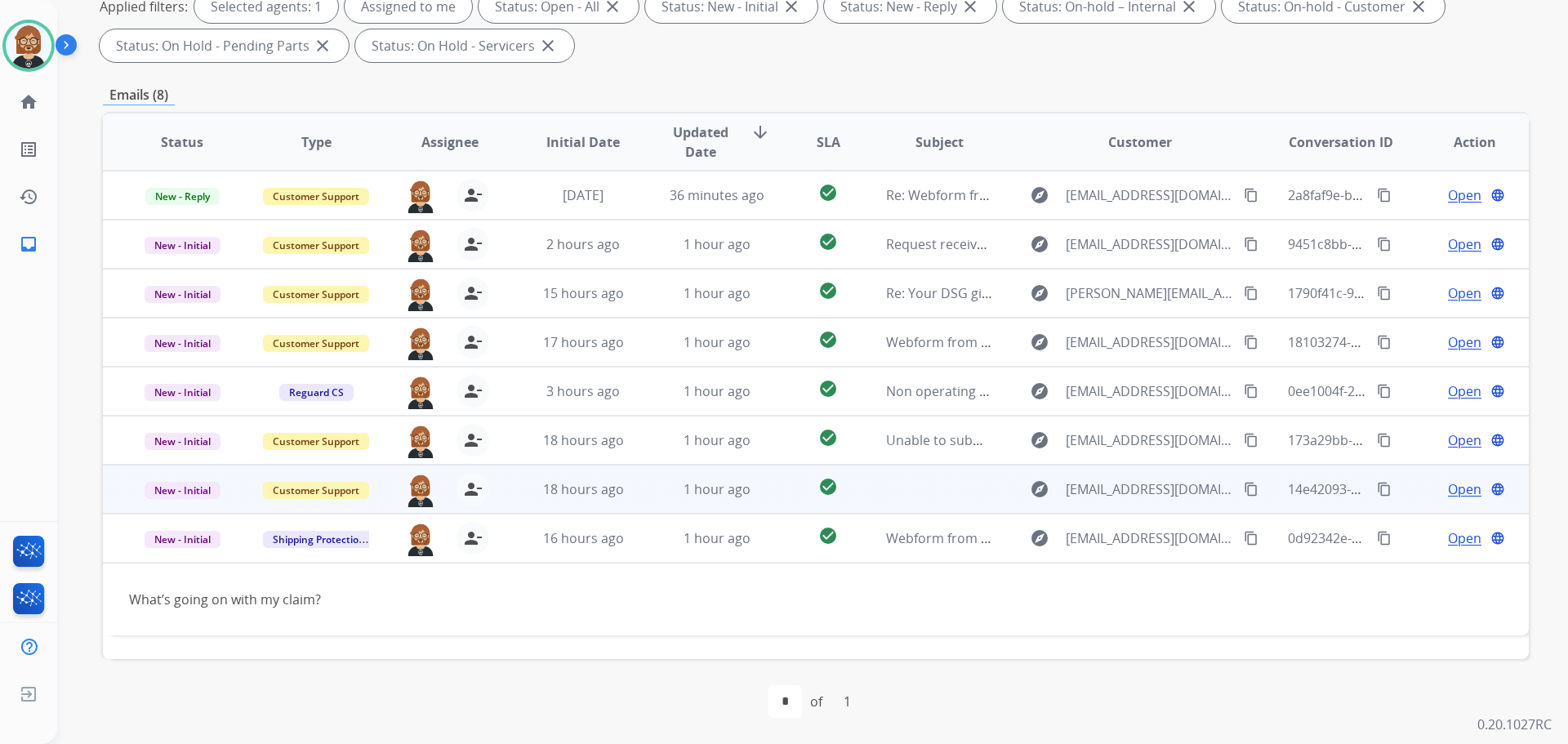
click at [865, 496] on td at bounding box center [926, 489] width 134 height 49
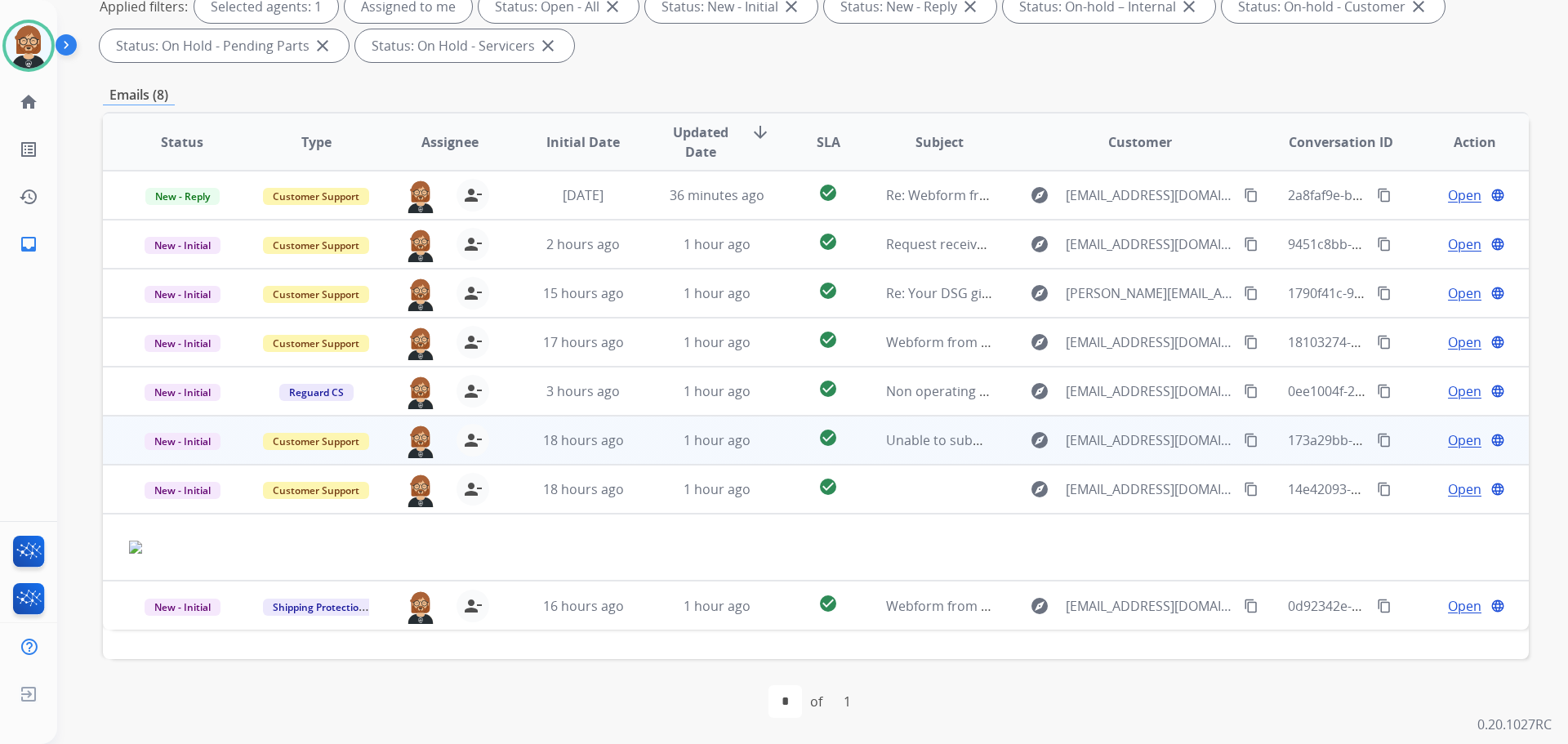
click at [894, 452] on td "Unable to submit claim online" at bounding box center [926, 440] width 134 height 49
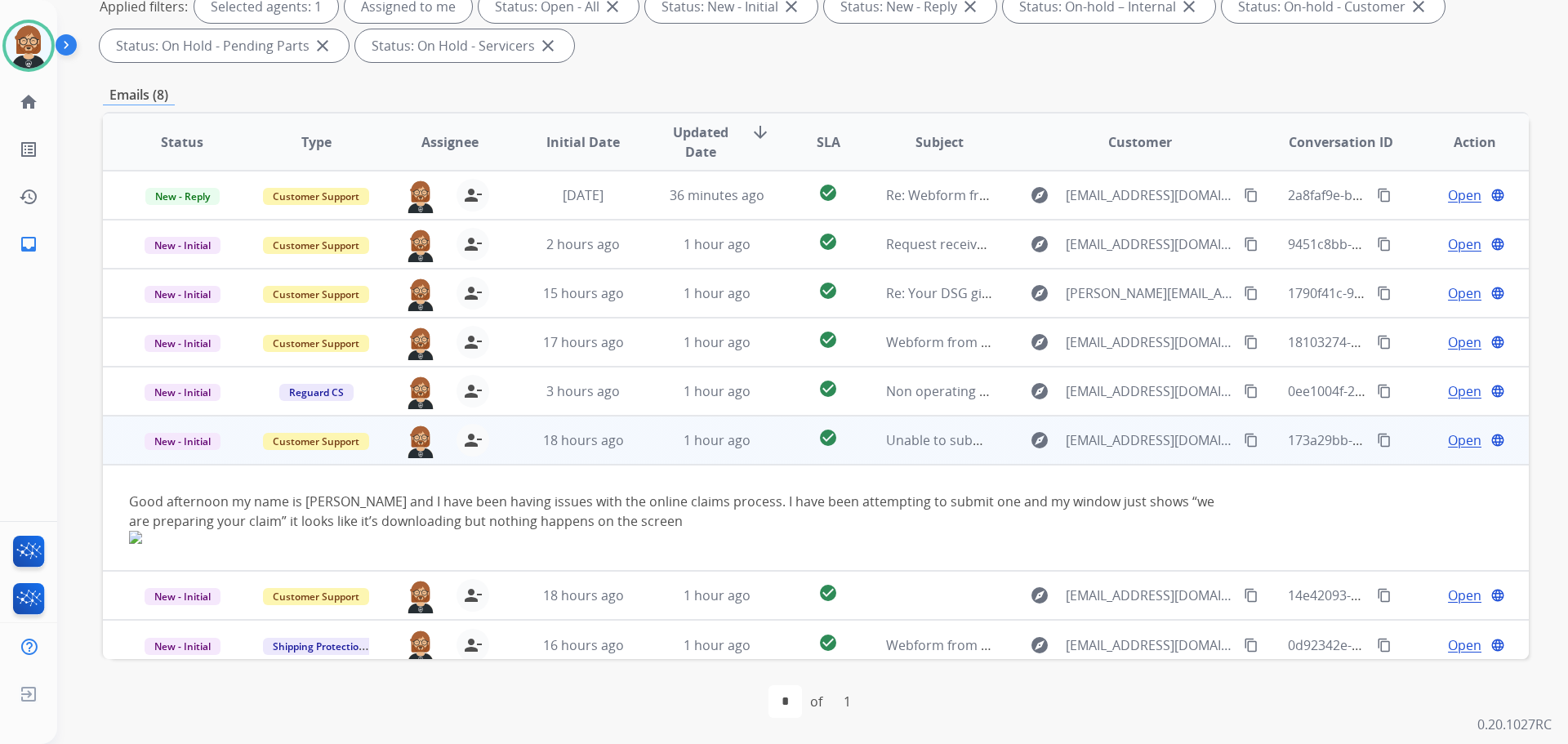
scroll to position [10, 0]
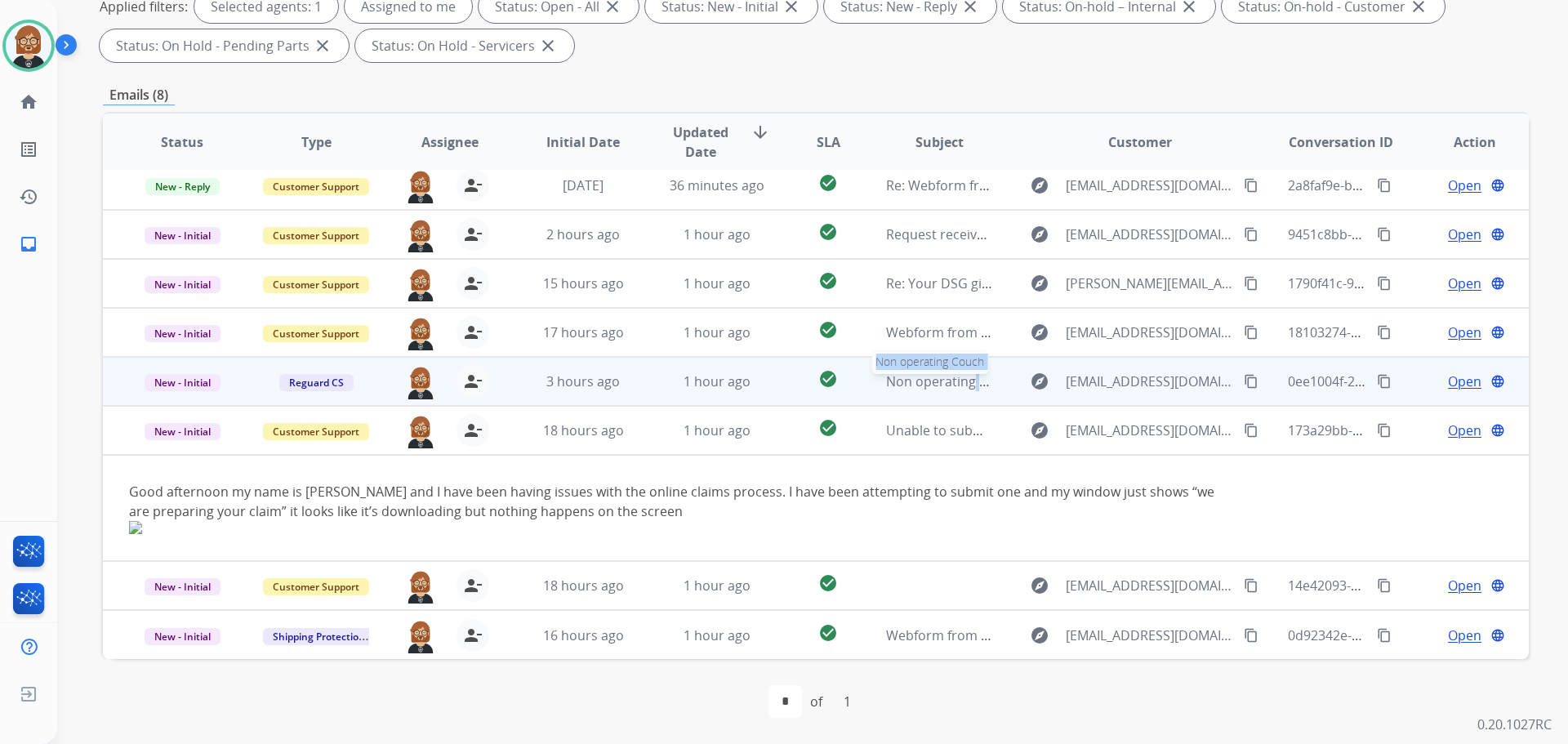
click at [1016, 370] on tr "New - Initial Reguard CS [PERSON_NAME][EMAIL_ADDRESS][PERSON_NAME][DOMAIN_NAME]…" at bounding box center [815, 381] width 1426 height 49
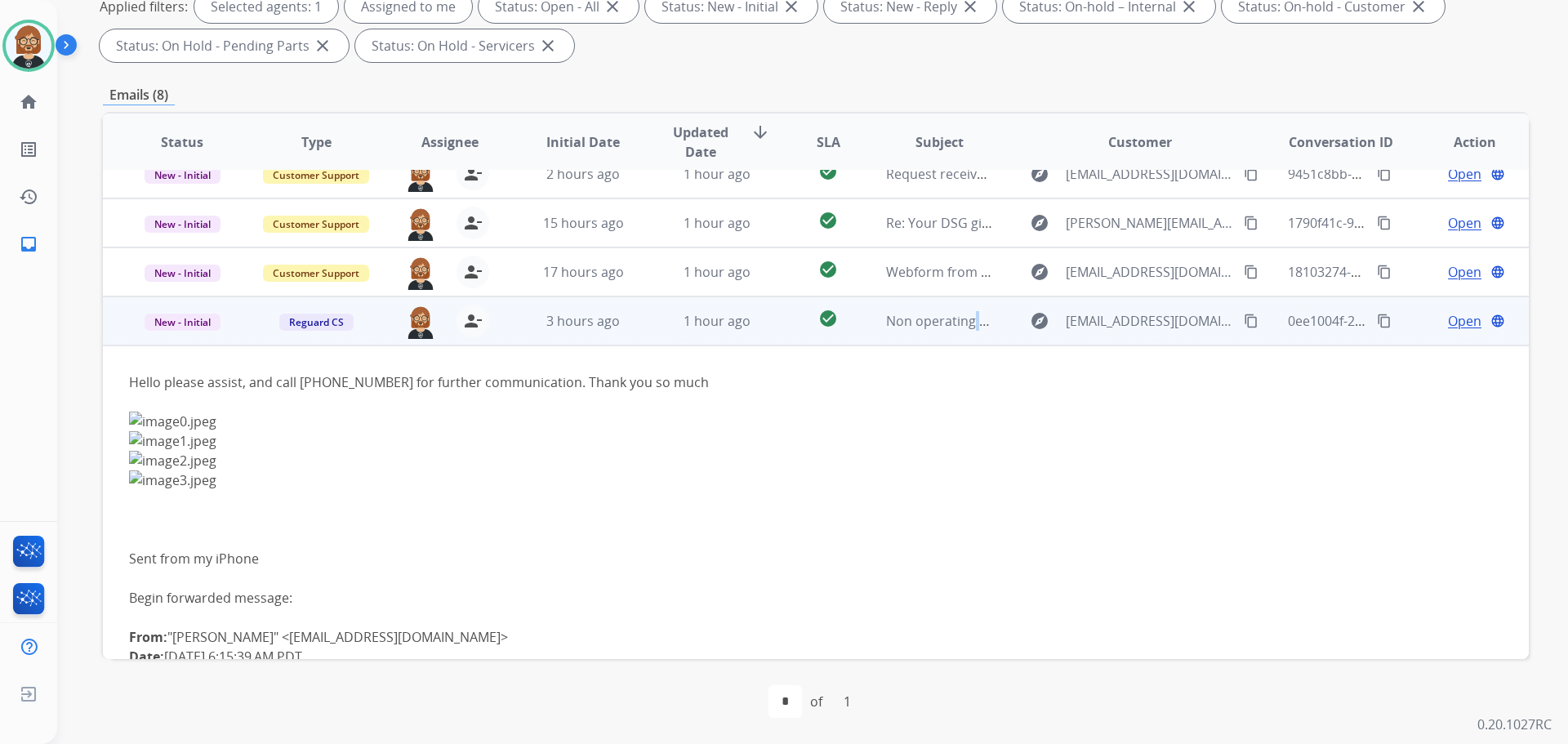
scroll to position [82, 0]
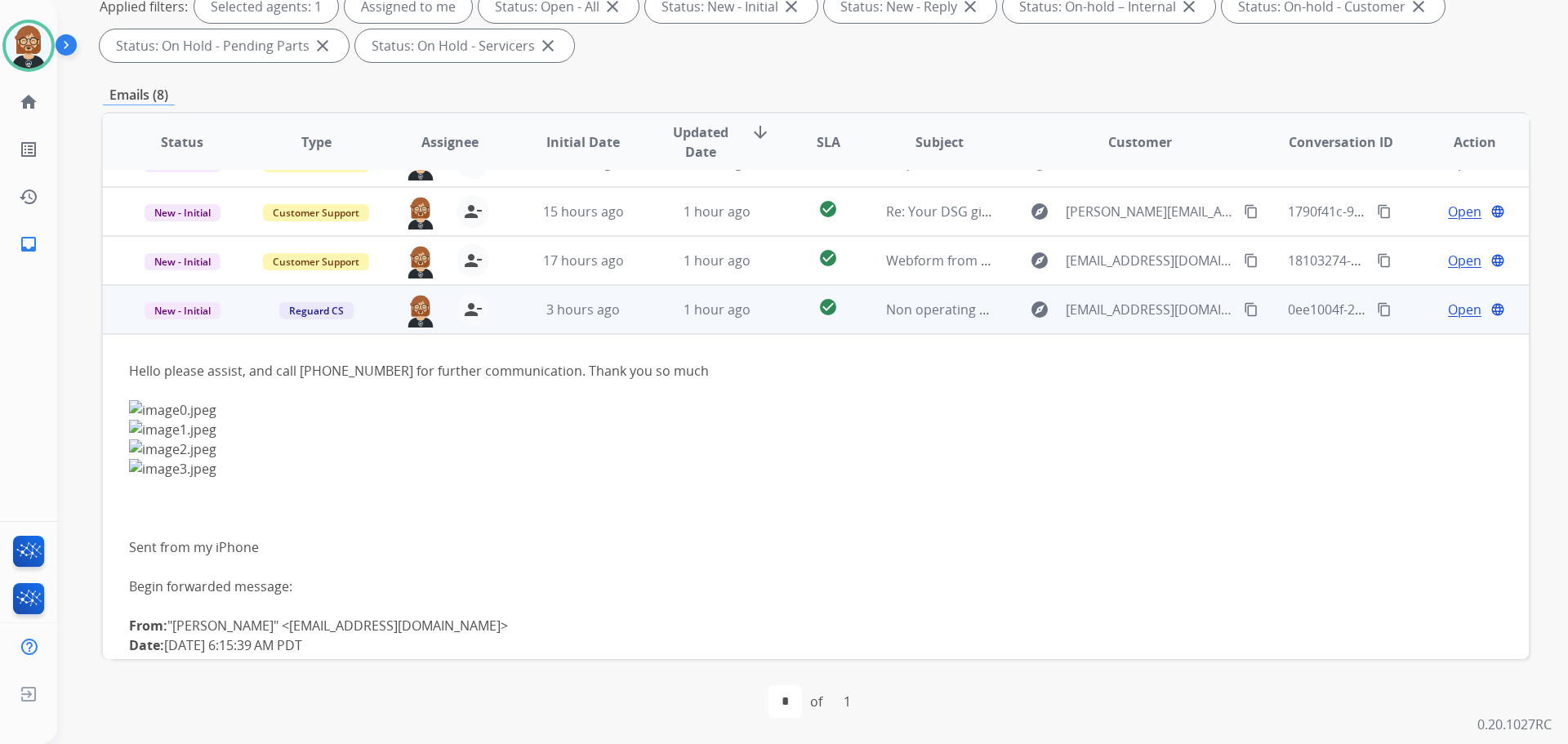
click at [703, 332] on td "1 hour ago" at bounding box center [704, 310] width 134 height 49
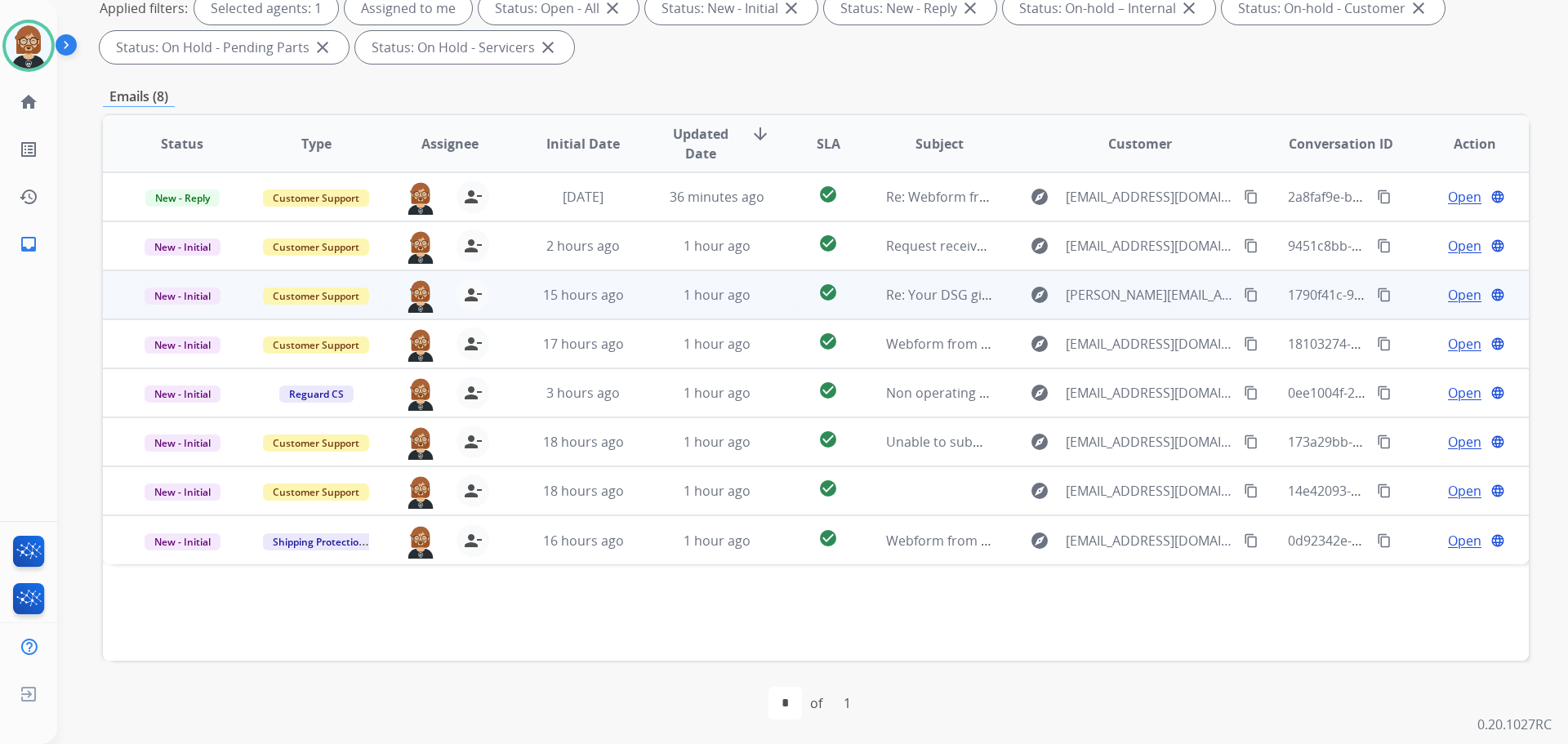
scroll to position [264, 0]
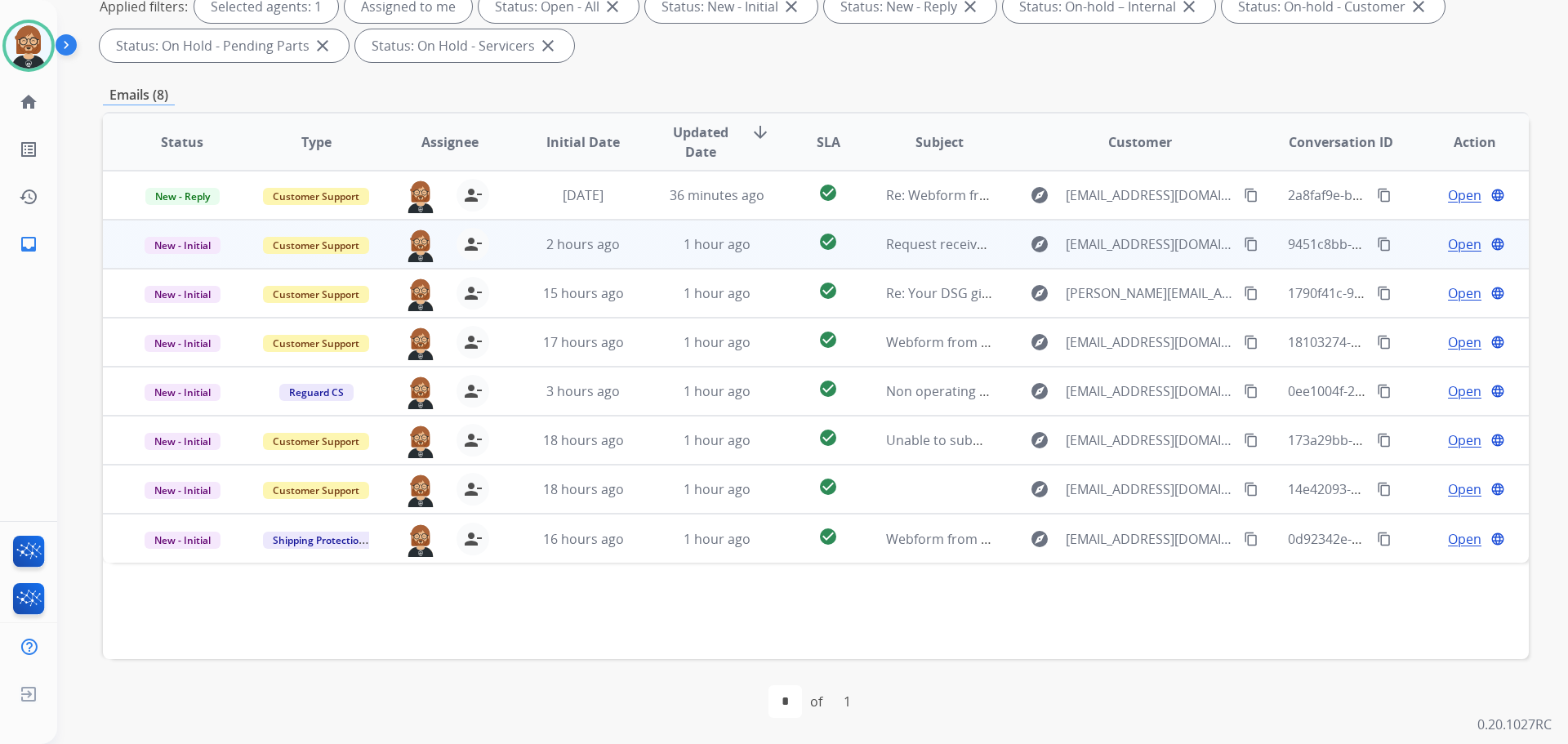
drag, startPoint x: 714, startPoint y: 259, endPoint x: 704, endPoint y: 260, distance: 10.0
click at [708, 259] on td "1 hour ago" at bounding box center [704, 245] width 134 height 49
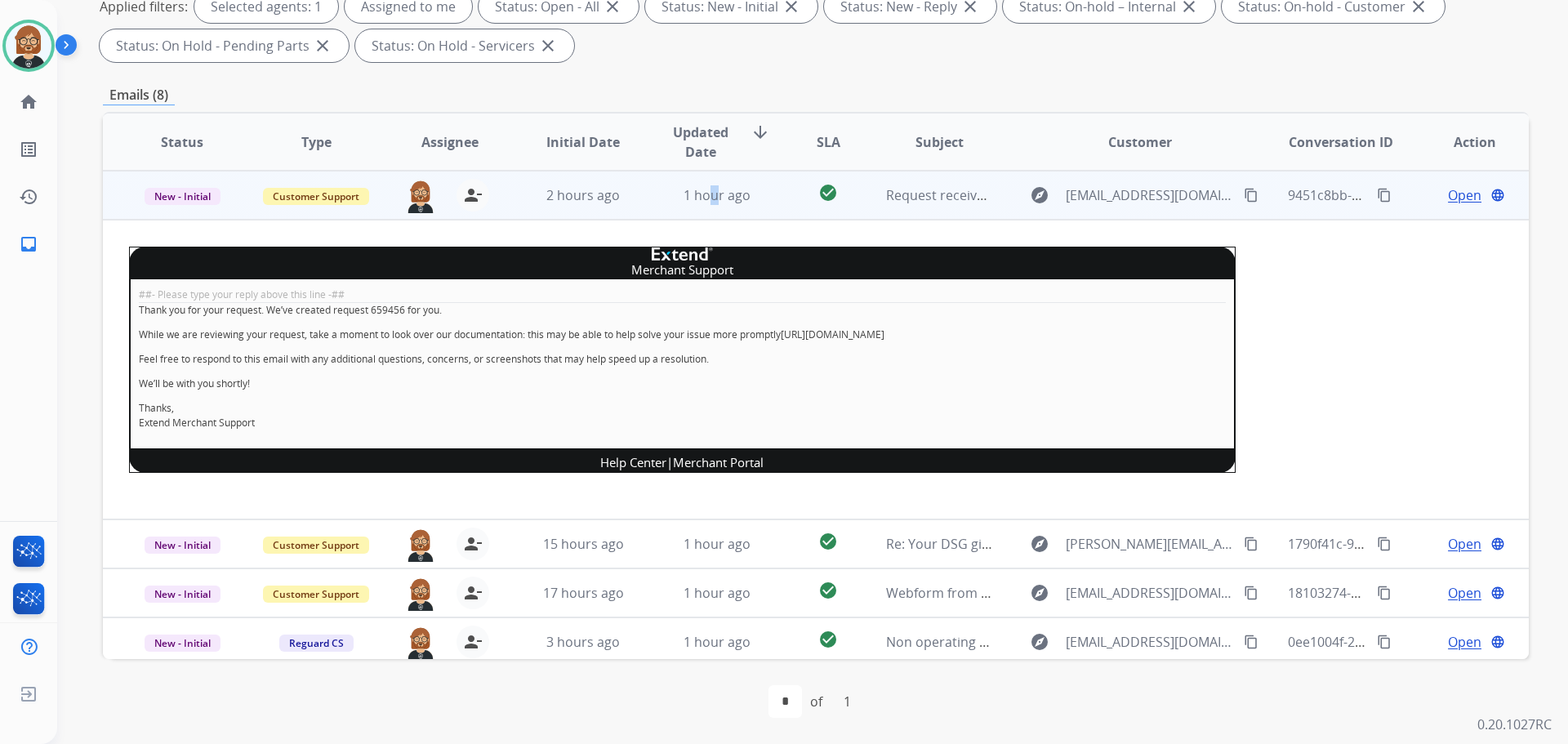
scroll to position [0, 0]
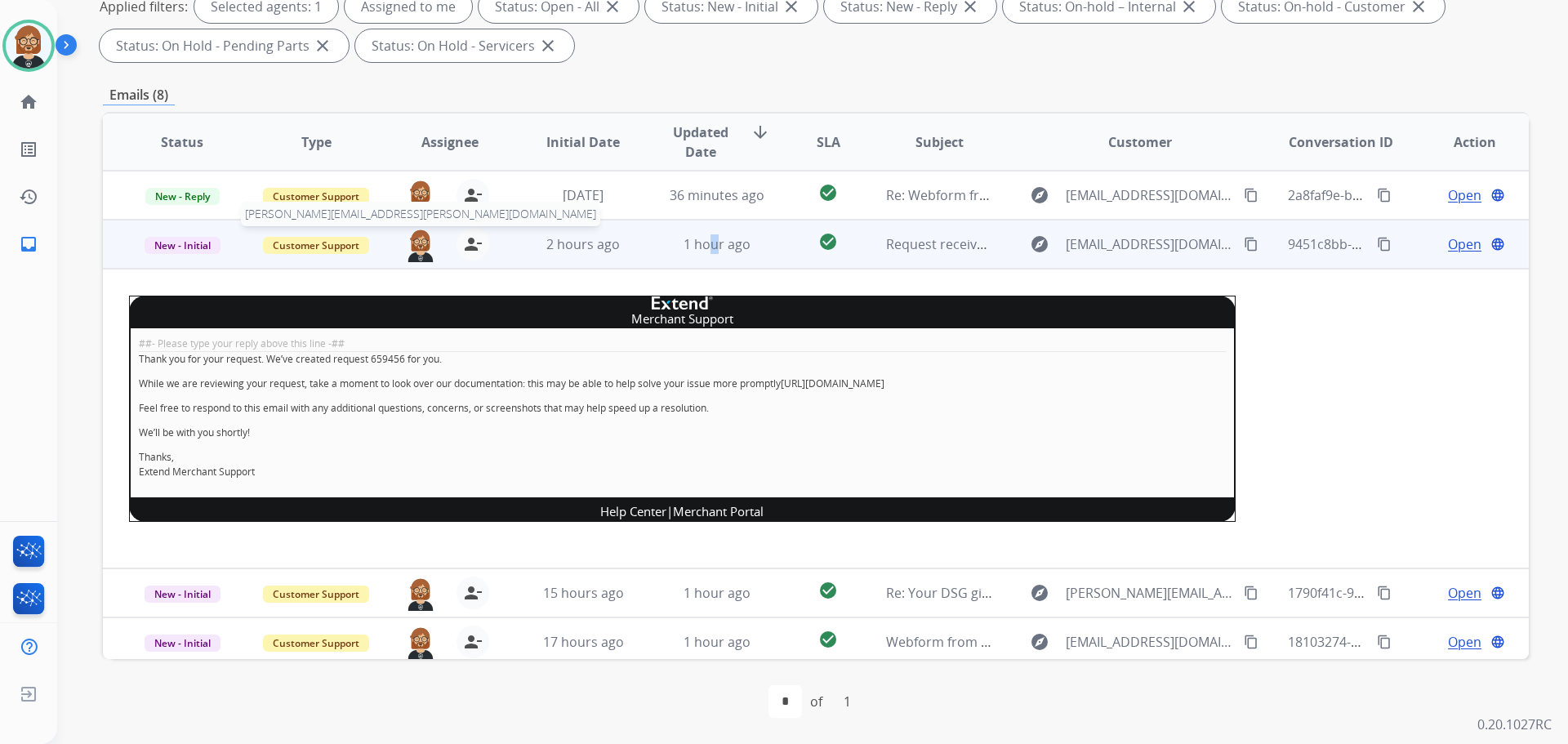
click at [417, 248] on img at bounding box center [420, 245] width 32 height 34
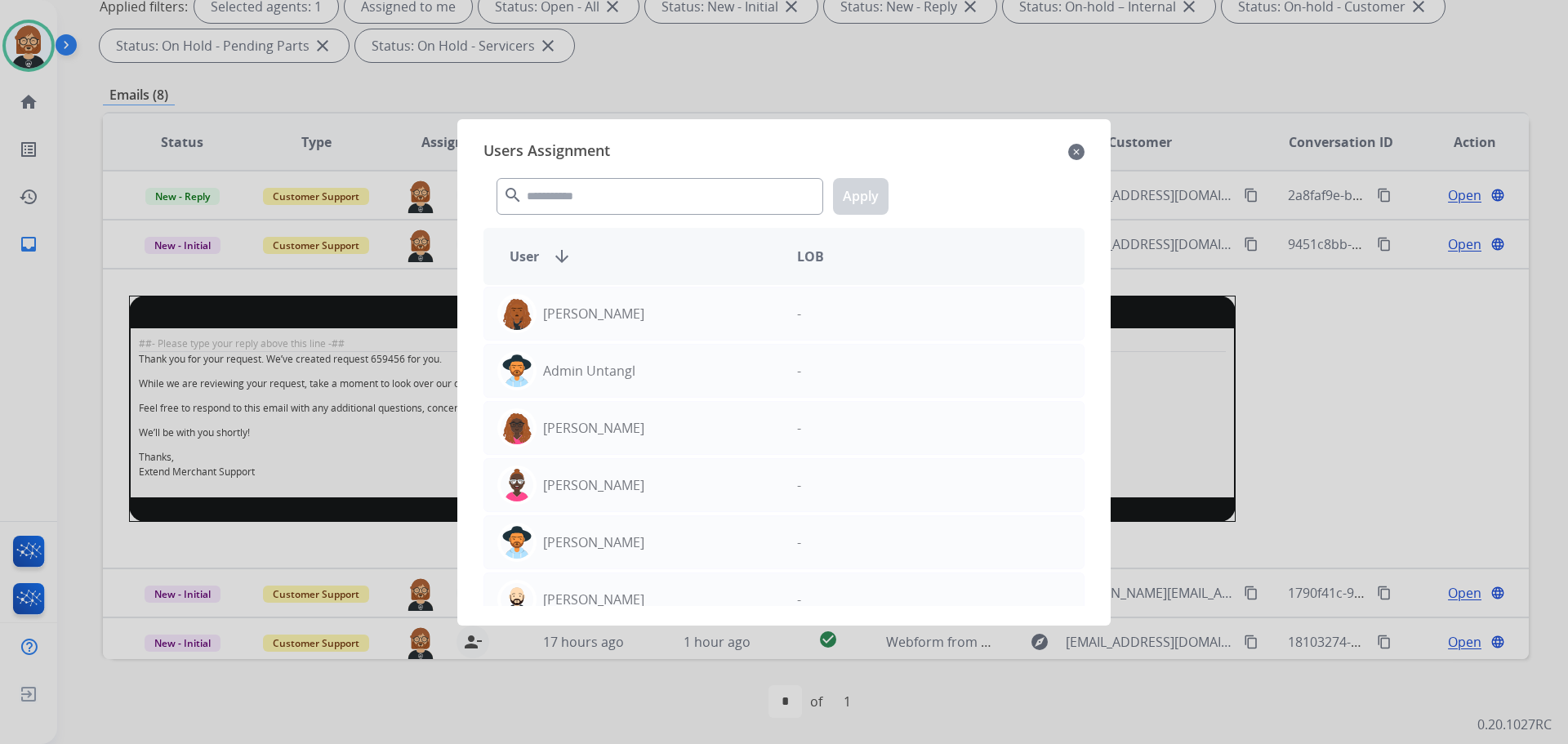
click at [1081, 152] on mat-icon "close" at bounding box center [1076, 152] width 17 height 20
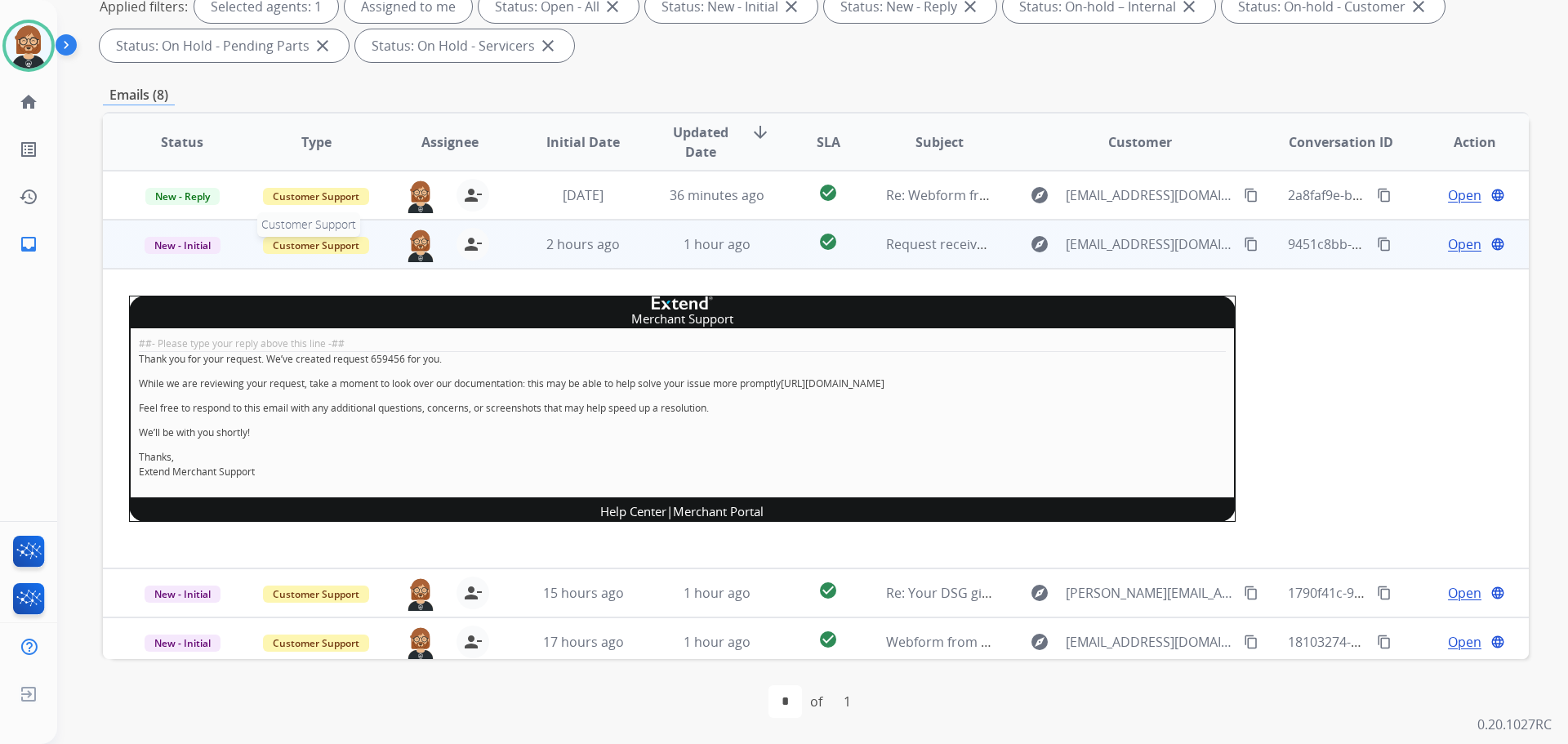
click at [311, 250] on span "Customer Support" at bounding box center [316, 245] width 106 height 17
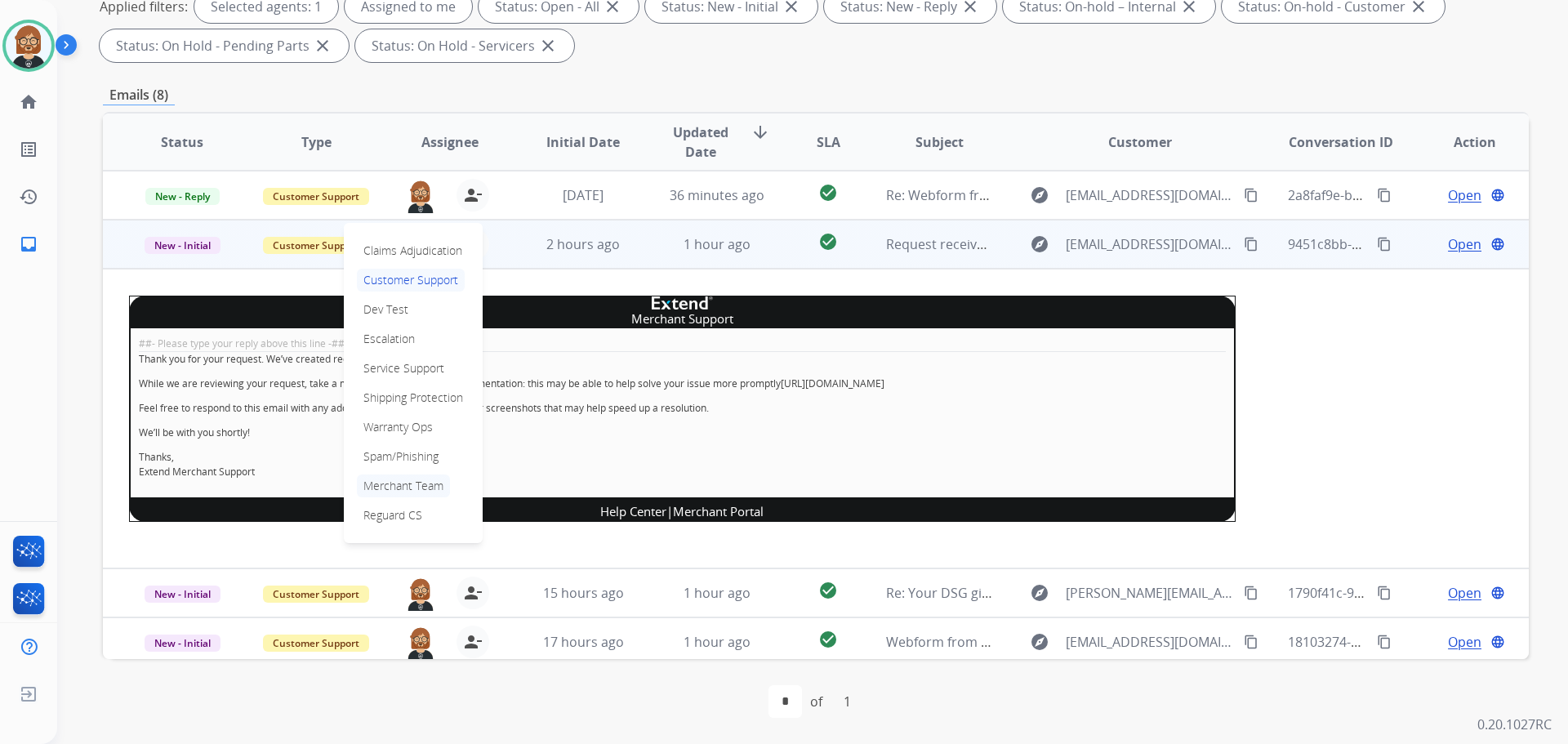
click at [419, 488] on p "Merchant Team" at bounding box center [403, 486] width 93 height 23
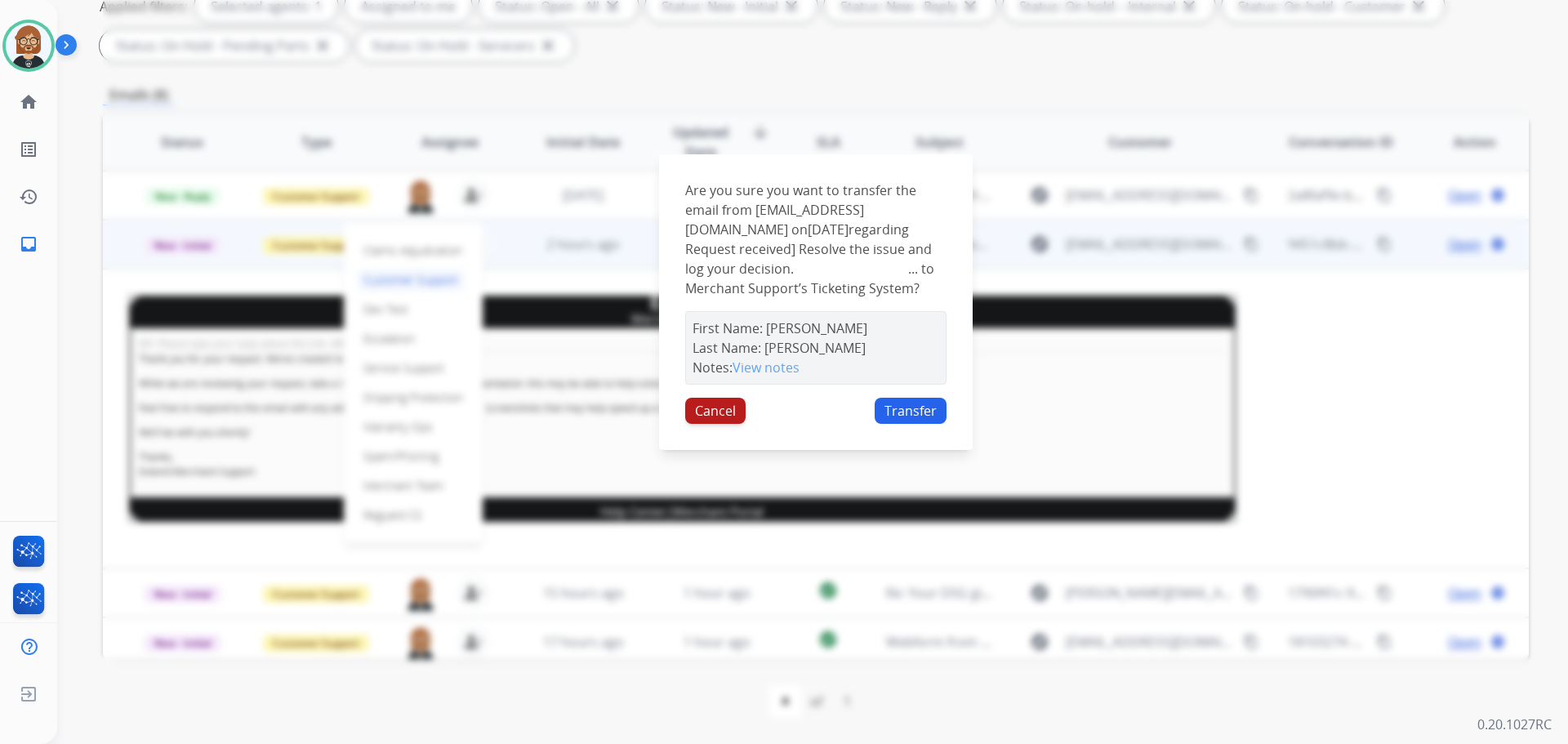
click at [724, 422] on button "Cancel" at bounding box center [715, 411] width 61 height 27
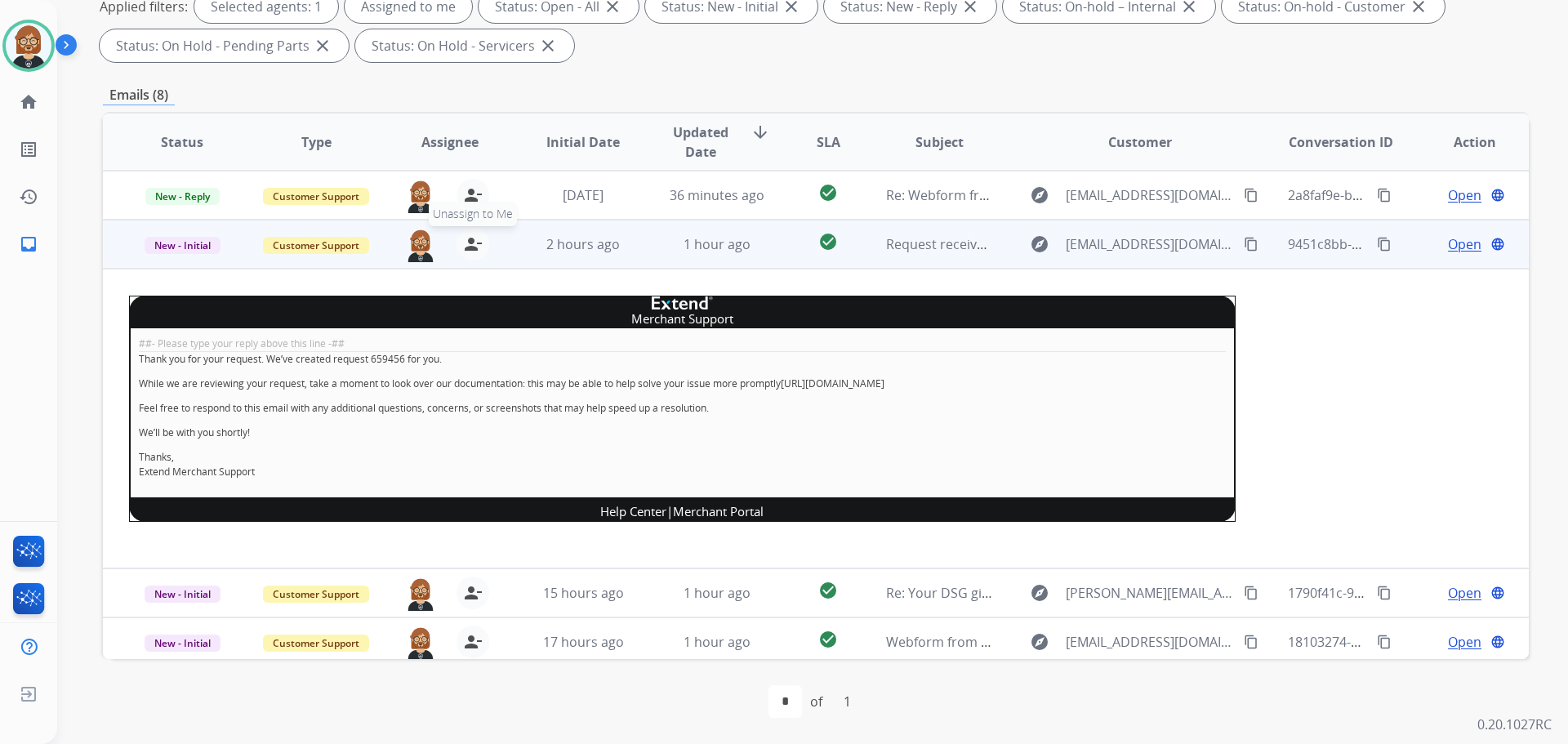
click at [473, 248] on mat-icon "person_remove" at bounding box center [473, 245] width 20 height 20
click at [319, 249] on span "Customer Support" at bounding box center [316, 245] width 106 height 17
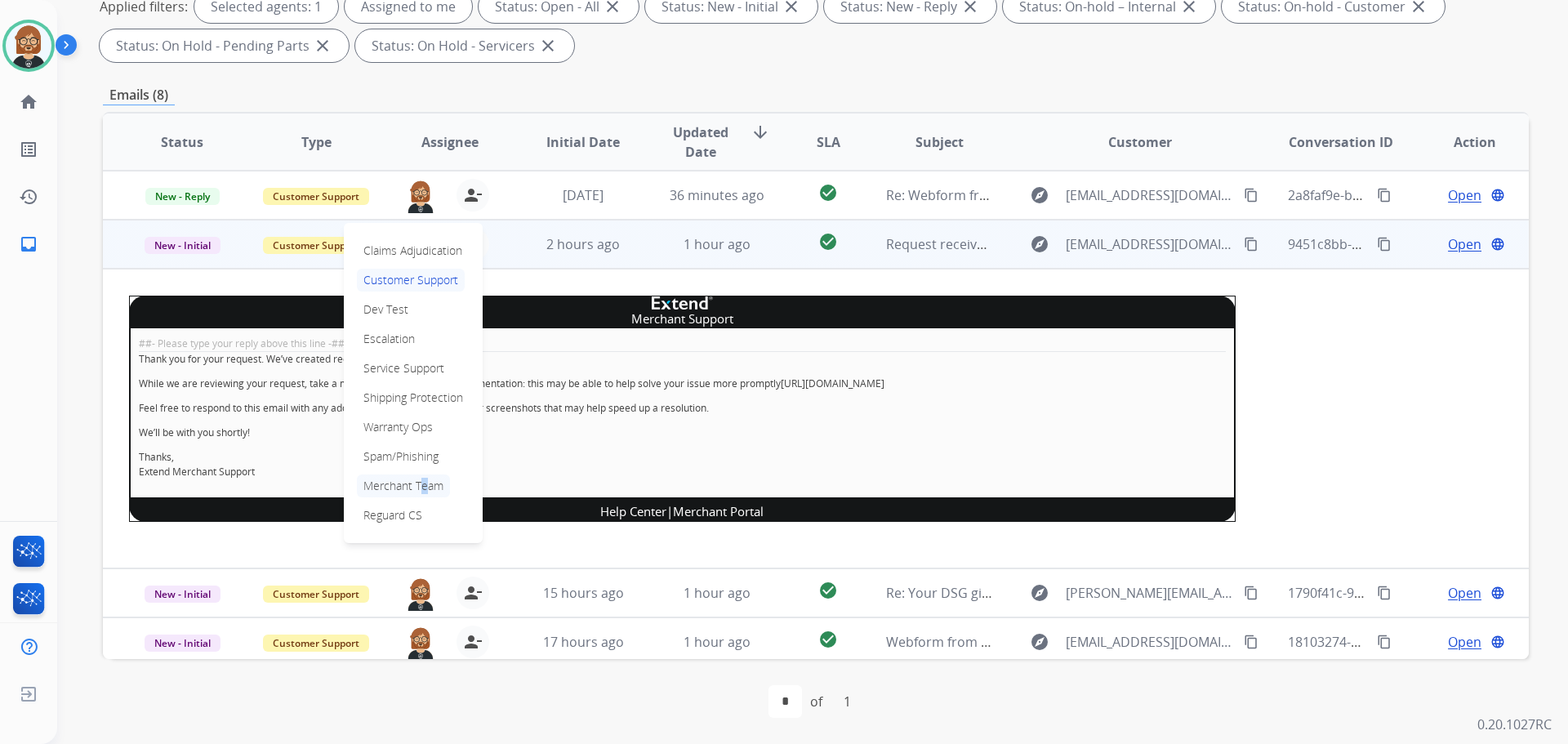
click at [417, 492] on p "Merchant Team" at bounding box center [403, 486] width 93 height 23
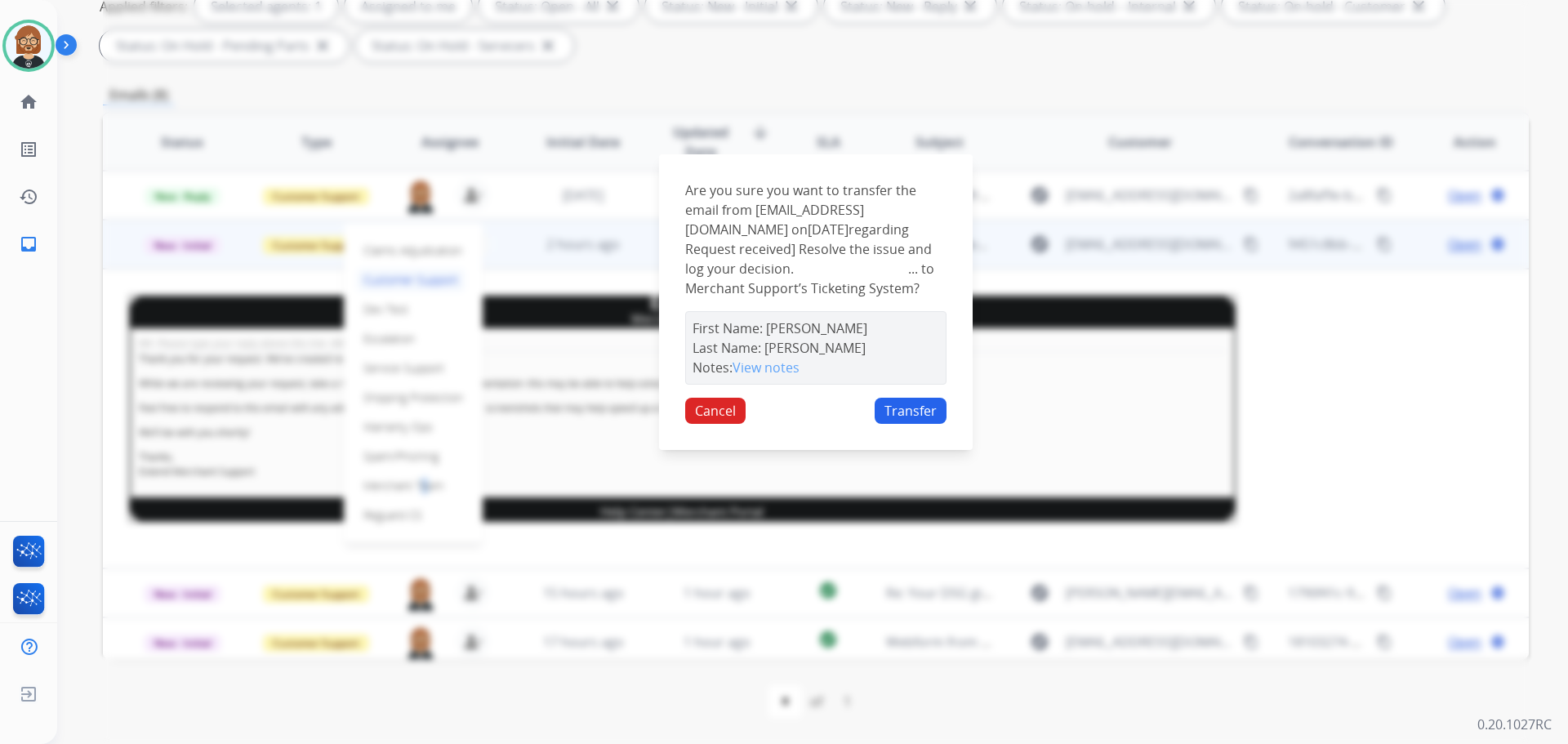
click at [904, 419] on button "Transfer" at bounding box center [910, 411] width 72 height 27
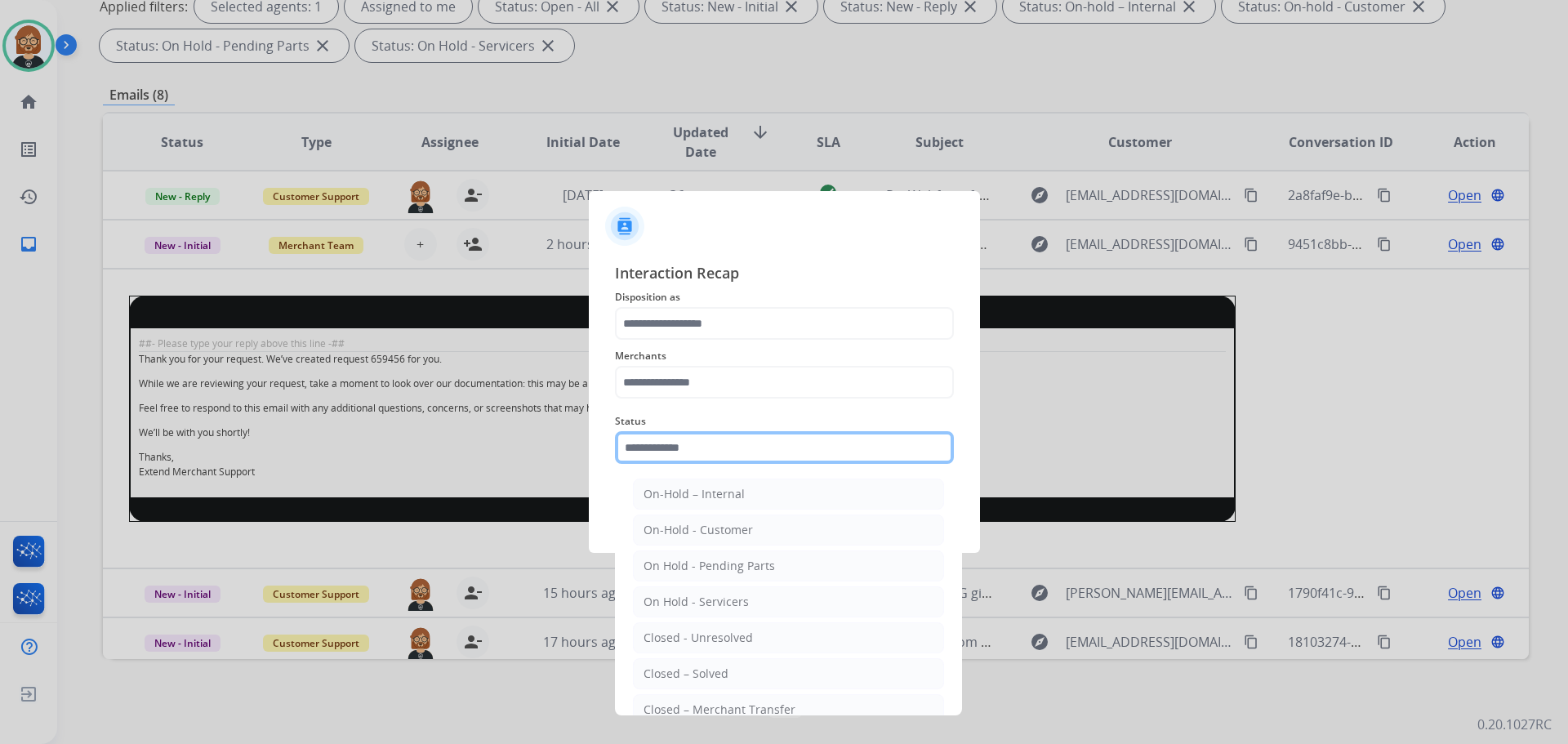
click at [724, 458] on input "text" at bounding box center [784, 447] width 339 height 32
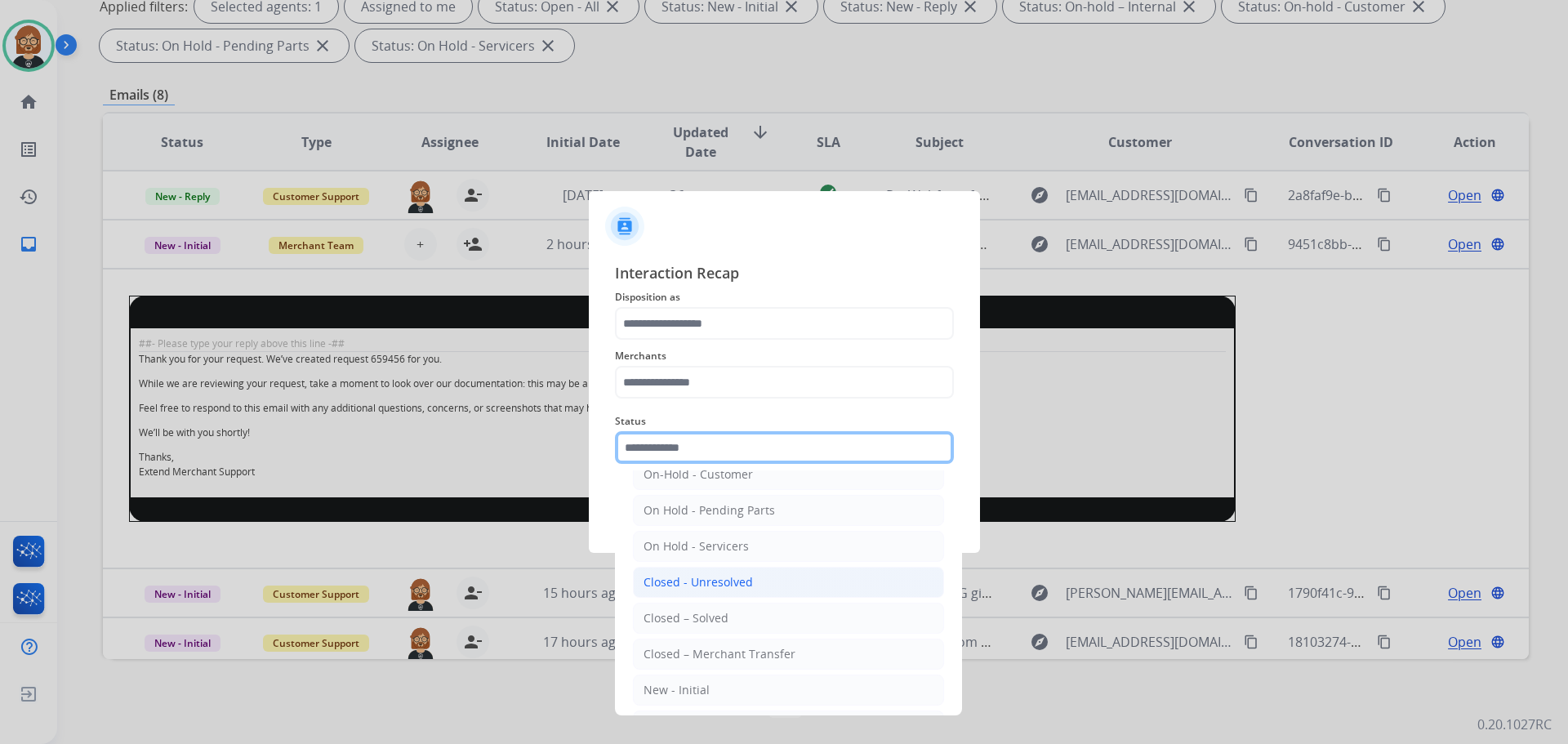
scroll to position [98, 0]
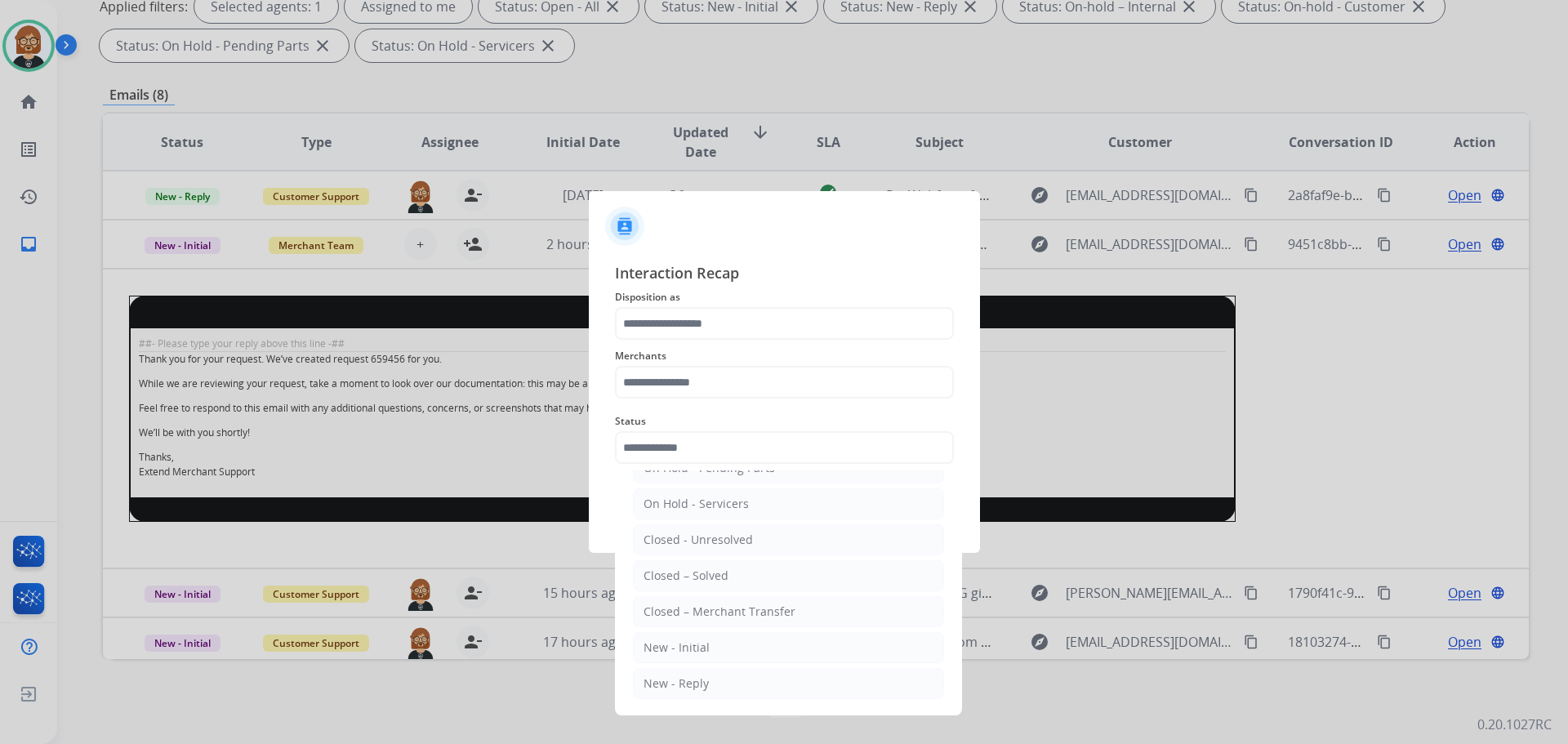
click at [854, 612] on li "Closed – Merchant Transfer" at bounding box center [788, 612] width 311 height 31
type input "**********"
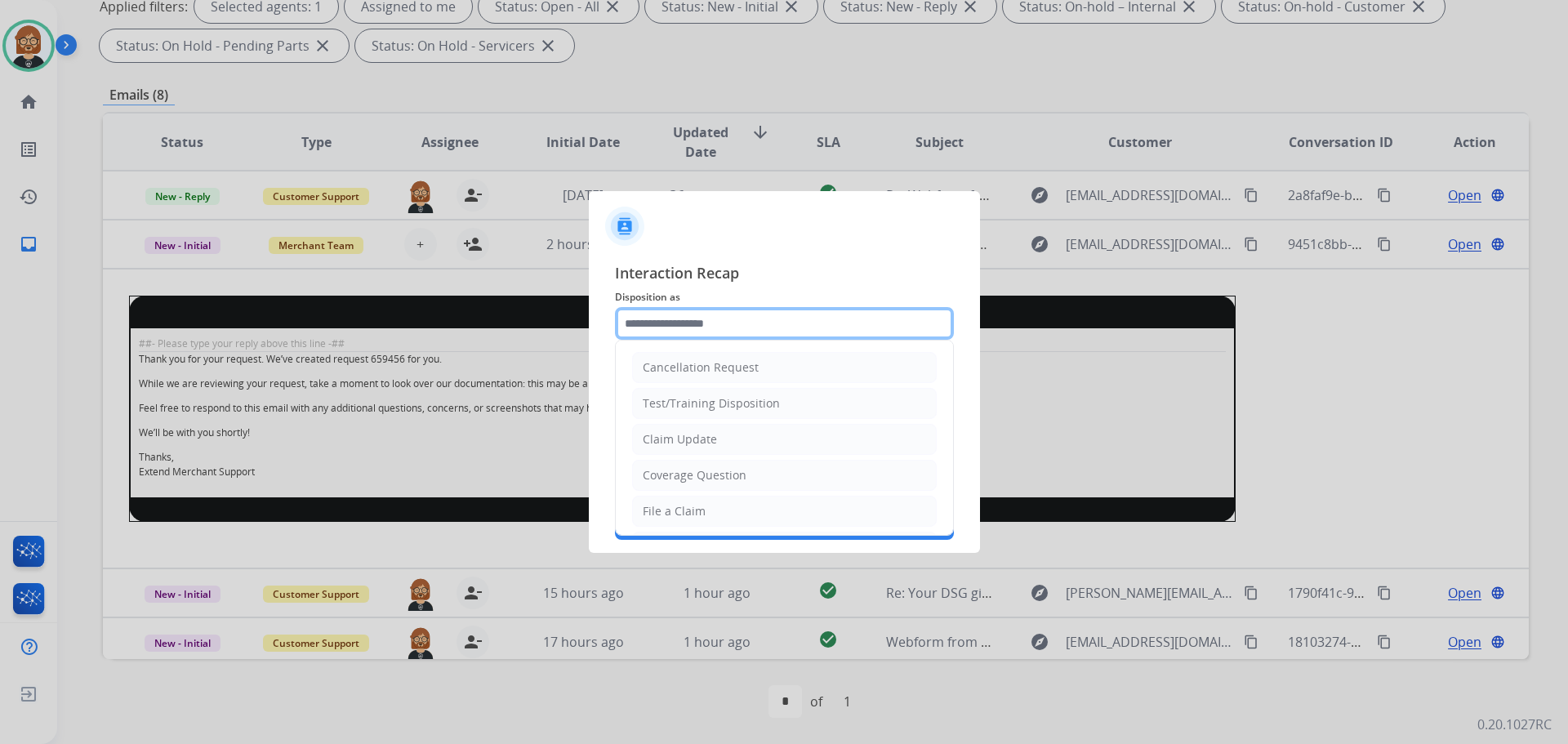
click at [825, 327] on input "text" at bounding box center [784, 323] width 339 height 32
click at [787, 449] on li "Claim Update" at bounding box center [784, 439] width 305 height 31
type input "**********"
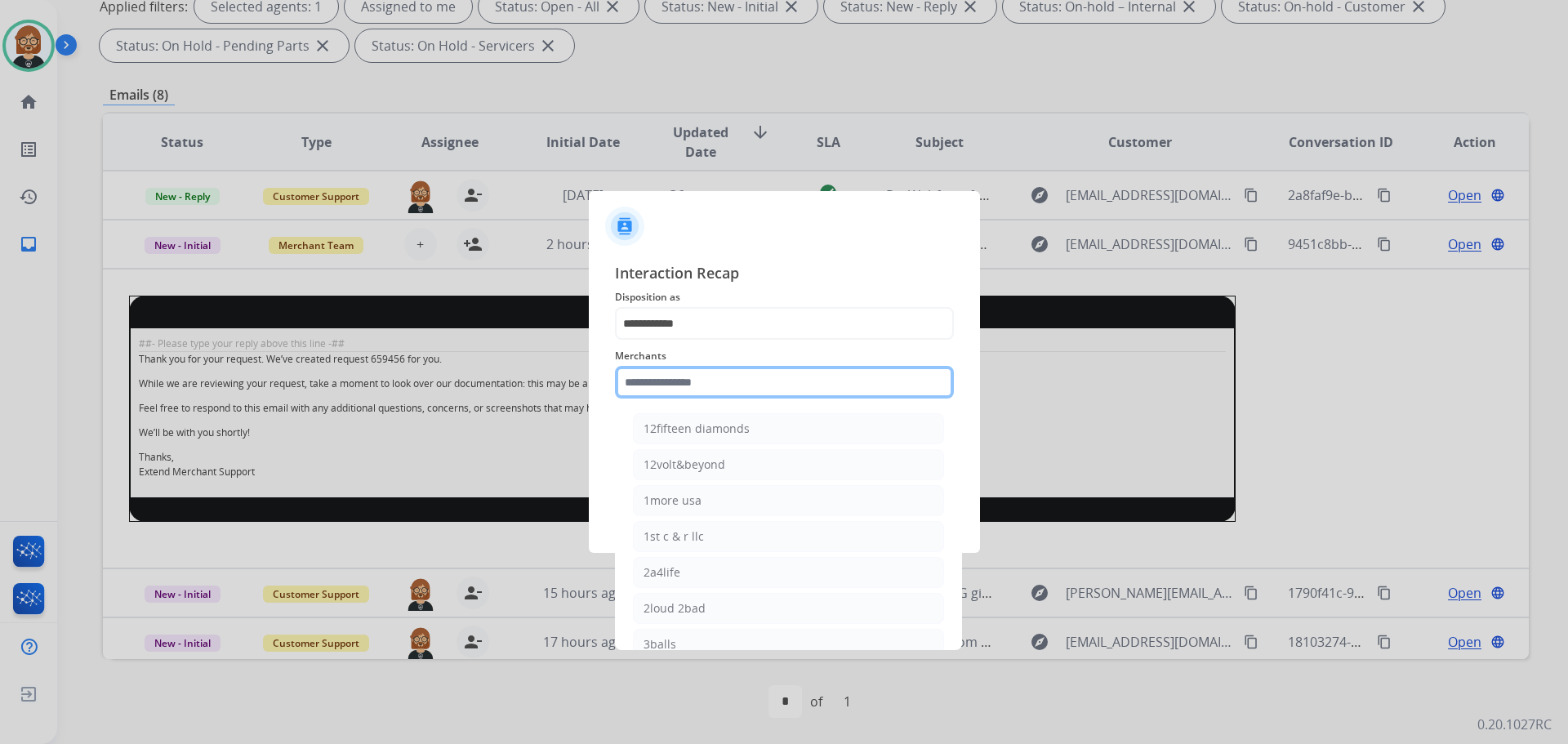
click at [803, 394] on input "text" at bounding box center [784, 381] width 339 height 32
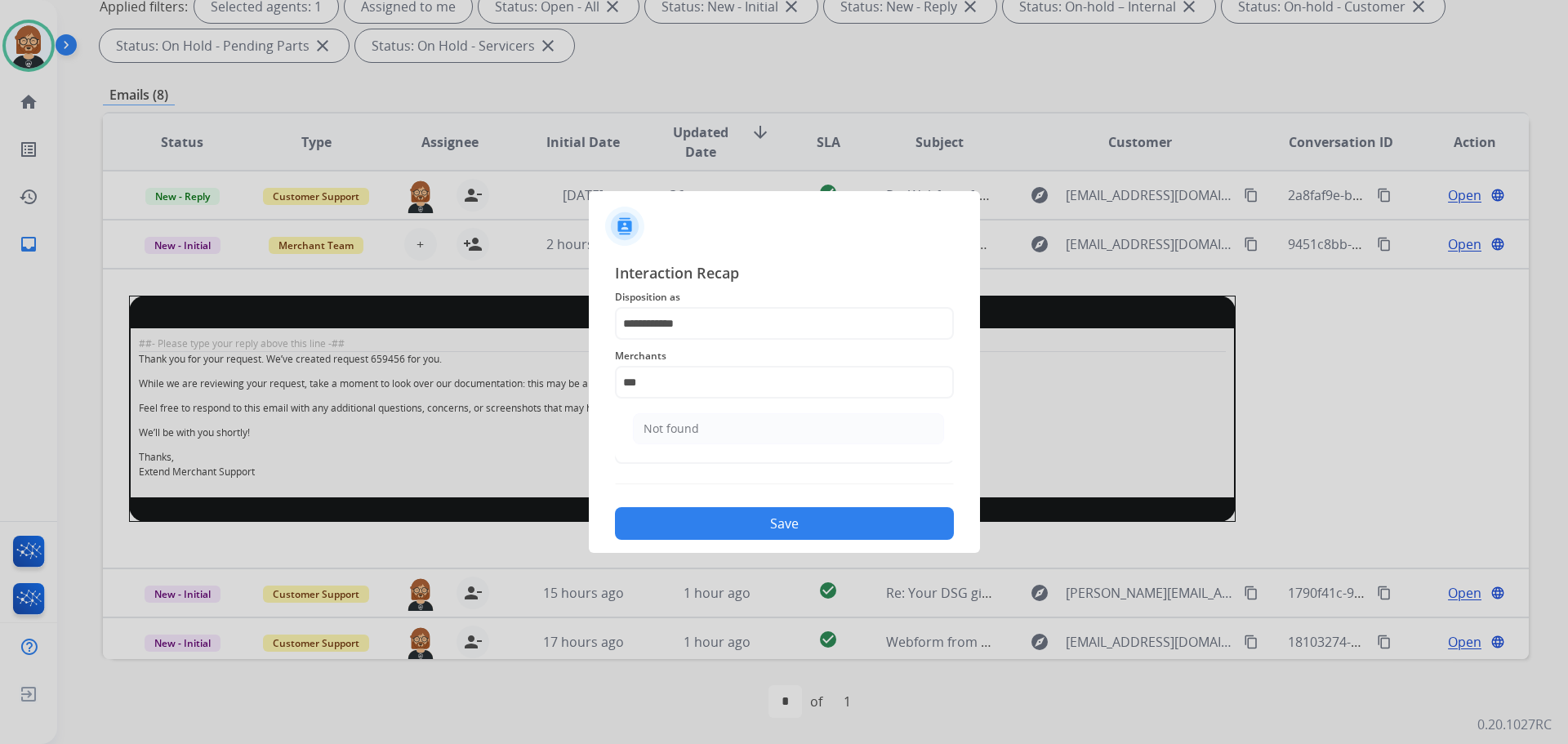
click at [869, 457] on ul "Not found" at bounding box center [788, 432] width 321 height 56
click at [861, 438] on li "Not found" at bounding box center [788, 429] width 311 height 31
type input "*********"
click at [845, 523] on button "Save" at bounding box center [784, 523] width 339 height 32
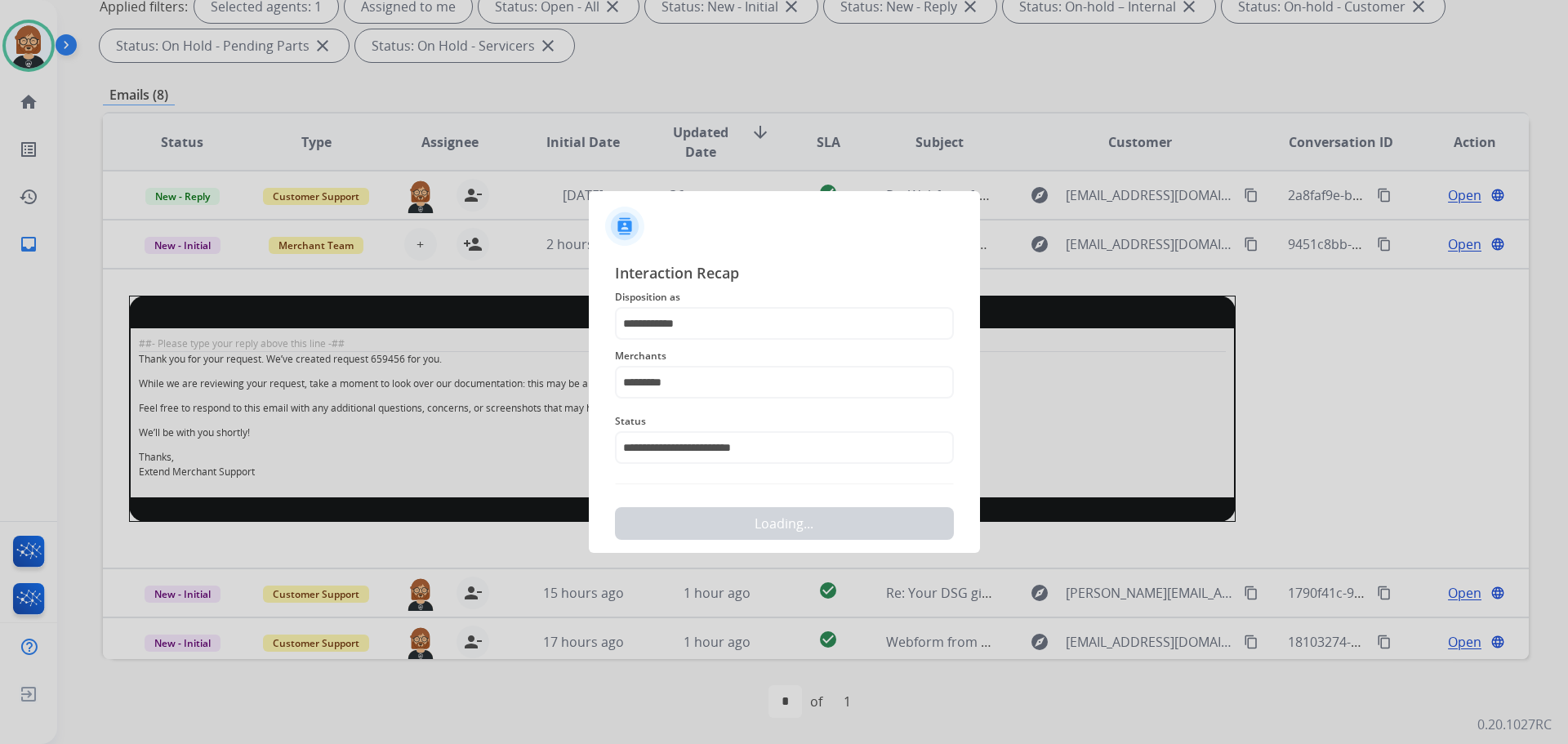
scroll to position [0, 0]
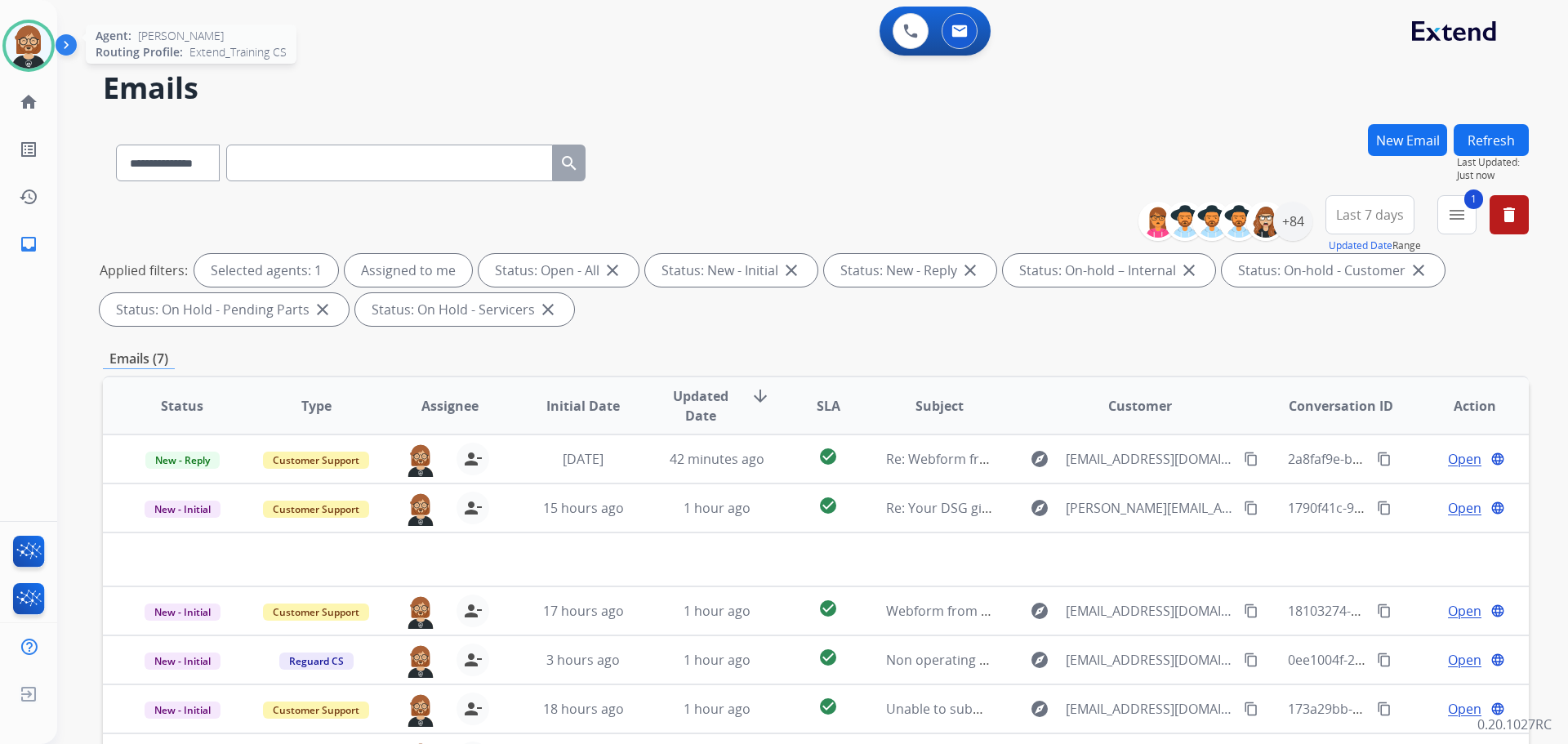
click at [36, 46] on img at bounding box center [28, 45] width 46 height 46
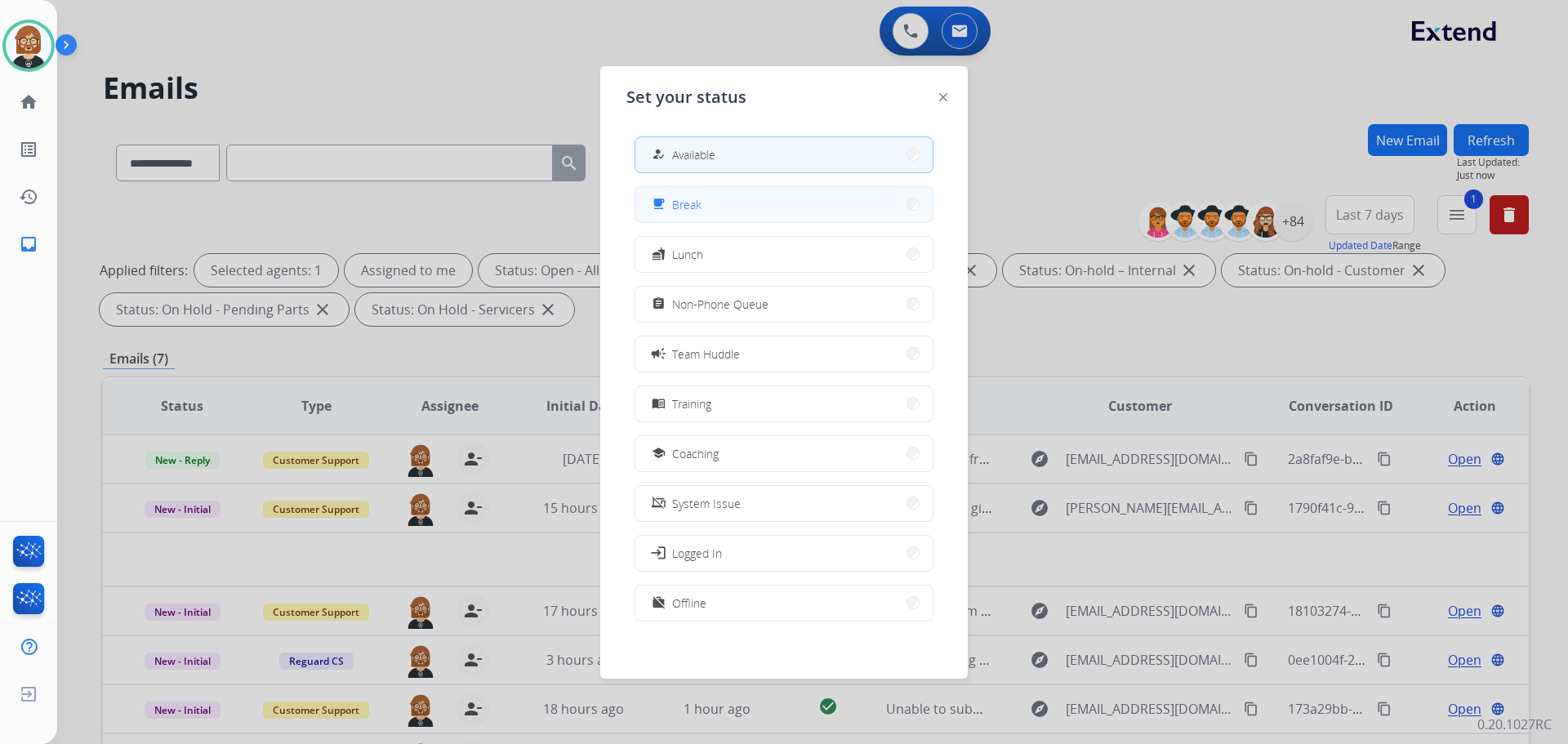
click at [724, 208] on button "free_breakfast Break" at bounding box center [784, 204] width 298 height 35
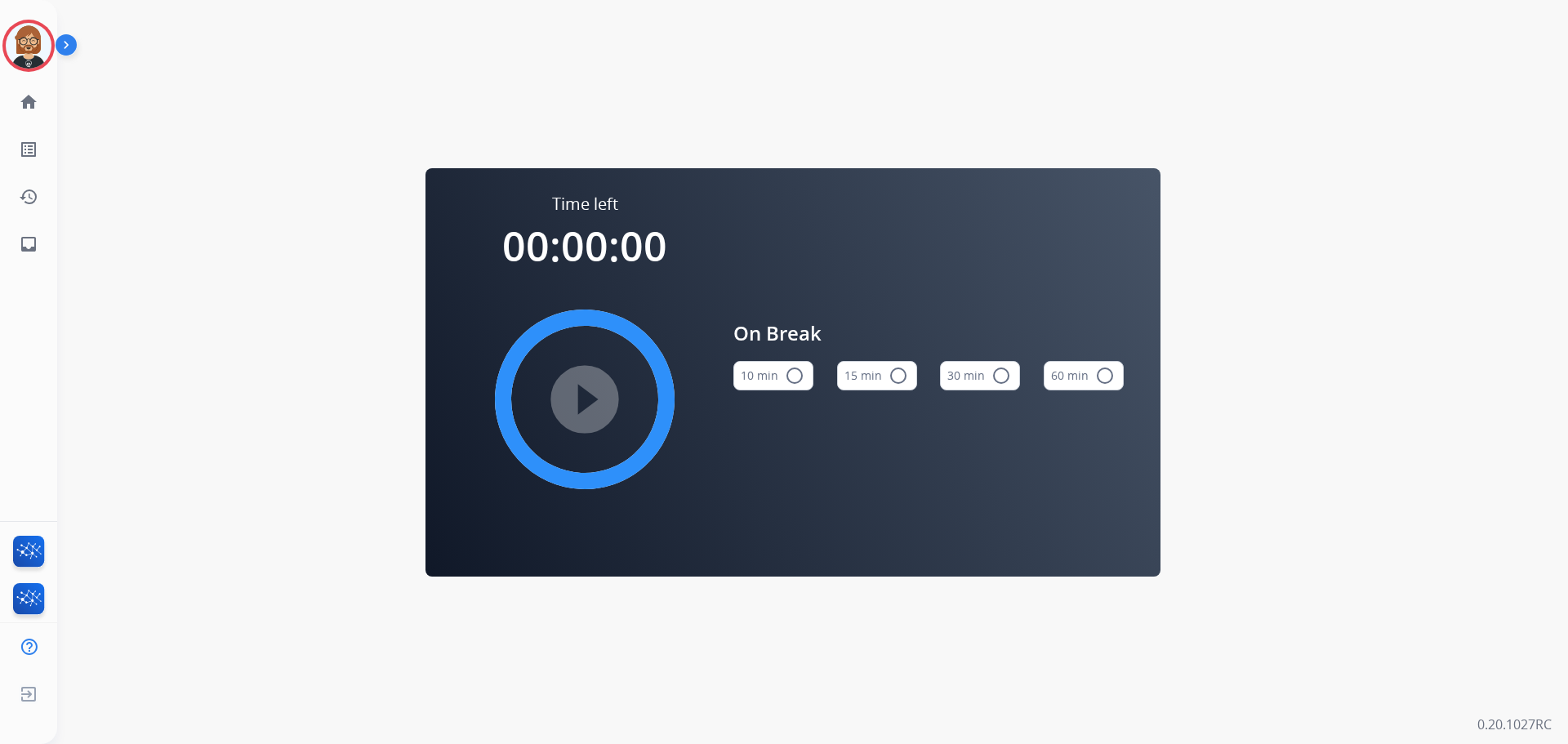
click at [768, 375] on button "10 min radio_button_unchecked" at bounding box center [773, 375] width 80 height 29
click at [584, 400] on mat-icon "play_circle_filled" at bounding box center [585, 400] width 20 height 20
click at [26, 256] on link "inbox Emails" at bounding box center [28, 244] width 46 height 46
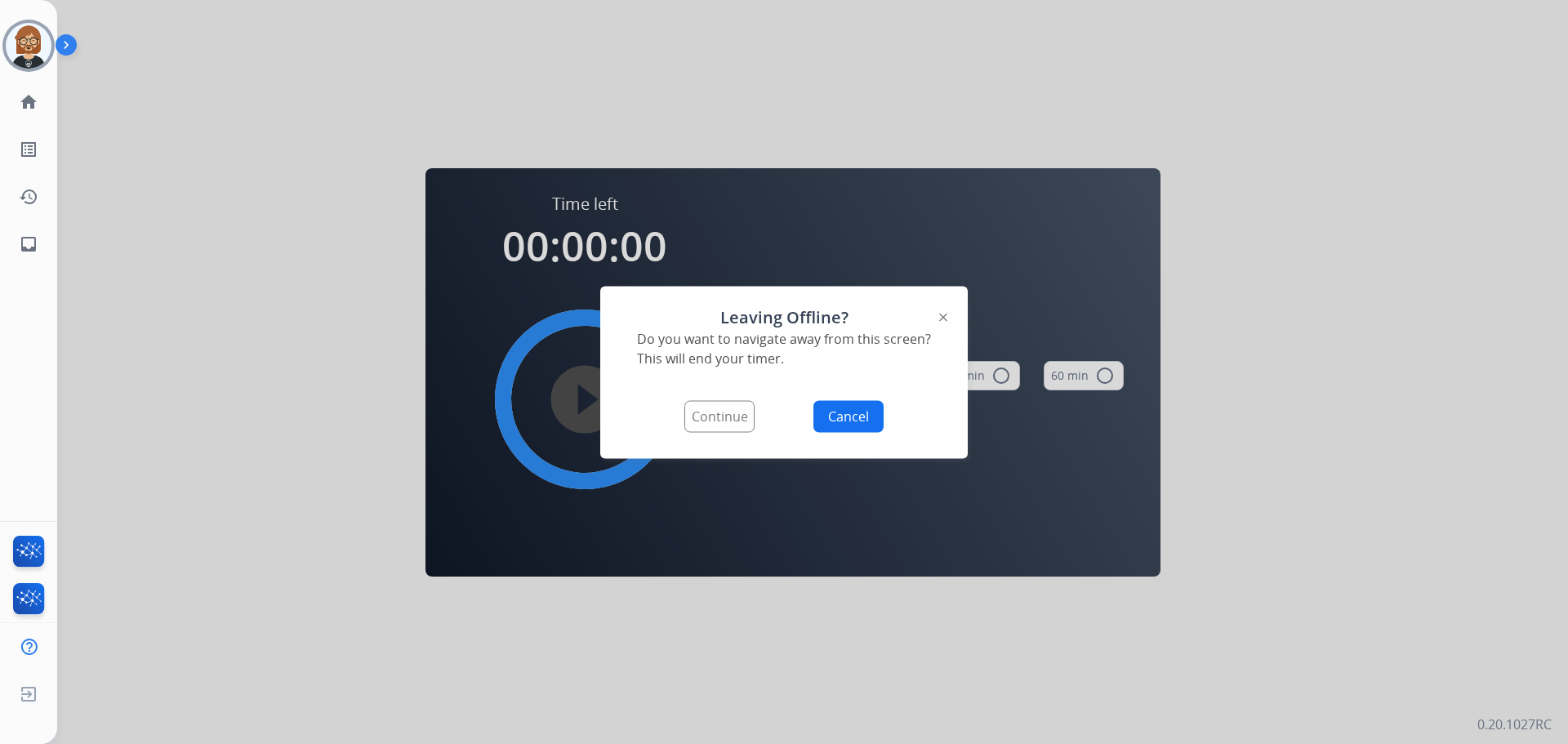
click at [702, 410] on button "Continue" at bounding box center [719, 416] width 70 height 31
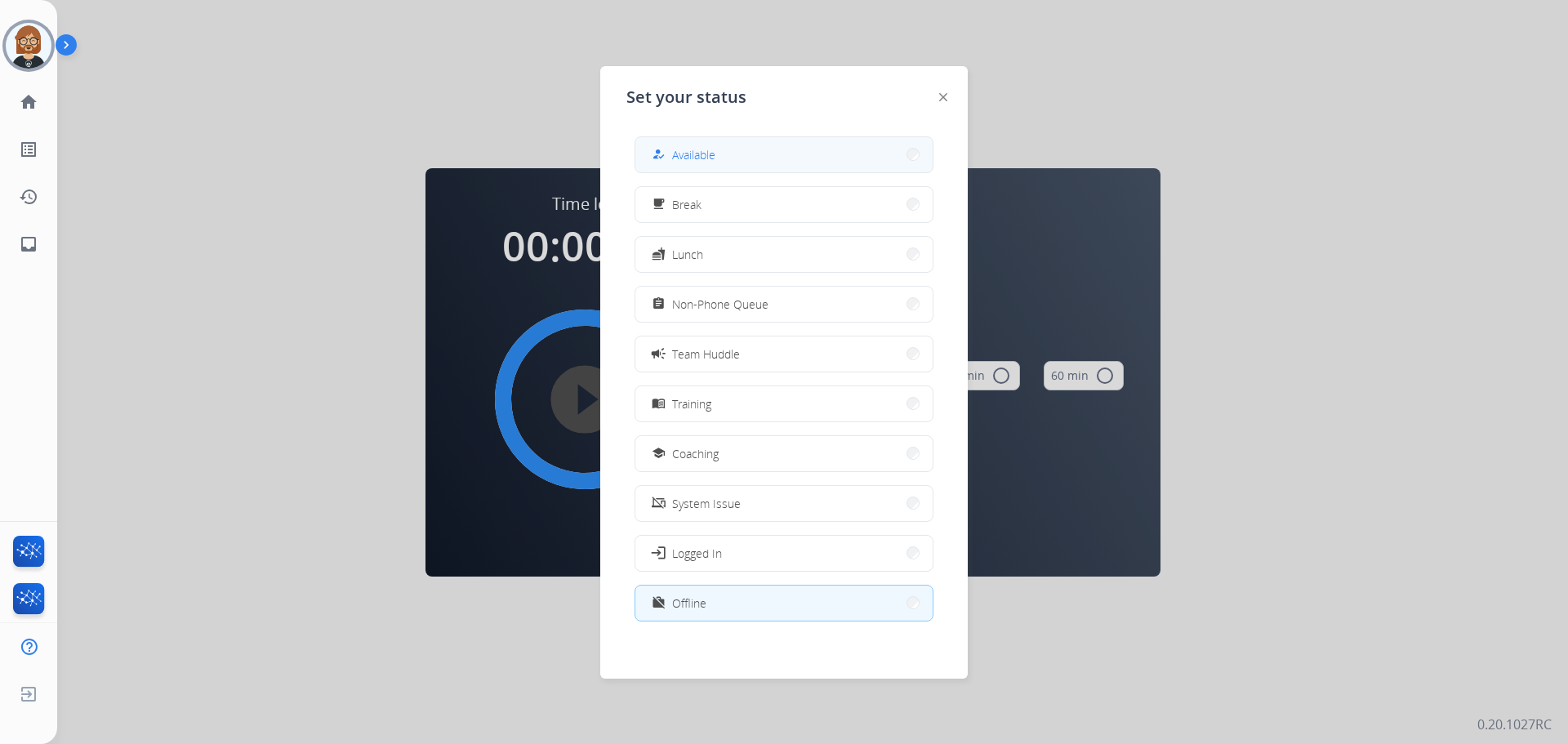
click at [697, 150] on span "Available" at bounding box center [694, 154] width 43 height 17
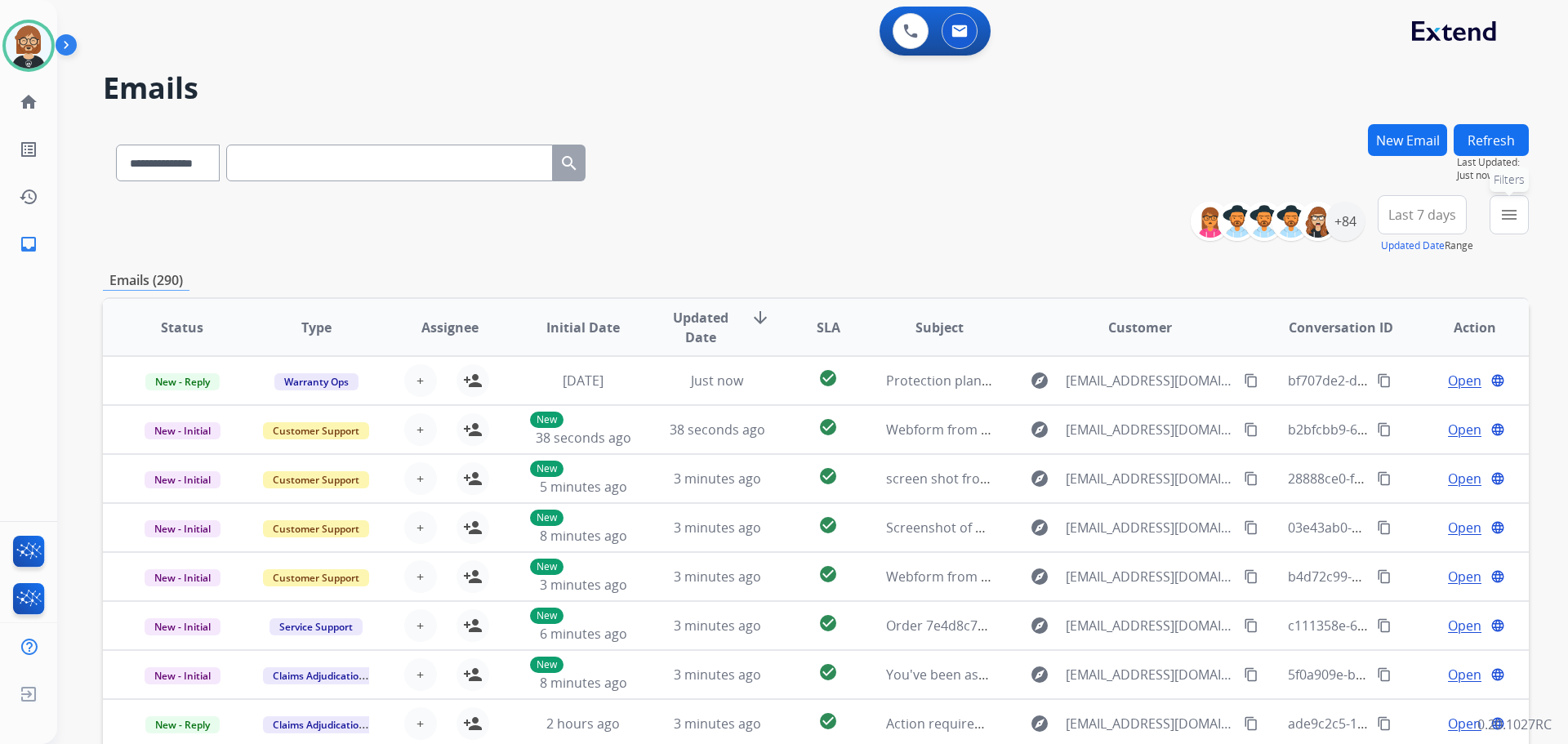
click at [1500, 218] on mat-icon "menu" at bounding box center [1509, 215] width 20 height 20
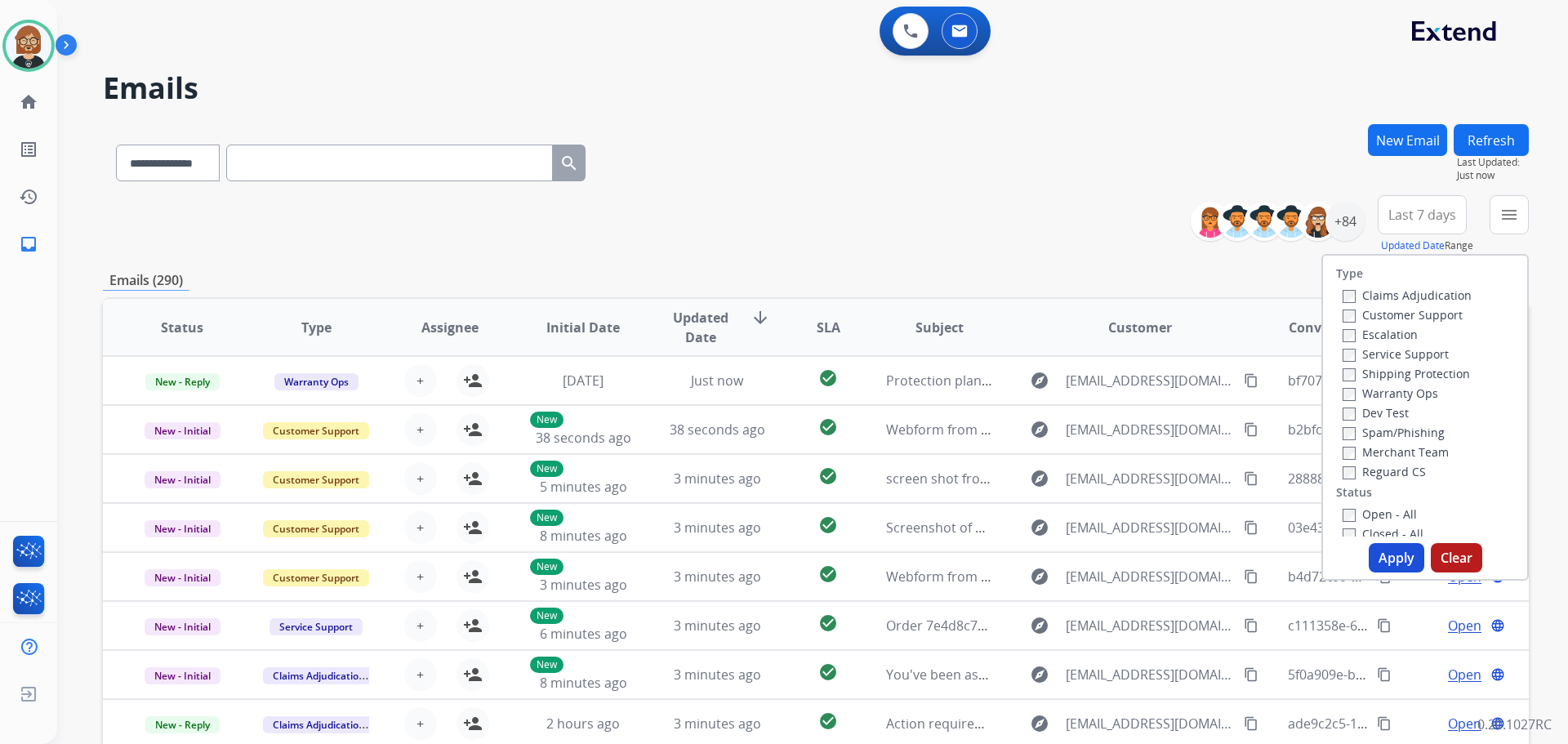
click at [1387, 516] on label "Open - All" at bounding box center [1380, 514] width 75 height 16
click at [1391, 556] on button "Apply" at bounding box center [1396, 558] width 56 height 29
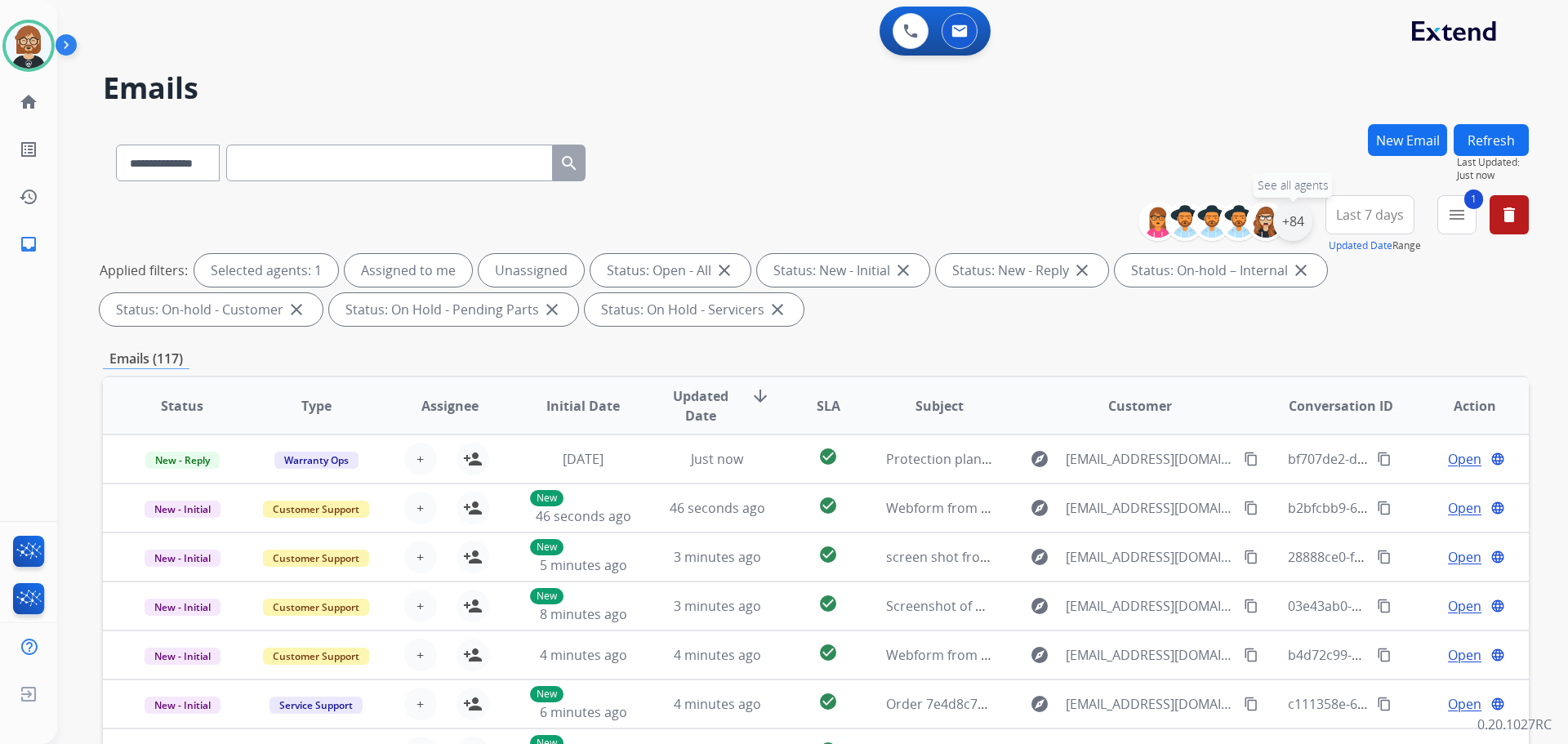
click at [1296, 225] on div "+84" at bounding box center [1293, 221] width 39 height 39
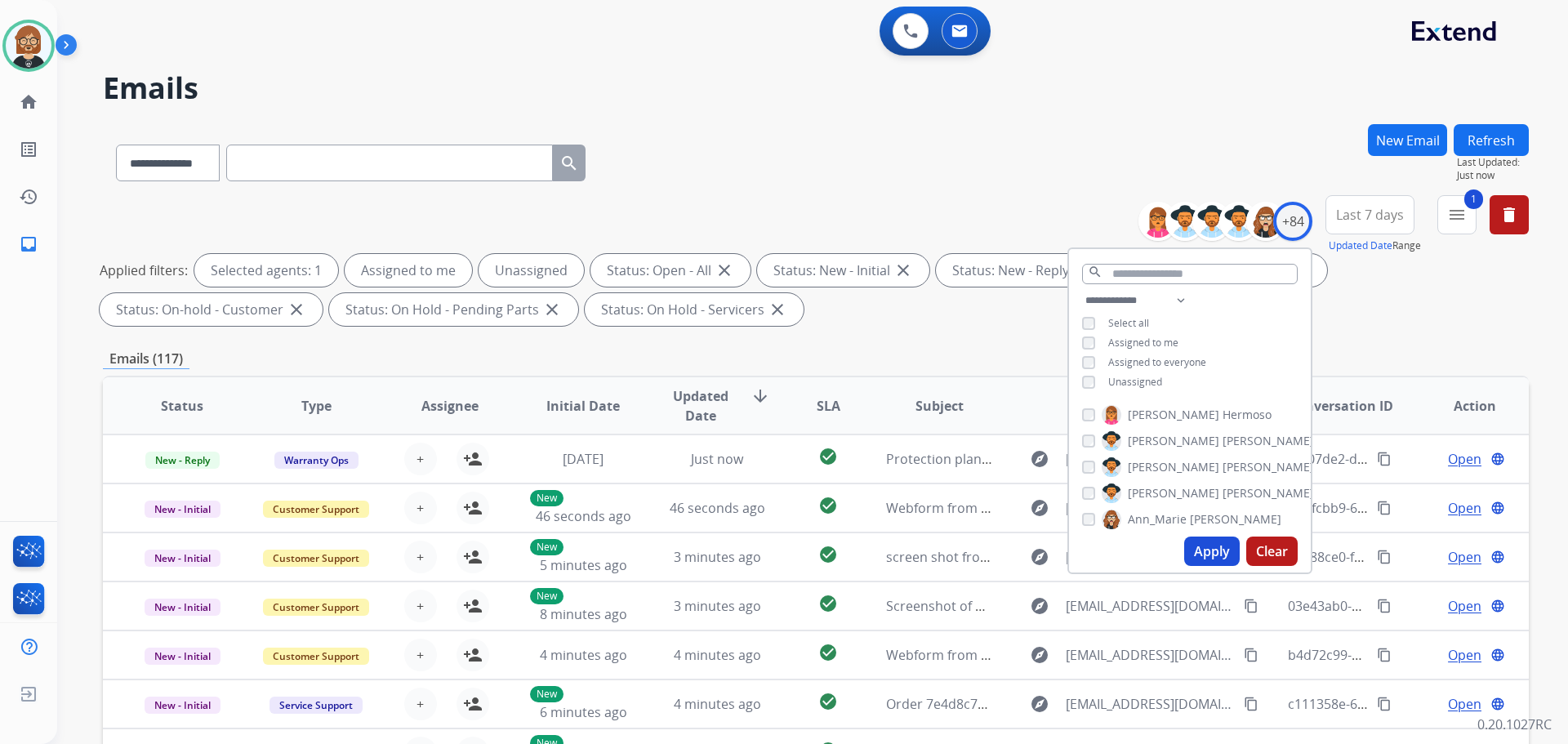
click at [1145, 384] on span "Unassigned" at bounding box center [1135, 382] width 54 height 14
click at [1197, 549] on button "Apply" at bounding box center [1211, 551] width 56 height 29
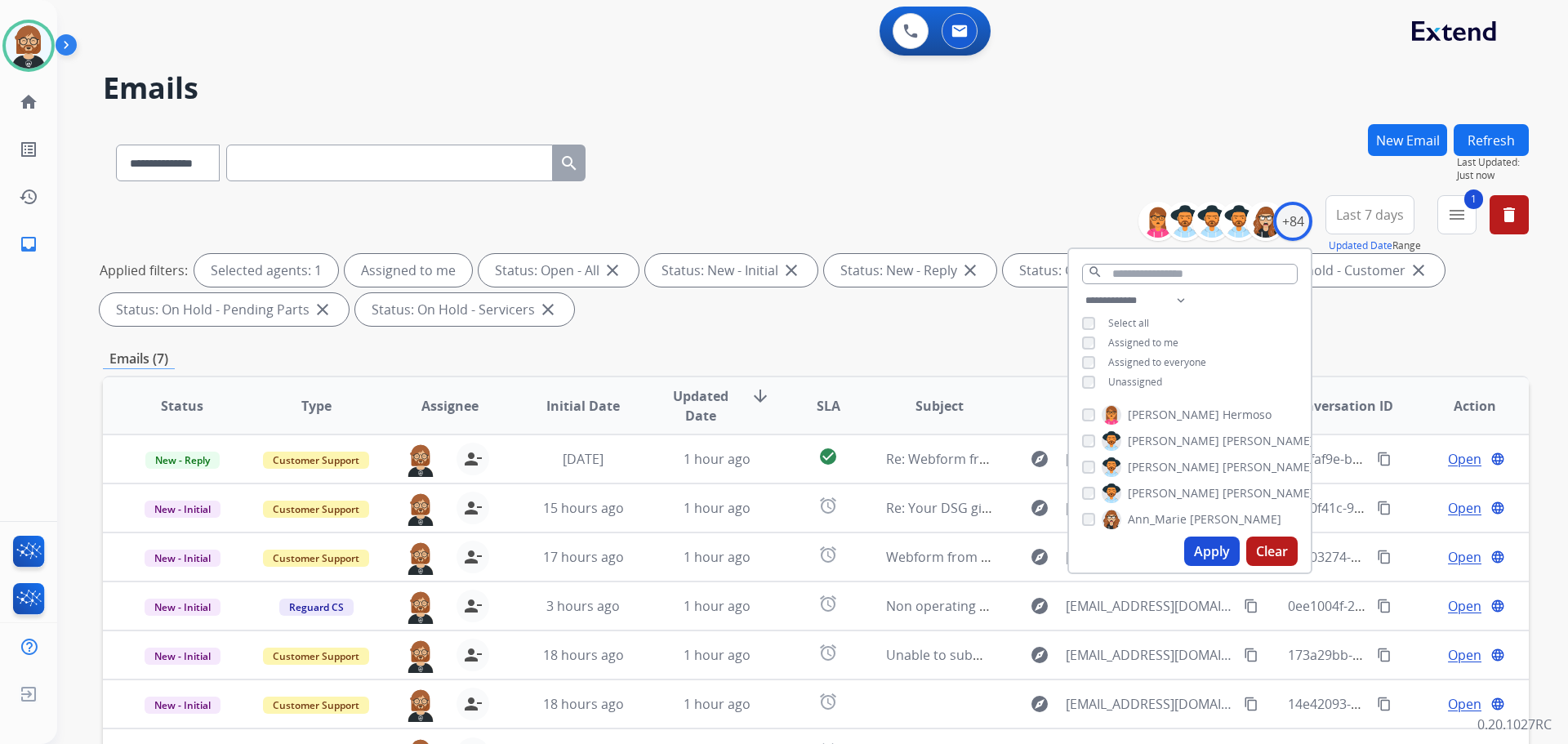
click at [862, 329] on div "**********" at bounding box center [815, 264] width 1426 height 138
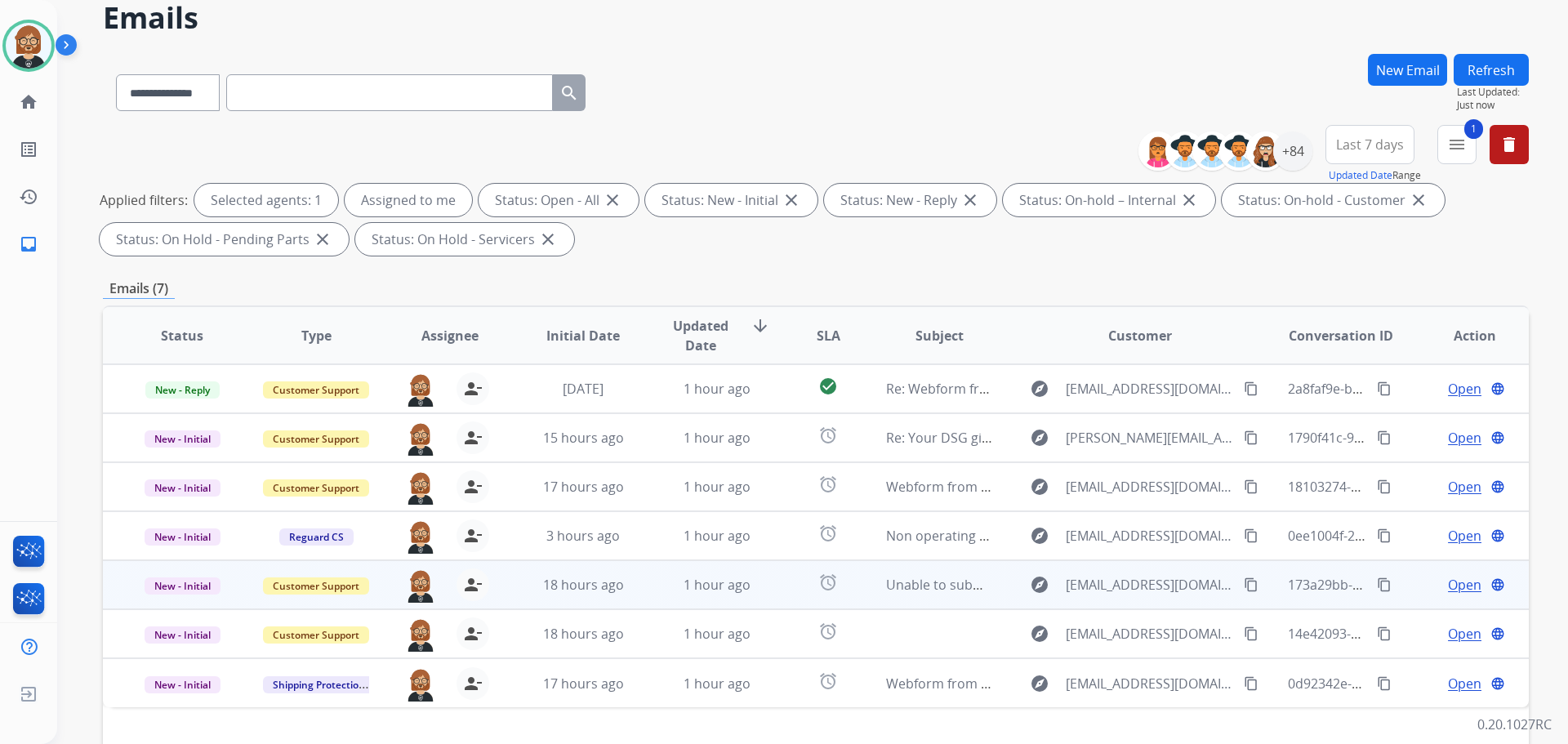
scroll to position [264, 0]
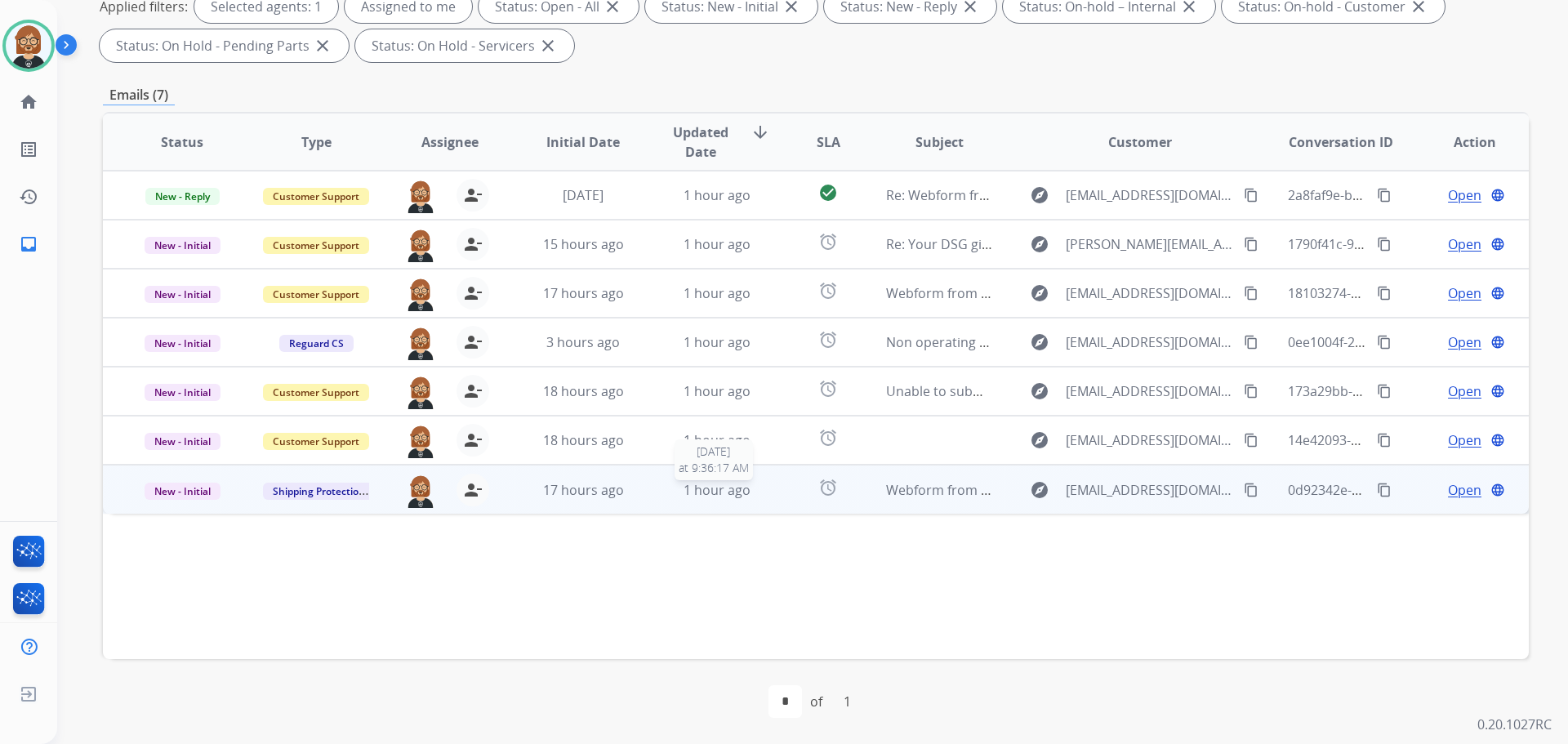
click at [684, 486] on span "1 hour ago" at bounding box center [717, 490] width 67 height 18
click at [1465, 490] on span "Open" at bounding box center [1465, 489] width 33 height 20
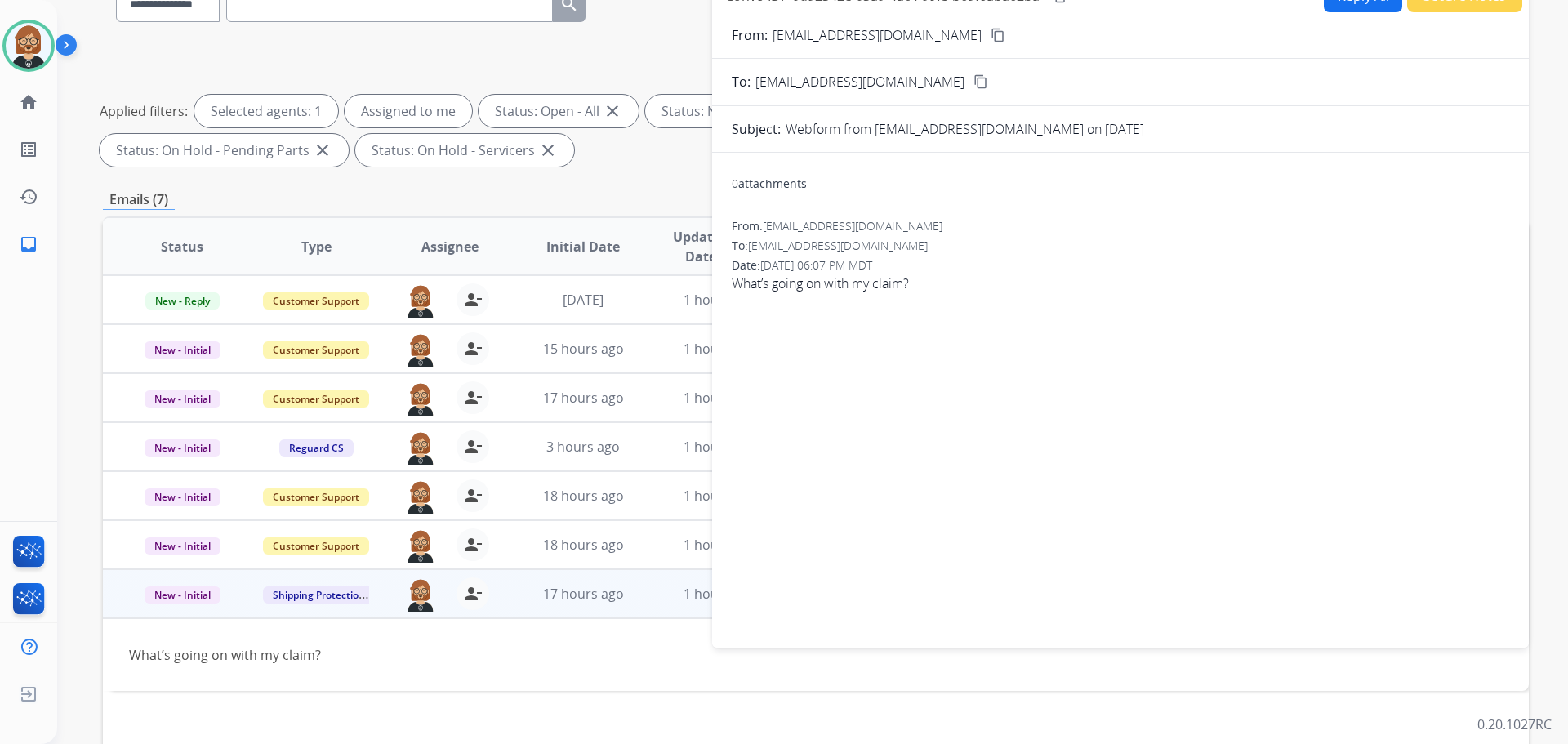
scroll to position [0, 0]
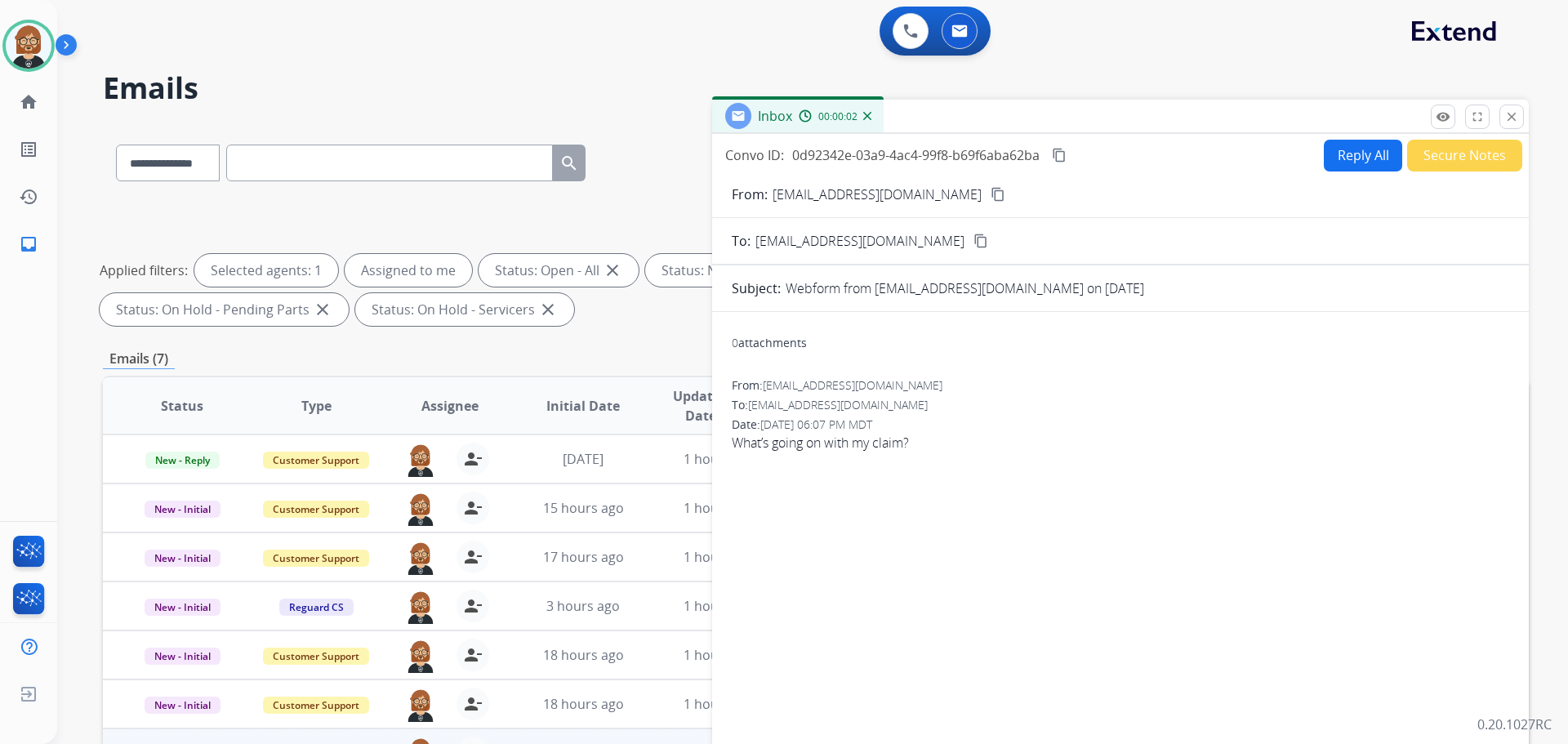
click at [1355, 157] on button "Reply All" at bounding box center [1364, 155] width 79 height 31
select select "**********"
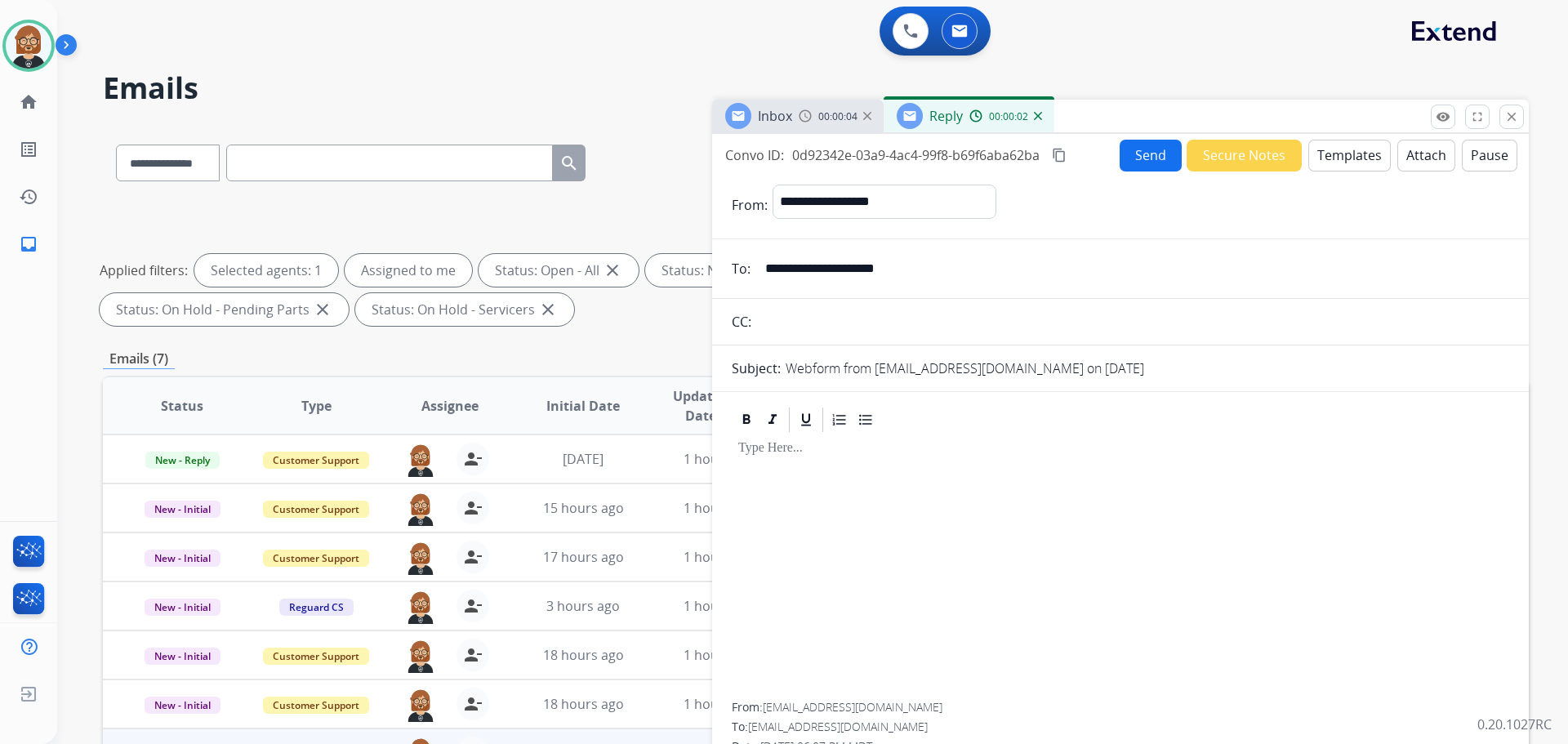
click at [1339, 161] on button "Templates" at bounding box center [1350, 155] width 83 height 31
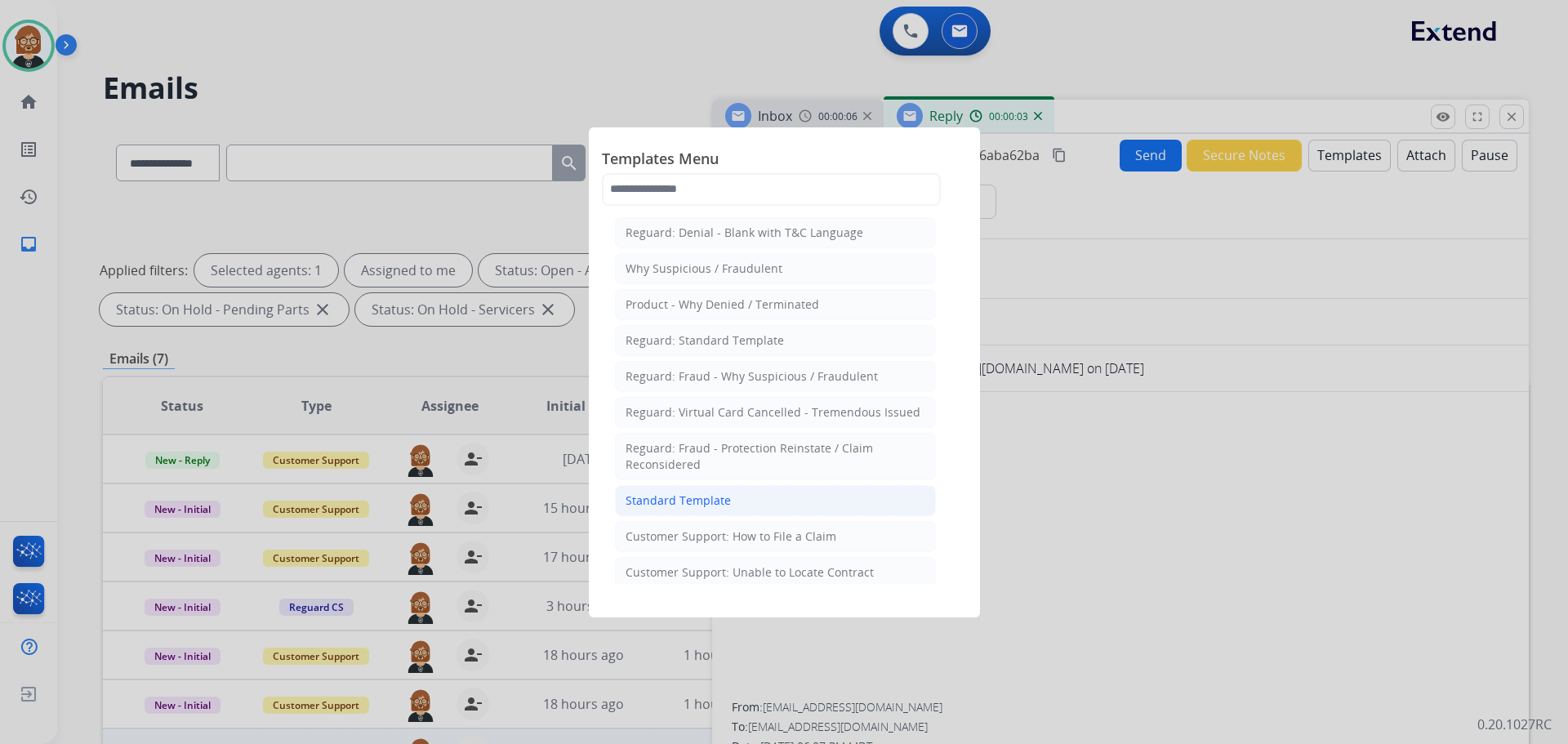
click at [721, 504] on div "Standard Template" at bounding box center [678, 500] width 105 height 17
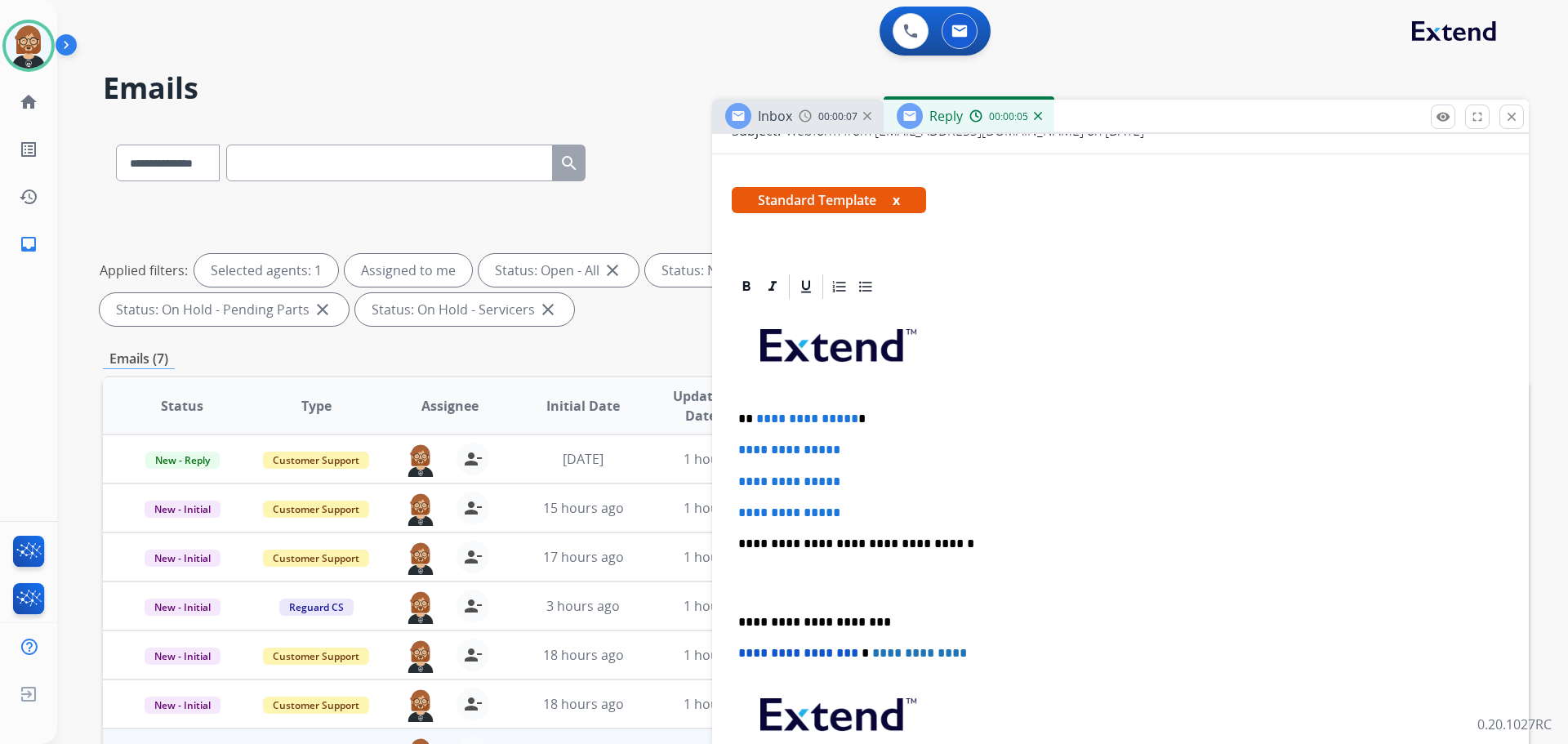
scroll to position [327, 0]
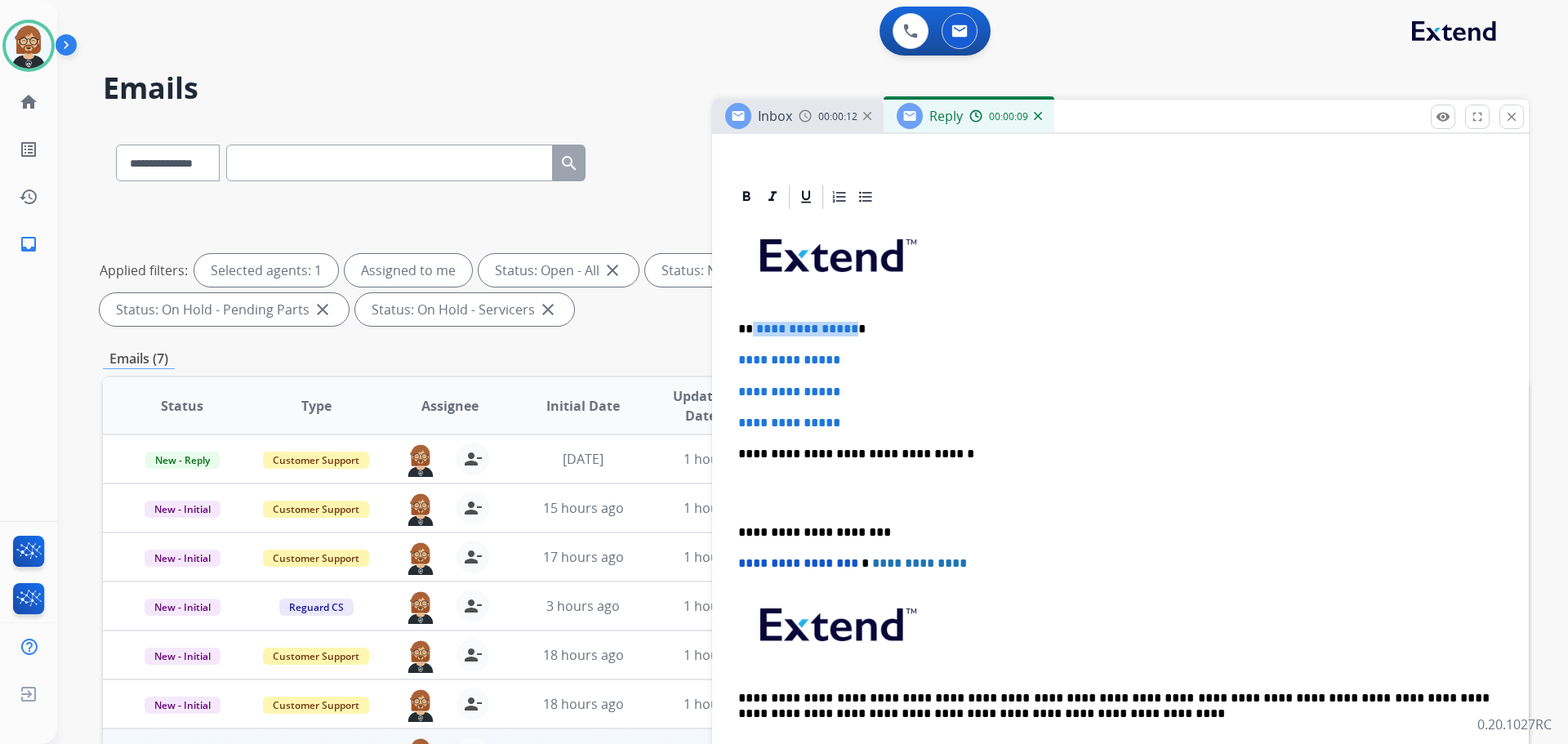
drag, startPoint x: 753, startPoint y: 326, endPoint x: 850, endPoint y: 330, distance: 97.1
click at [850, 330] on p "**********" at bounding box center [1113, 329] width 752 height 15
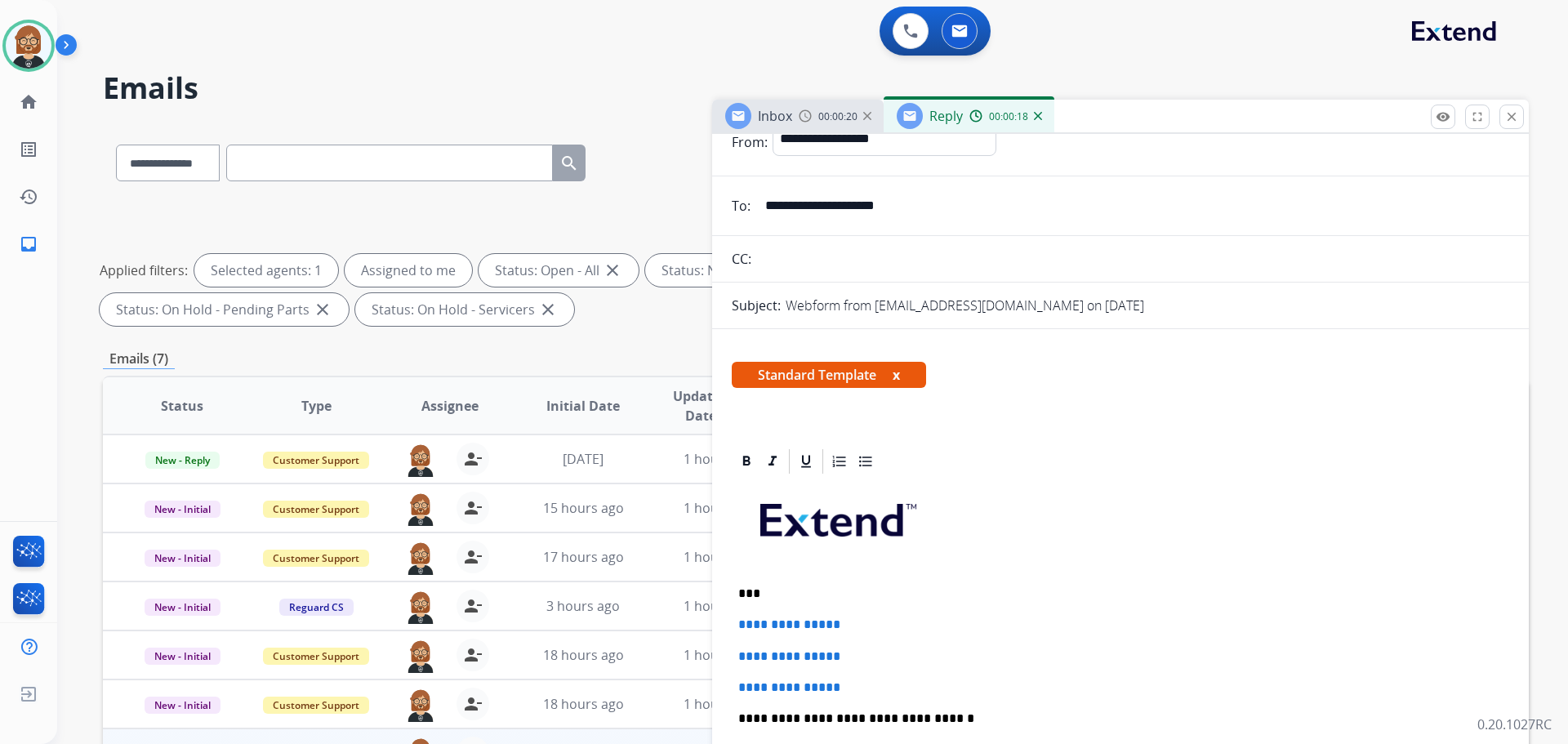
scroll to position [0, 0]
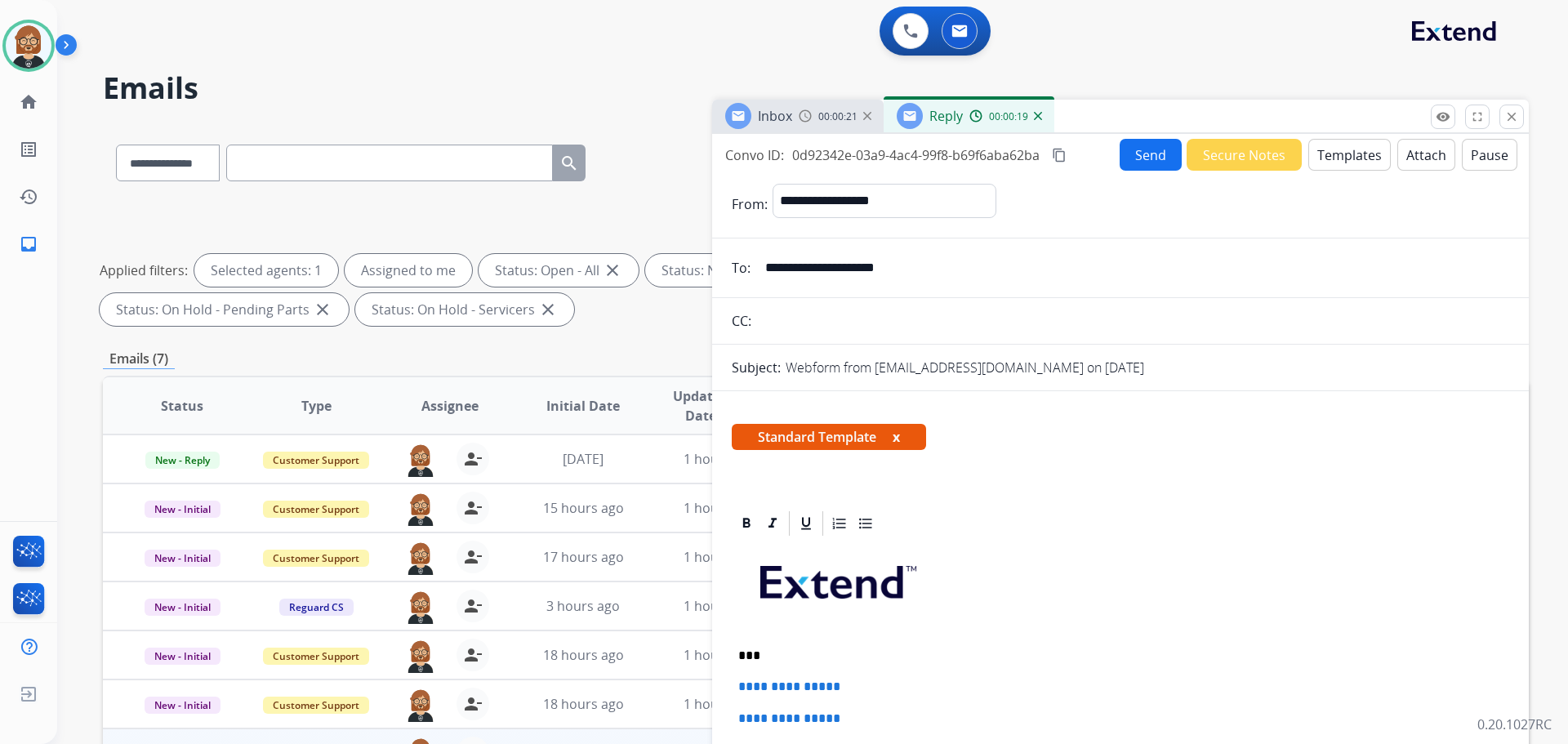
click at [892, 263] on input "**********" at bounding box center [1132, 267] width 754 height 32
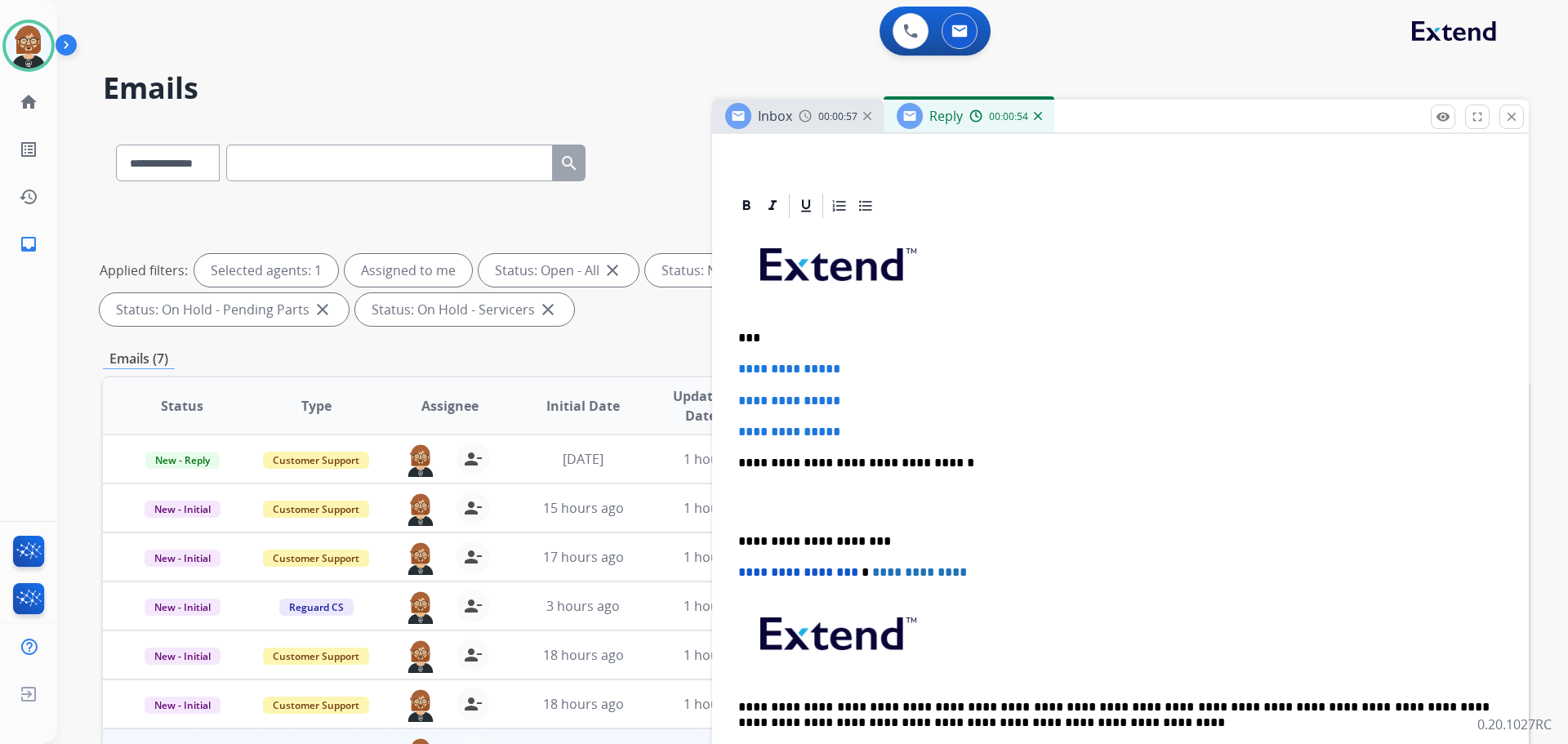
scroll to position [308, 0]
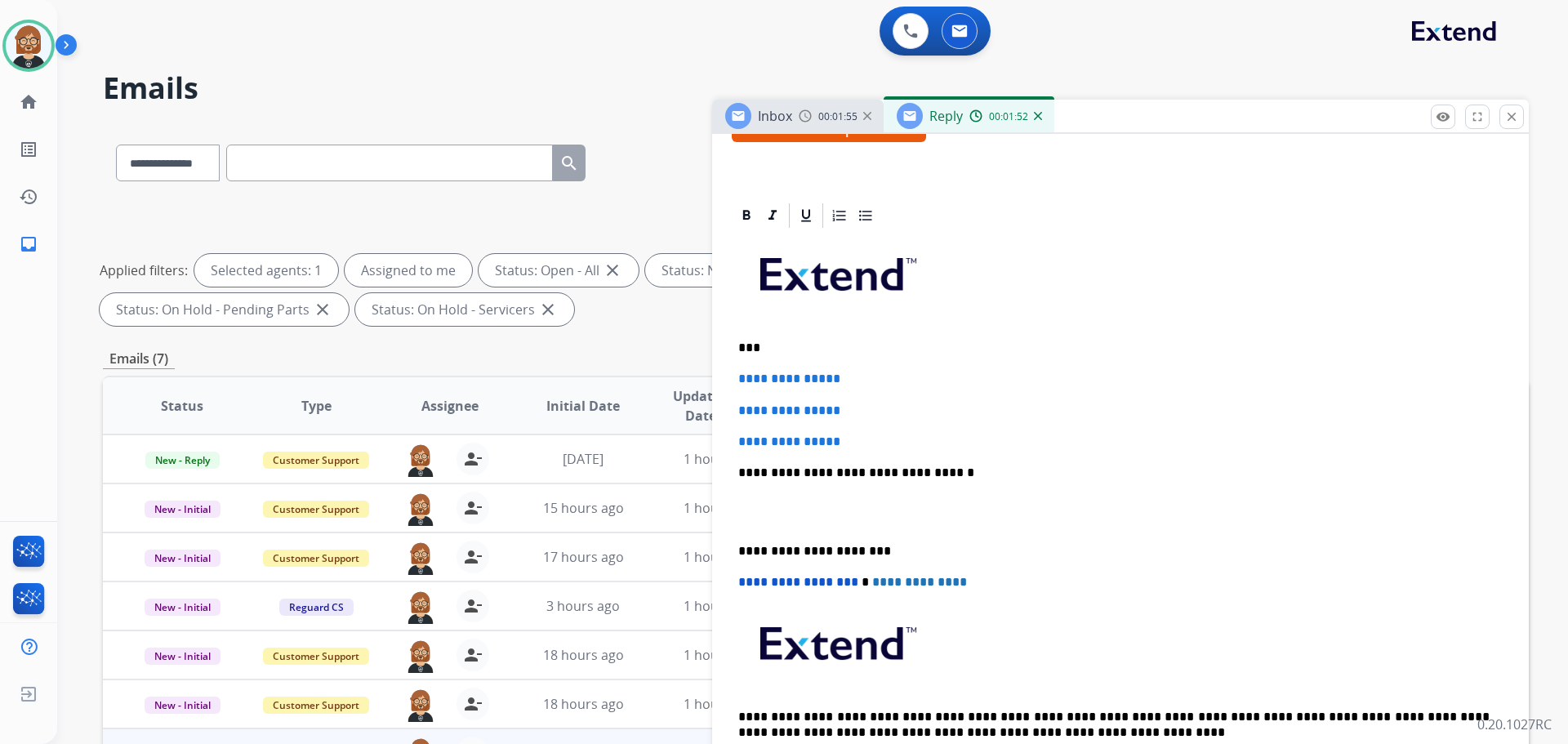
click at [1382, 487] on div "**********" at bounding box center [1120, 511] width 777 height 562
drag, startPoint x: 847, startPoint y: 440, endPoint x: 728, endPoint y: 379, distance: 133.7
click at [728, 379] on div "**********" at bounding box center [1120, 539] width 816 height 676
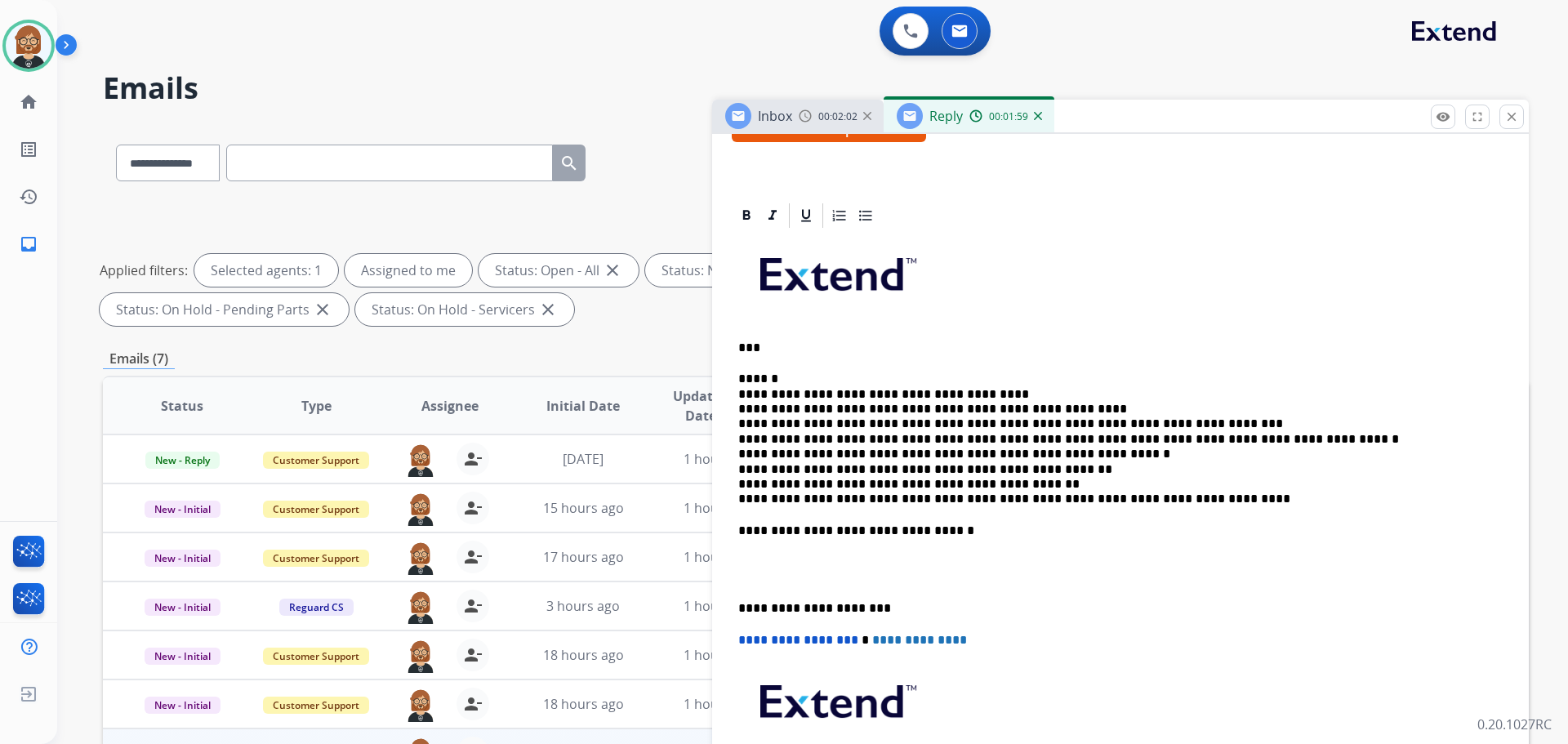
click at [737, 369] on div "**********" at bounding box center [1120, 540] width 777 height 620
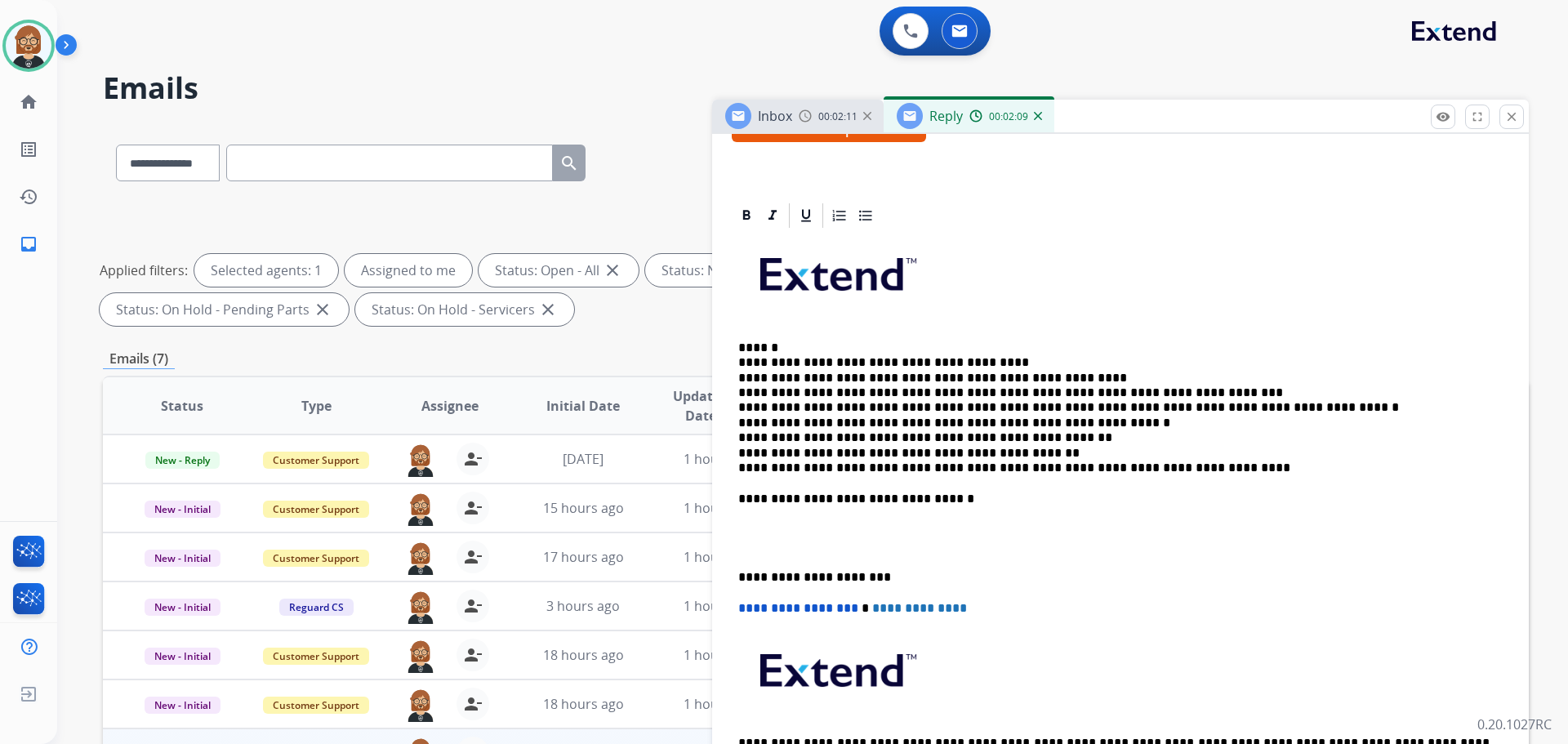
click at [1068, 375] on p "**********" at bounding box center [1113, 409] width 752 height 136
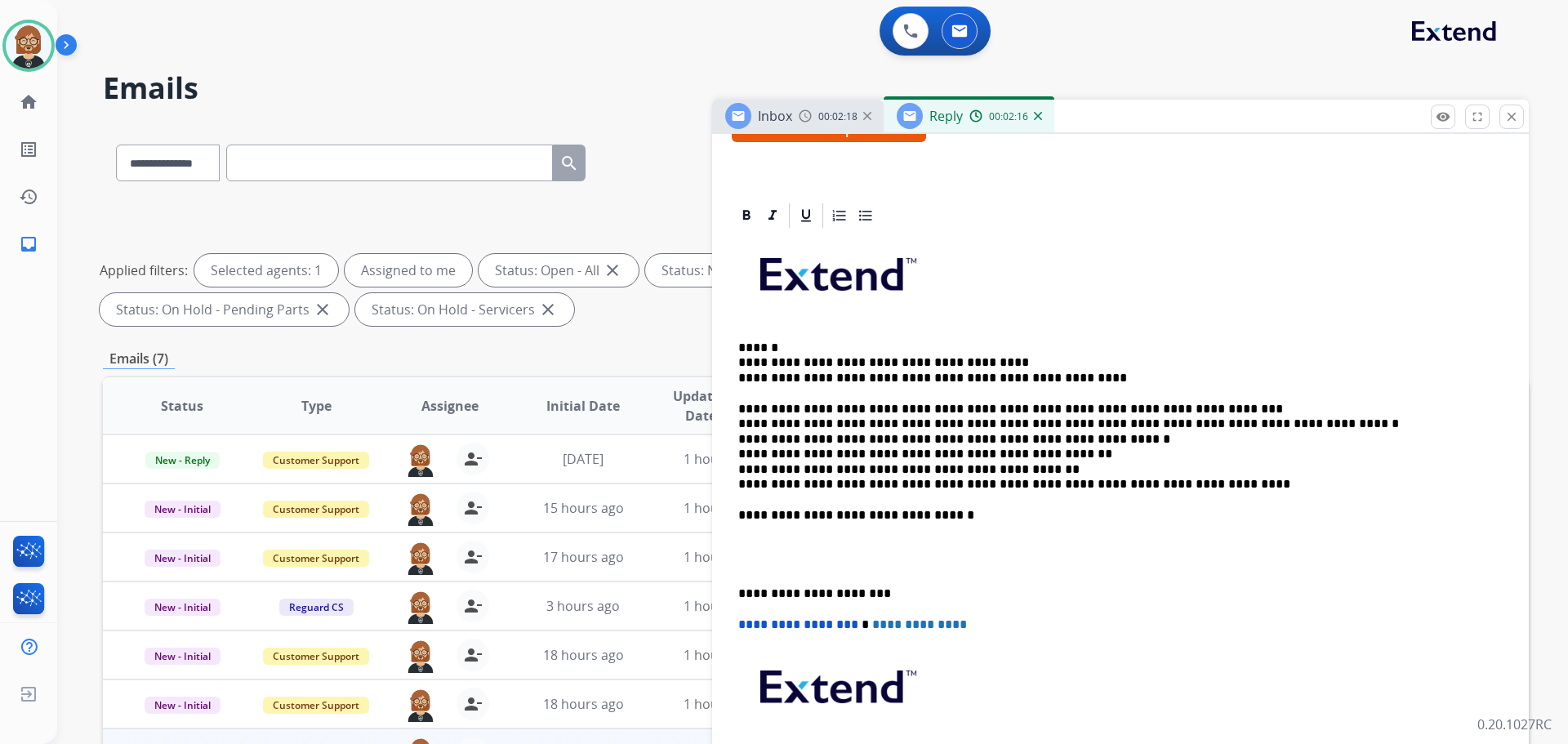
click at [1107, 443] on p "**********" at bounding box center [1113, 446] width 752 height 89
click at [741, 455] on p "**********" at bounding box center [1113, 446] width 752 height 89
click at [1174, 438] on p "**********" at bounding box center [1113, 446] width 752 height 89
